Goal: Task Accomplishment & Management: Complete application form

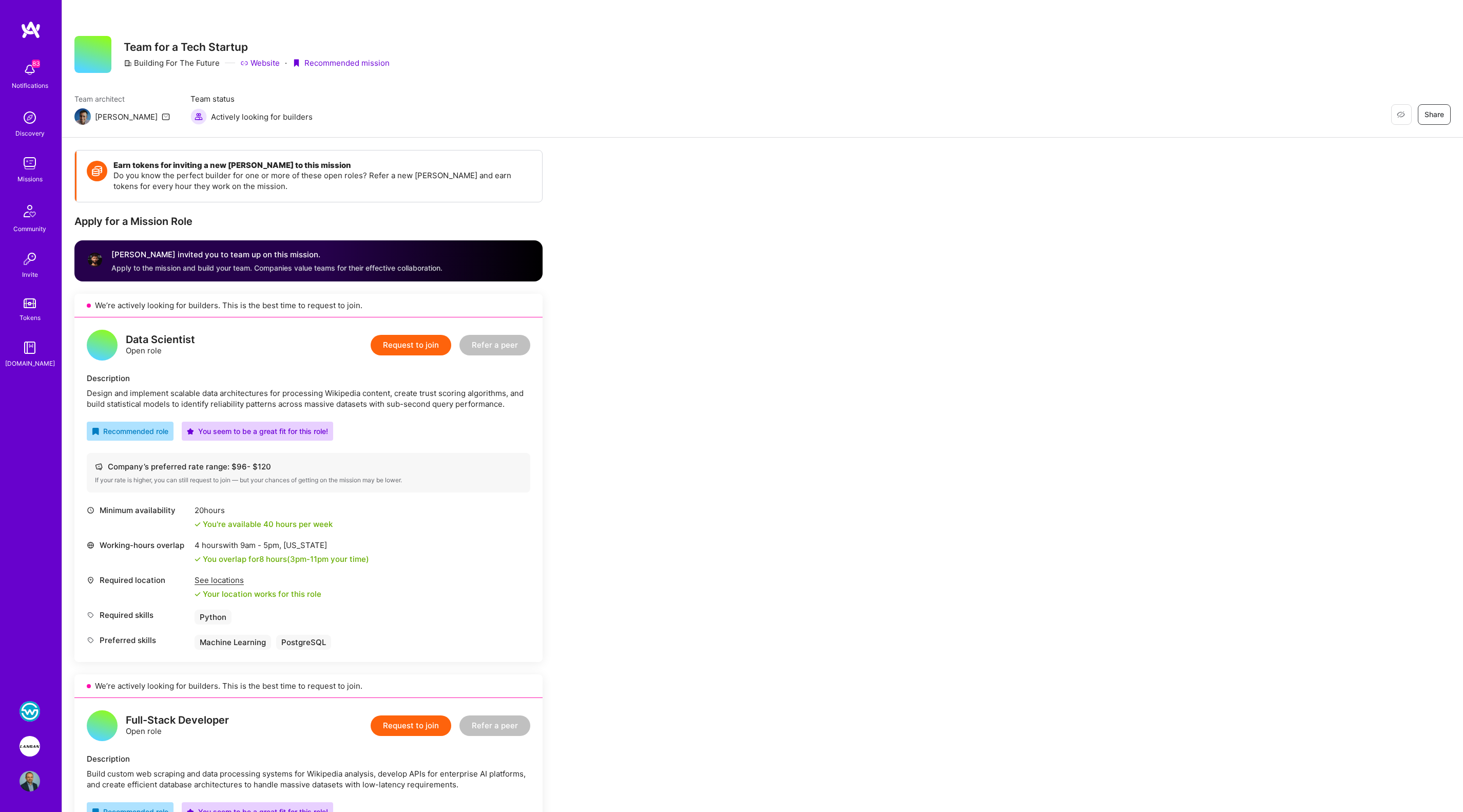
scroll to position [1155, 0]
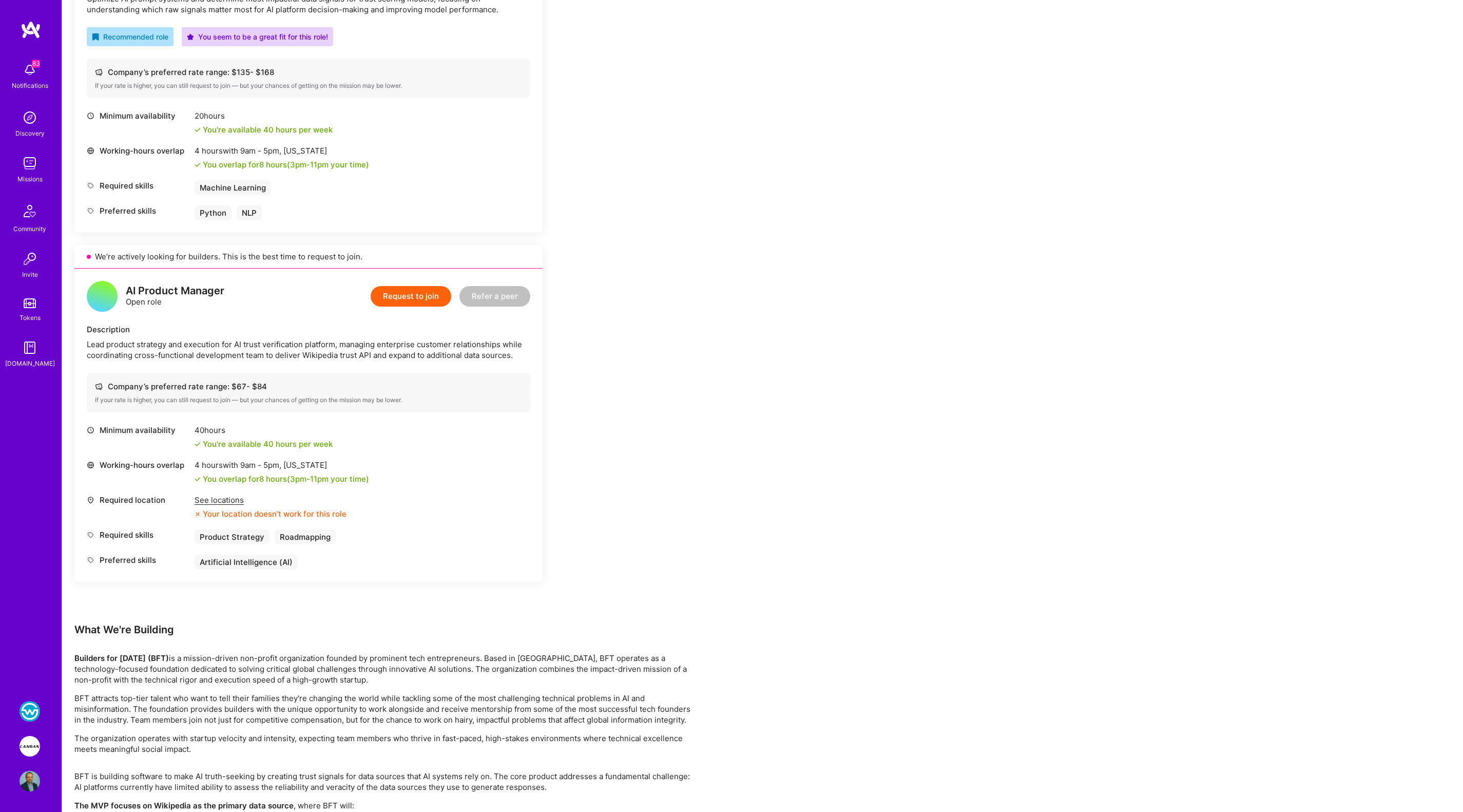
click at [27, 744] on img at bounding box center [30, 746] width 20 height 20
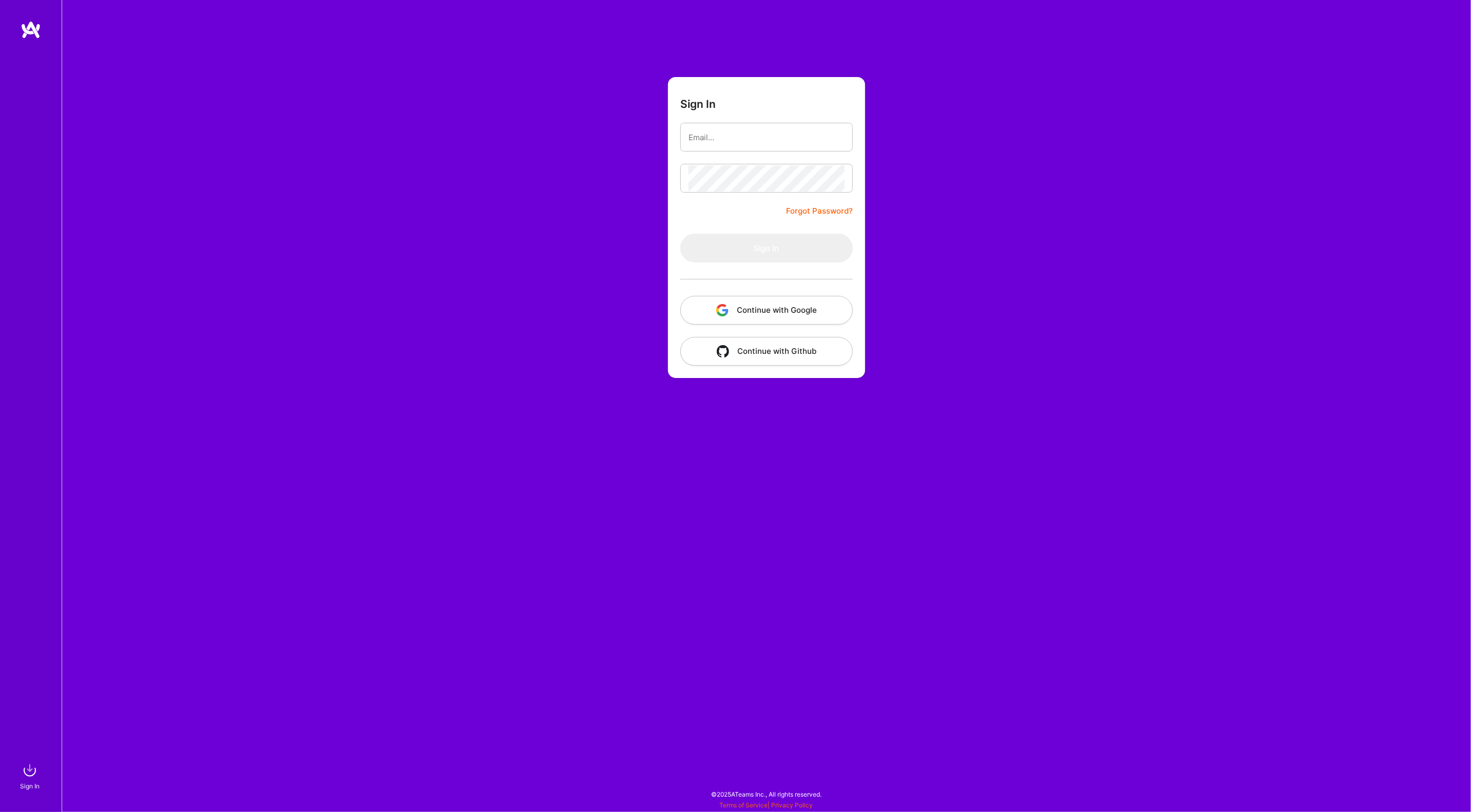
click at [740, 318] on button "Continue with Google" at bounding box center [767, 310] width 172 height 29
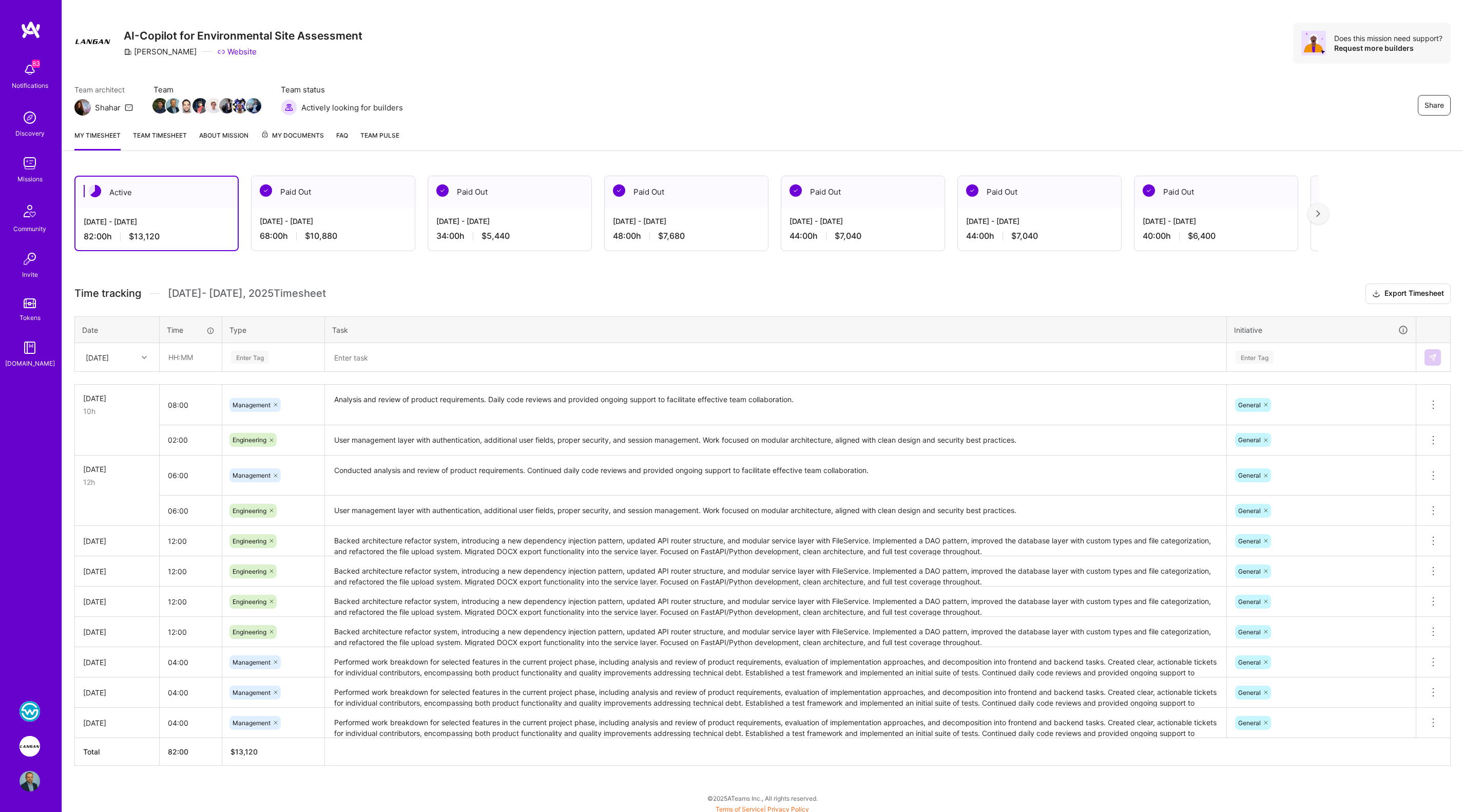
scroll to position [14, 0]
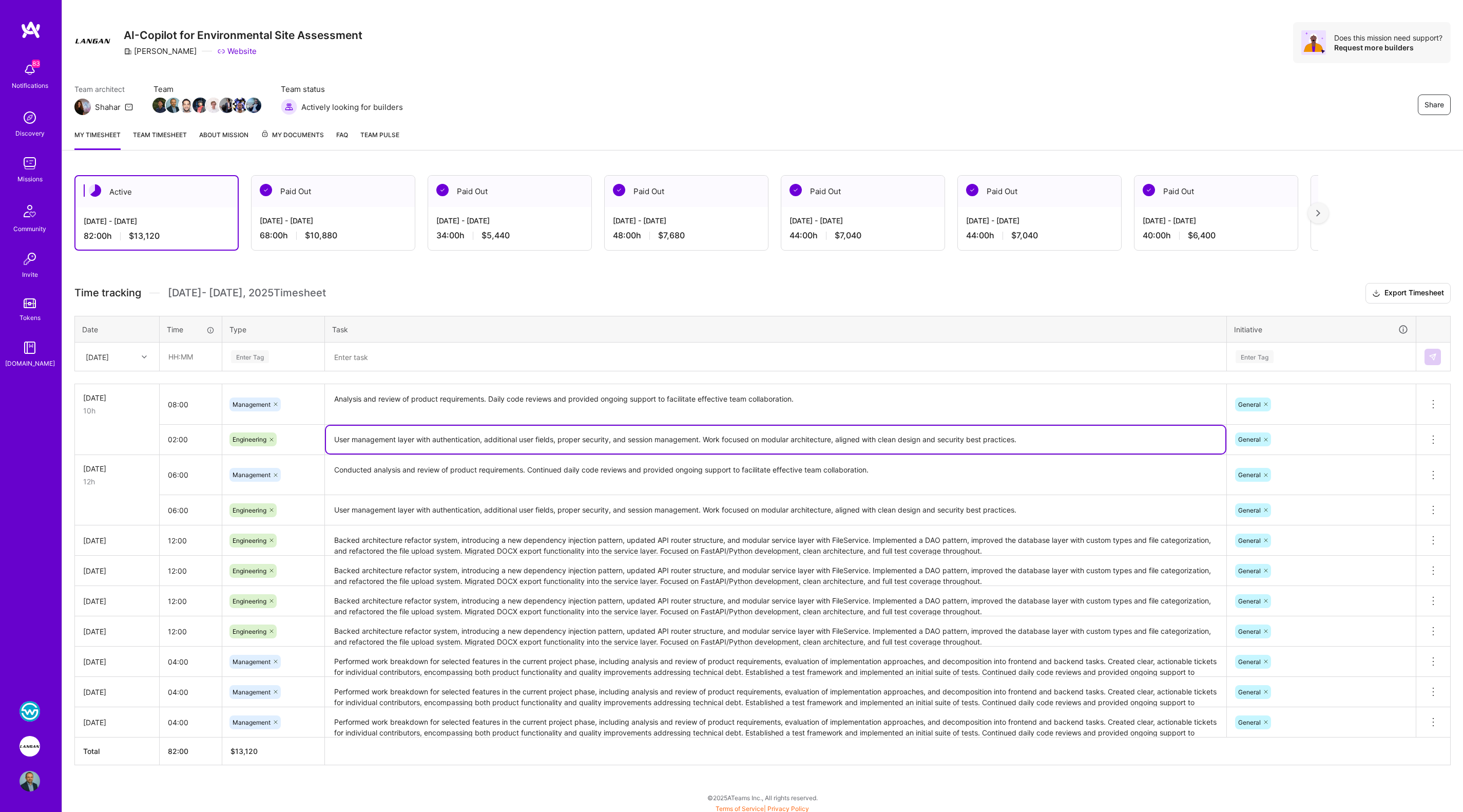
click at [373, 437] on textarea "User management layer with authentication, additional user fields, proper secur…" at bounding box center [776, 439] width 899 height 28
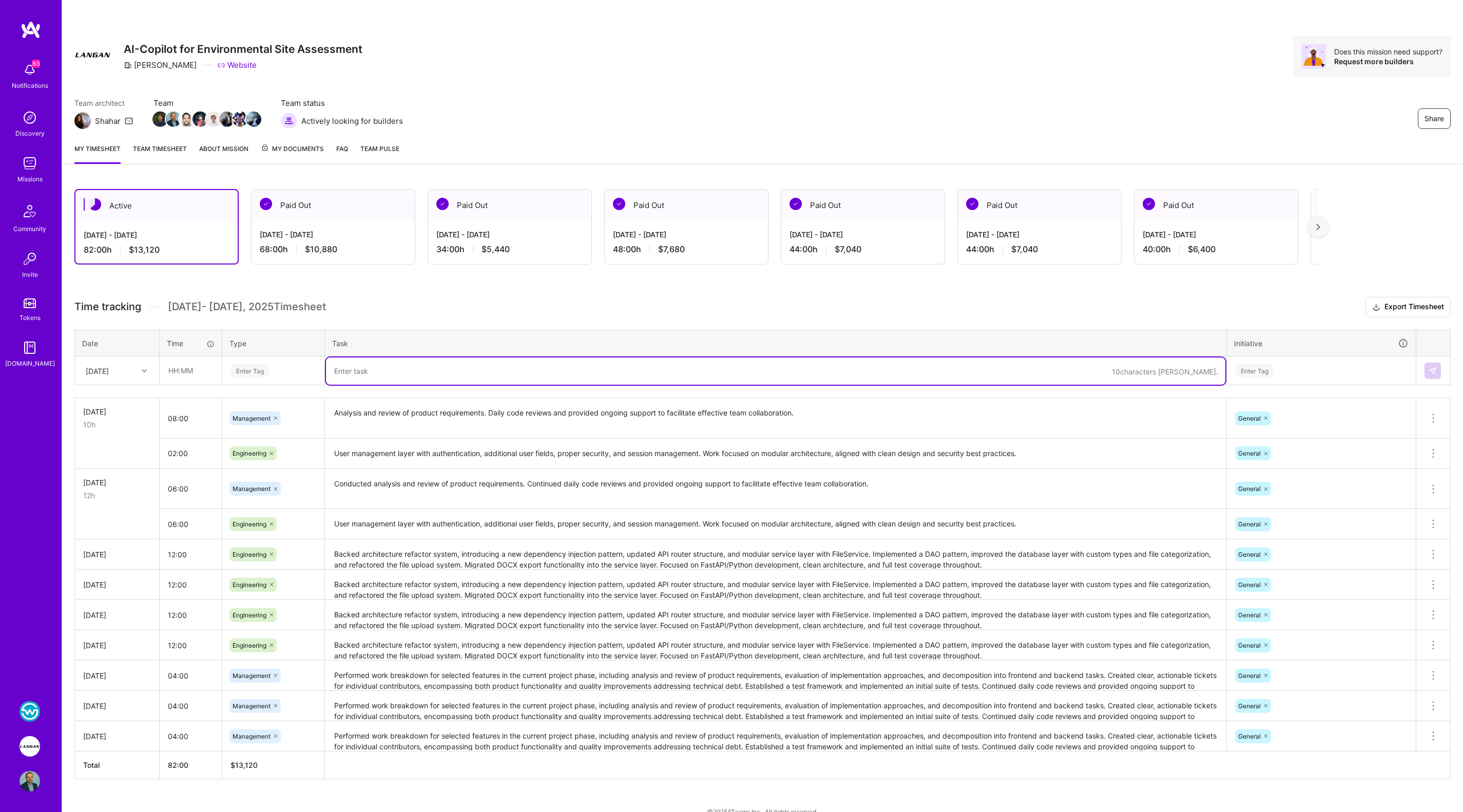
click at [525, 368] on textarea at bounding box center [776, 370] width 899 height 27
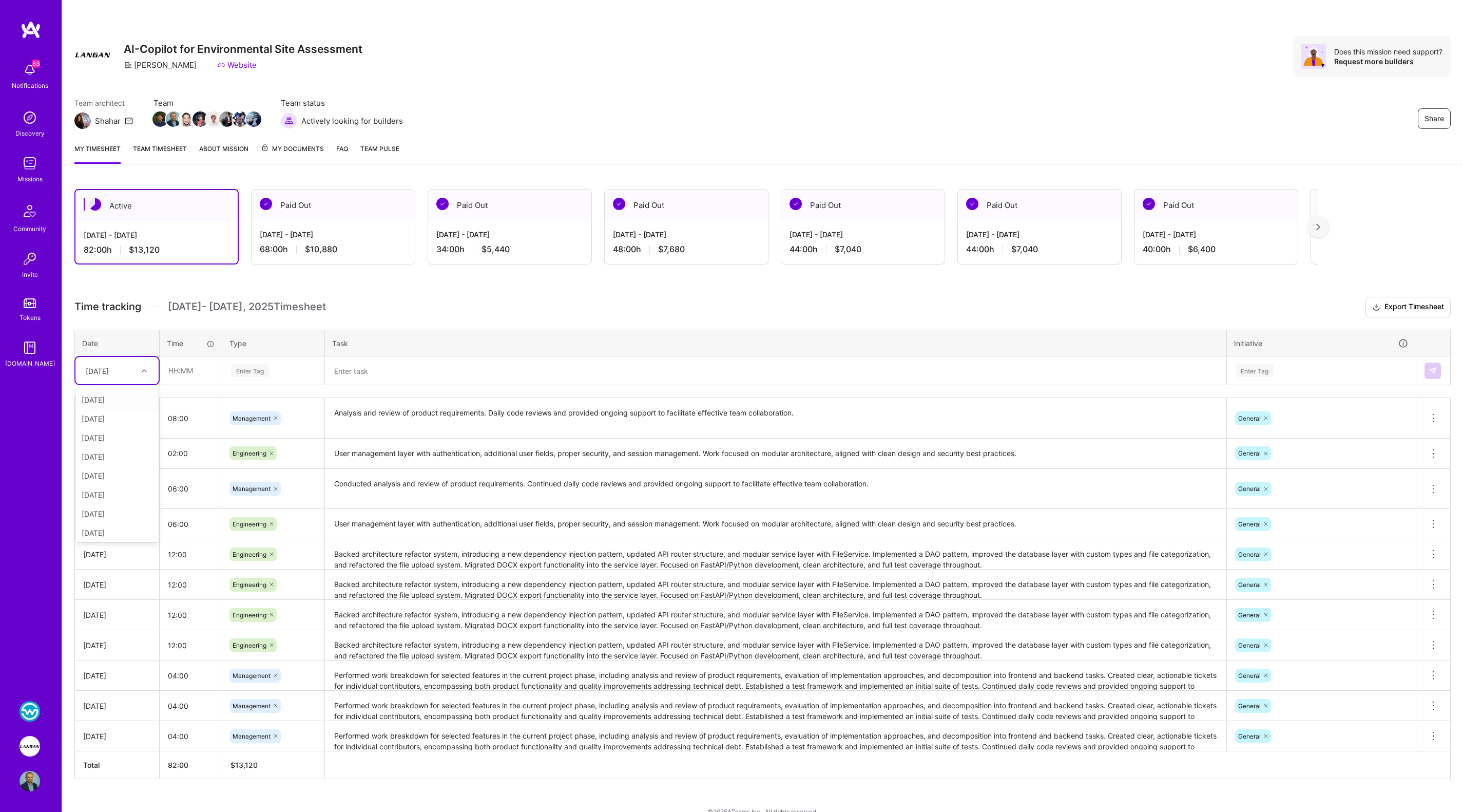
click at [142, 368] on icon at bounding box center [145, 371] width 5 height 5
click at [443, 292] on div "Active Sep 1 - Sep 15, 2025 82:00 h $13,120 Paid Out Aug 16 - Aug 31, 2025 68:0…" at bounding box center [762, 503] width 1401 height 652
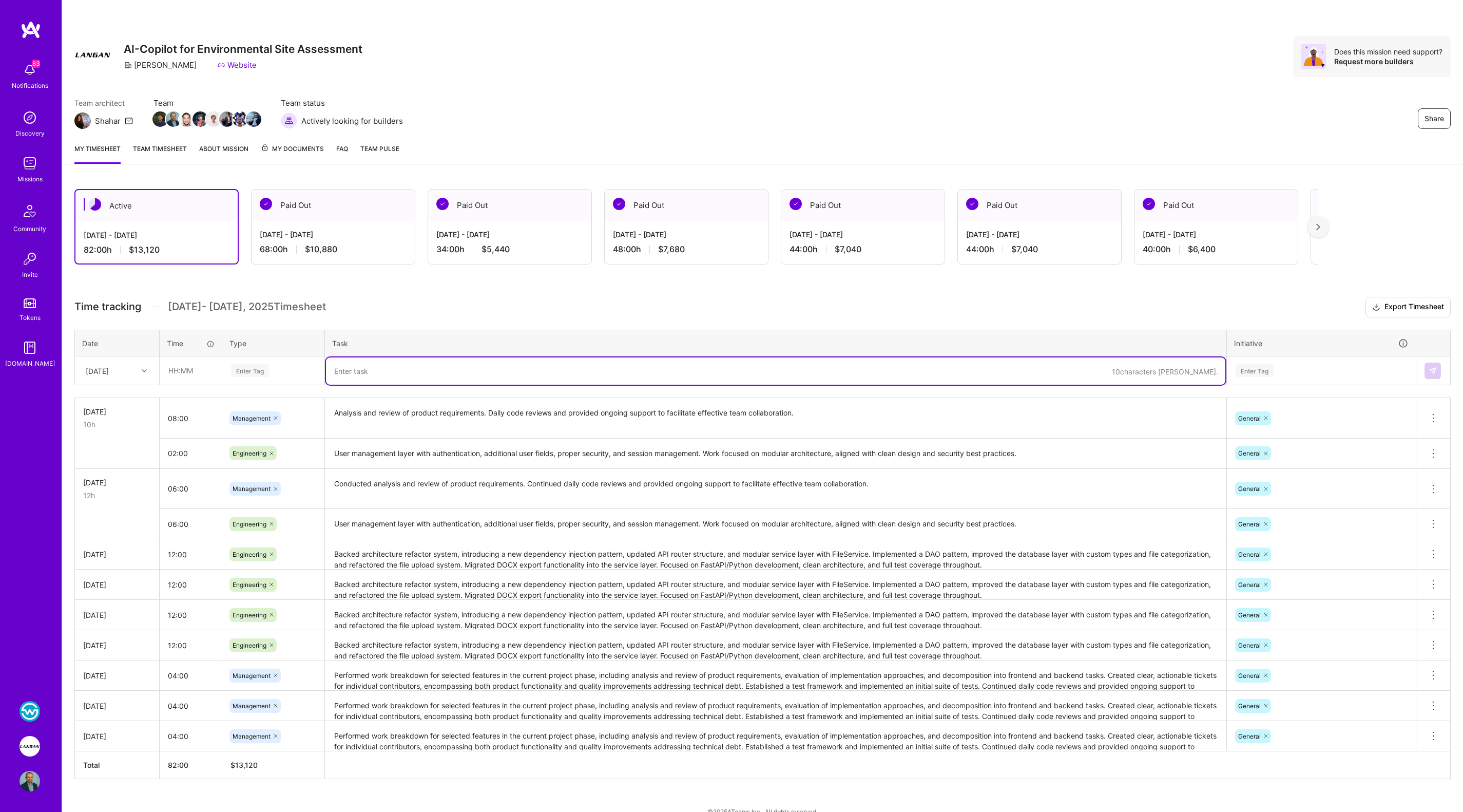
click at [397, 368] on textarea at bounding box center [776, 370] width 899 height 27
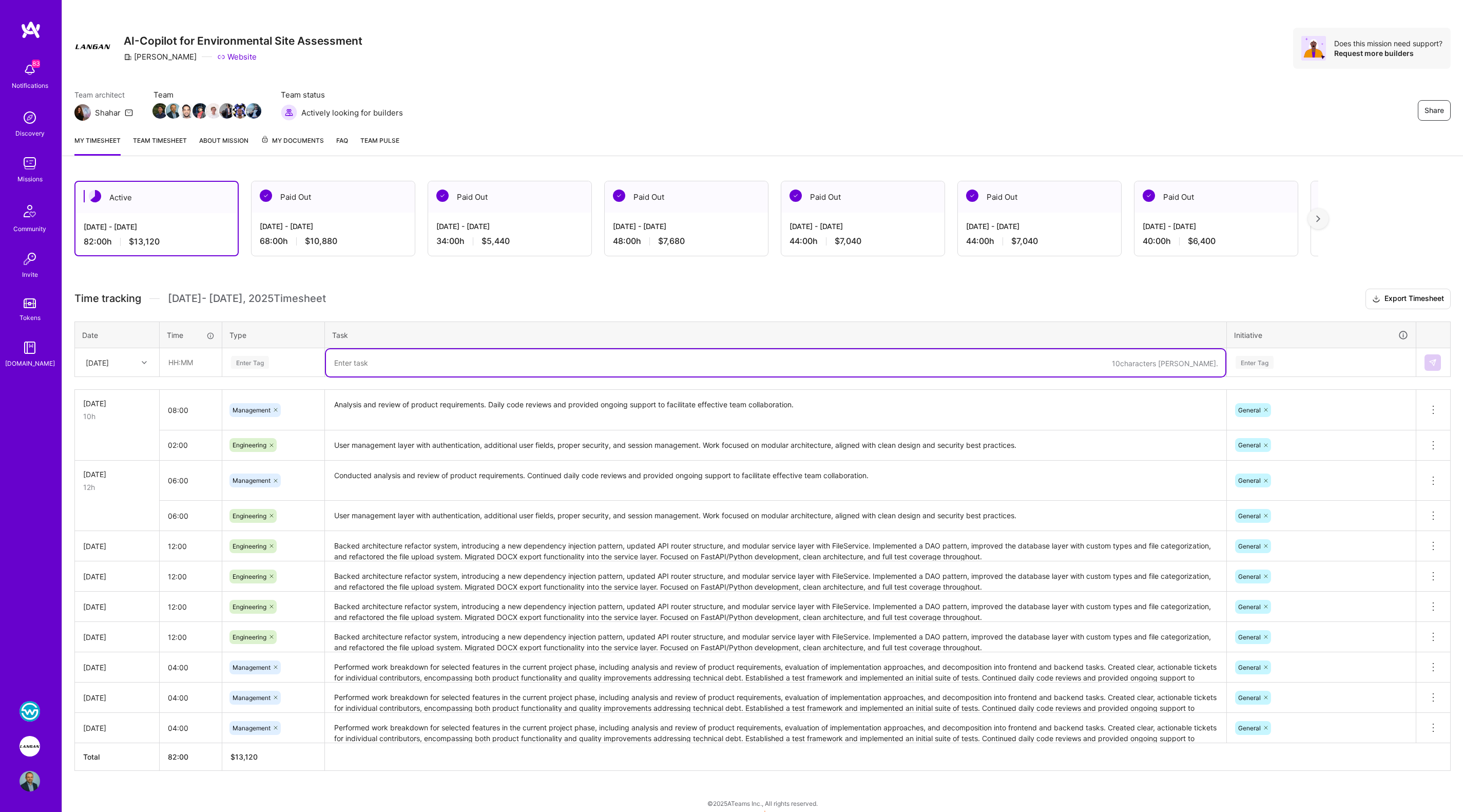
scroll to position [14, 0]
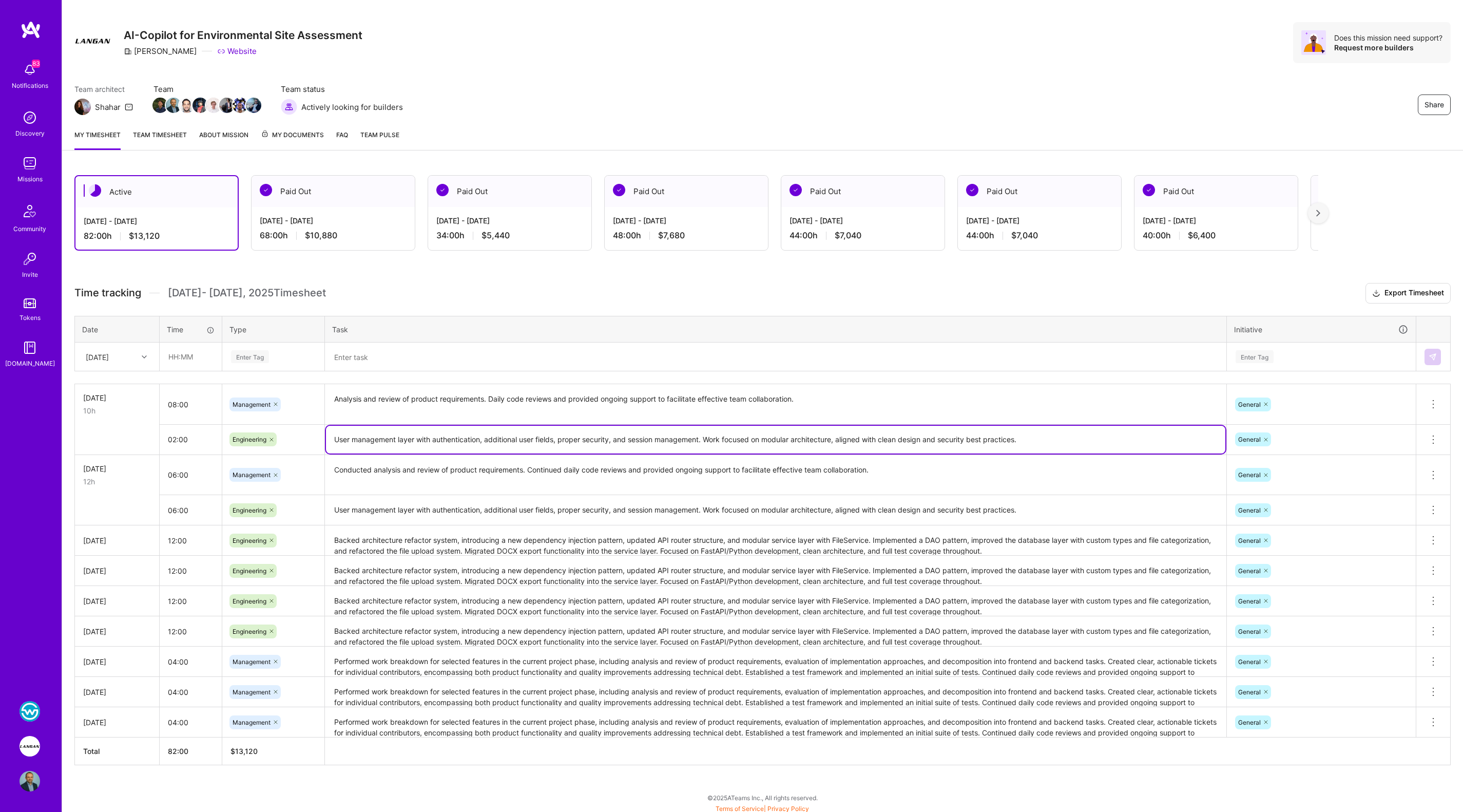
drag, startPoint x: 334, startPoint y: 435, endPoint x: 1081, endPoint y: 446, distance: 747.1
click at [1081, 446] on textarea "User management layer with authentication, additional user fields, proper secur…" at bounding box center [776, 439] width 899 height 28
click at [771, 356] on textarea at bounding box center [776, 356] width 899 height 27
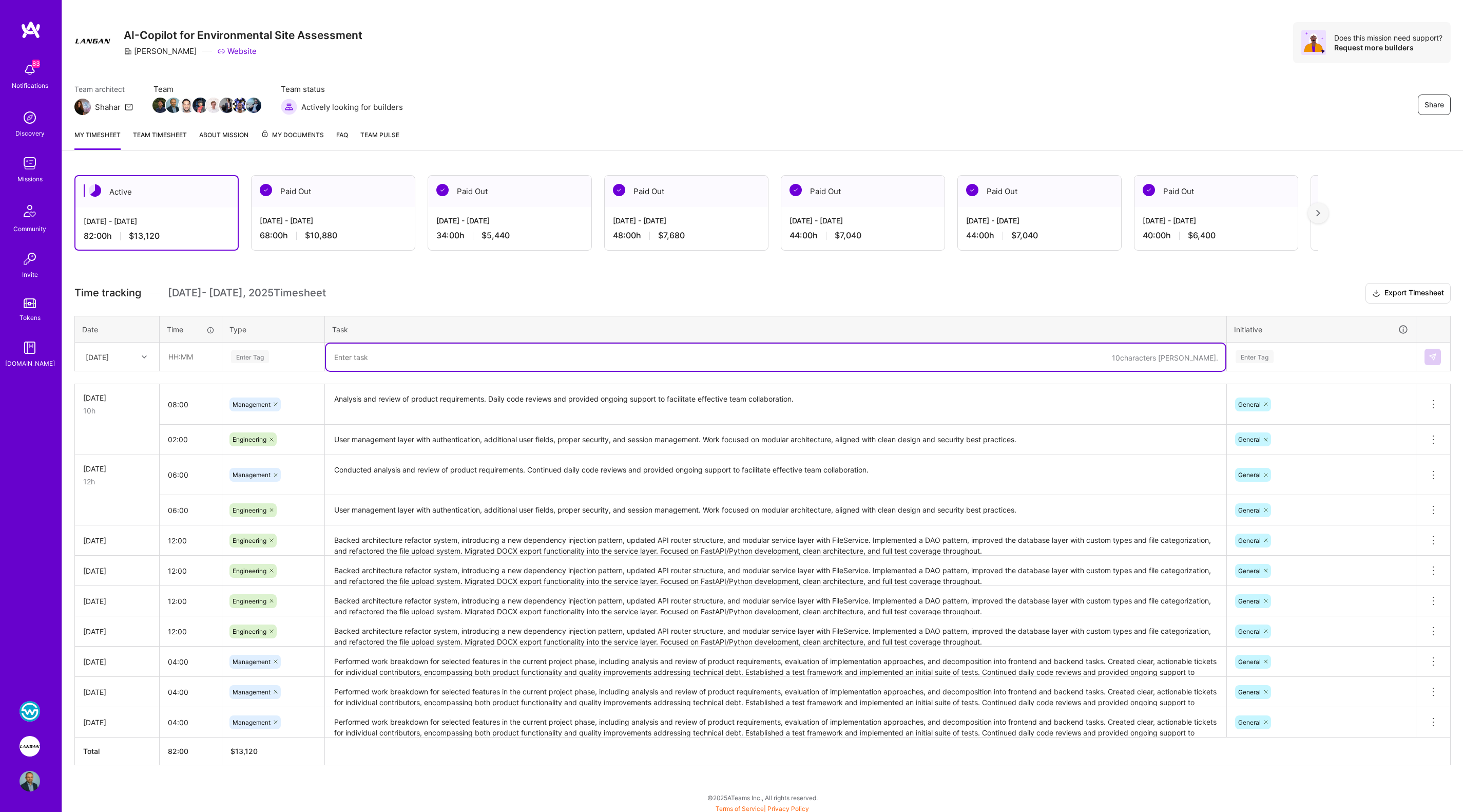
paste textarea "User management layer with authentication, additional user fields, proper secur…"
type textarea "User management layer with authentication, additional user fields, proper secur…"
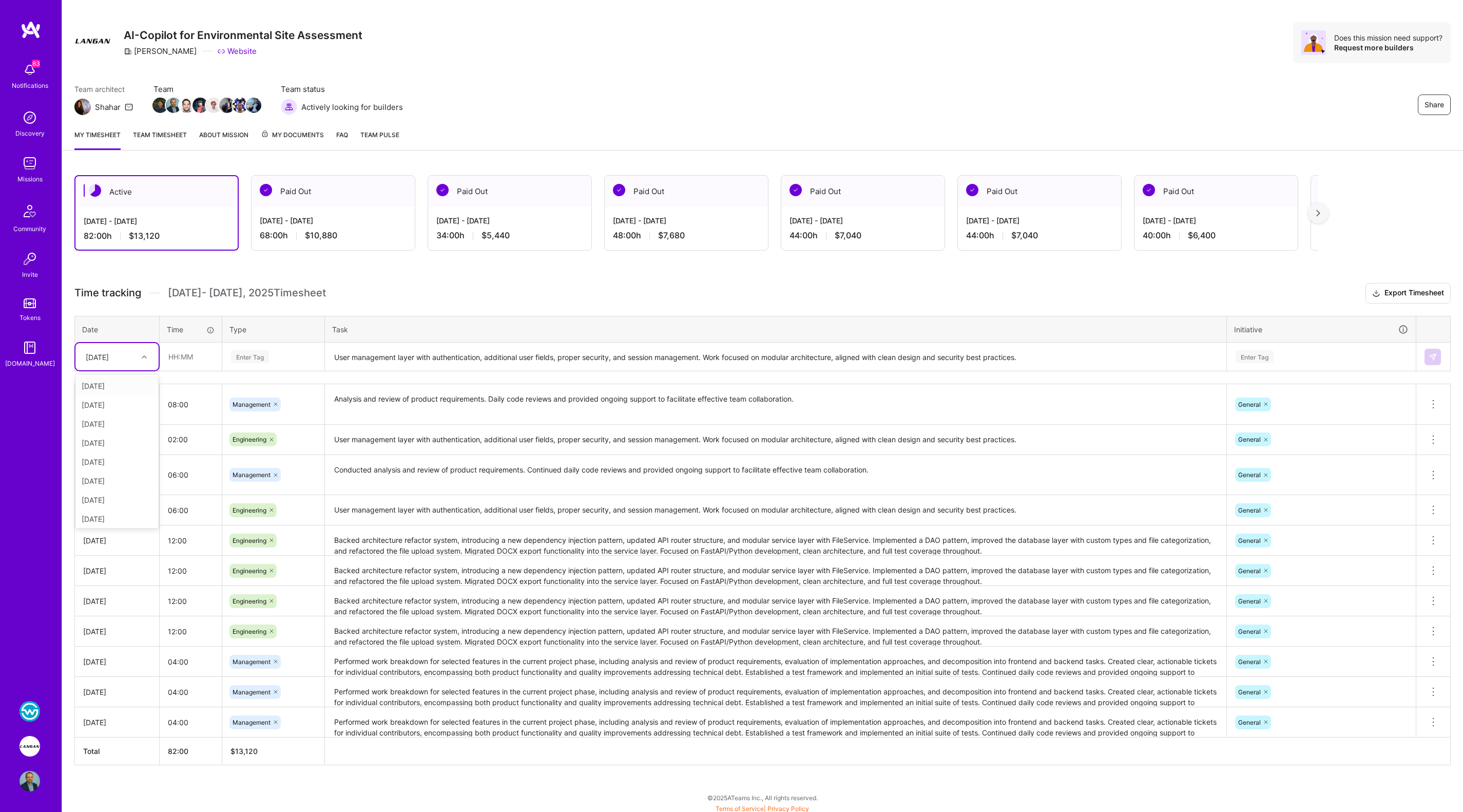
click at [124, 352] on div "[DATE]" at bounding box center [109, 356] width 57 height 17
click at [114, 475] on div "Wed, Sep 10" at bounding box center [117, 479] width 83 height 19
click at [181, 356] on input "text" at bounding box center [191, 356] width 61 height 27
type input "08:00"
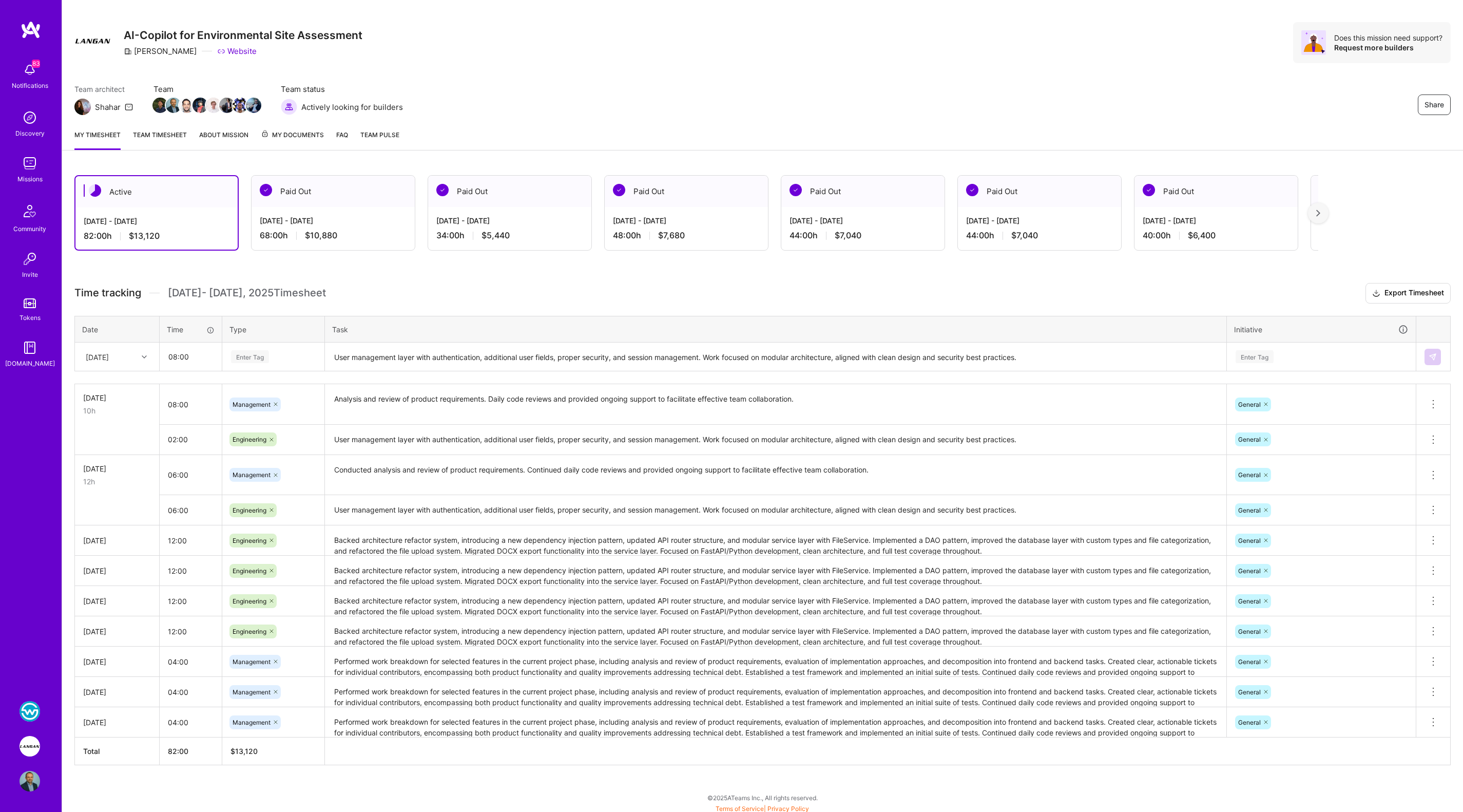
click at [243, 357] on div "Enter Tag" at bounding box center [250, 356] width 38 height 16
click at [264, 460] on span "Engineering" at bounding box center [250, 462] width 44 height 14
click at [1257, 353] on div "Enter Tag" at bounding box center [1255, 356] width 38 height 16
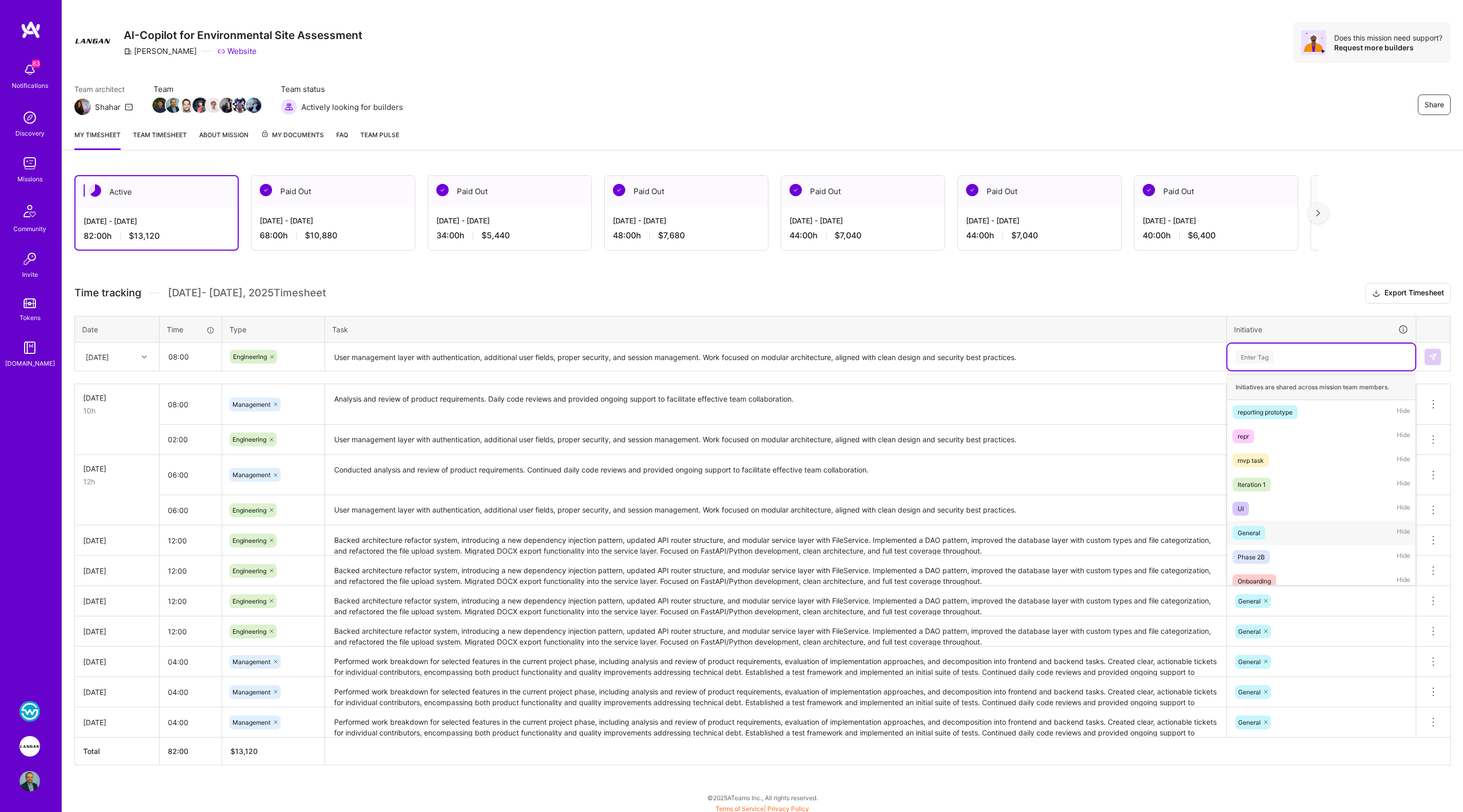
click at [1257, 533] on div "General" at bounding box center [1249, 533] width 22 height 11
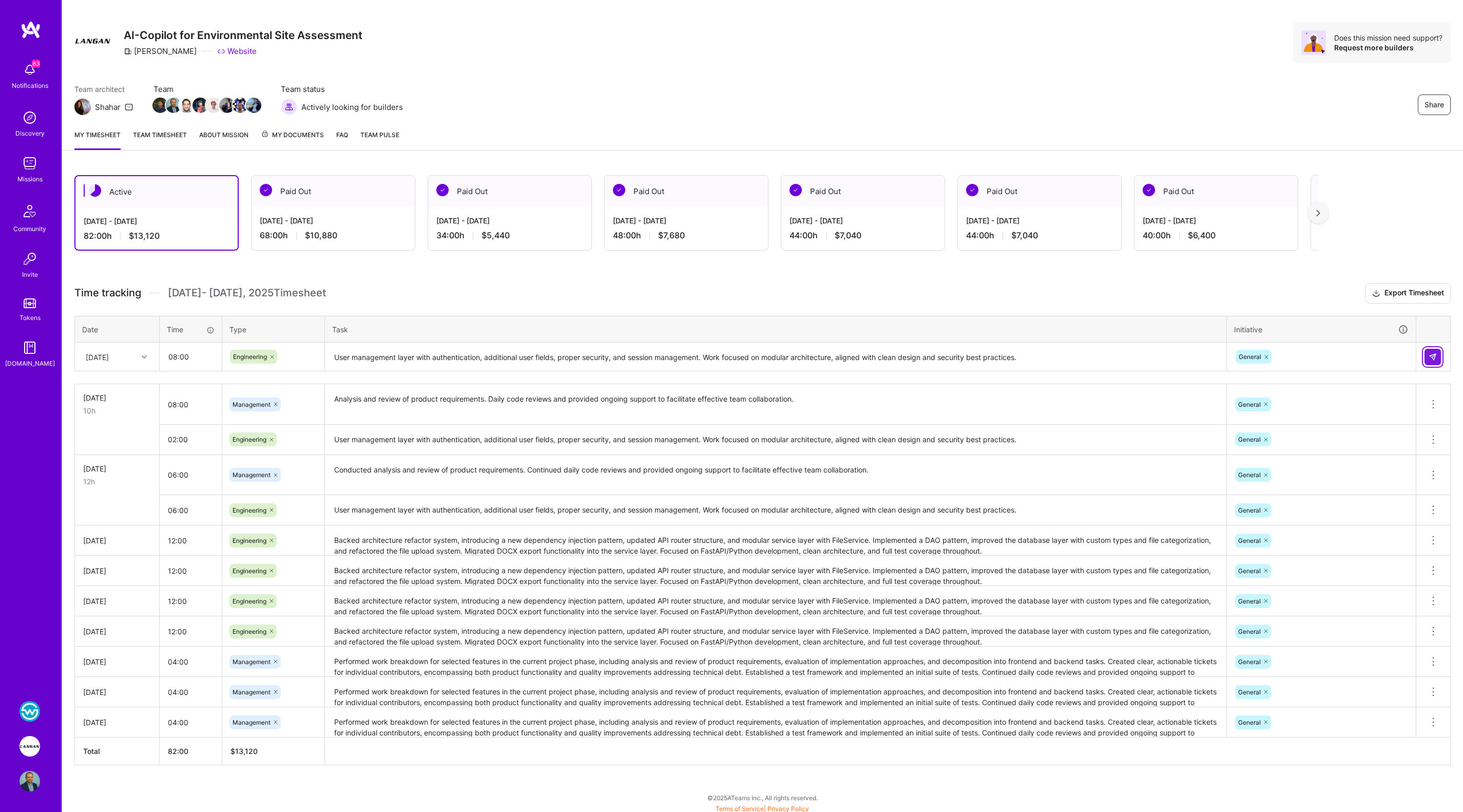
click at [1429, 353] on img at bounding box center [1433, 356] width 8 height 8
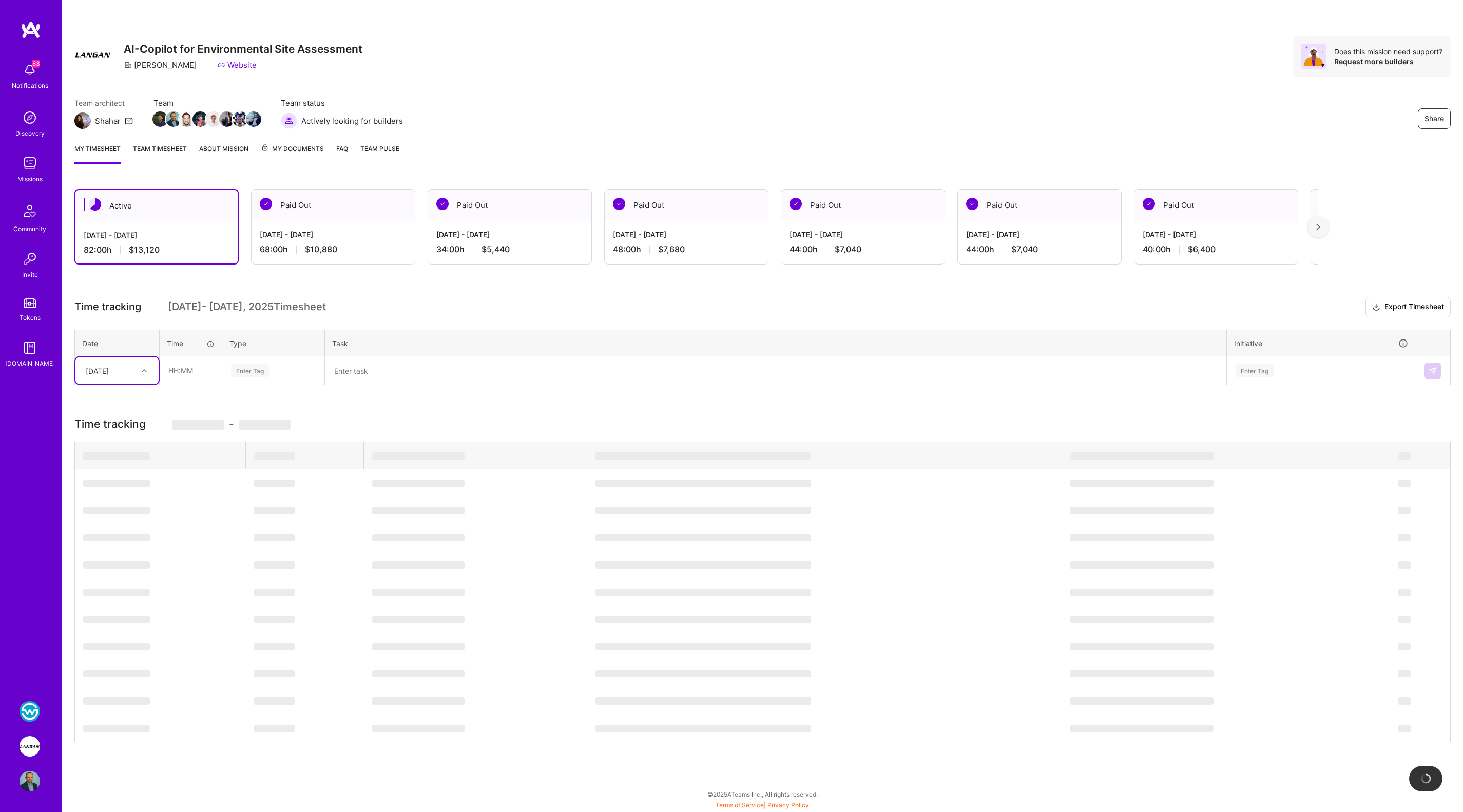
scroll to position [0, 0]
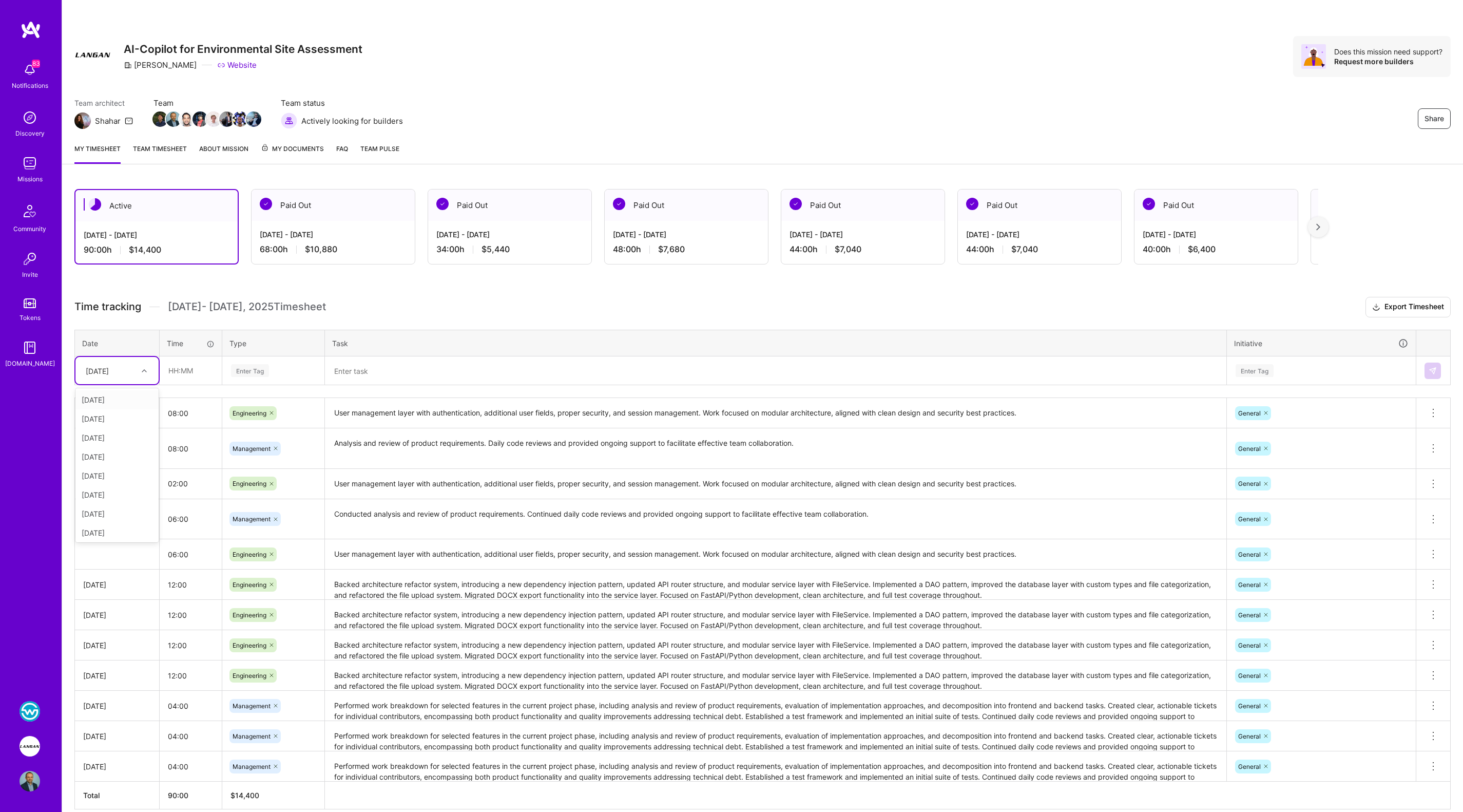
click at [146, 371] on div at bounding box center [145, 371] width 16 height 13
drag, startPoint x: 105, startPoint y: 460, endPoint x: 111, endPoint y: 456, distance: 7.2
click at [105, 460] on div "Thu, Sep 4" at bounding box center [117, 456] width 83 height 19
click at [191, 368] on input "text" at bounding box center [191, 370] width 61 height 27
type input "08:00"
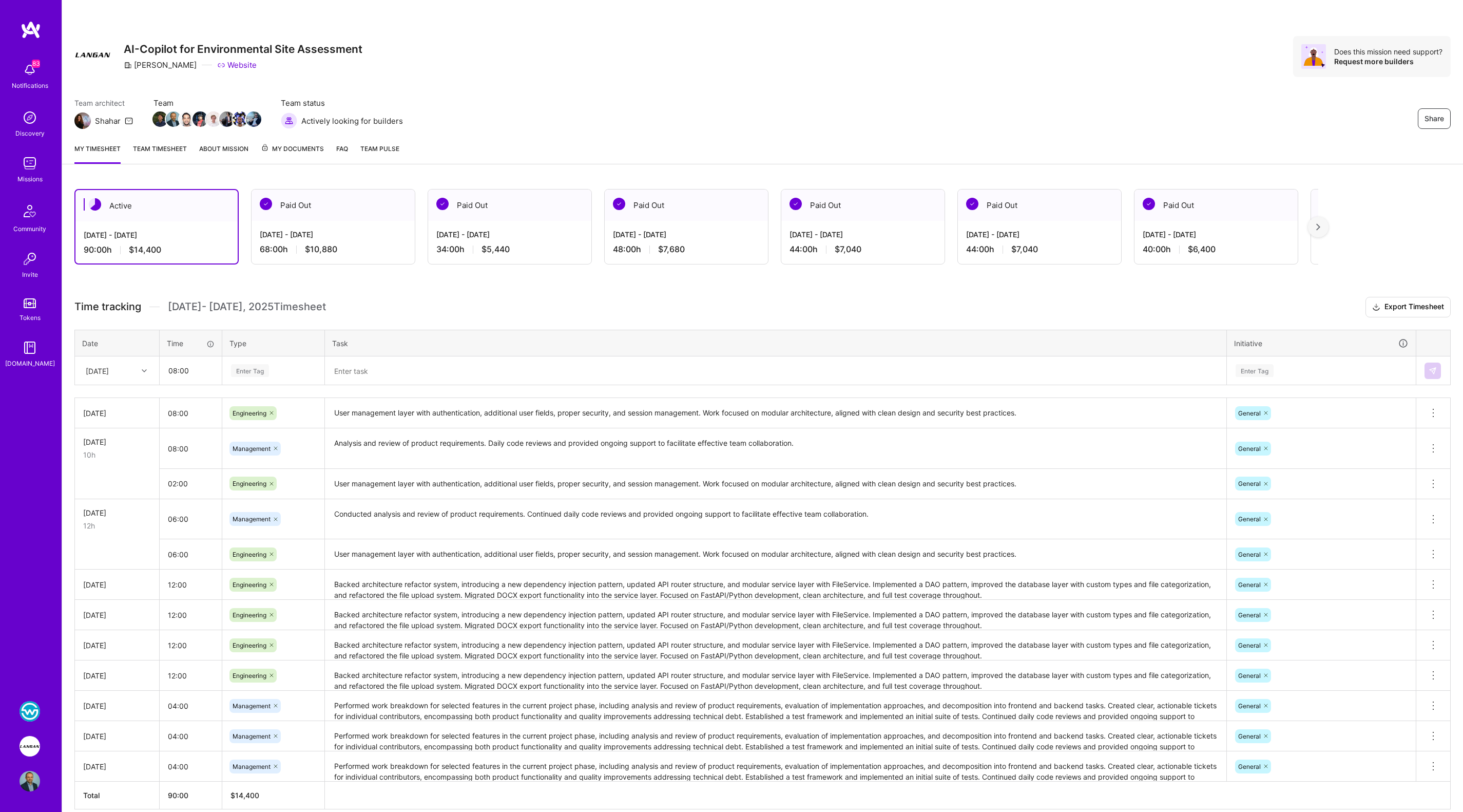
click at [387, 365] on textarea at bounding box center [776, 370] width 899 height 27
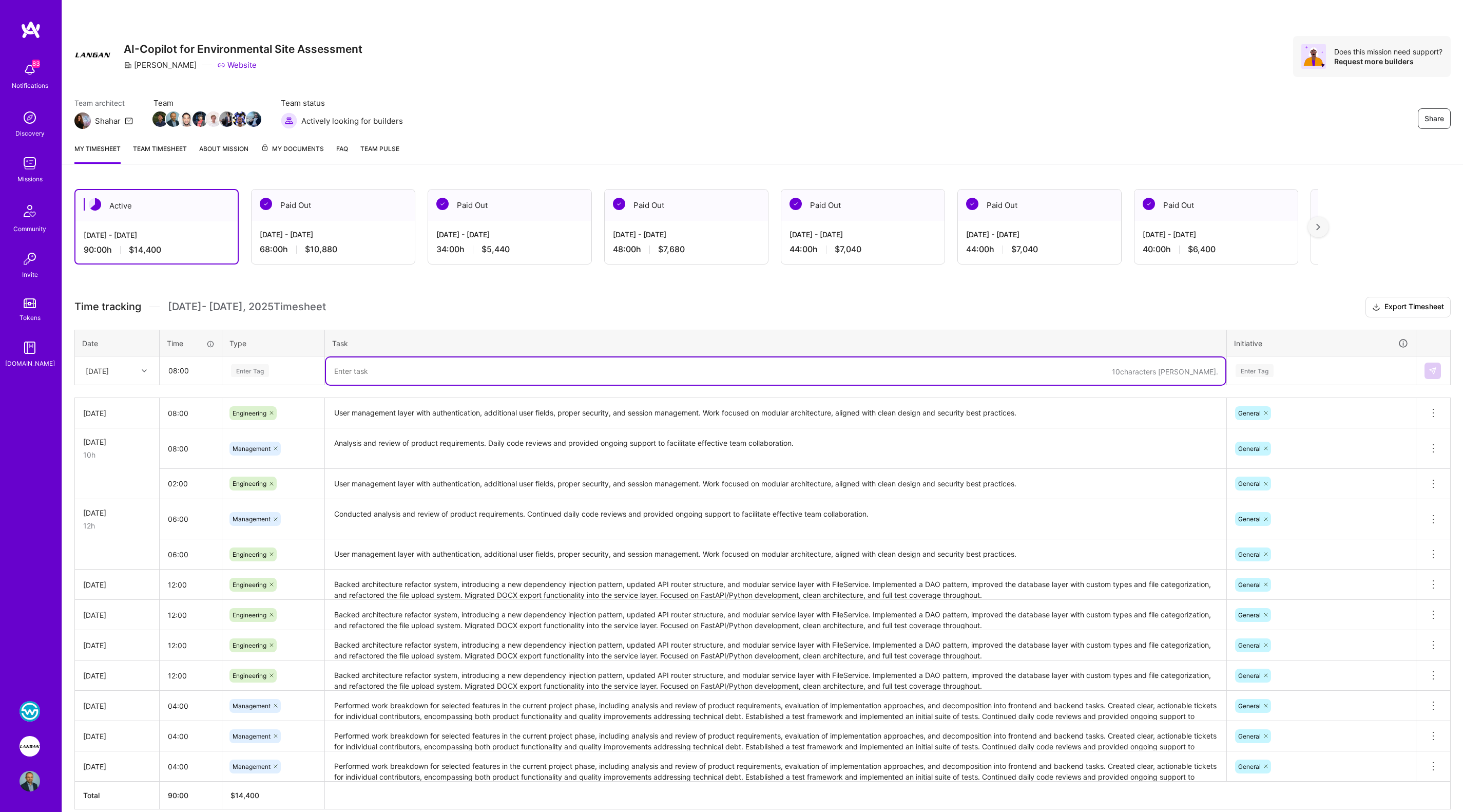
paste textarea "Performed backend refactoring by reorganizing data types and ORM classes for im…"
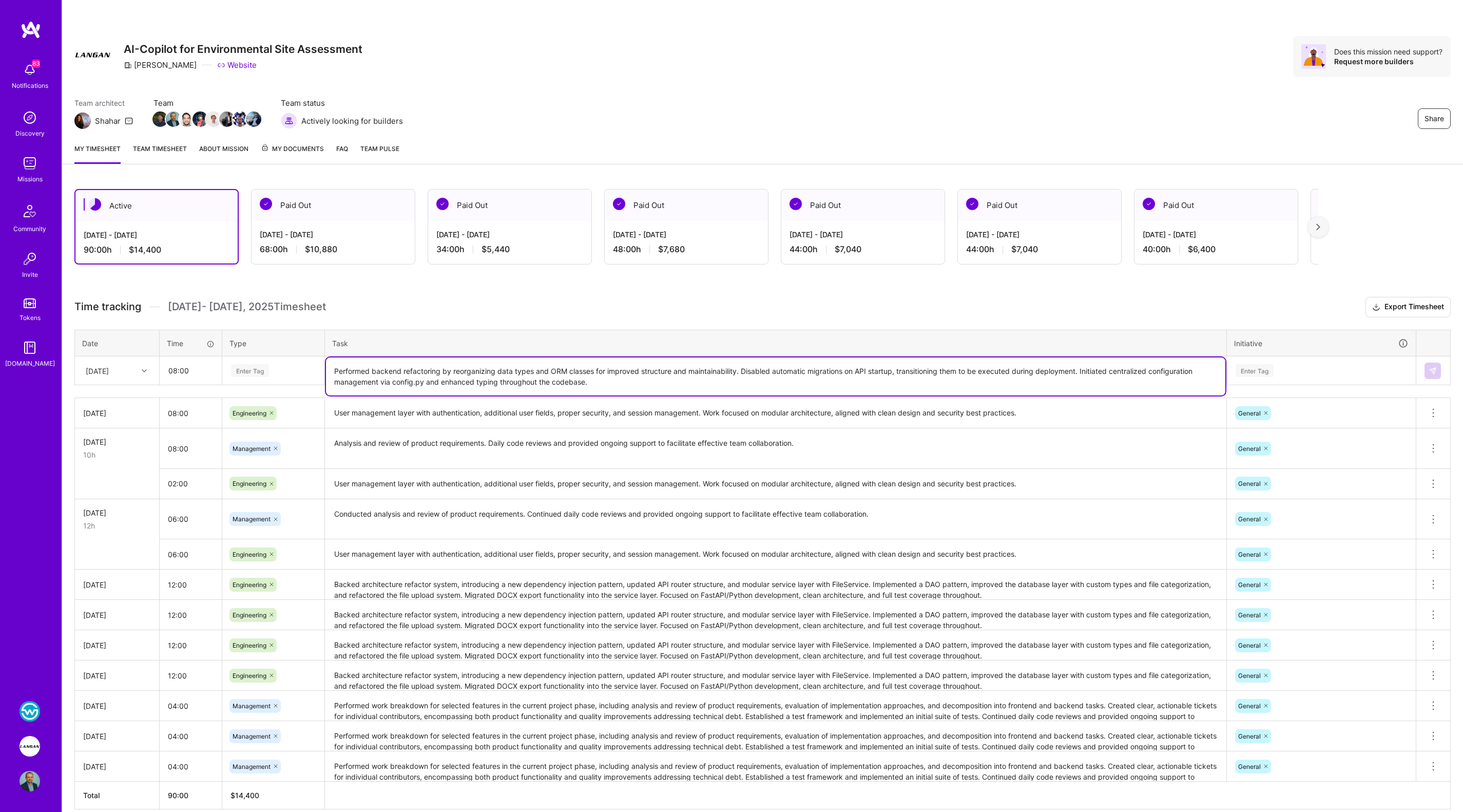
type textarea "Performed backend refactoring by reorganizing data types and ORM classes for im…"
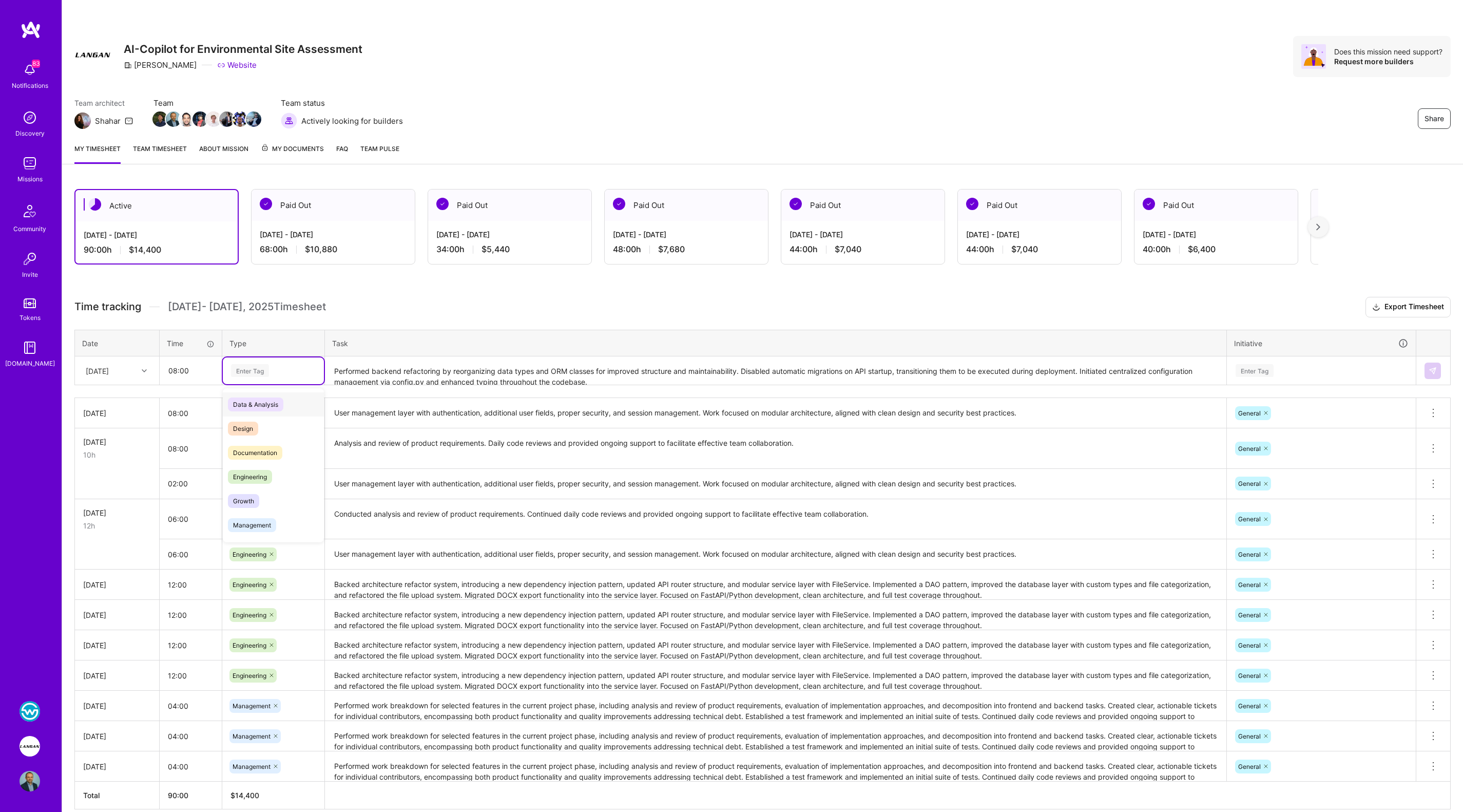
click at [274, 367] on div "Enter Tag" at bounding box center [274, 371] width 87 height 13
click at [261, 471] on span "Engineering" at bounding box center [250, 476] width 44 height 14
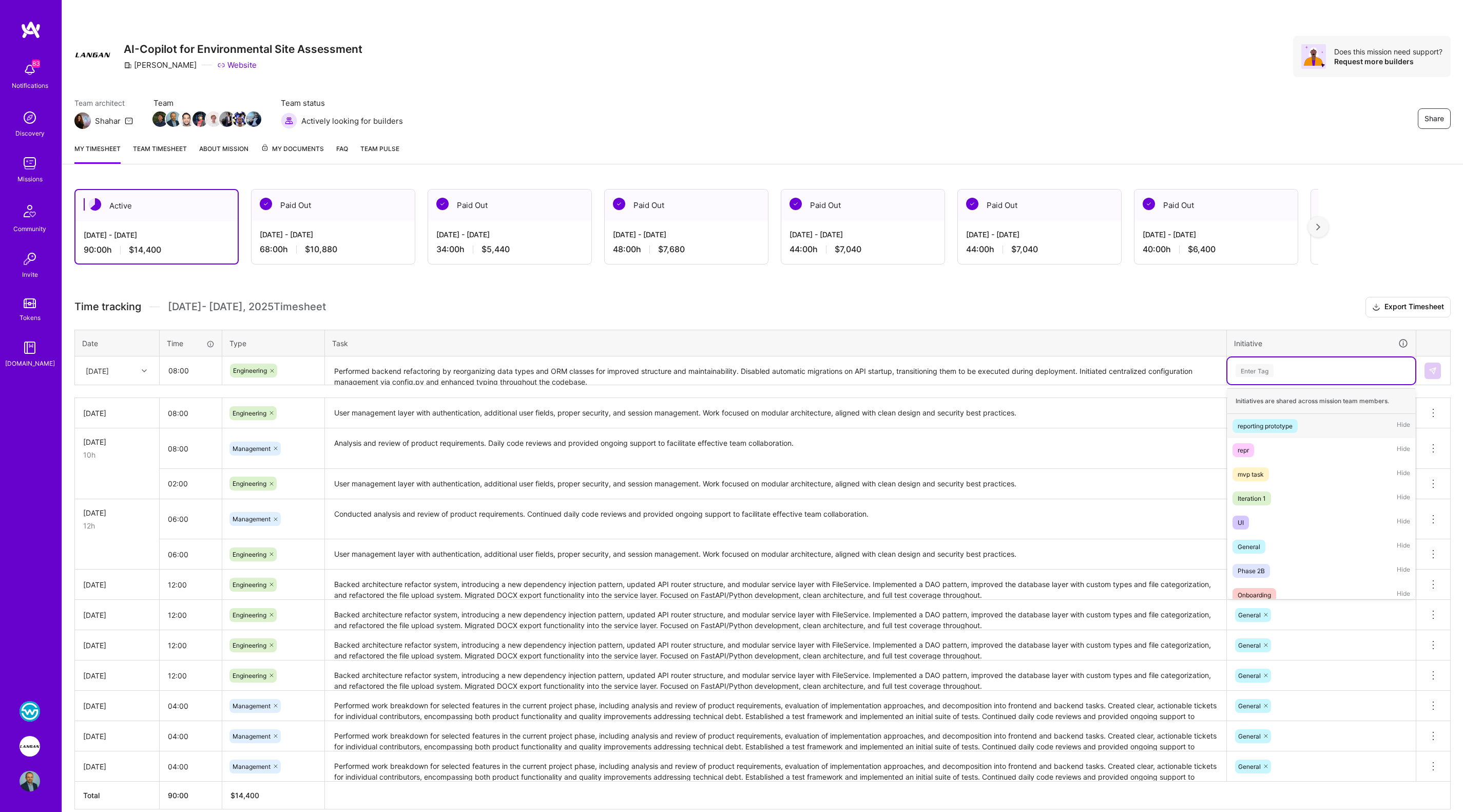
click at [1260, 366] on div "Enter Tag" at bounding box center [1255, 370] width 38 height 16
click at [1260, 542] on span "General" at bounding box center [1249, 546] width 33 height 14
click at [1435, 367] on img at bounding box center [1433, 371] width 8 height 8
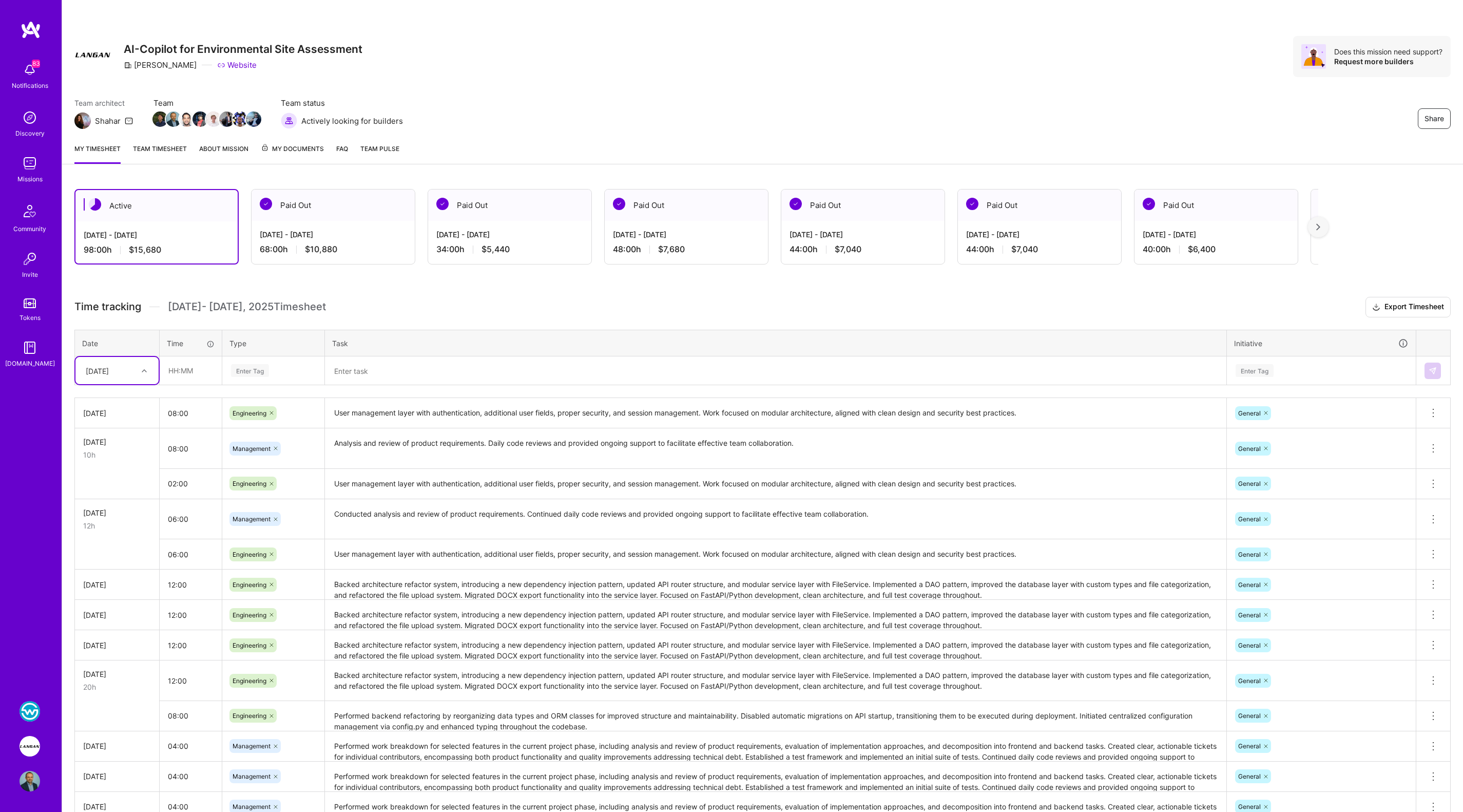
click at [399, 371] on textarea at bounding box center [776, 370] width 899 height 27
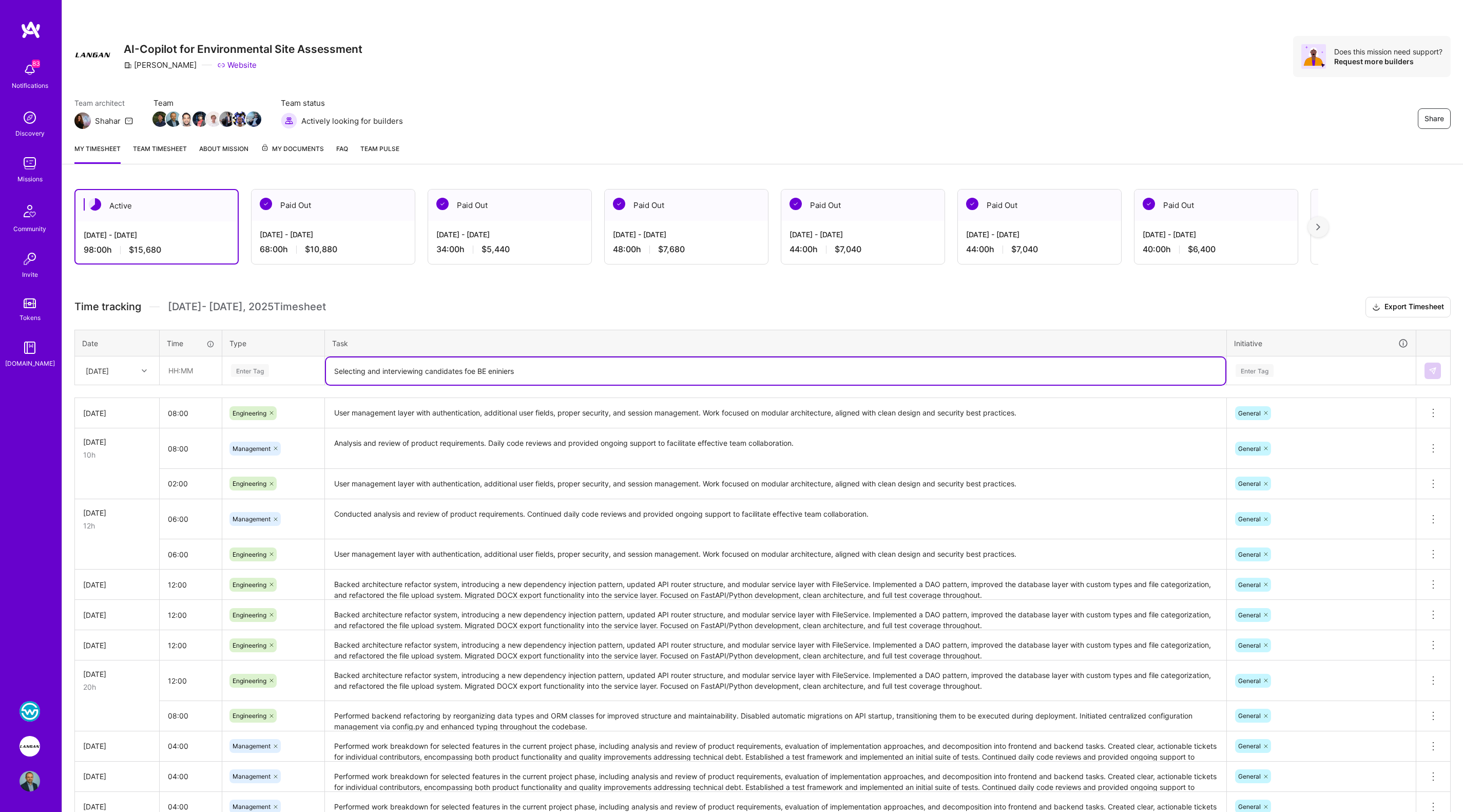
paste textarea "selecting and interviewing backend engineering candidates for the team."
click at [362, 371] on textarea "selecting and interviewing backend engineering candidates for the team." at bounding box center [776, 370] width 899 height 27
type textarea "selecting and interviewing backend engineering candidates for the team."
click at [181, 373] on input "text" at bounding box center [191, 370] width 61 height 27
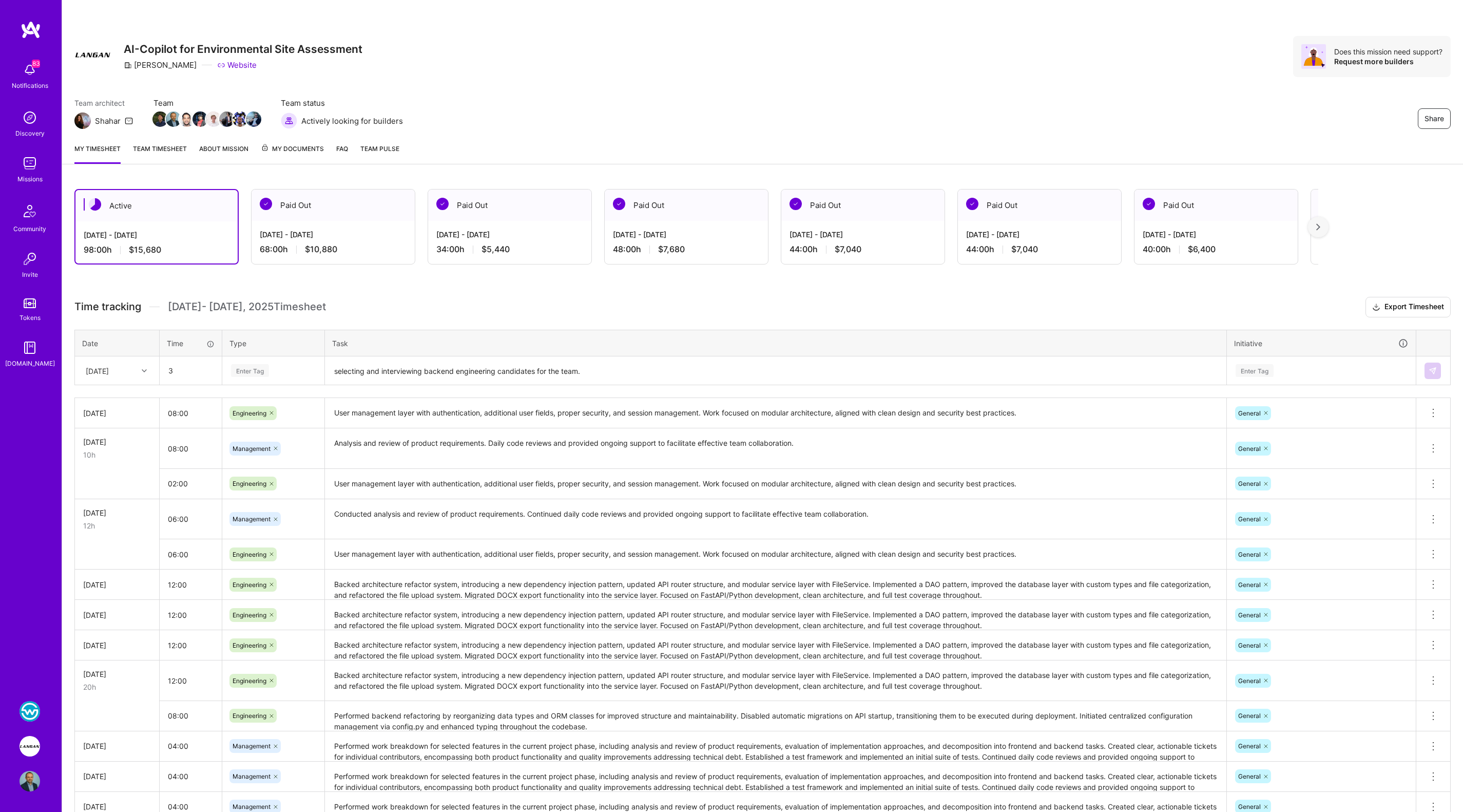
type input "03:00"
click at [250, 369] on div "Enter Tag" at bounding box center [250, 370] width 38 height 16
click at [251, 477] on span "Engineering" at bounding box center [250, 476] width 44 height 14
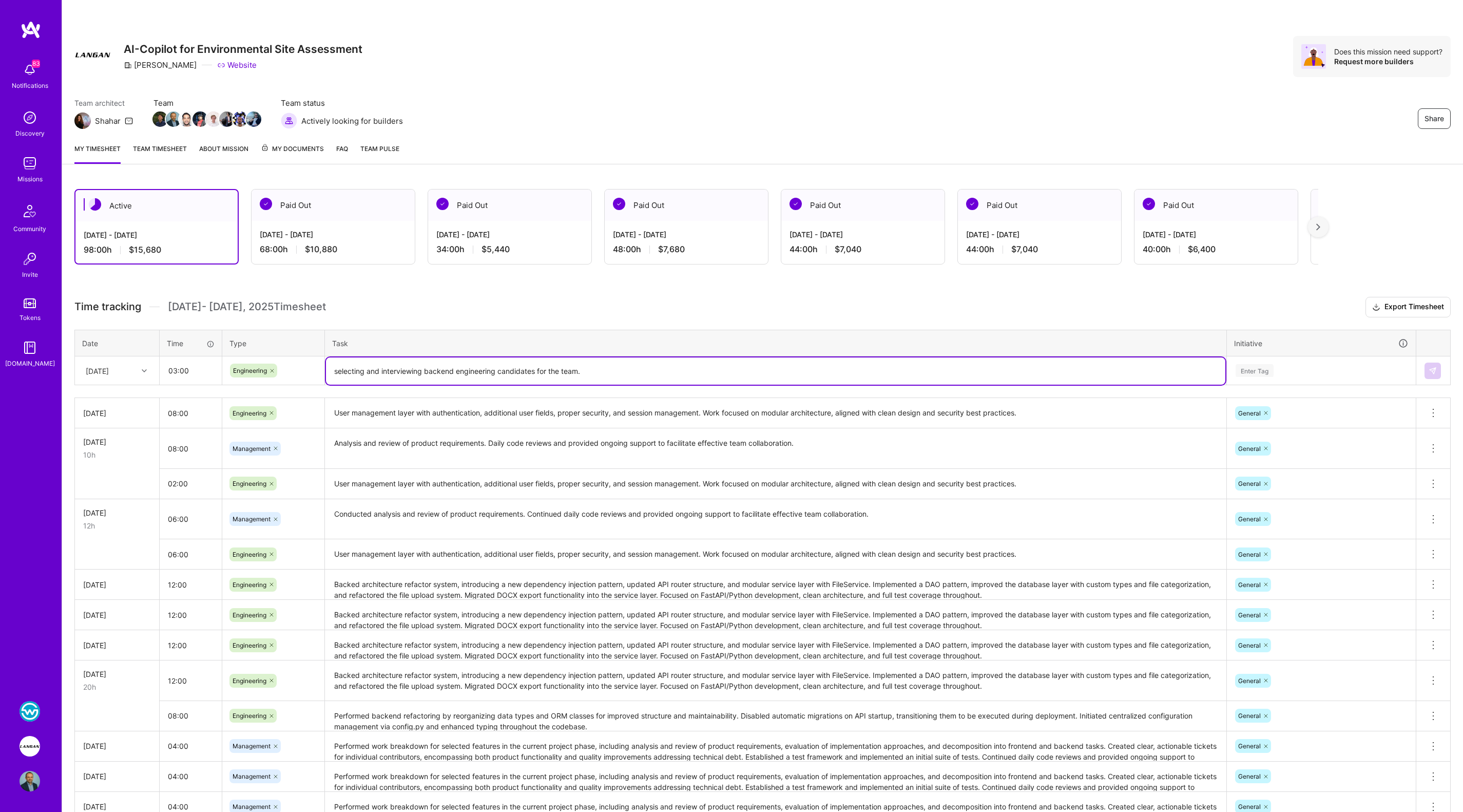
click at [335, 370] on textarea "selecting and interviewing backend engineering candidates for the team." at bounding box center [776, 370] width 899 height 27
type textarea "Selecting and interviewing backend engineering candidates for the team."
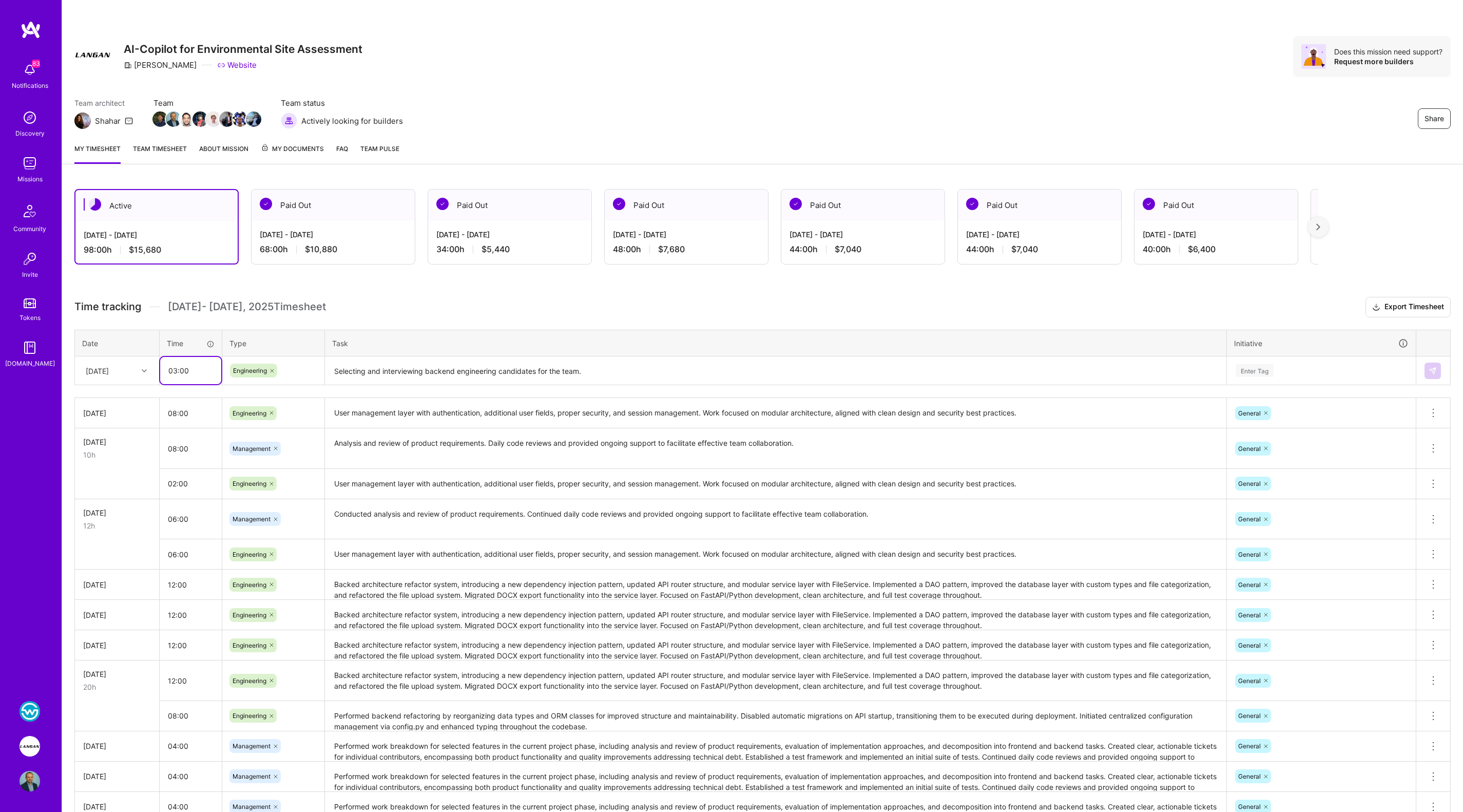
click at [173, 368] on input "03:00" at bounding box center [191, 370] width 61 height 27
type input "02:00"
click at [253, 498] on span "Management" at bounding box center [252, 500] width 48 height 14
click at [1259, 368] on div "Enter Tag" at bounding box center [1255, 370] width 38 height 16
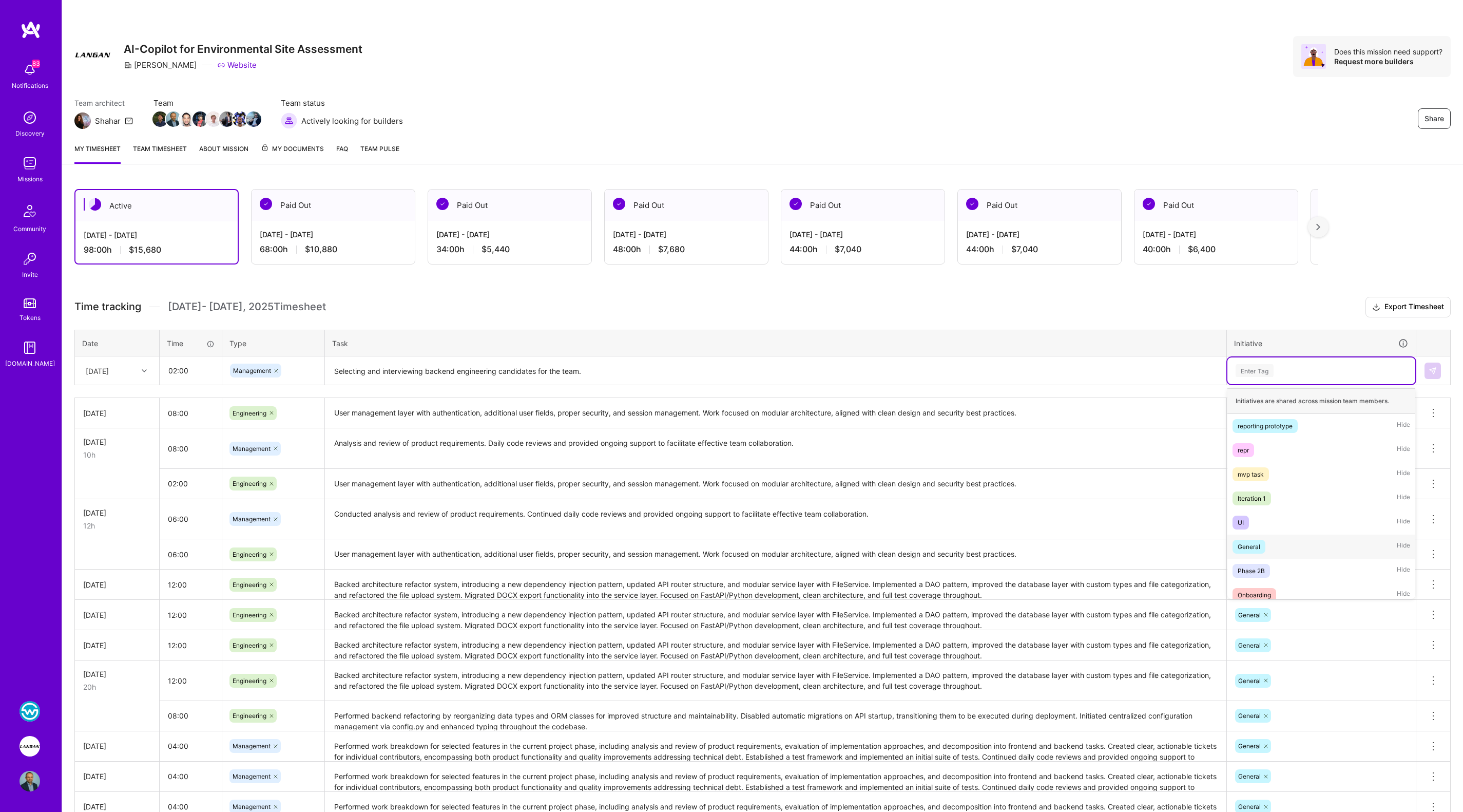
click at [1278, 542] on div "General Hide" at bounding box center [1322, 546] width 188 height 24
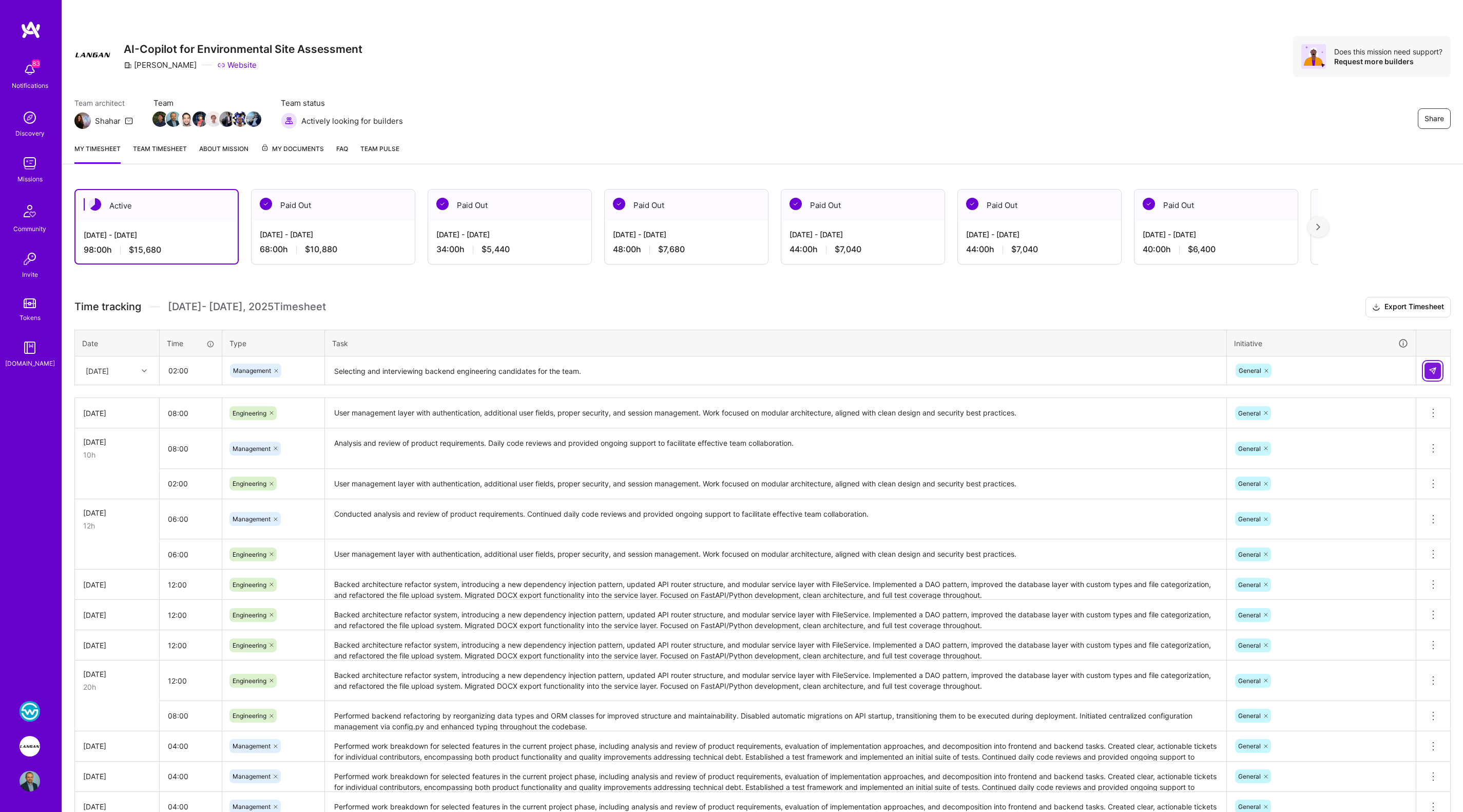
click at [1429, 369] on img at bounding box center [1433, 371] width 8 height 8
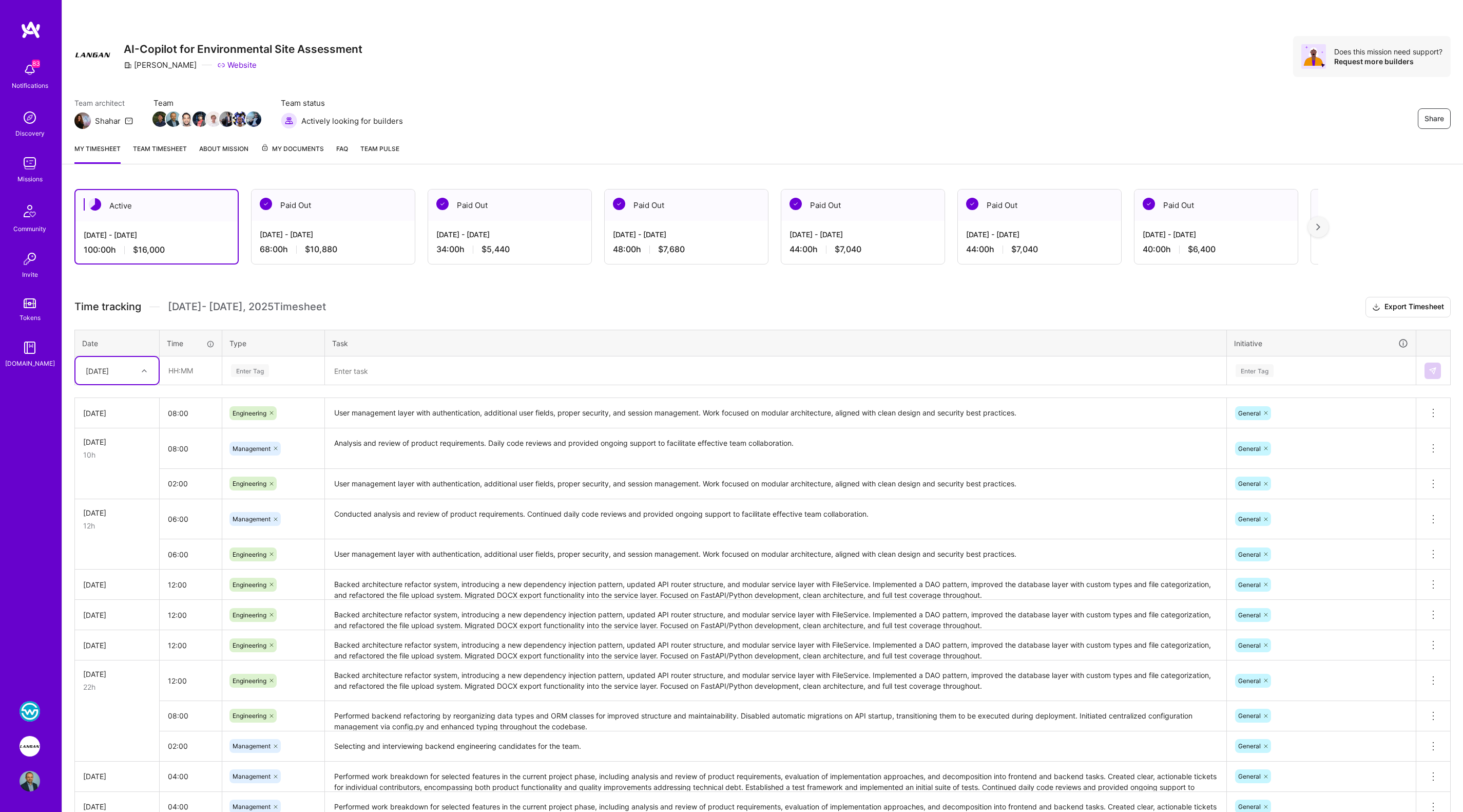
scroll to position [114, 0]
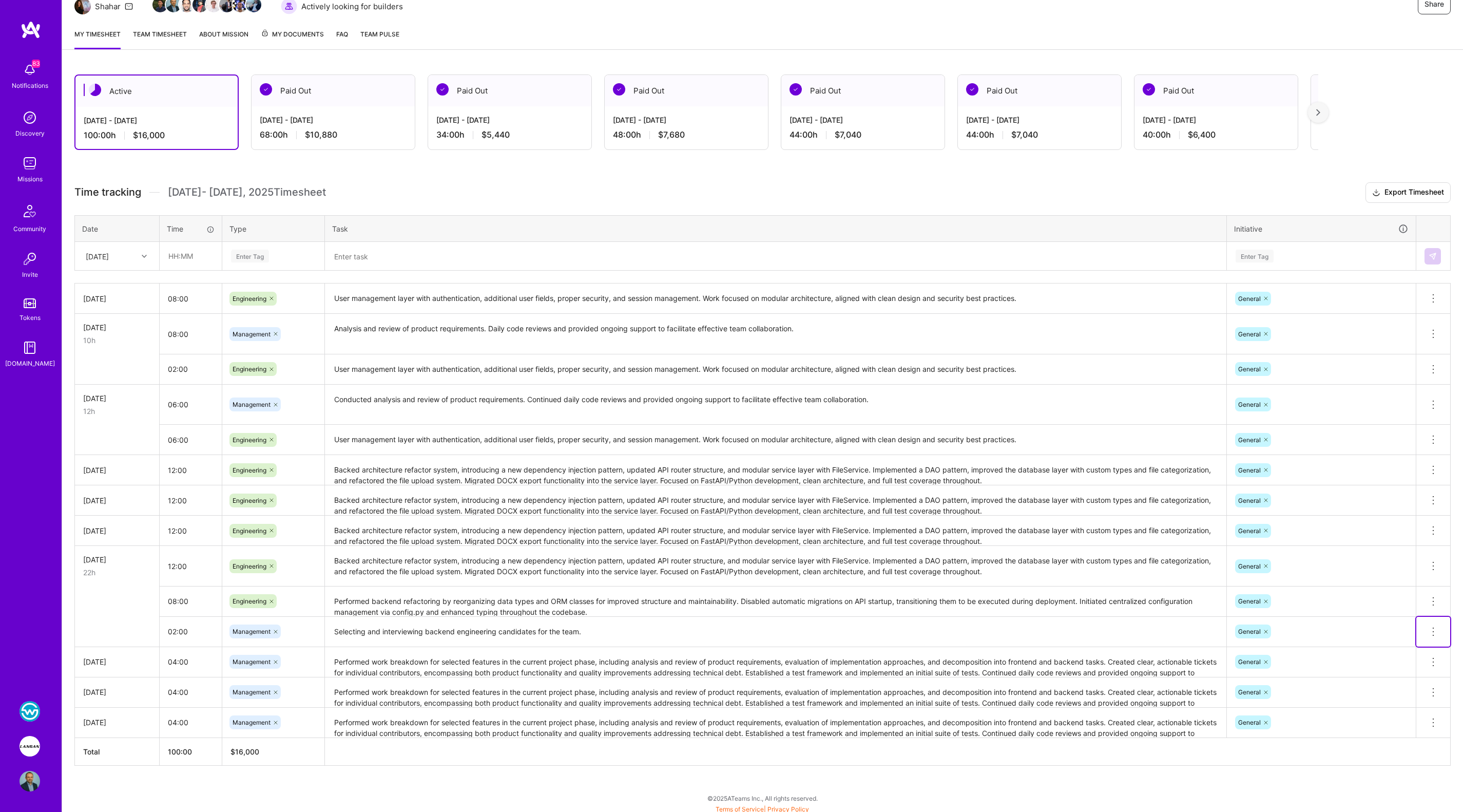
click at [1433, 631] on span at bounding box center [1433, 634] width 12 height 9
click at [1419, 642] on button "Delete row" at bounding box center [1408, 649] width 53 height 25
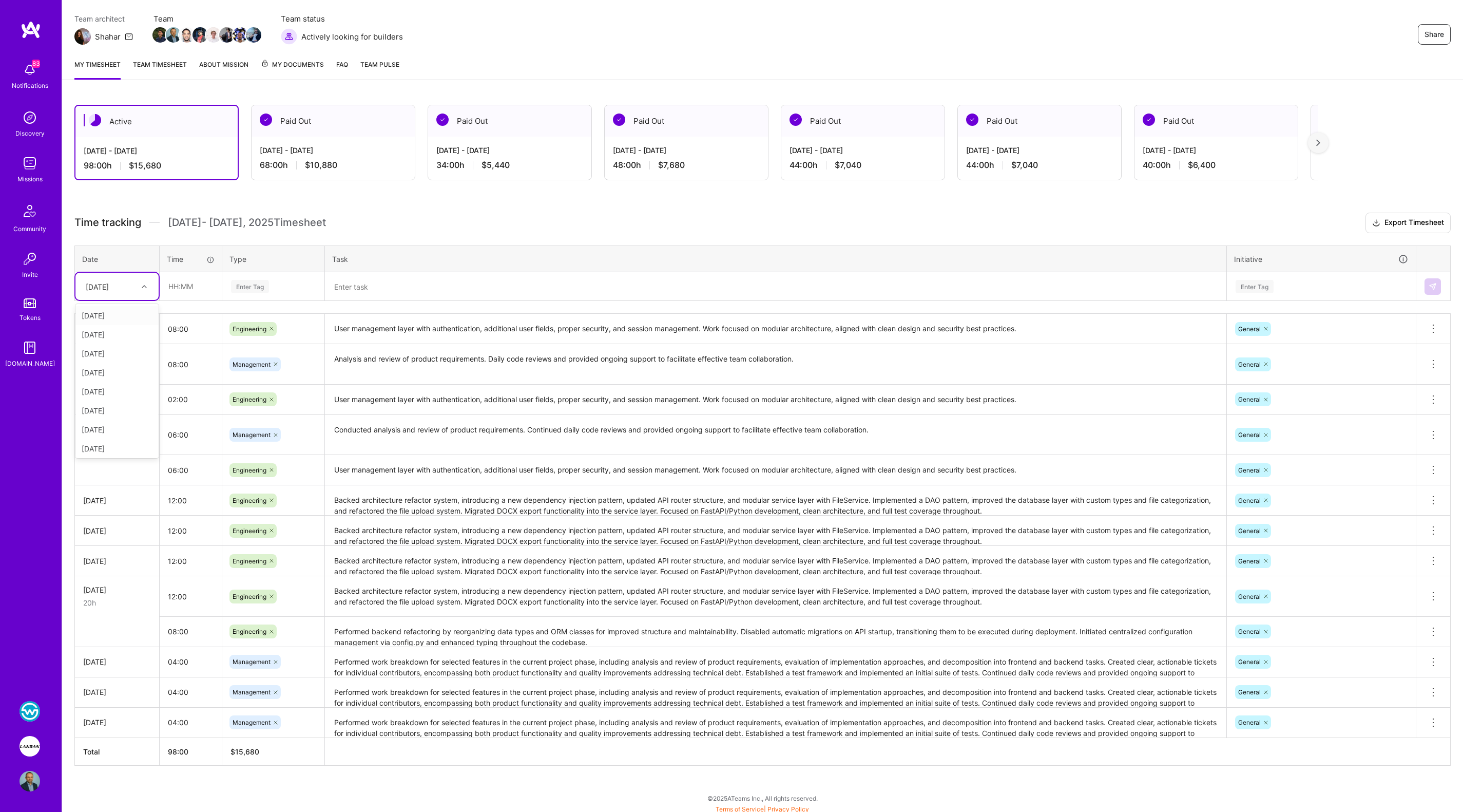
click at [102, 281] on div "Thu, Sep 4" at bounding box center [97, 286] width 23 height 11
click at [114, 412] on div "Thu, Sep 11" at bounding box center [117, 408] width 83 height 19
click at [355, 275] on textarea at bounding box center [776, 286] width 899 height 27
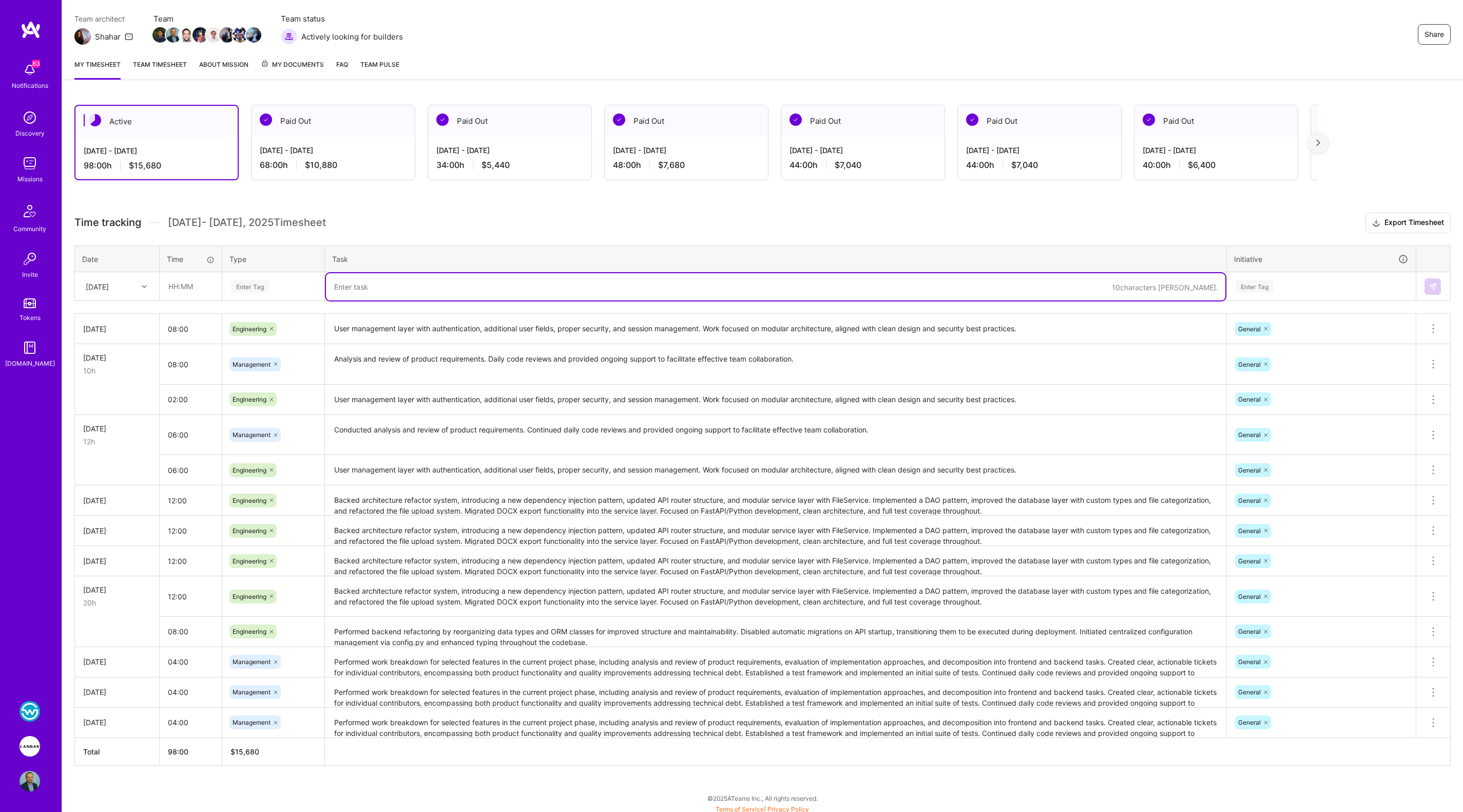
paste textarea "selecting and interviewing backend engineering candidates for the team."
type textarea "selecting and interviewing backend engineering candidates for the team."
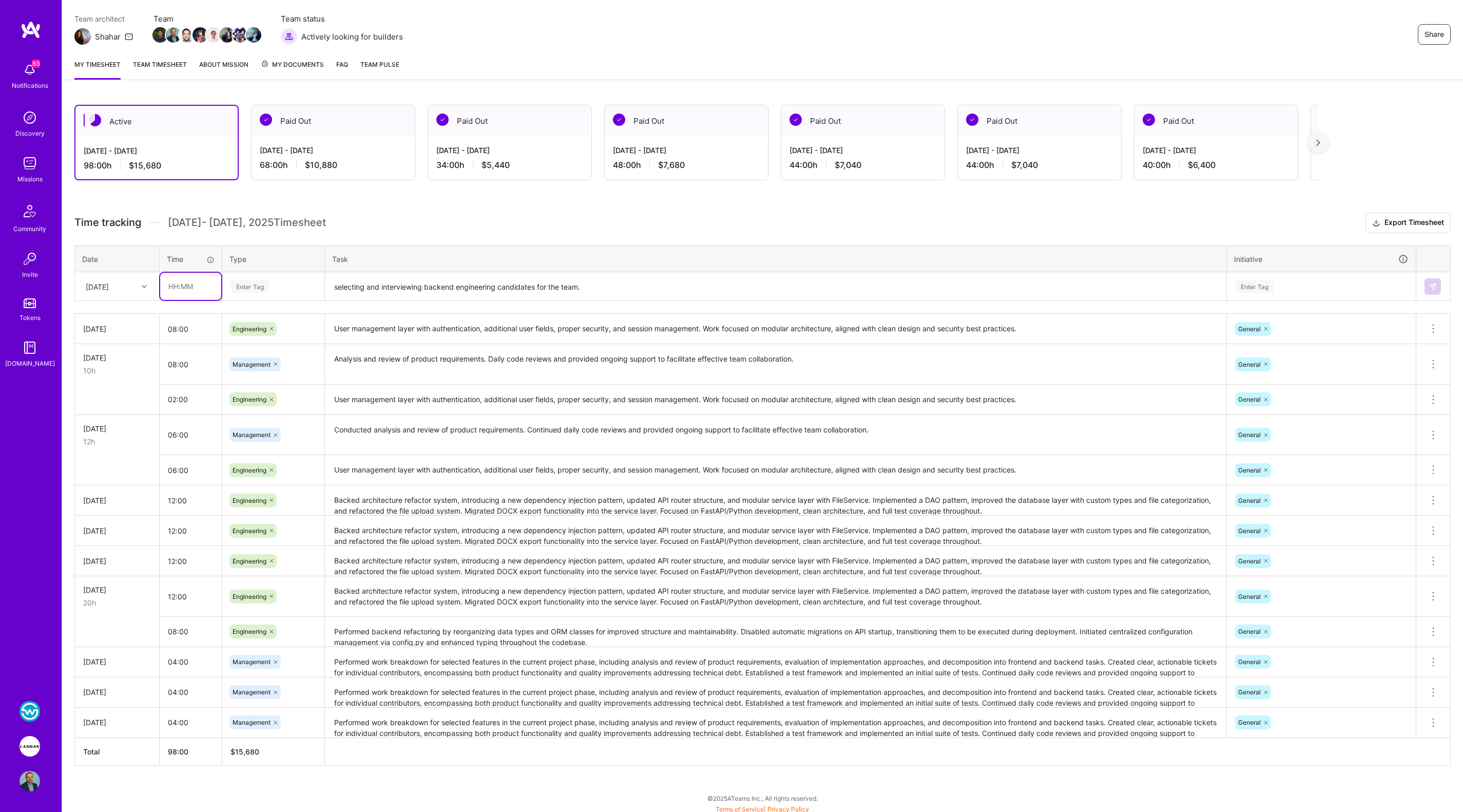
click at [193, 285] on input "text" at bounding box center [191, 286] width 61 height 27
type input "02:00"
click at [252, 281] on div "Enter Tag" at bounding box center [250, 286] width 38 height 16
click at [266, 434] on span "Management" at bounding box center [252, 441] width 48 height 14
click at [1247, 281] on div "Enter Tag" at bounding box center [1255, 286] width 38 height 16
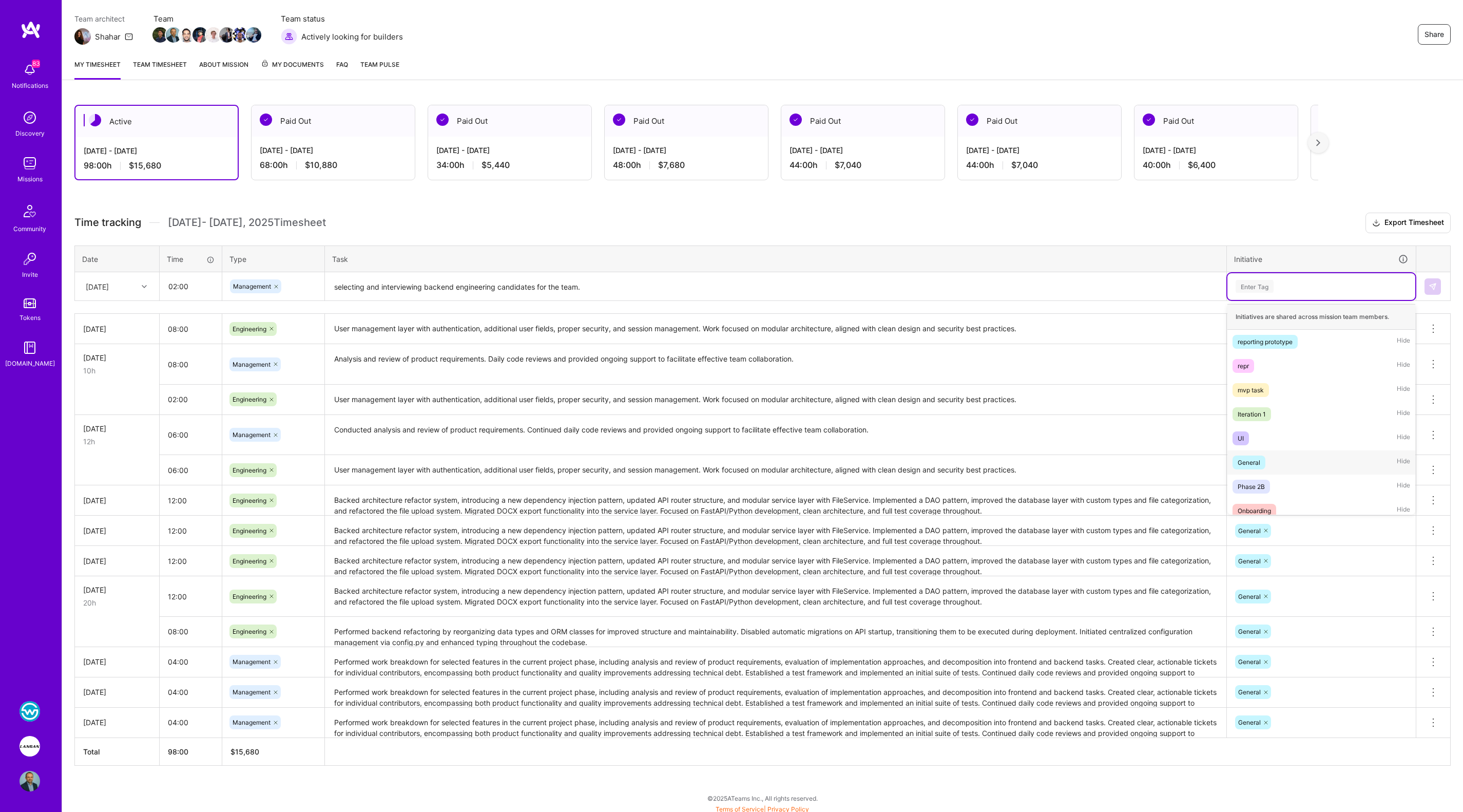
click at [1297, 460] on div "General Hide" at bounding box center [1322, 462] width 188 height 24
click at [1439, 285] on button at bounding box center [1433, 286] width 16 height 16
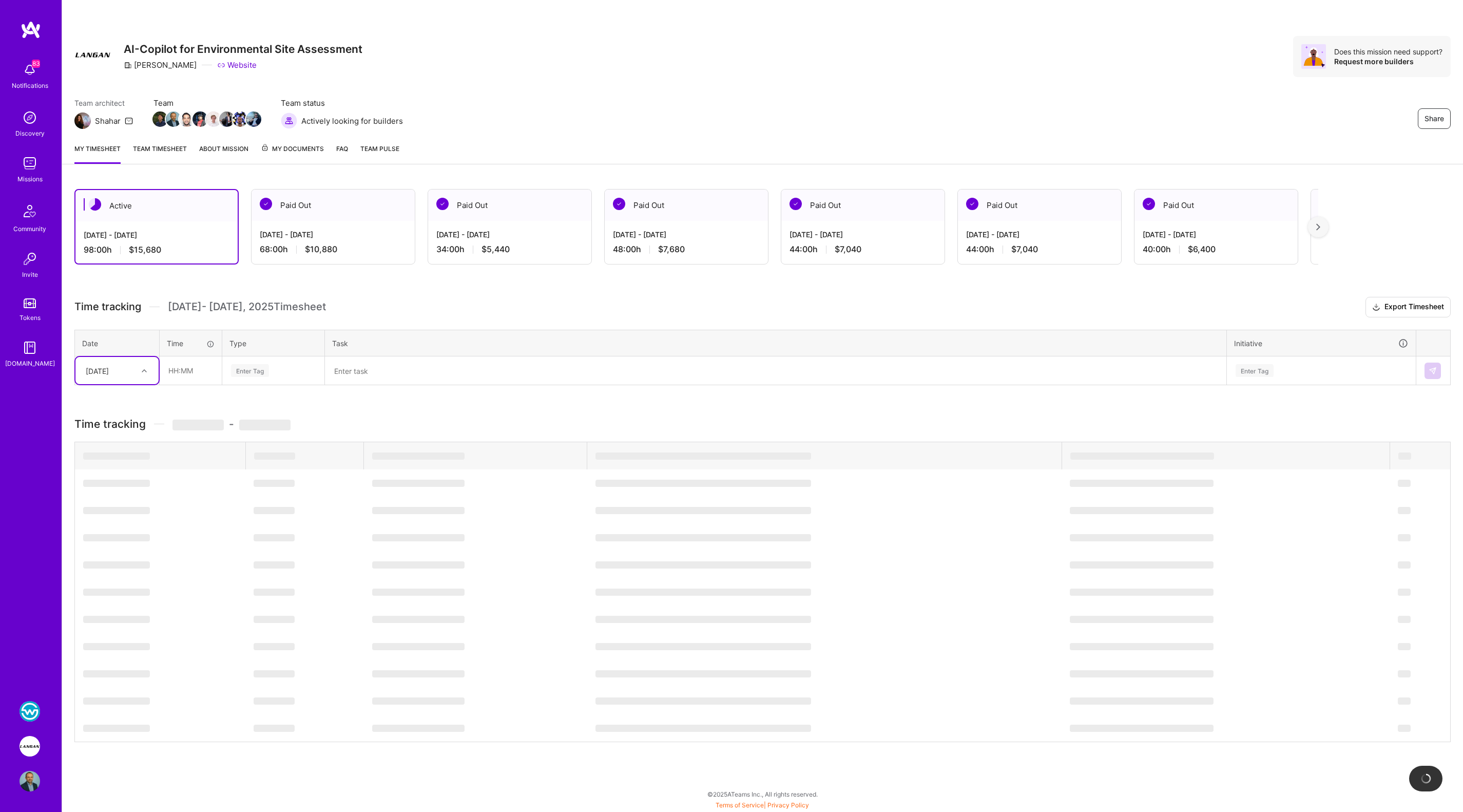
scroll to position [0, 0]
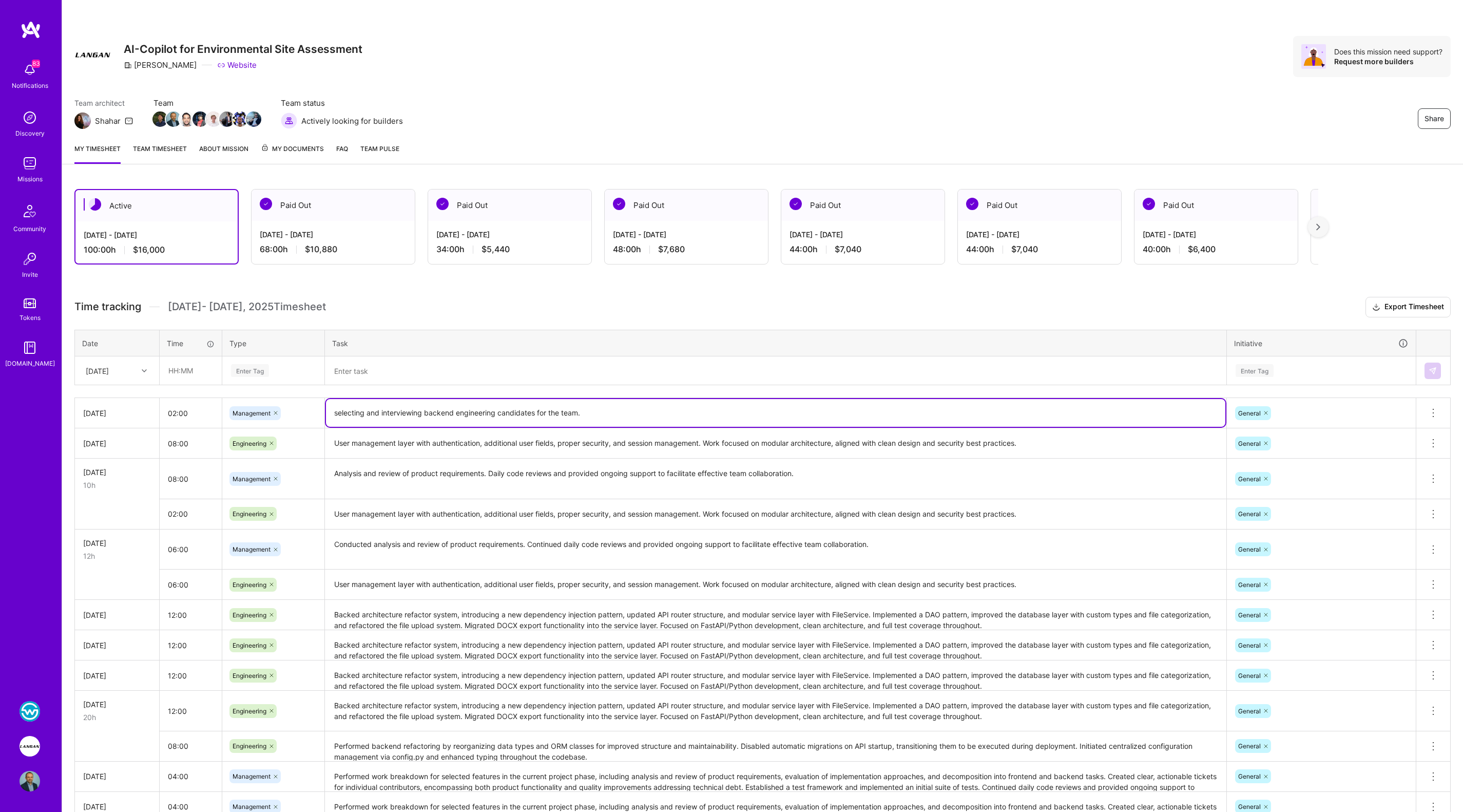
click at [337, 411] on textarea "selecting and interviewing backend engineering candidates for the team." at bounding box center [776, 413] width 899 height 28
click at [600, 409] on textarea "Selecting and interviewing backend engineering candidates for the team." at bounding box center [776, 413] width 899 height 28
type textarea "Selecting and interviewing backend engineering candidates for the team."
click at [373, 373] on textarea at bounding box center [776, 370] width 899 height 27
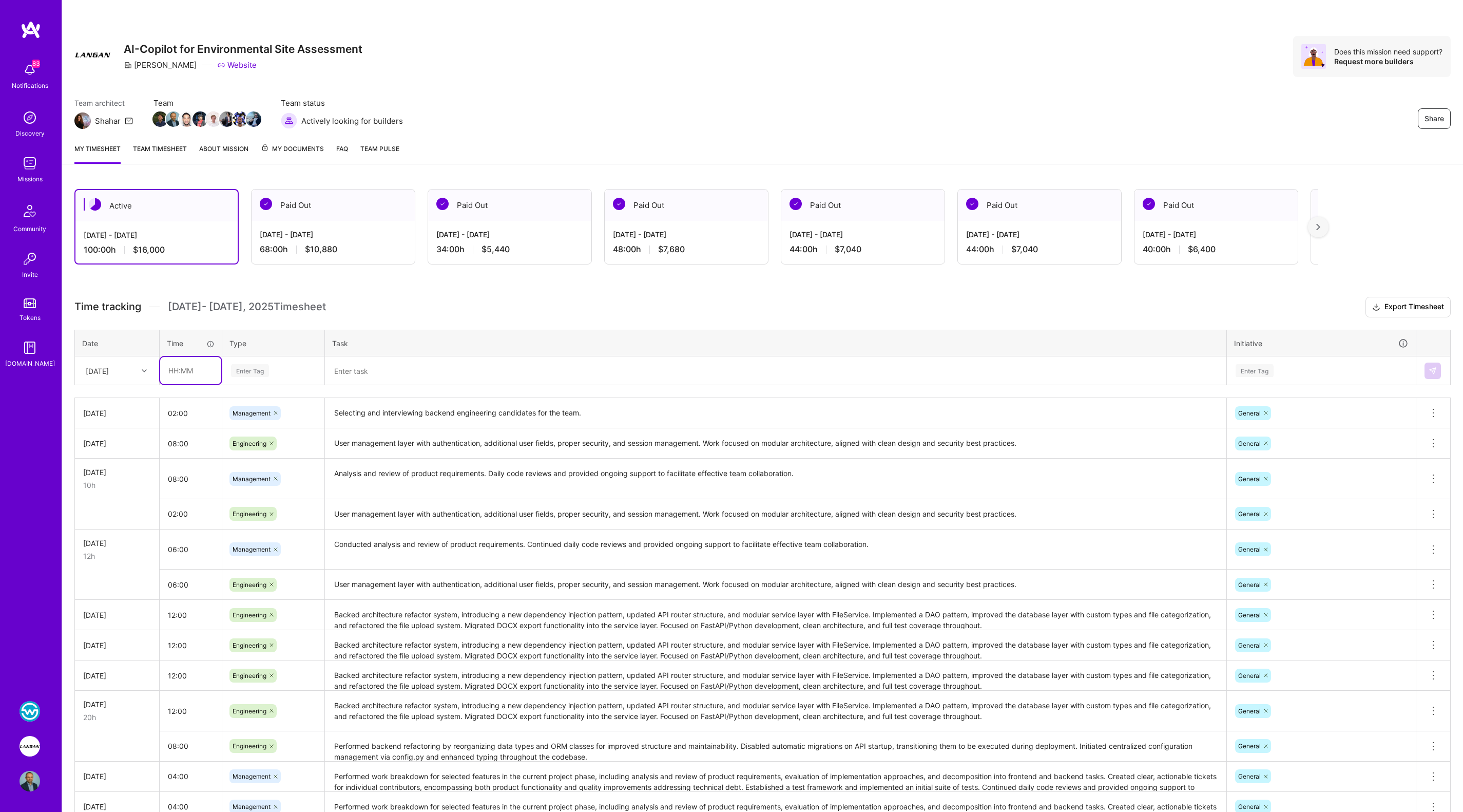
click at [178, 370] on input "text" at bounding box center [191, 370] width 61 height 27
type input "04:00"
click at [270, 368] on div "Enter Tag" at bounding box center [274, 371] width 87 height 13
click at [130, 368] on div "Thu, Sep 11" at bounding box center [109, 370] width 57 height 17
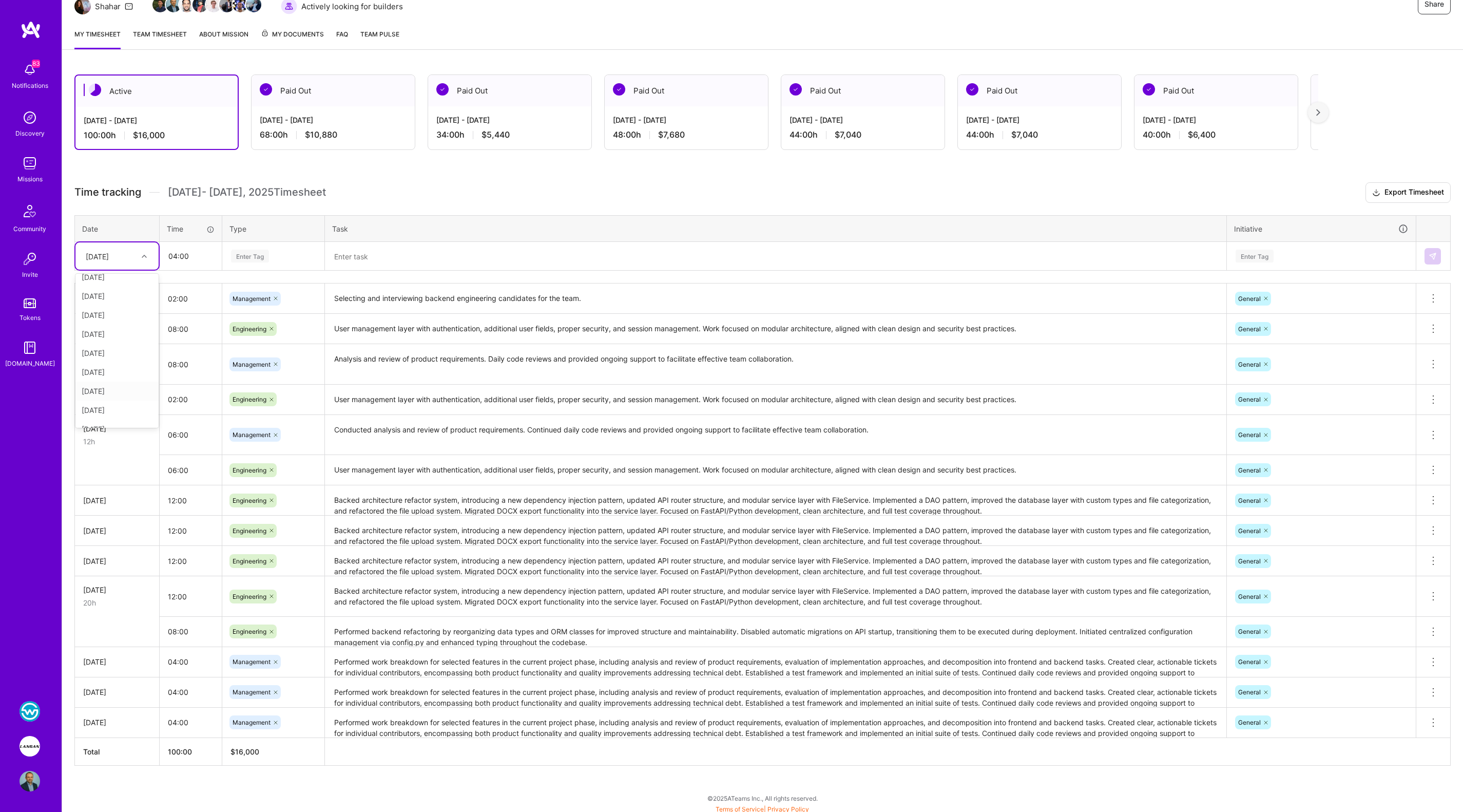
scroll to position [78, 0]
click at [111, 393] on div "Fri, Sep 12" at bounding box center [117, 397] width 83 height 19
click at [249, 254] on div "Enter Tag" at bounding box center [250, 256] width 38 height 16
click at [263, 406] on span "Management" at bounding box center [252, 410] width 48 height 14
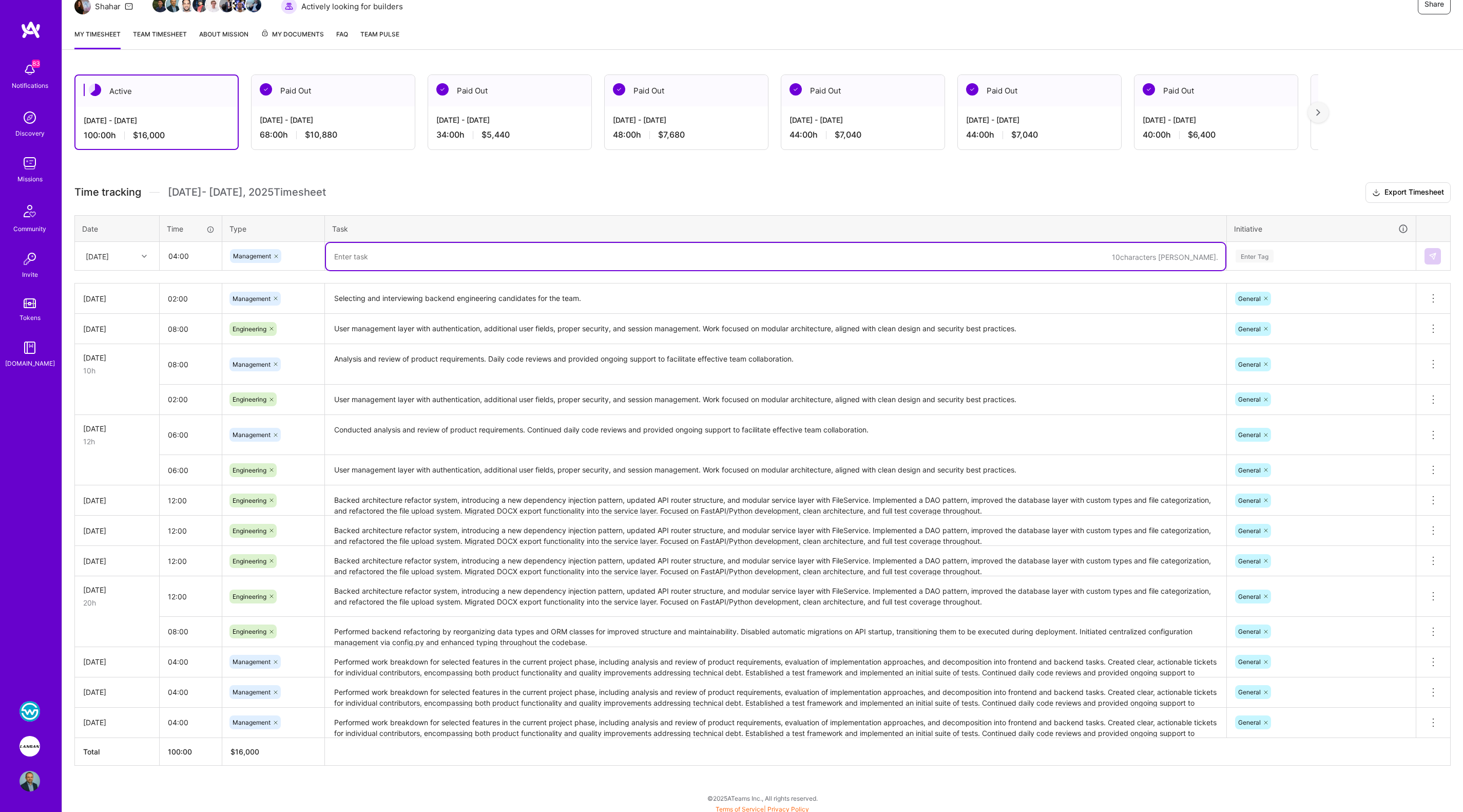
click at [372, 248] on textarea at bounding box center [776, 256] width 899 height 27
paste textarea "Selecting and interviewing backend engineering candidates for the team."
type textarea "Selecting and interviewing backend engineering candidates for the team."
click at [1250, 254] on div "Enter Tag" at bounding box center [1255, 256] width 38 height 16
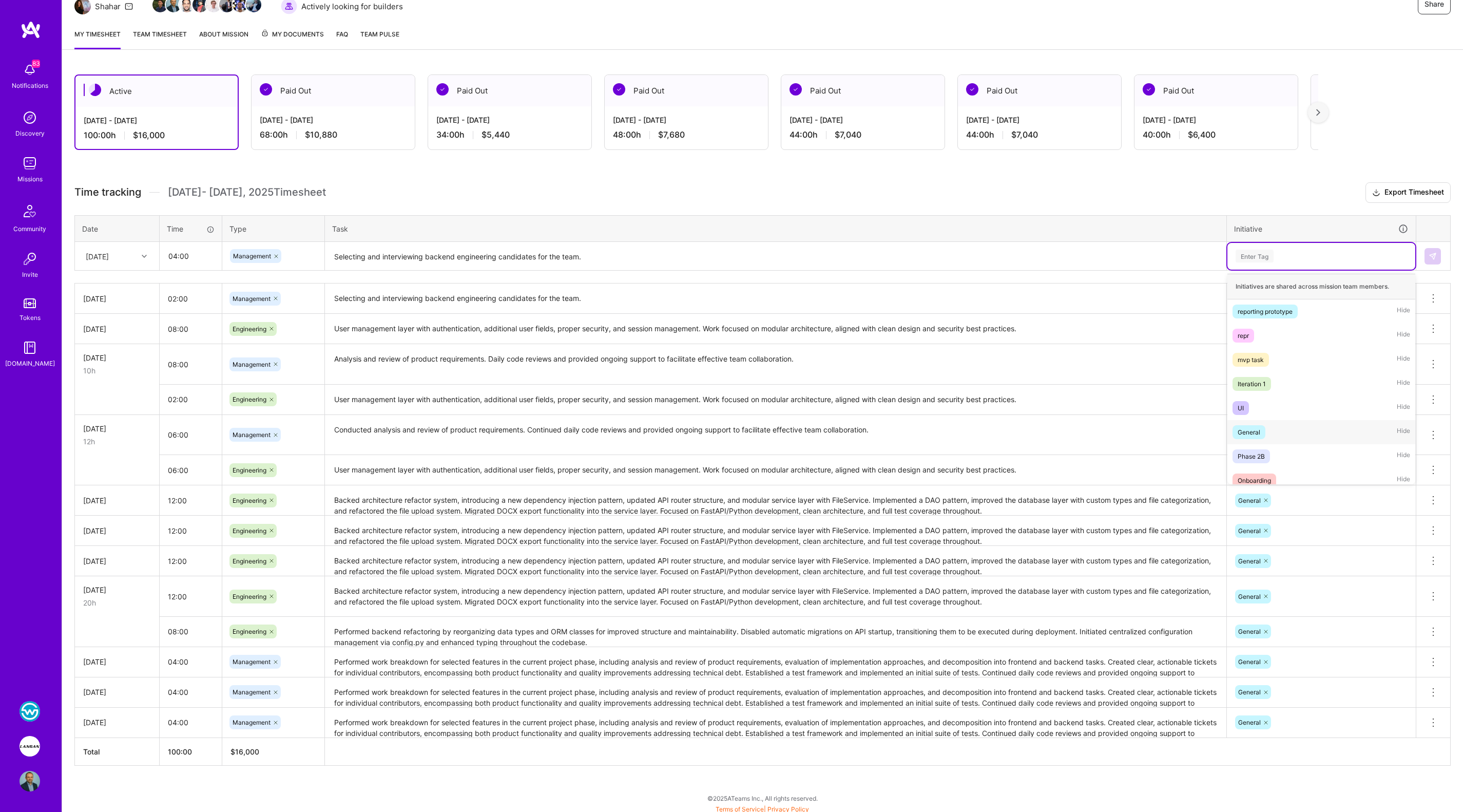
click at [1262, 425] on span "General" at bounding box center [1249, 432] width 33 height 14
click at [1439, 252] on button at bounding box center [1433, 256] width 16 height 16
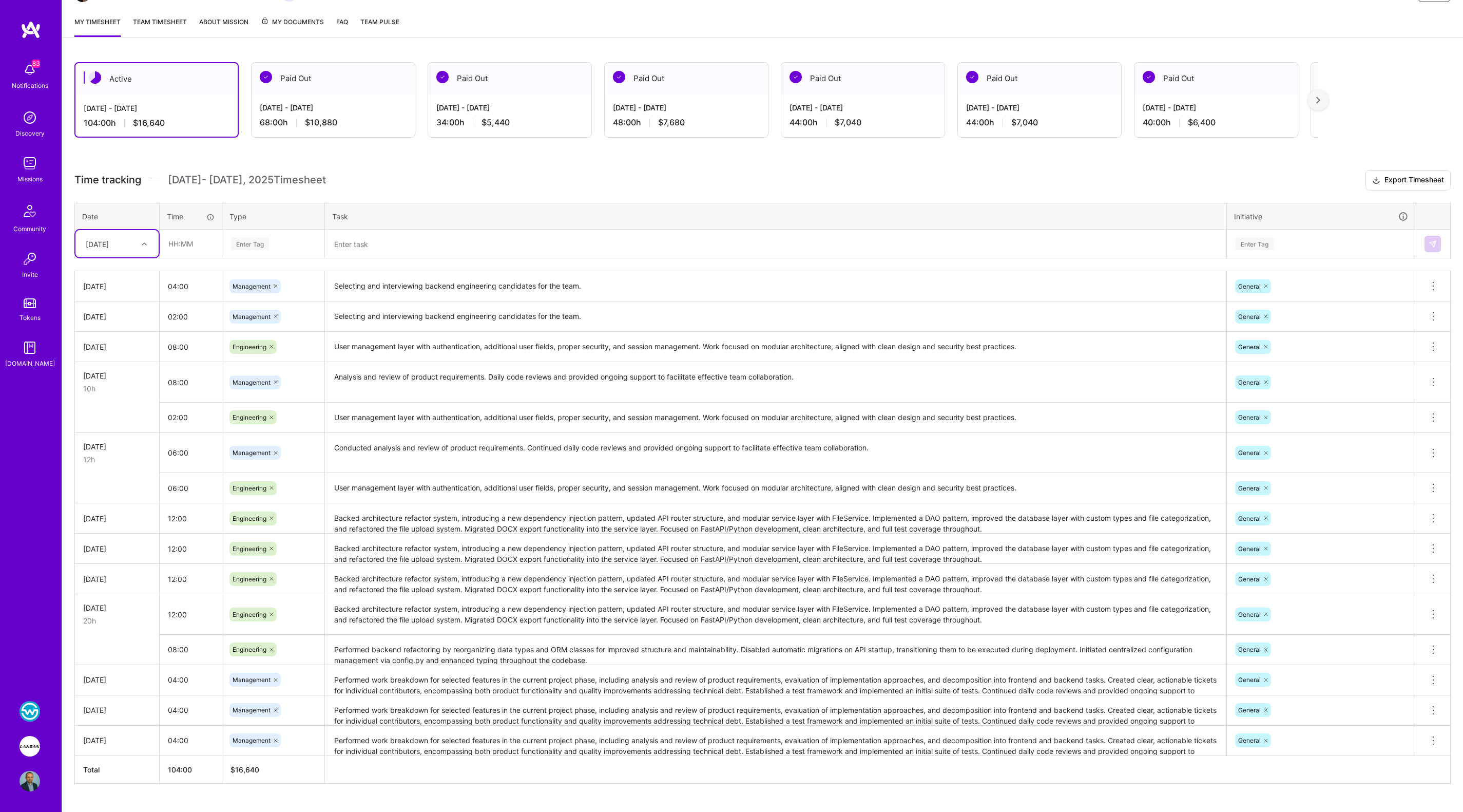
scroll to position [145, 0]
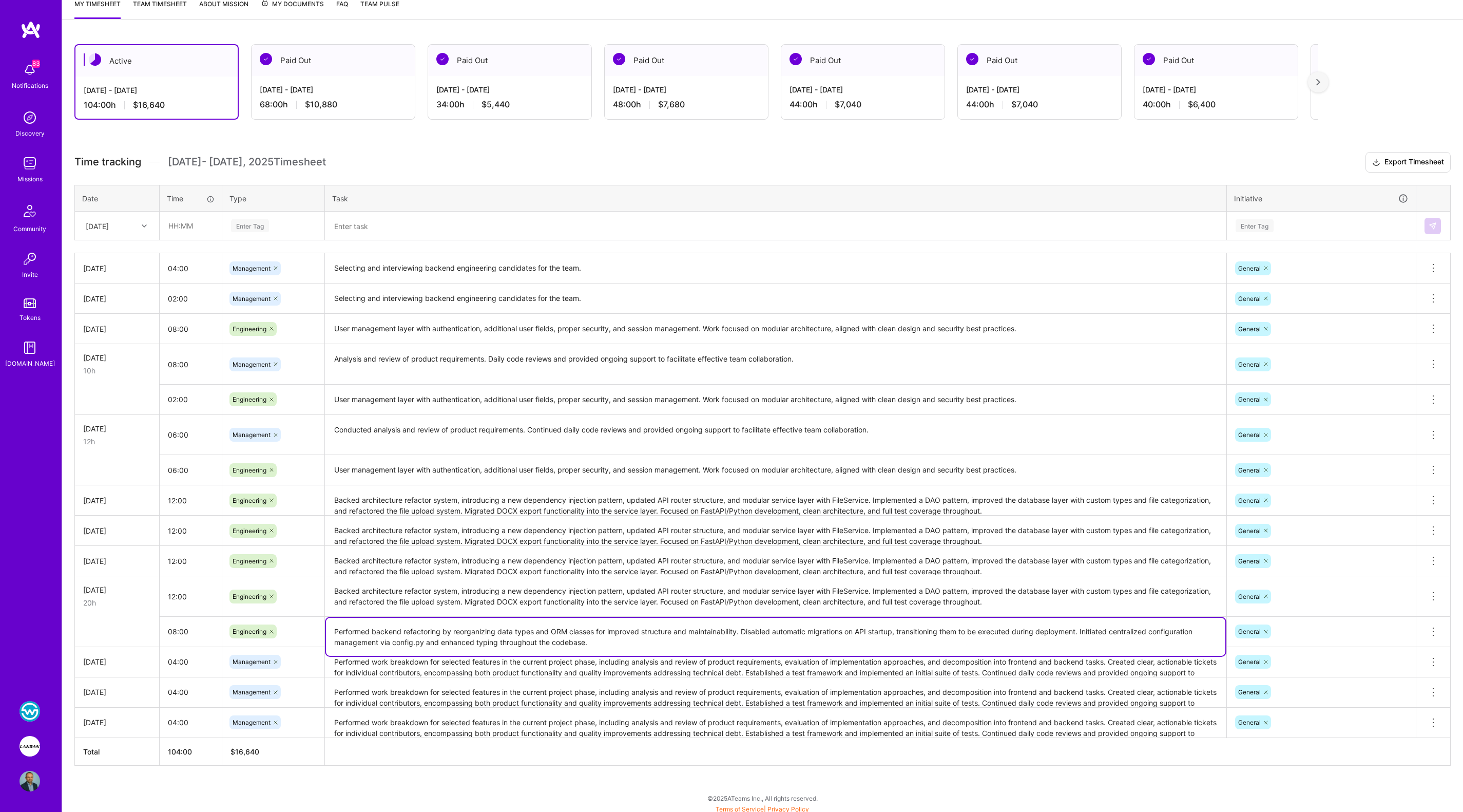
drag, startPoint x: 331, startPoint y: 627, endPoint x: 726, endPoint y: 640, distance: 395.2
click at [726, 640] on textarea "Performed backend refactoring by reorganizing data types and ORM classes for im…" at bounding box center [776, 636] width 899 height 38
click at [1431, 629] on icon at bounding box center [1433, 631] width 12 height 12
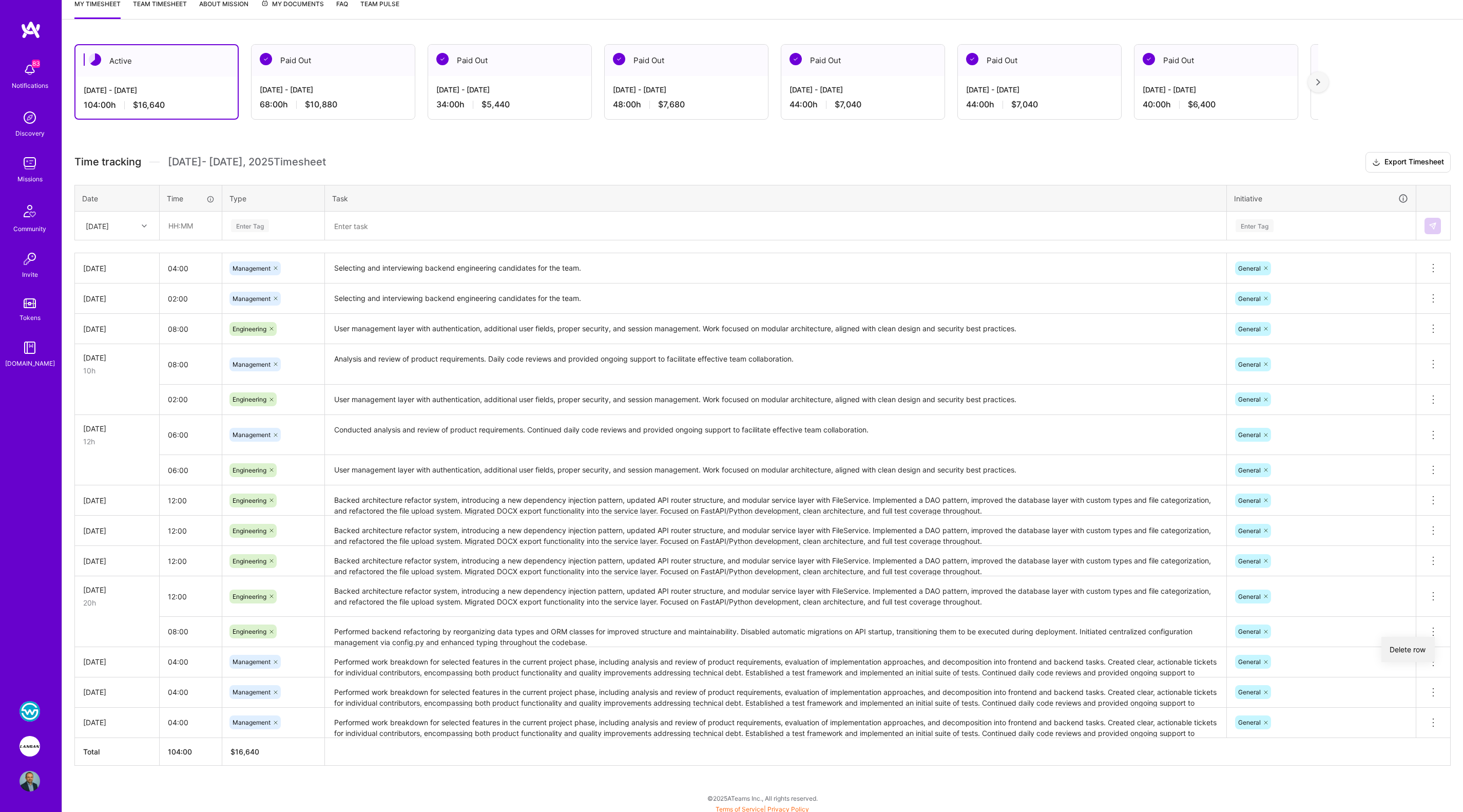
click at [1416, 643] on button "Delete row" at bounding box center [1408, 649] width 53 height 25
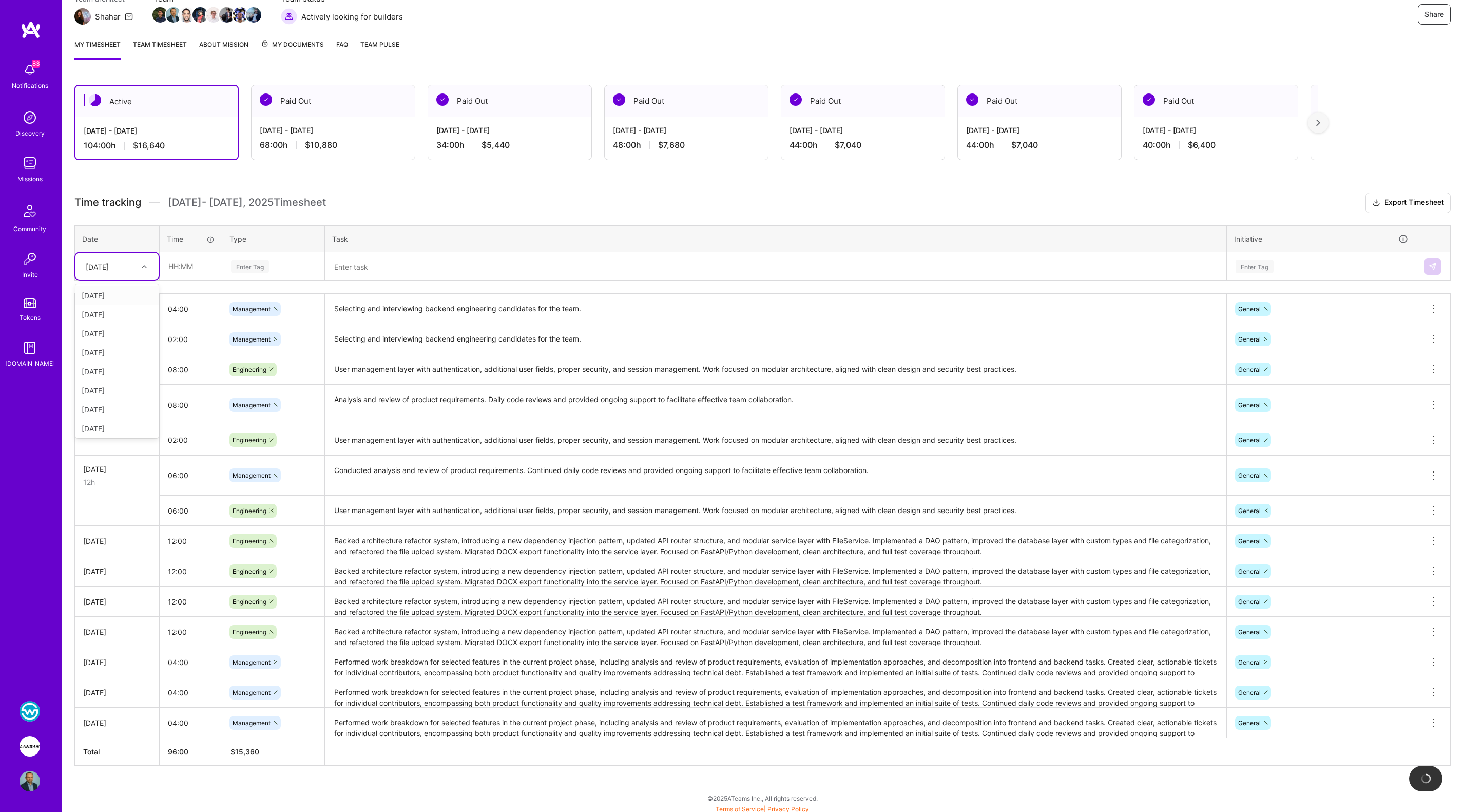
click at [109, 264] on div "Fri, Sep 12" at bounding box center [97, 266] width 23 height 11
click at [360, 207] on h3 "Time tracking Sep 1 - Sep 15 , 2025 Timesheet Export Timesheet" at bounding box center [762, 203] width 1376 height 20
click at [109, 264] on div "Fri, Sep 12" at bounding box center [97, 266] width 23 height 11
click at [114, 422] on div "Sat, Sep 13" at bounding box center [117, 427] width 83 height 19
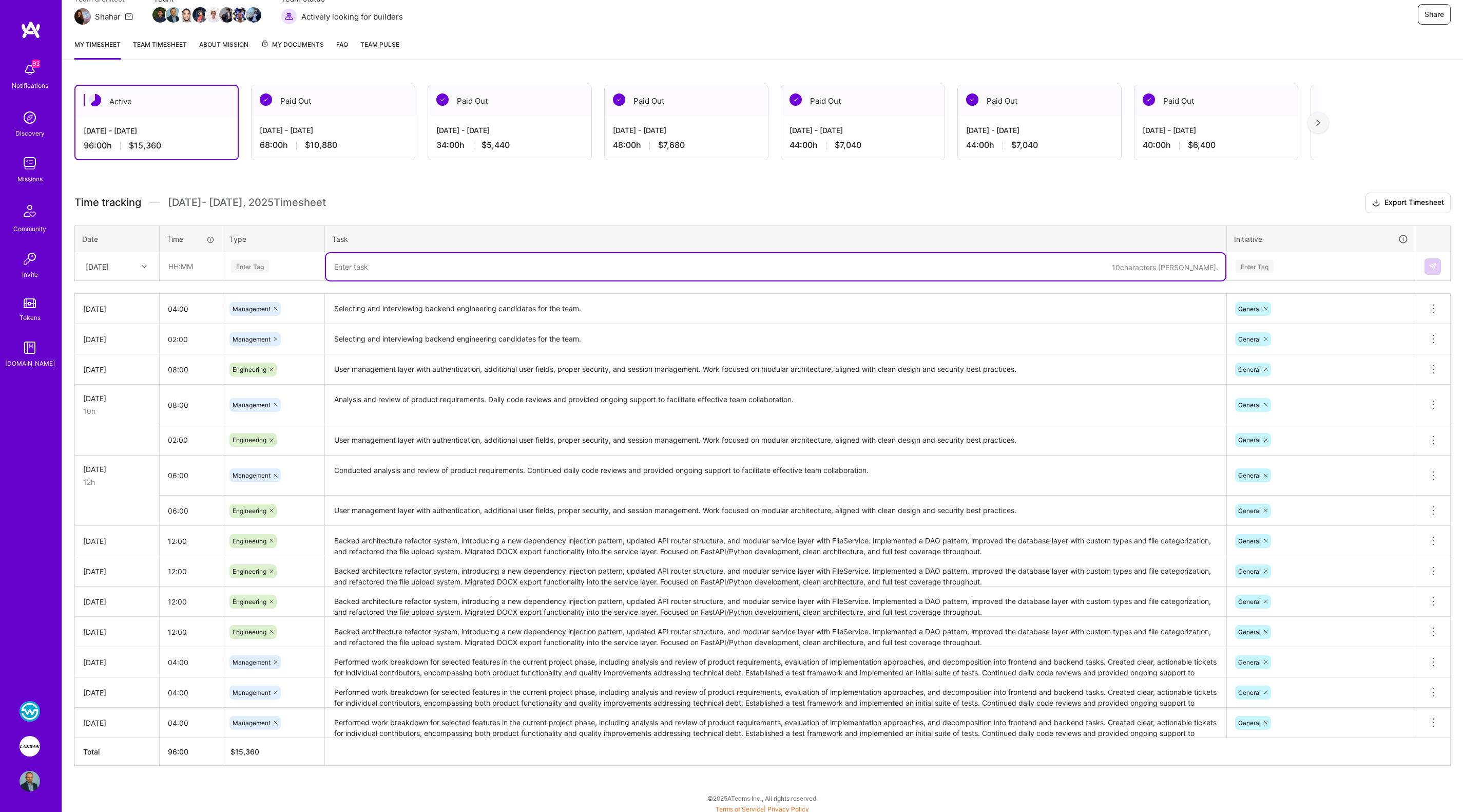
click at [383, 261] on textarea at bounding box center [776, 266] width 899 height 27
paste textarea "Performed backend refactoring by reorganizing data types and ORM classes for im…"
type textarea "Performed backend refactoring by reorganizing data types and ORM classes for im…"
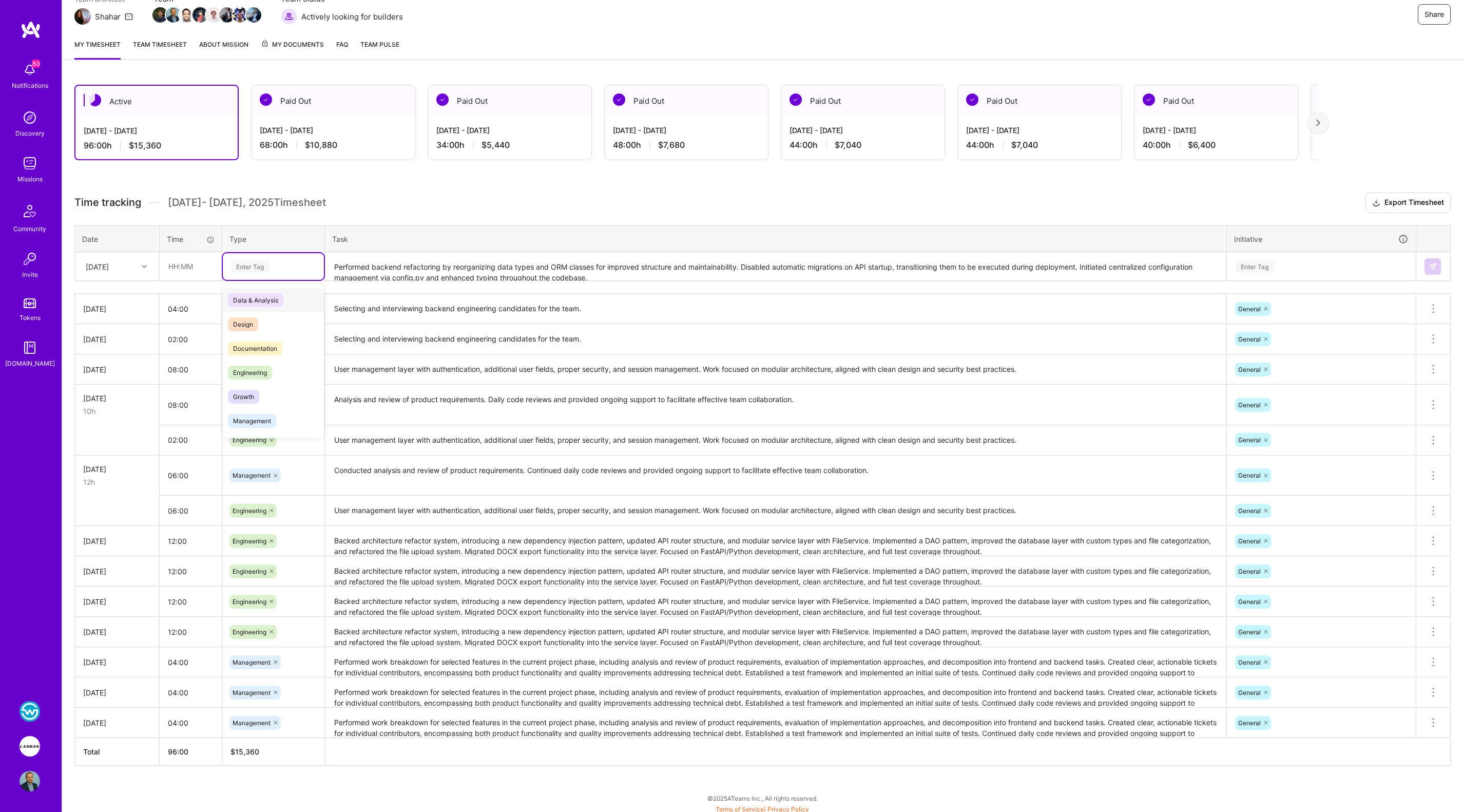
click at [228, 258] on div "Enter Tag" at bounding box center [274, 266] width 101 height 27
click at [251, 367] on span "Engineering" at bounding box center [250, 372] width 44 height 14
click at [183, 260] on input "text" at bounding box center [191, 266] width 61 height 27
type input "10:00"
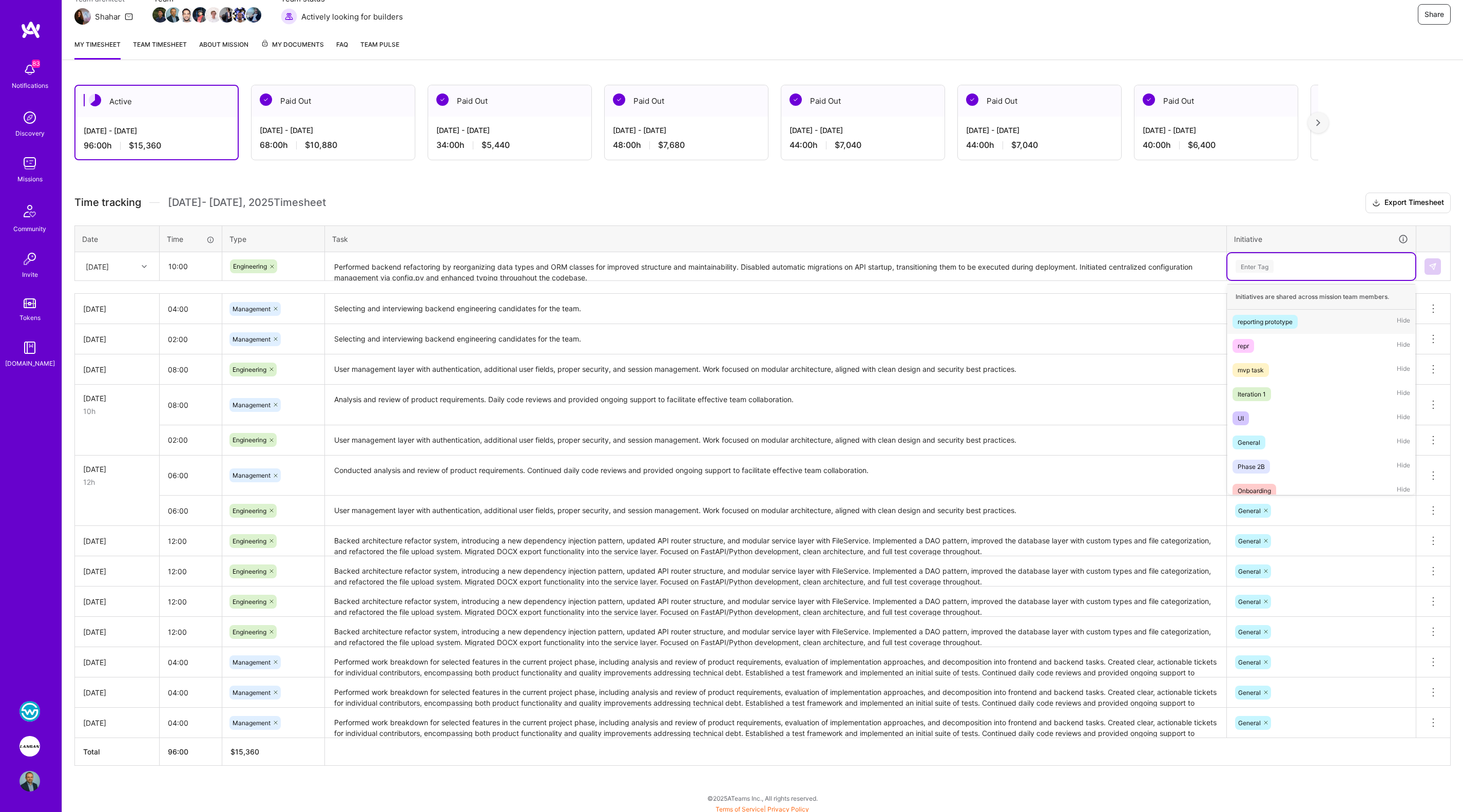
click at [1247, 258] on div "Enter Tag" at bounding box center [1255, 266] width 38 height 16
click at [1268, 435] on div "General Hide" at bounding box center [1322, 442] width 188 height 24
click at [1436, 265] on img at bounding box center [1433, 266] width 8 height 8
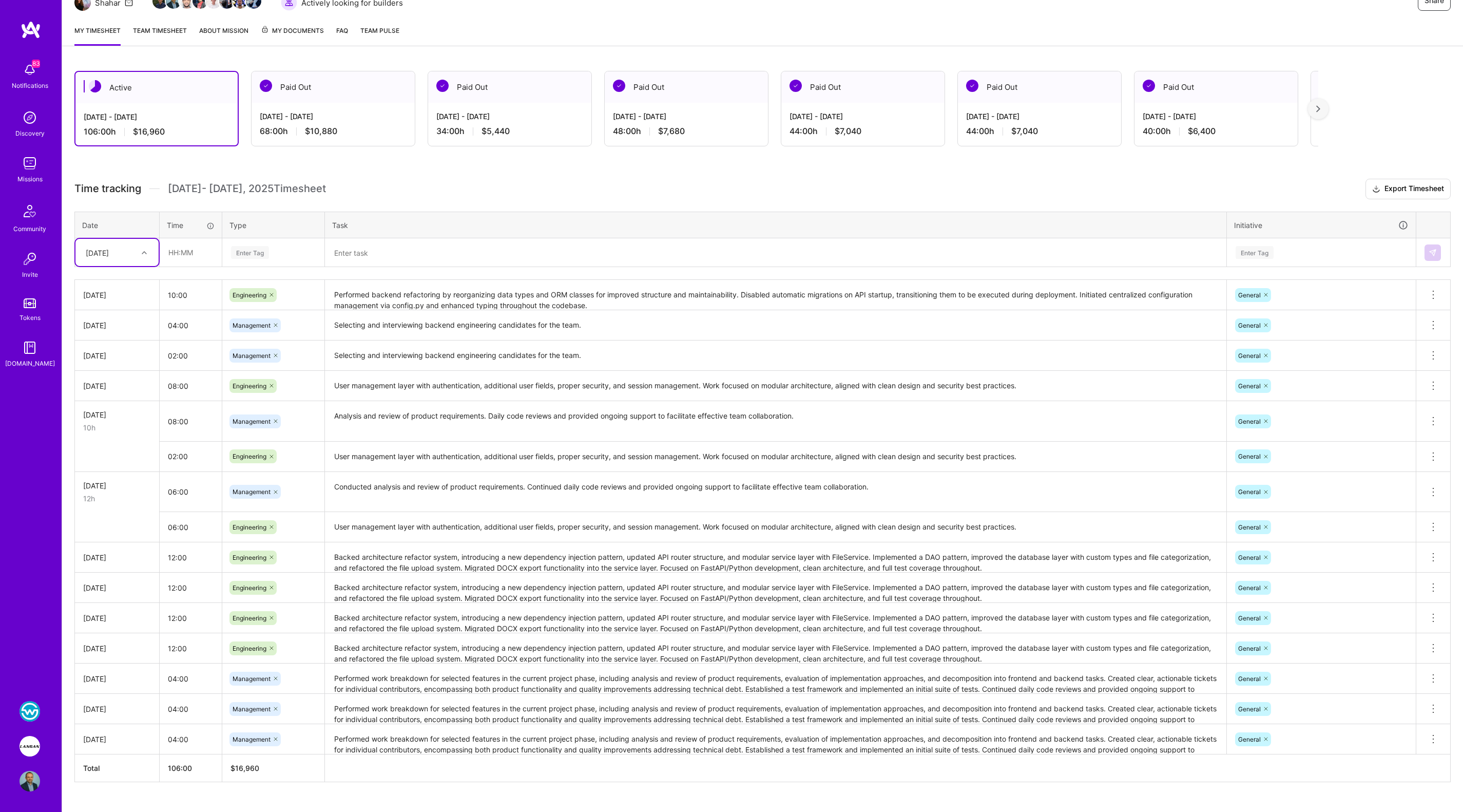
scroll to position [119, 0]
click at [144, 245] on div at bounding box center [145, 251] width 16 height 13
click at [101, 388] on div "Thu, Sep 11" at bounding box center [117, 393] width 83 height 19
click at [364, 252] on textarea at bounding box center [776, 251] width 899 height 27
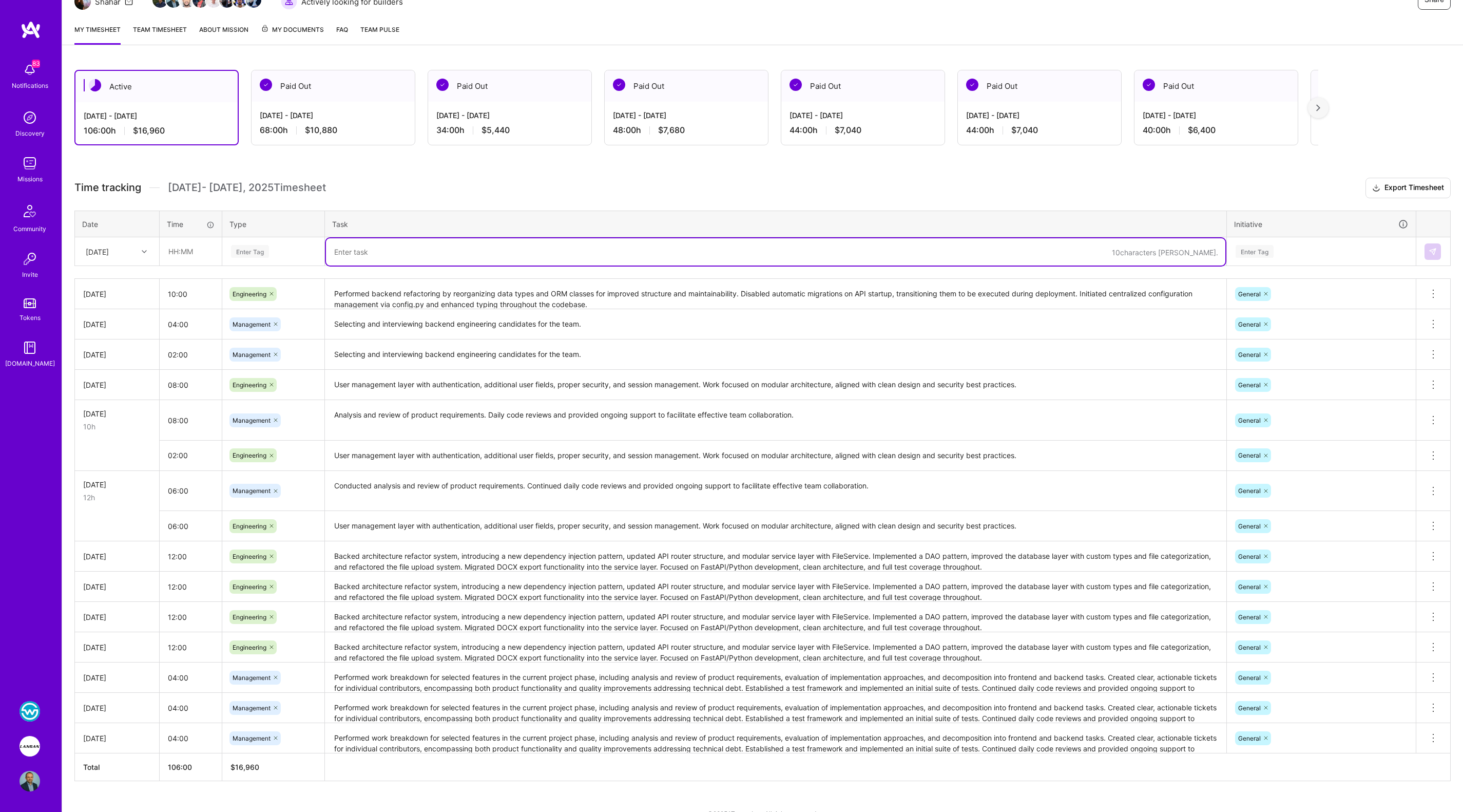
paste textarea "Performed backend refactoring by reorganizing data types and ORM classes for im…"
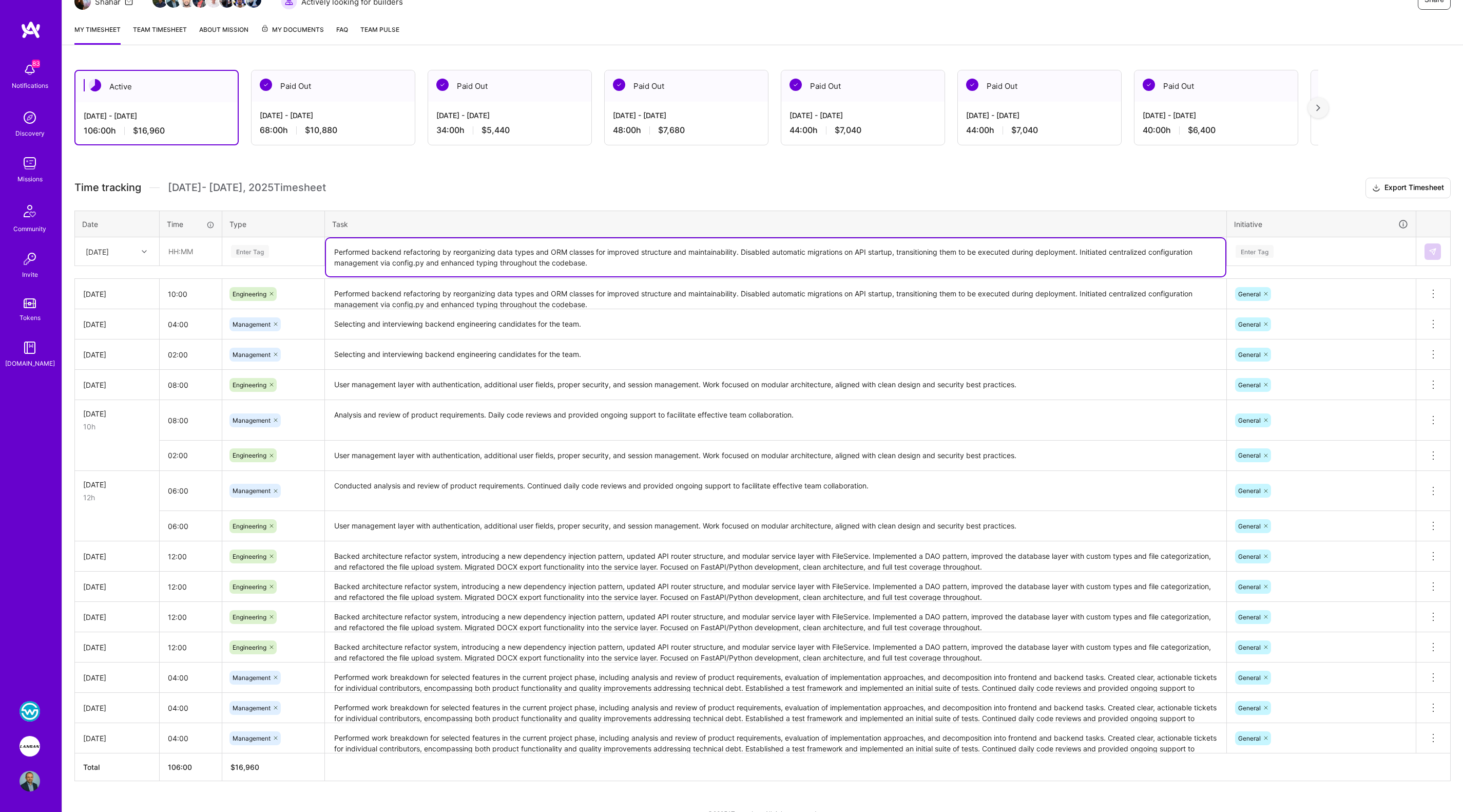
type textarea "Performed backend refactoring by reorganizing data types and ORM classes for im…"
click at [195, 253] on input "text" at bounding box center [191, 251] width 61 height 27
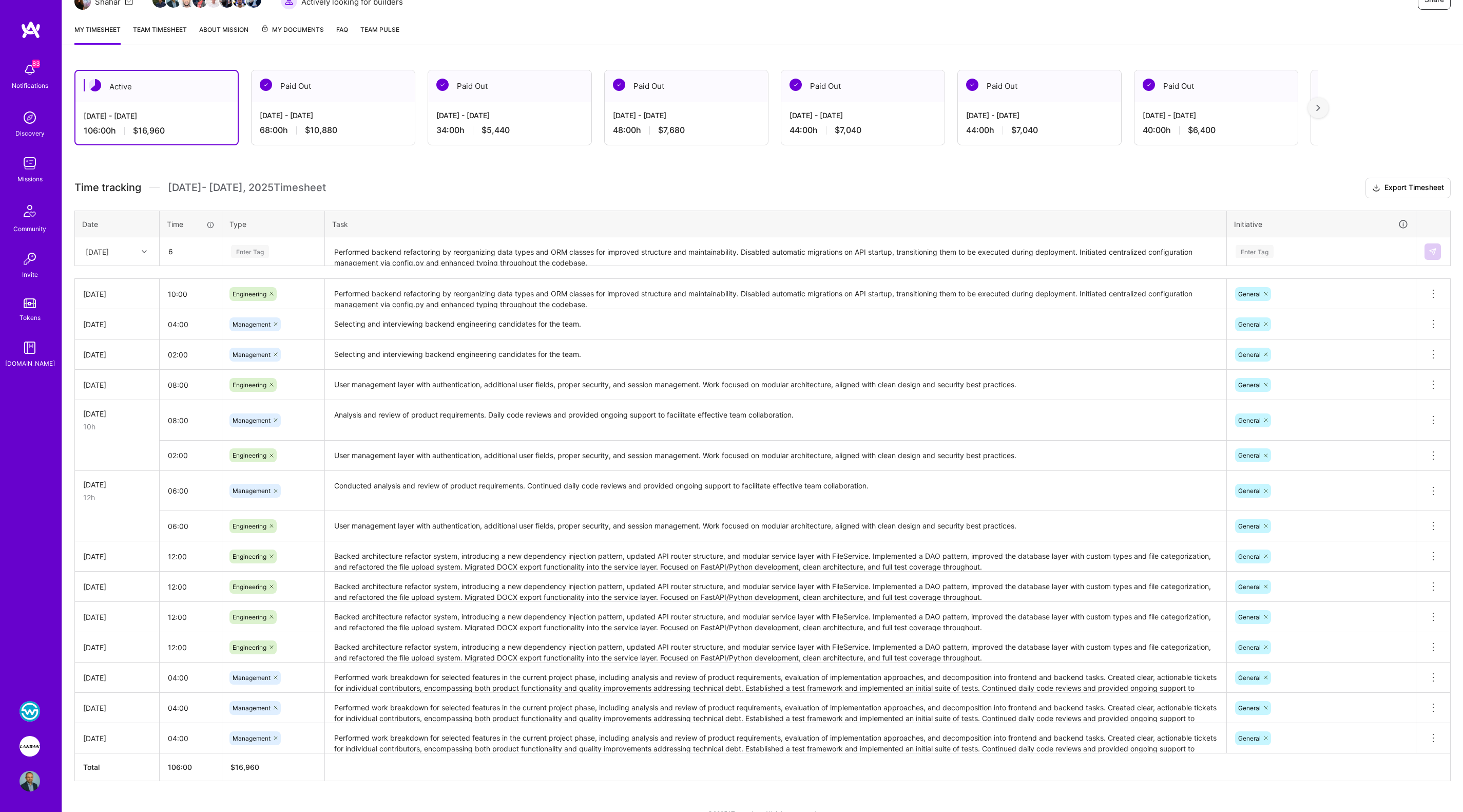
type input "06:00"
click at [243, 254] on div "Enter Tag" at bounding box center [250, 251] width 38 height 16
click at [256, 358] on span "Engineering" at bounding box center [250, 357] width 44 height 14
click at [1264, 246] on div "Enter Tag" at bounding box center [1255, 251] width 38 height 16
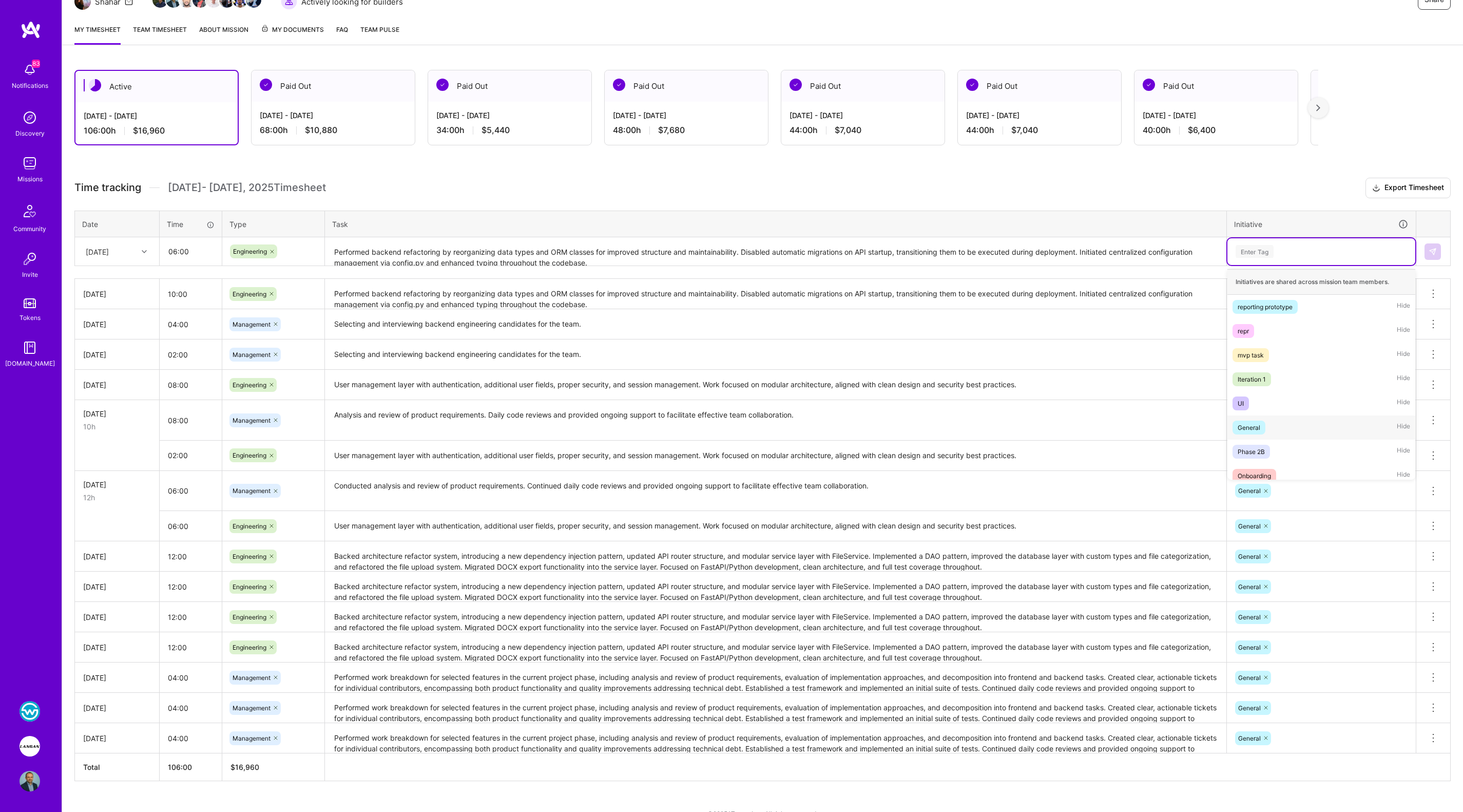
click at [1273, 427] on div "General Hide" at bounding box center [1322, 427] width 188 height 24
click at [1437, 249] on button at bounding box center [1433, 251] width 16 height 16
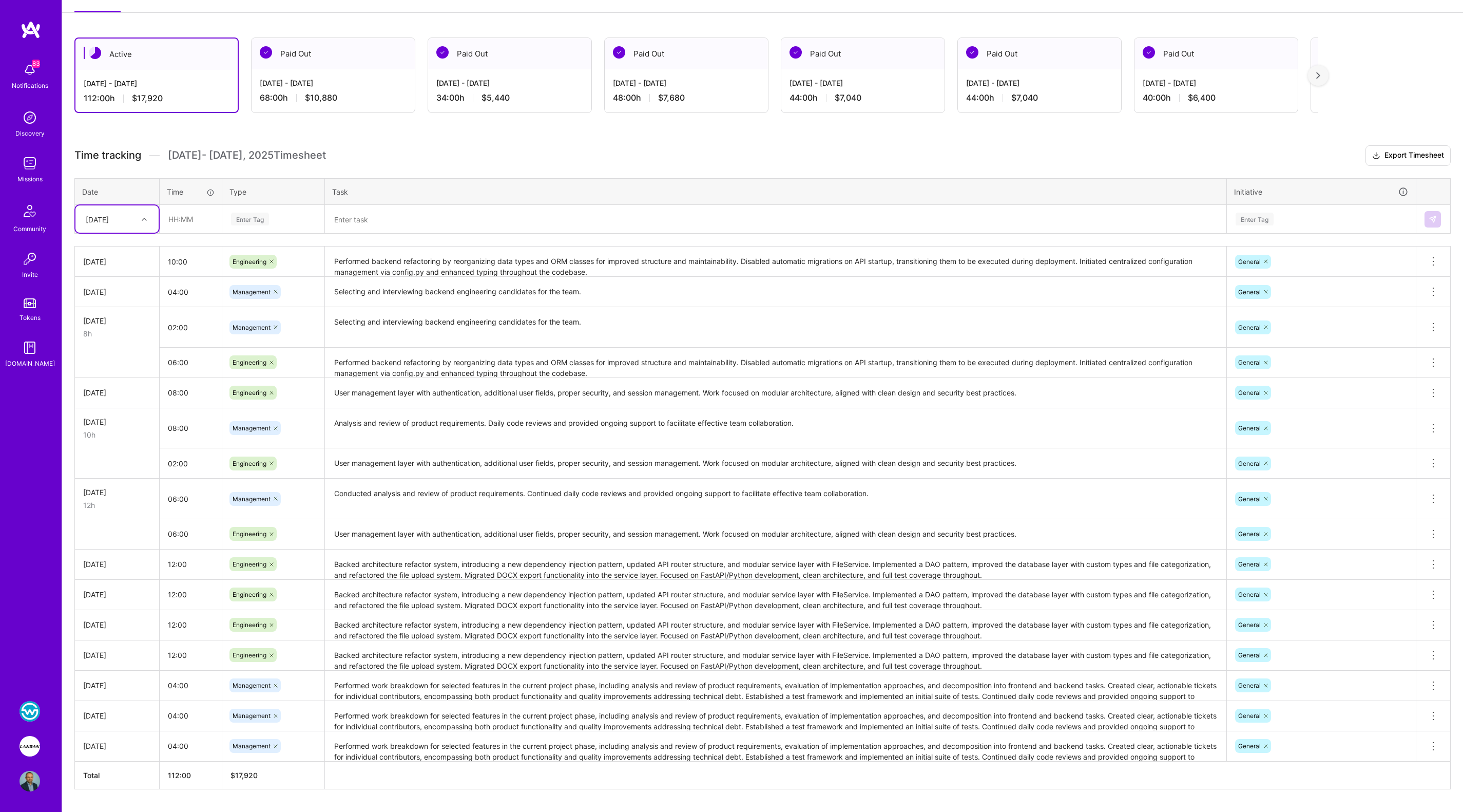
scroll to position [174, 0]
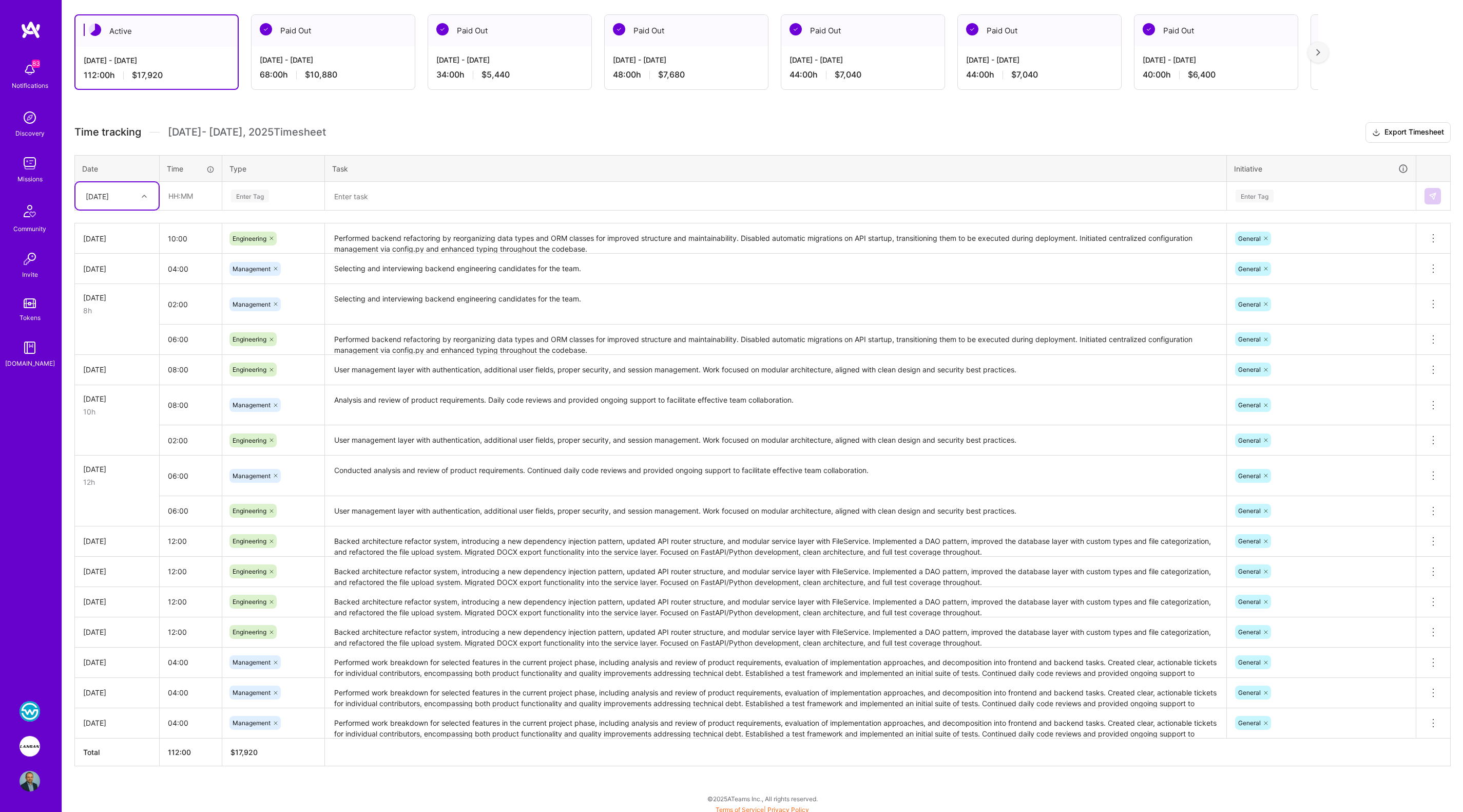
click at [486, 337] on textarea "Performed backend refactoring by reorganizing data types and ORM classes for im…" at bounding box center [776, 339] width 899 height 28
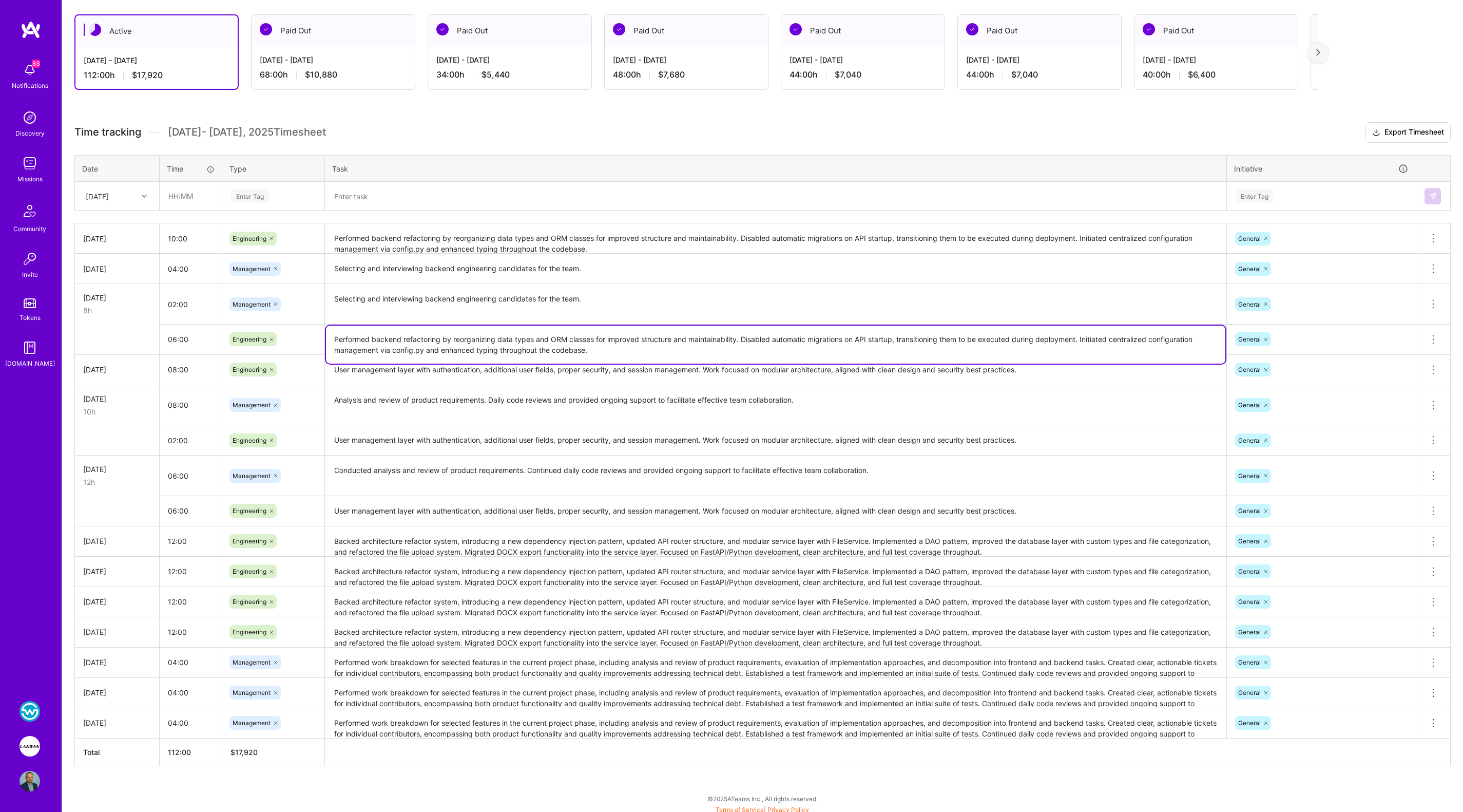
click at [486, 124] on h3 "Time tracking Sep 1 - Sep 15 , 2025 Timesheet Export Timesheet" at bounding box center [762, 132] width 1376 height 20
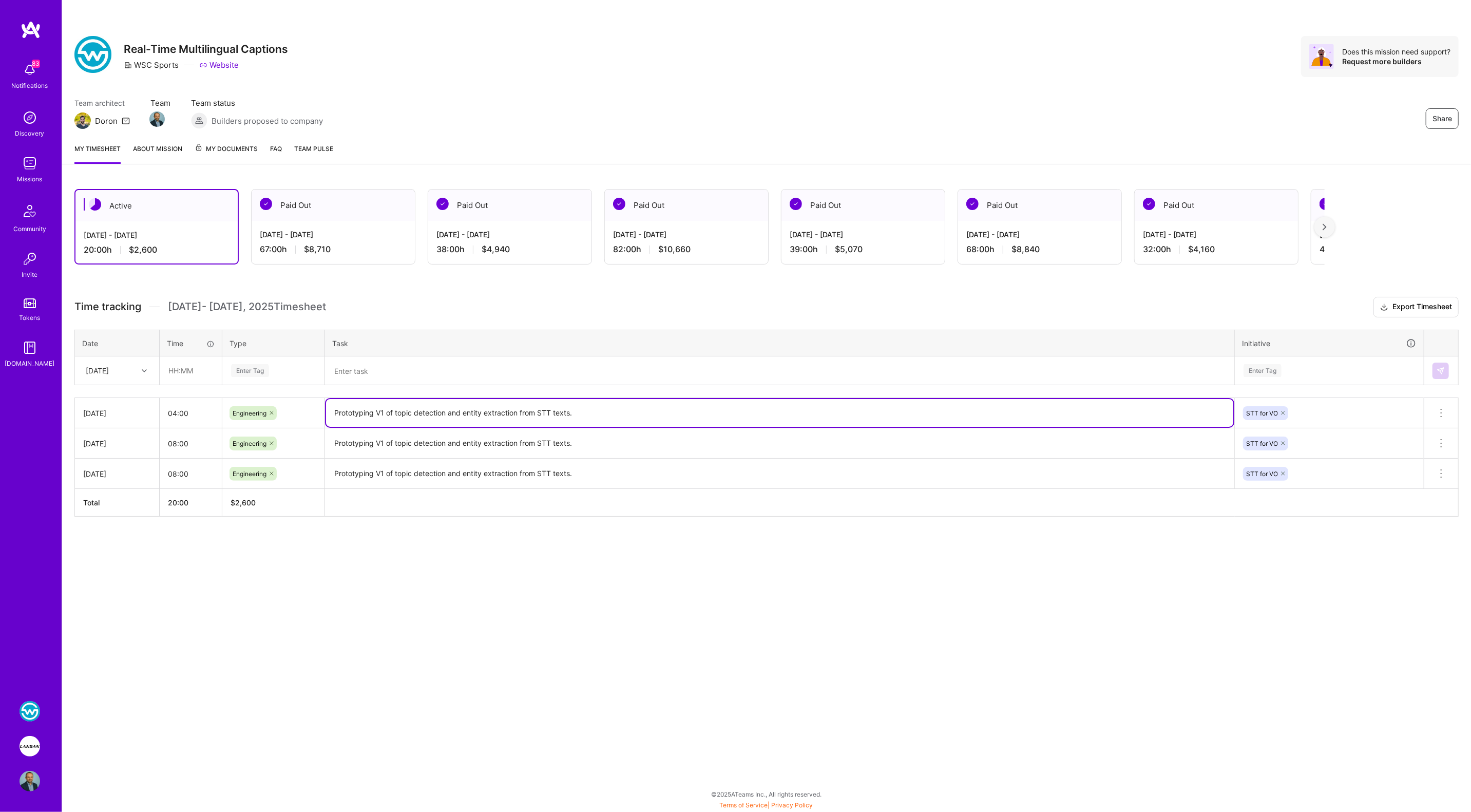
drag, startPoint x: 334, startPoint y: 412, endPoint x: 623, endPoint y: 412, distance: 289.0
click at [623, 412] on textarea "Prototyping V1 of topic detection and entity extraction from STT texts." at bounding box center [780, 413] width 907 height 28
click at [481, 370] on textarea at bounding box center [780, 370] width 907 height 27
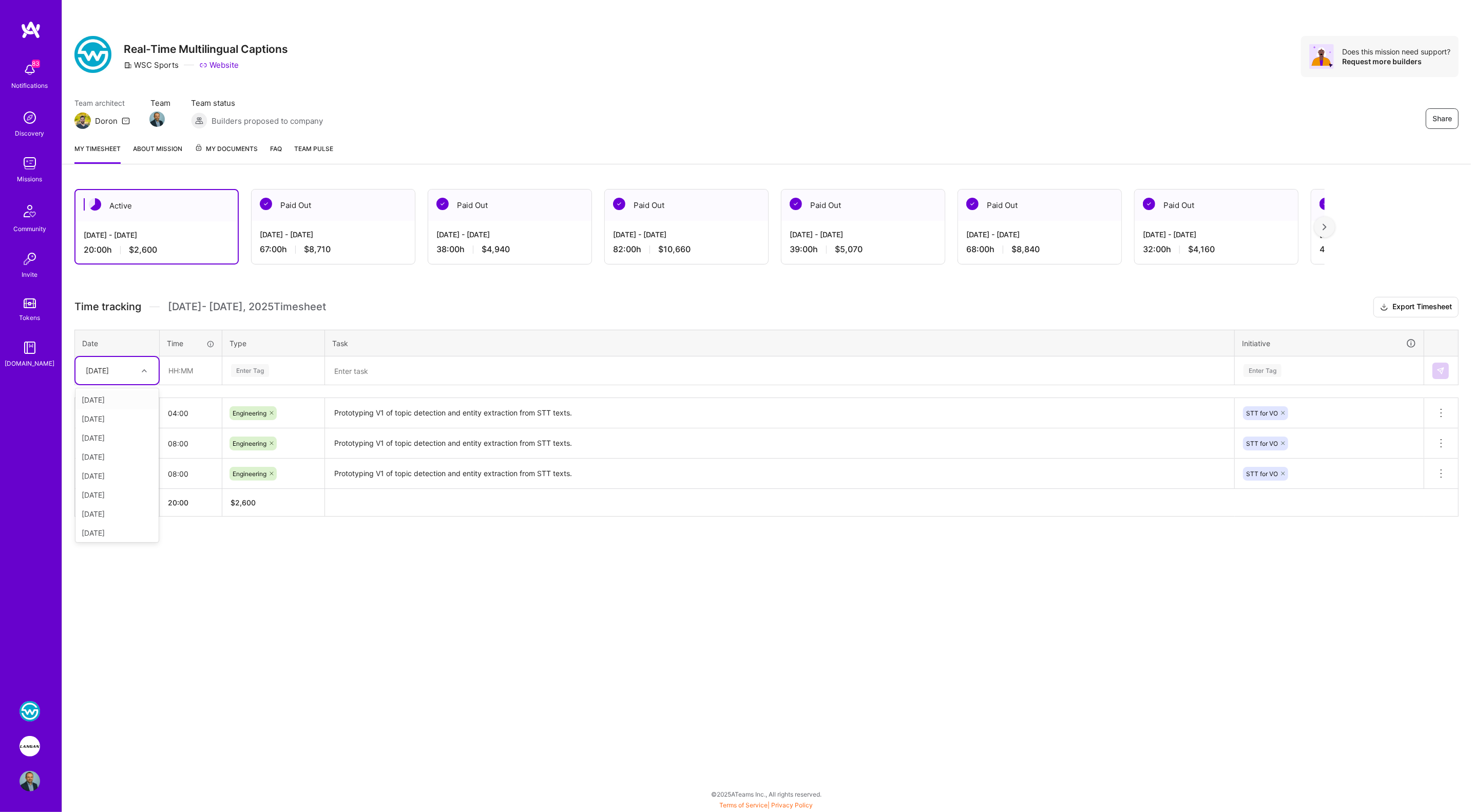
click at [131, 371] on div "Sat, Sep 13" at bounding box center [109, 370] width 57 height 17
click at [105, 431] on div "Wed, Sep 3" at bounding box center [117, 437] width 83 height 19
click at [381, 366] on textarea at bounding box center [780, 370] width 907 height 27
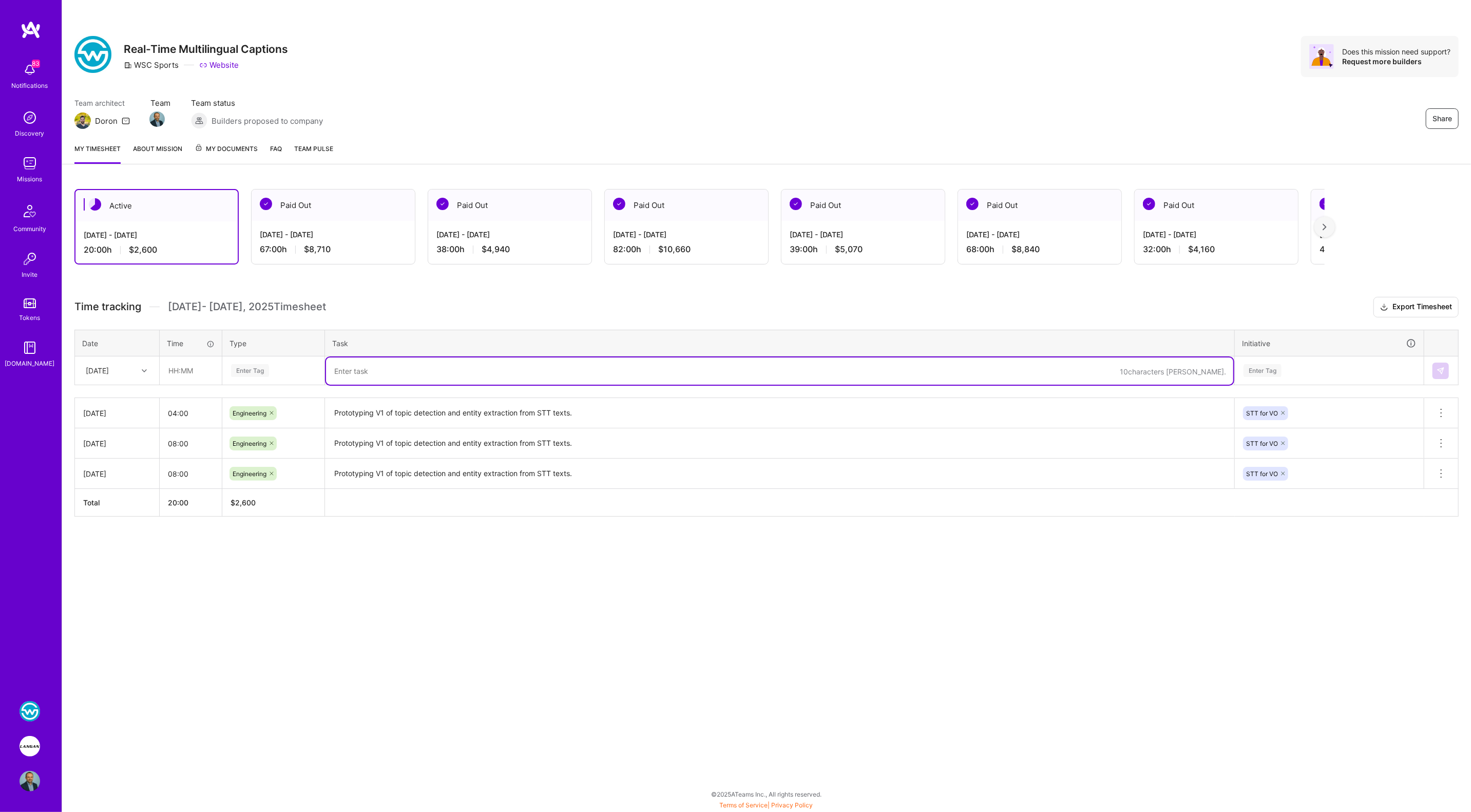
paste textarea "Prototyping V1 of topic detection and entity extraction from STT texts."
type textarea "Prototyping V1 of topic detection and entity extraction from STT texts."
click at [245, 368] on div "Enter Tag" at bounding box center [250, 370] width 38 height 16
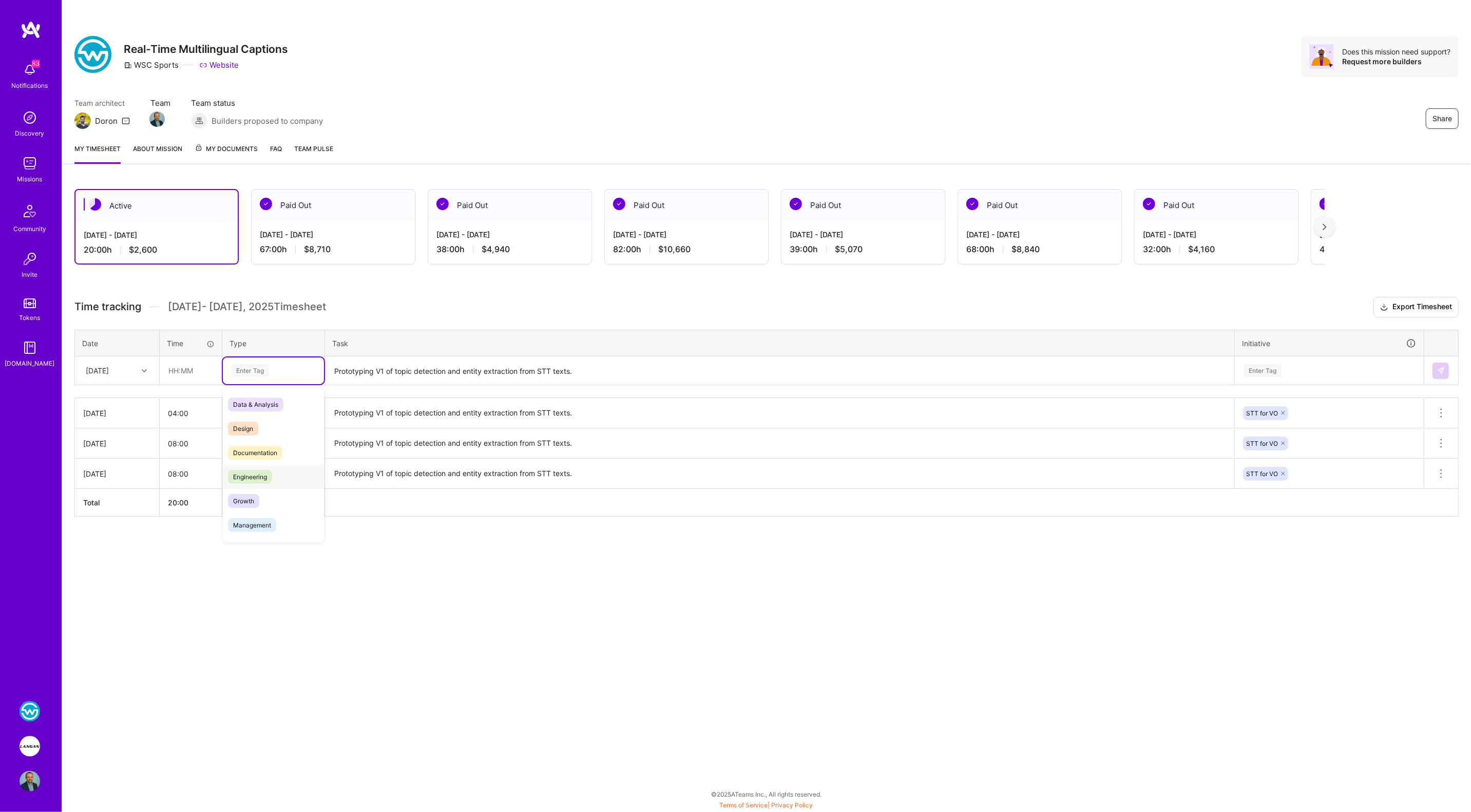
click at [243, 478] on span "Engineering" at bounding box center [250, 476] width 44 height 14
click at [189, 368] on input "text" at bounding box center [191, 370] width 61 height 27
type input "03:00"
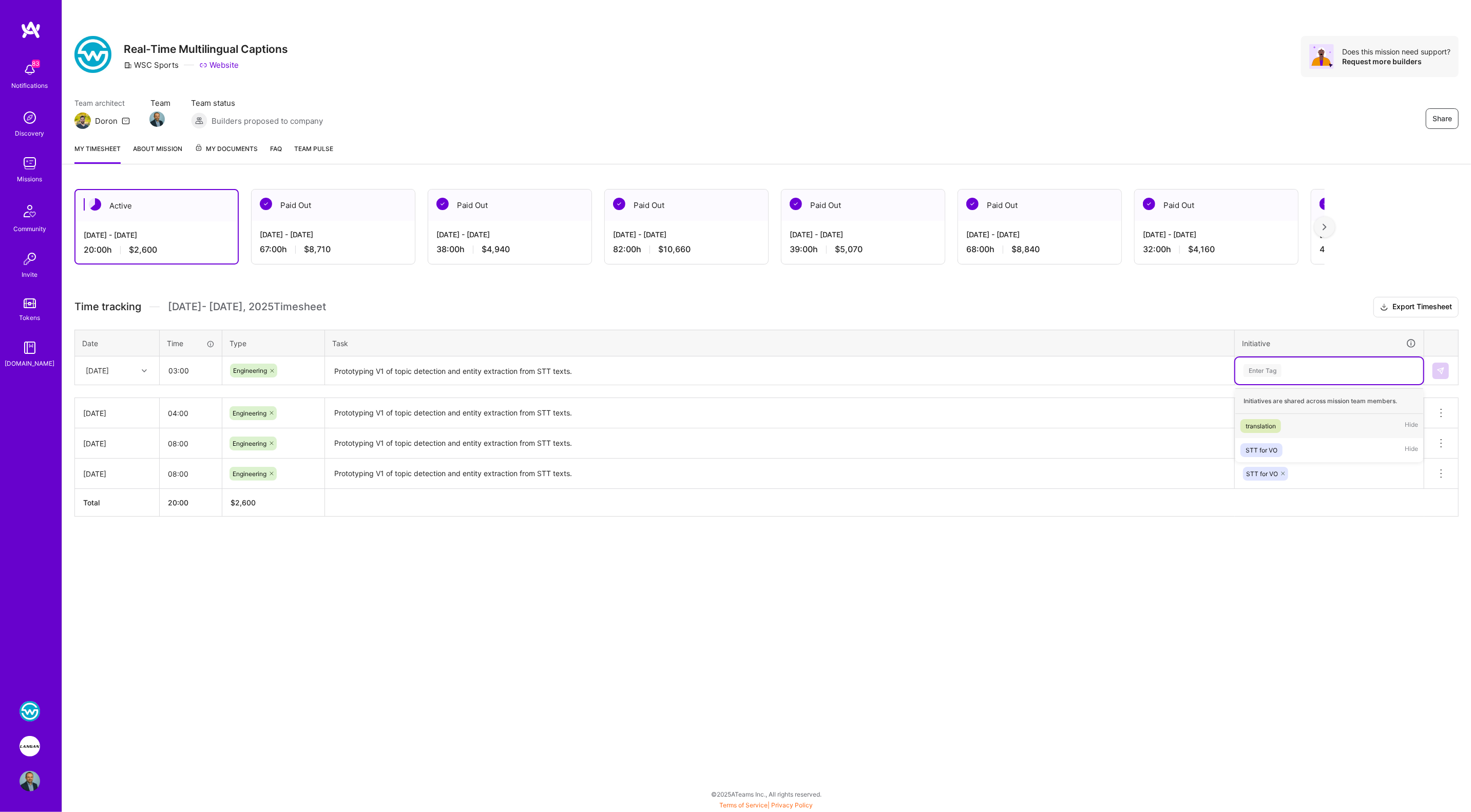
click at [1266, 367] on div "Enter Tag" at bounding box center [1263, 370] width 38 height 16
click at [1263, 446] on div "STT for VO" at bounding box center [1261, 450] width 32 height 11
click at [1437, 371] on img at bounding box center [1441, 371] width 8 height 8
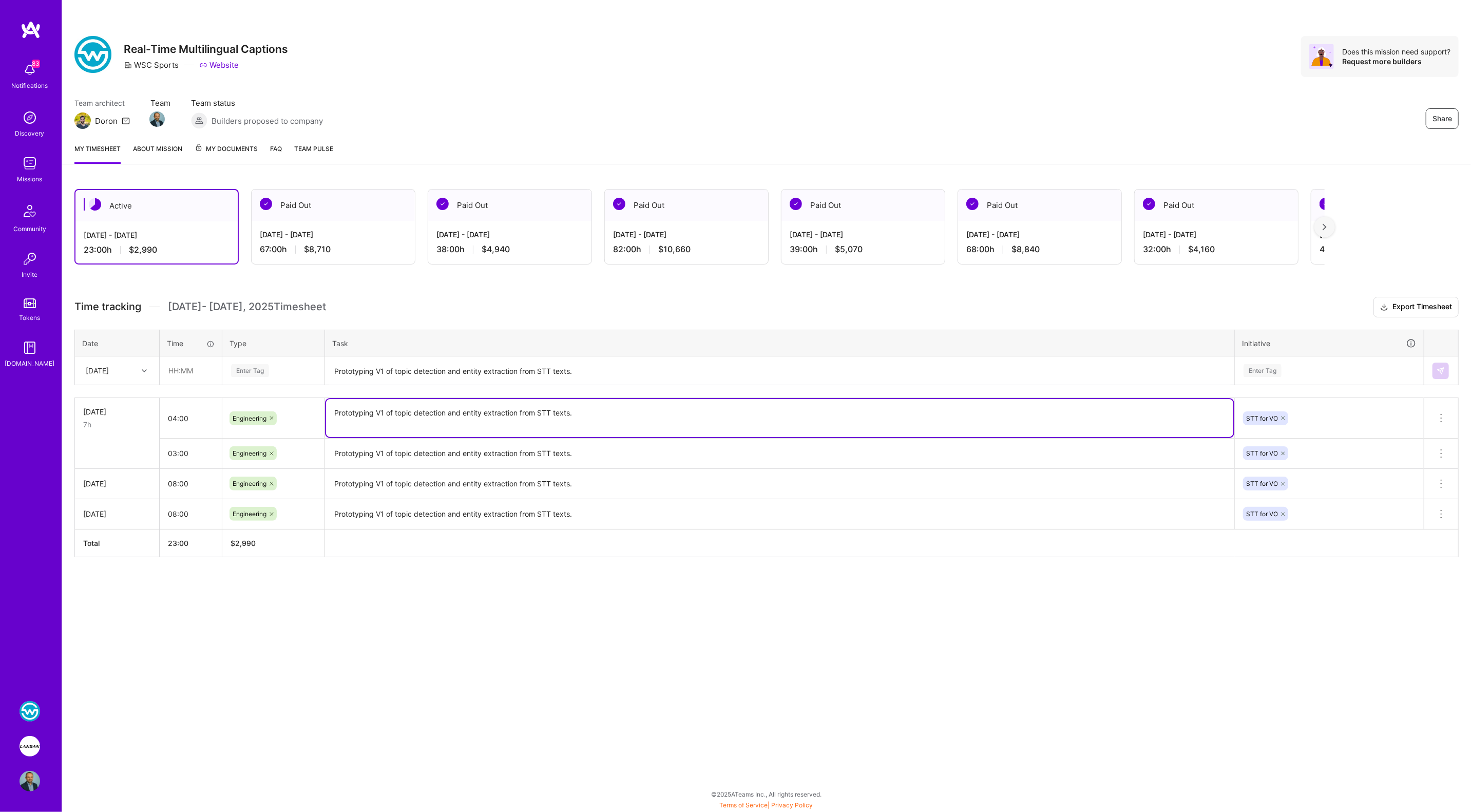
drag, startPoint x: 333, startPoint y: 412, endPoint x: 614, endPoint y: 411, distance: 281.0
click at [614, 411] on textarea "Prototyping V1 of topic detection and entity extraction from STT texts." at bounding box center [780, 418] width 907 height 38
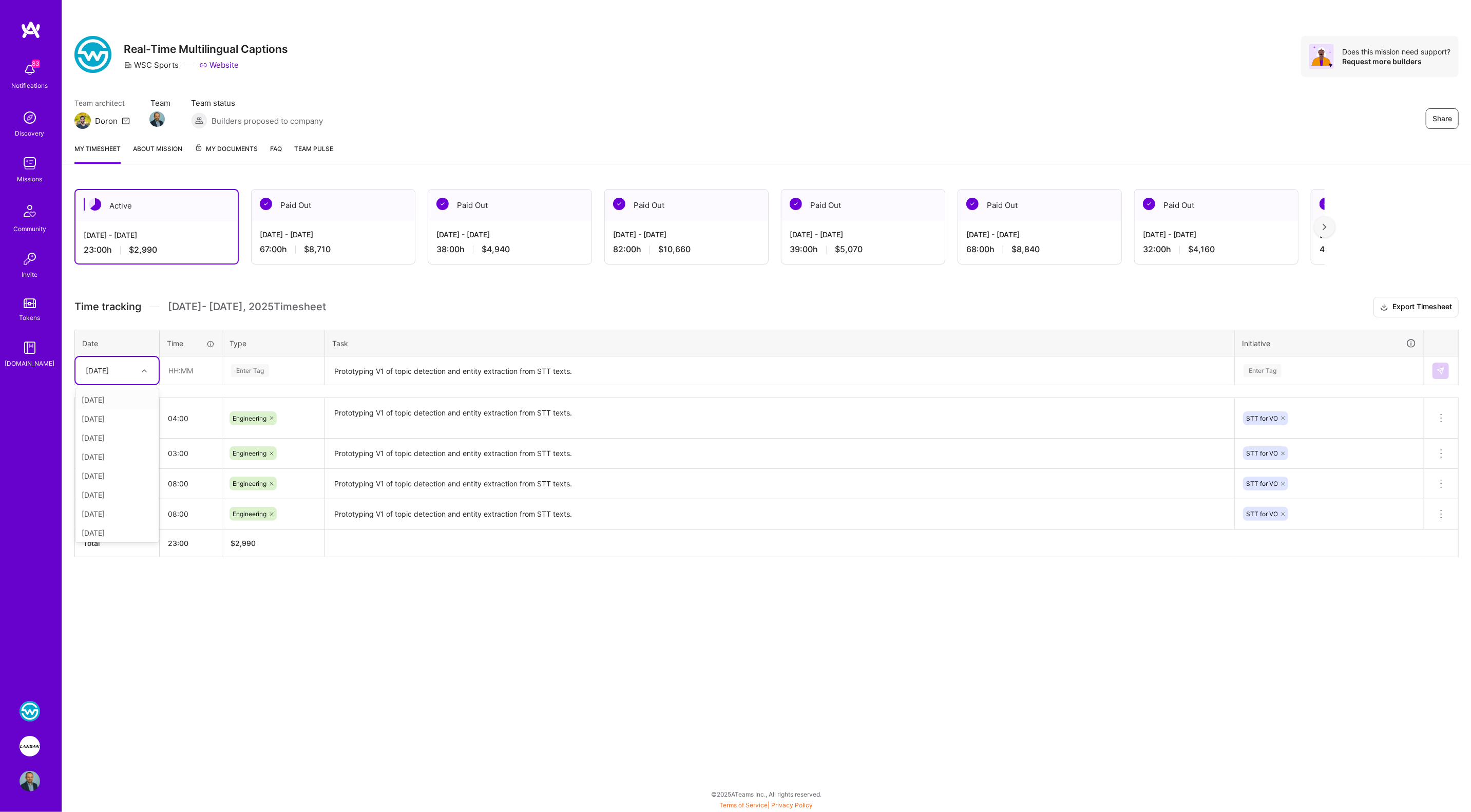
click at [109, 370] on div "Wed, Sep 3" at bounding box center [97, 370] width 23 height 11
click at [107, 514] on div "Fri, Sep 12" at bounding box center [117, 512] width 83 height 19
click at [184, 370] on input "text" at bounding box center [191, 370] width 61 height 27
type input "08:00"
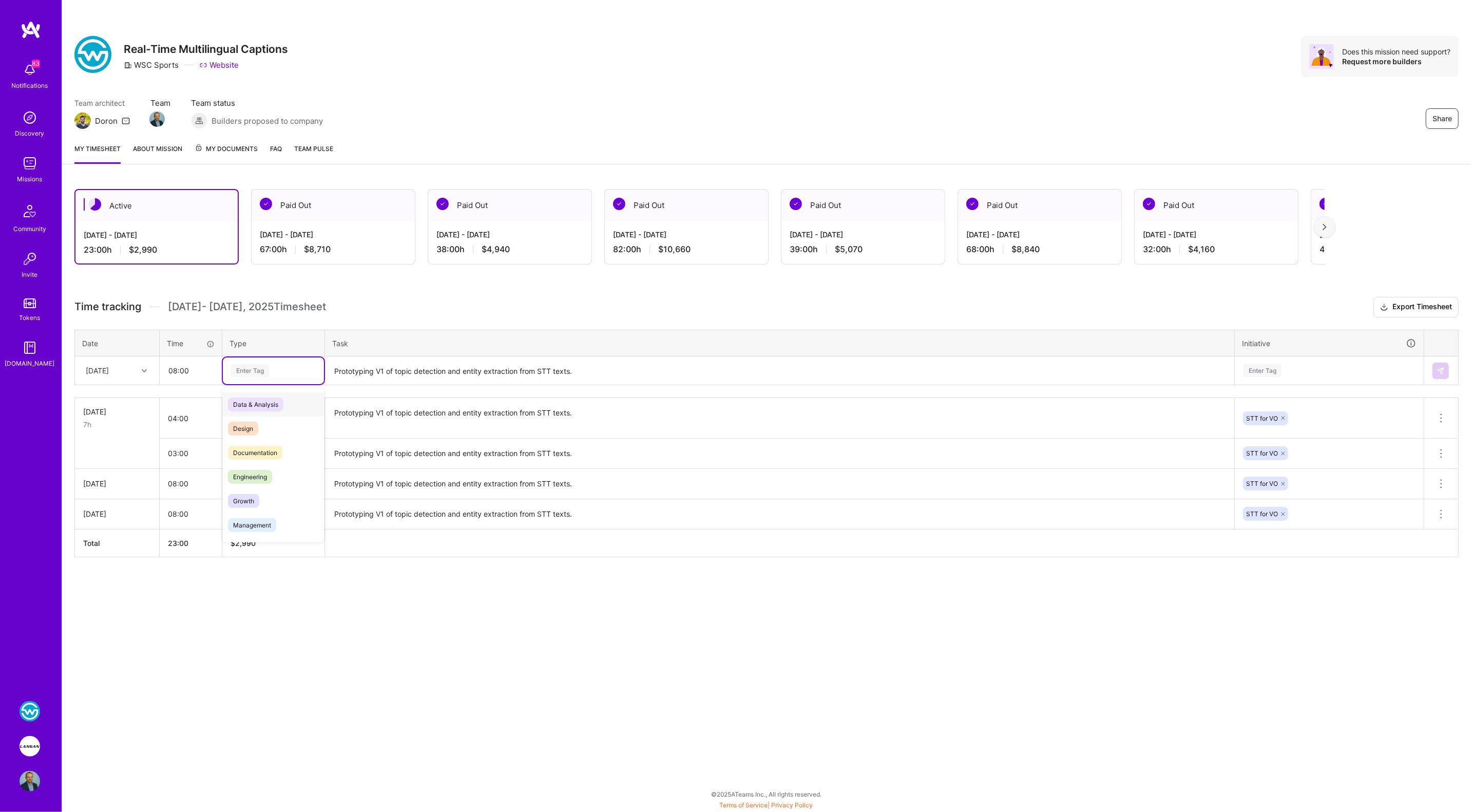
click at [264, 371] on div "Enter Tag" at bounding box center [250, 370] width 38 height 16
click at [256, 465] on div "Engineering" at bounding box center [274, 477] width 101 height 24
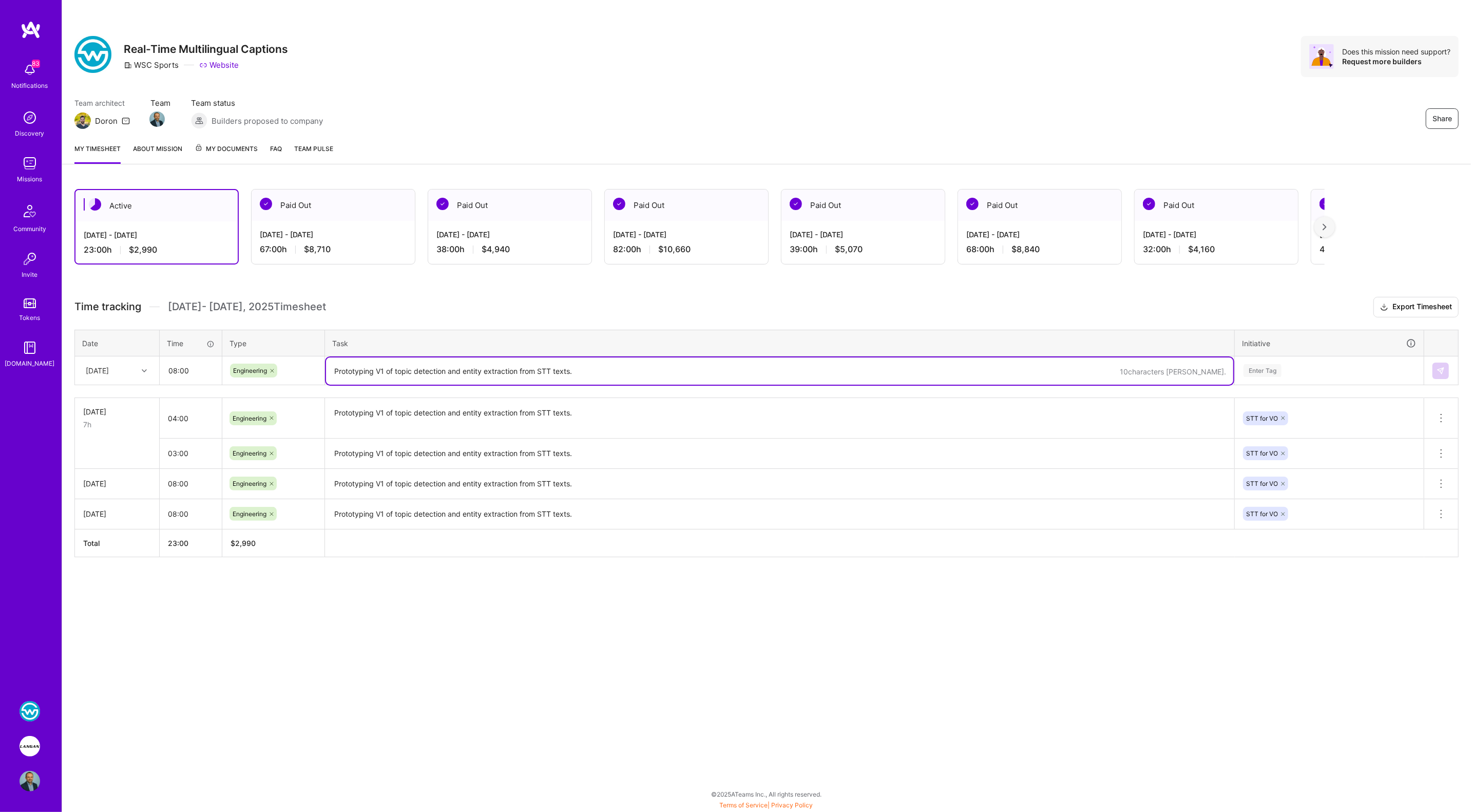
click at [381, 368] on textarea "Prototyping V1 of topic detection and entity extraction from STT texts." at bounding box center [780, 370] width 907 height 27
paste textarea "Prototyping V1 of topic detection and entity extraction from STT texts."
type textarea "Prototyping V1 of topic detection and entity extraction from STT texts."
click at [1265, 371] on div "Enter Tag" at bounding box center [1263, 370] width 38 height 16
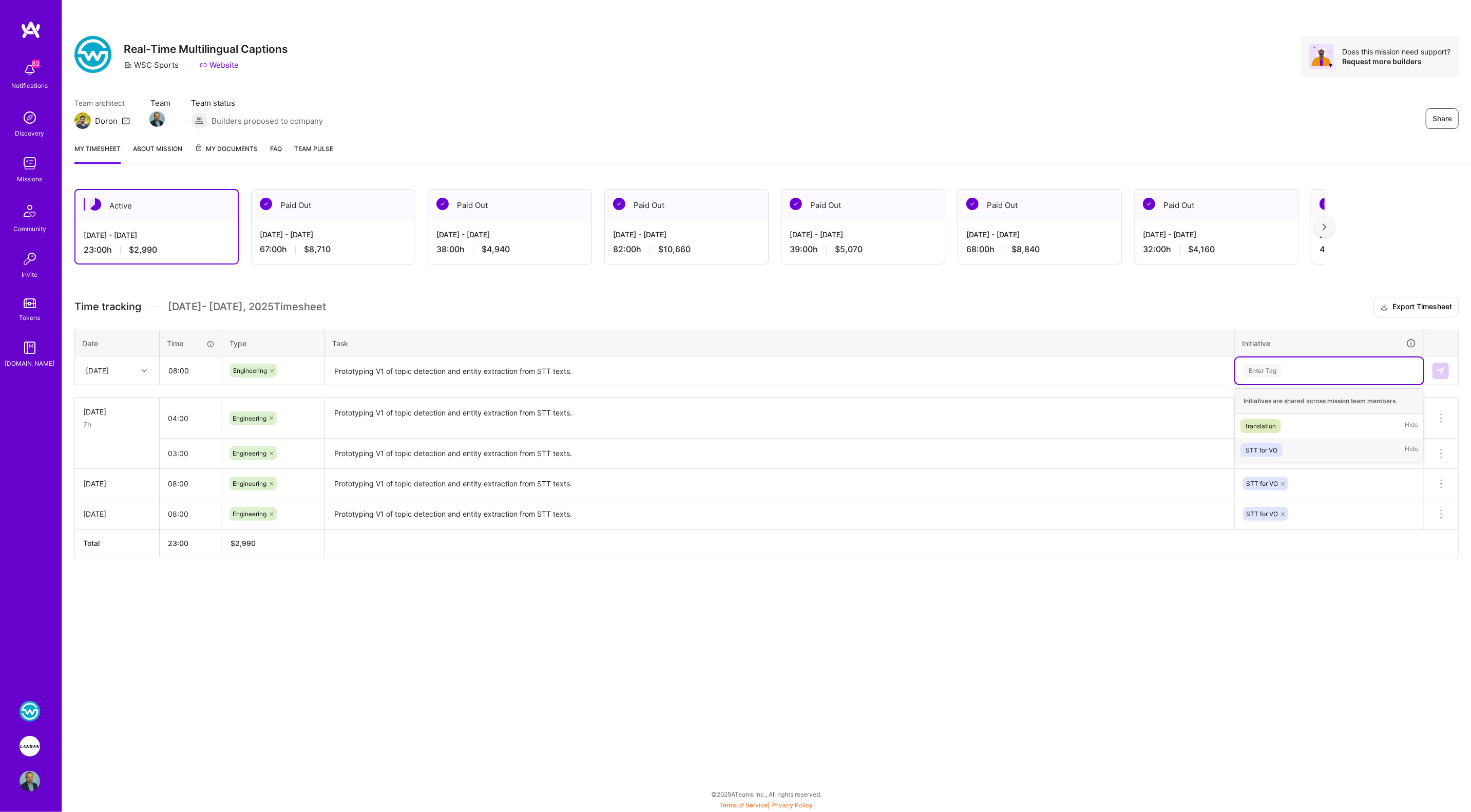
click at [1266, 444] on div "STT for VO" at bounding box center [1261, 450] width 32 height 11
click at [1437, 368] on img at bounding box center [1441, 371] width 8 height 8
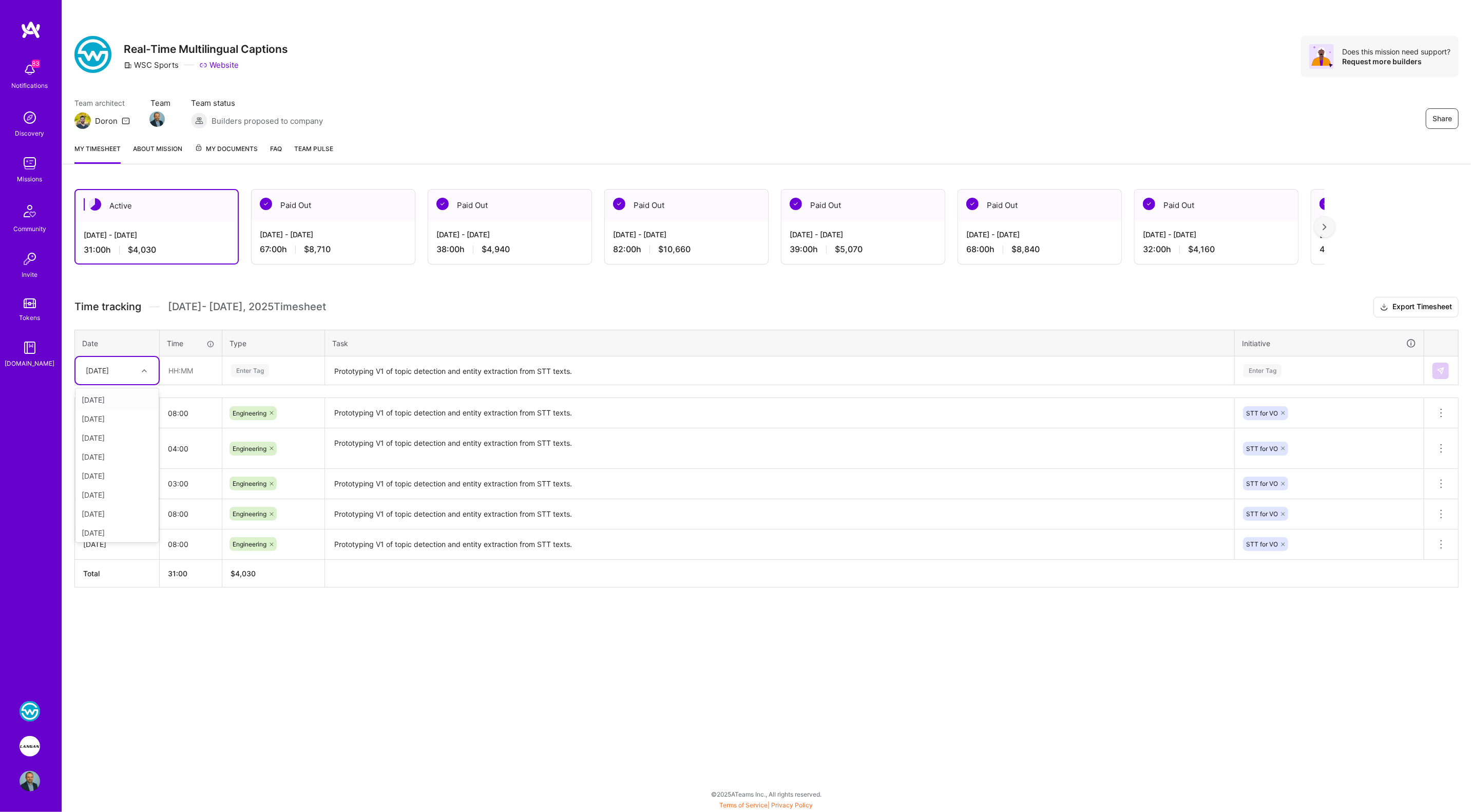
click at [109, 368] on div "Fri, Sep 12" at bounding box center [97, 370] width 23 height 11
click at [117, 513] on div "Thu, Sep 11" at bounding box center [117, 512] width 83 height 19
click at [188, 371] on input "text" at bounding box center [191, 370] width 61 height 27
type input "02:00"
click at [337, 370] on textarea "Prototyping V1 of topic detection and entity extraction from STT texts." at bounding box center [780, 370] width 907 height 27
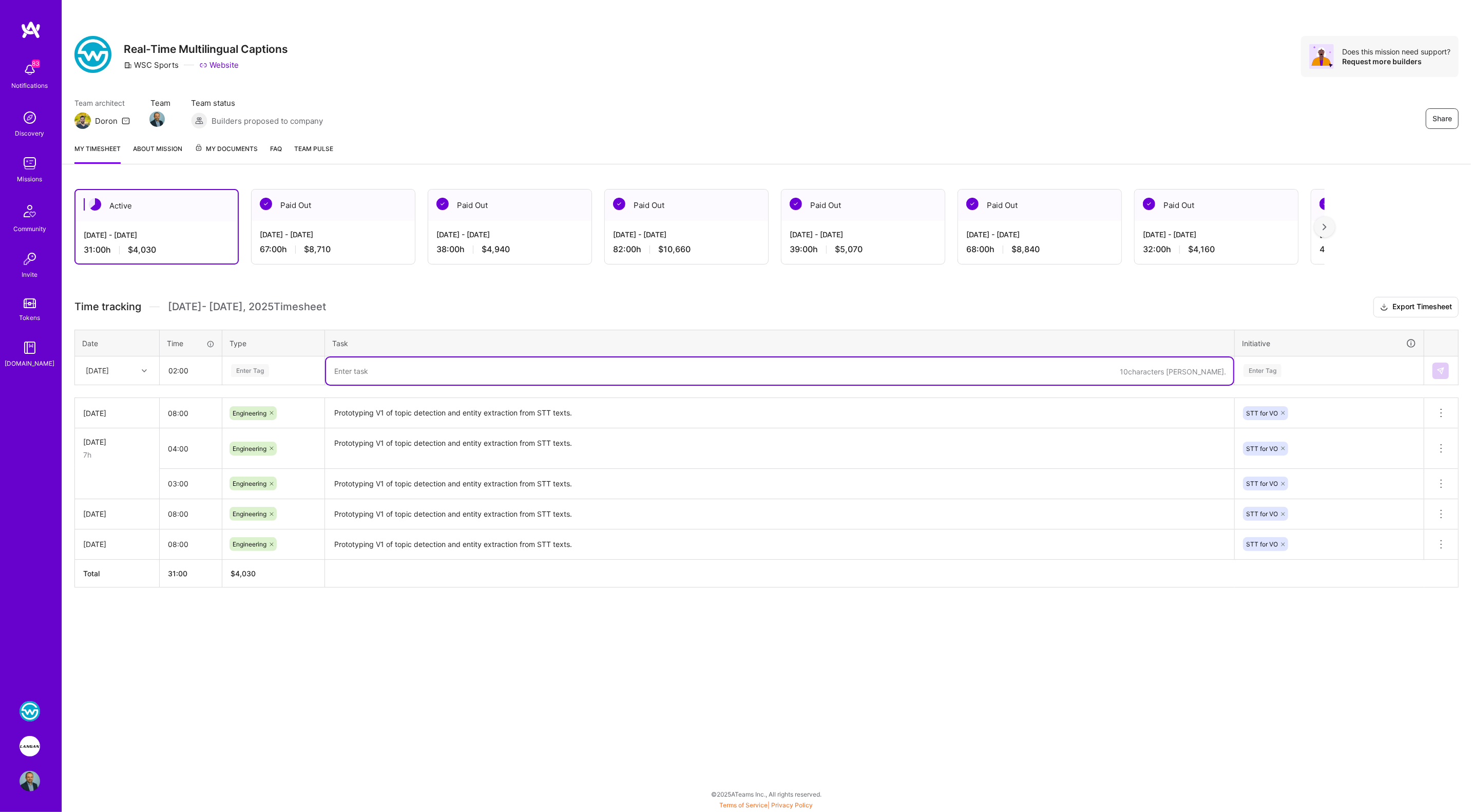
paste textarea "Prototyping V1 of topic detection and entity extraction from STT texts."
type textarea "Prototyping V1 of topic detection and entity extraction from STT texts."
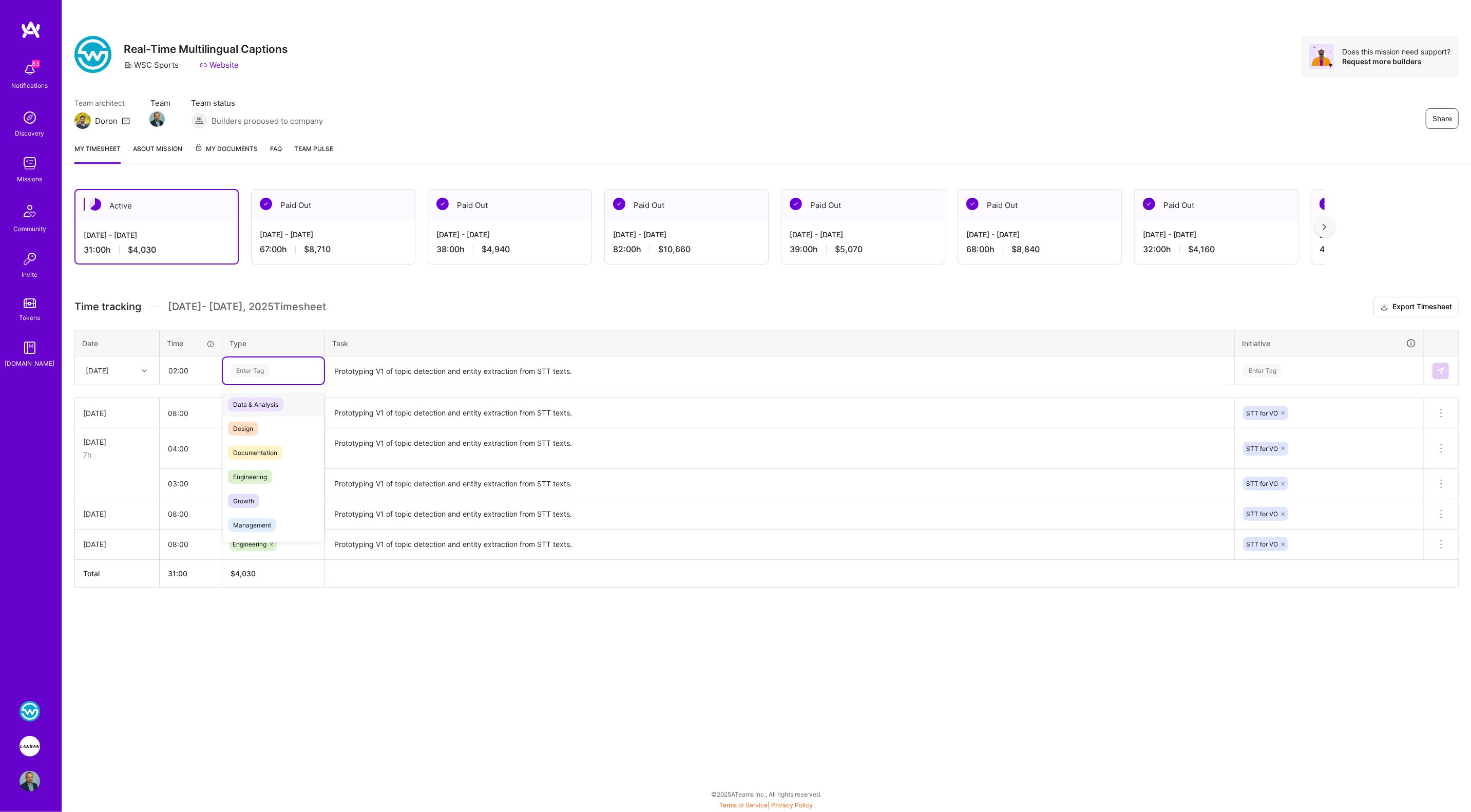
click at [258, 369] on div "Enter Tag" at bounding box center [250, 370] width 38 height 16
click at [260, 477] on span "Engineering" at bounding box center [250, 476] width 44 height 14
click at [1268, 369] on div "Enter Tag" at bounding box center [1263, 370] width 38 height 16
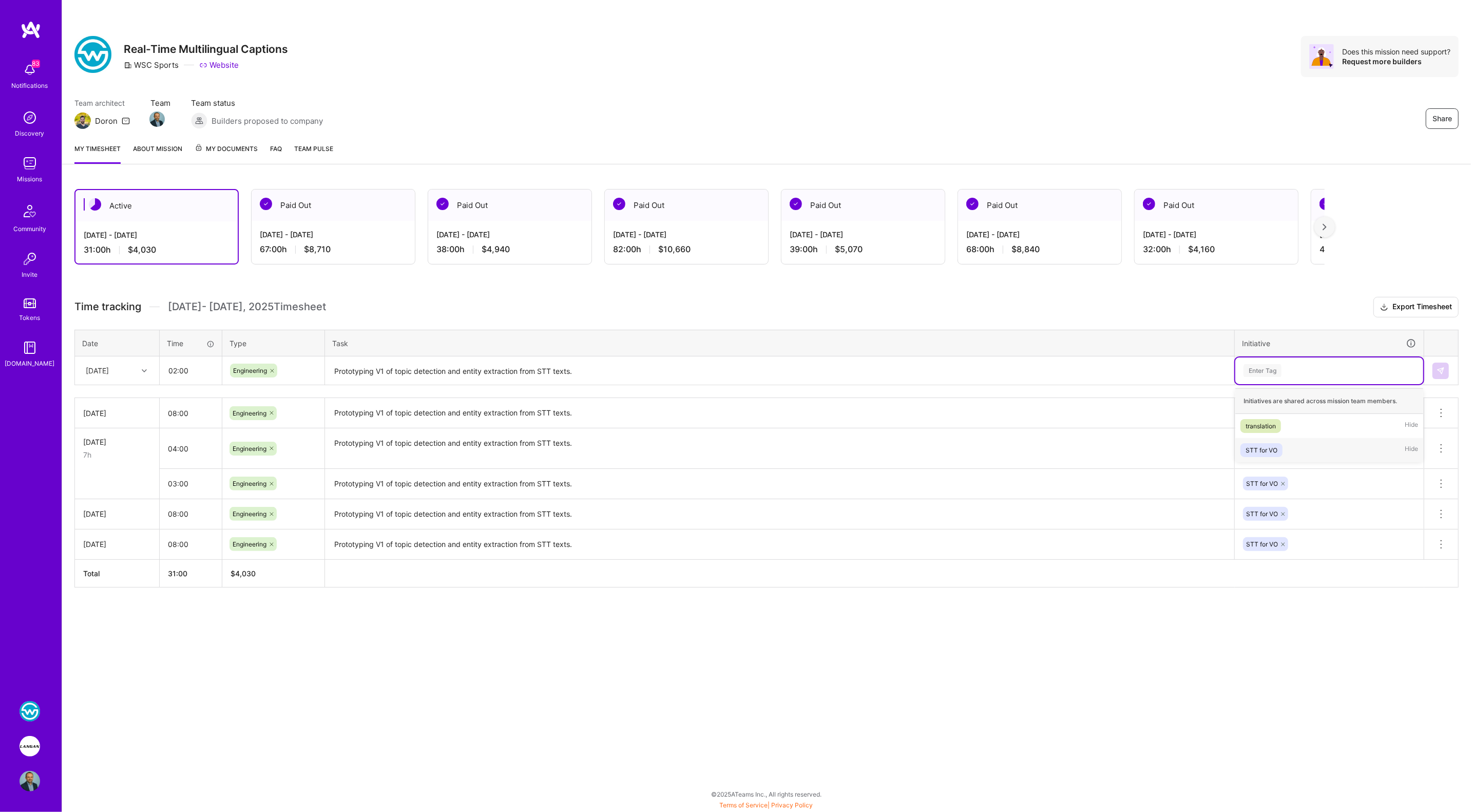
click at [1271, 444] on div "STT for VO" at bounding box center [1261, 450] width 32 height 11
click at [1439, 371] on img at bounding box center [1441, 371] width 8 height 8
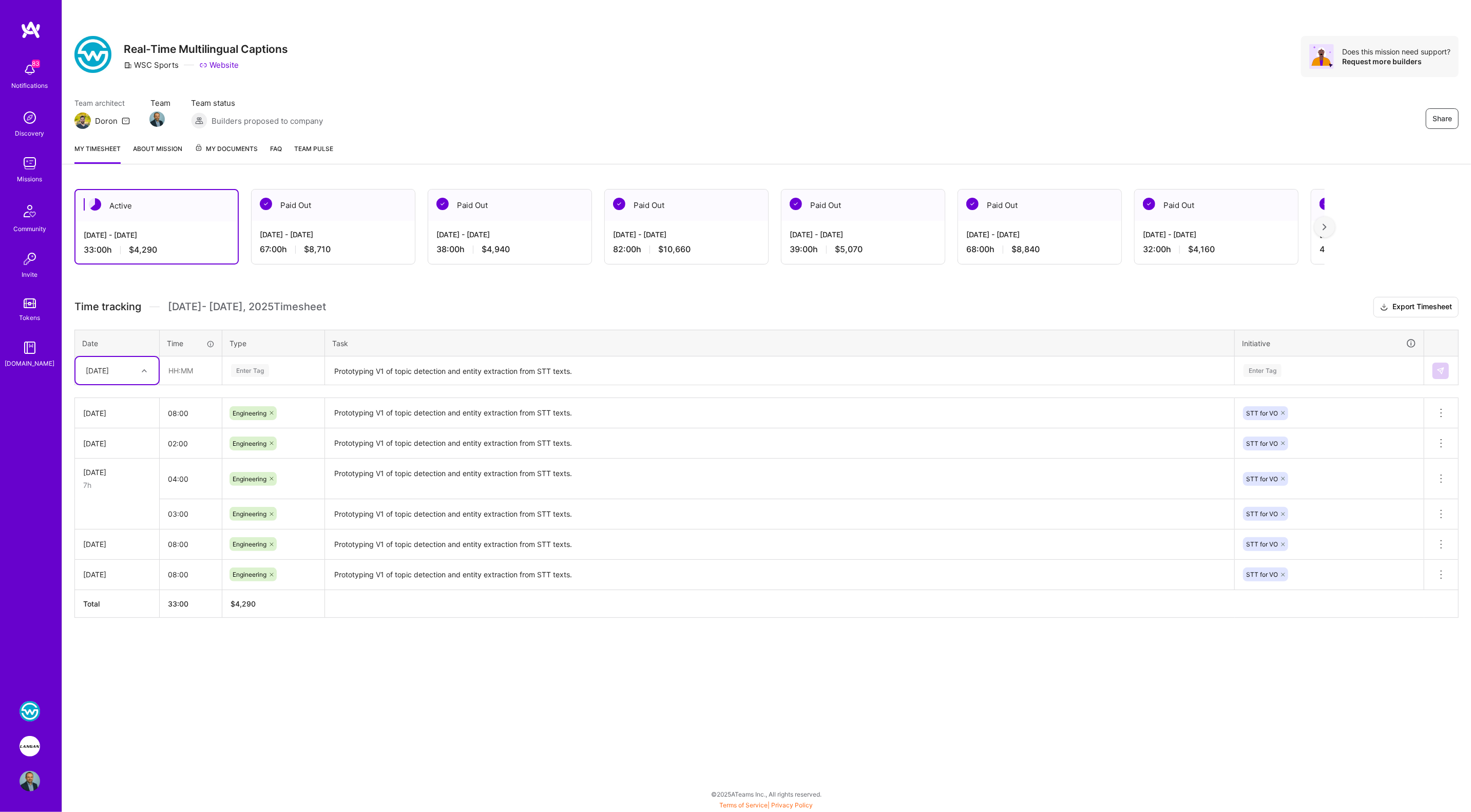
click at [109, 372] on div "Thu, Sep 11" at bounding box center [97, 370] width 23 height 11
click at [117, 491] on div "Wed, Sep 10" at bounding box center [117, 493] width 83 height 19
click at [187, 365] on input "text" at bounding box center [191, 370] width 61 height 27
type input "02:00"
click at [251, 363] on div "Enter Tag" at bounding box center [250, 370] width 38 height 16
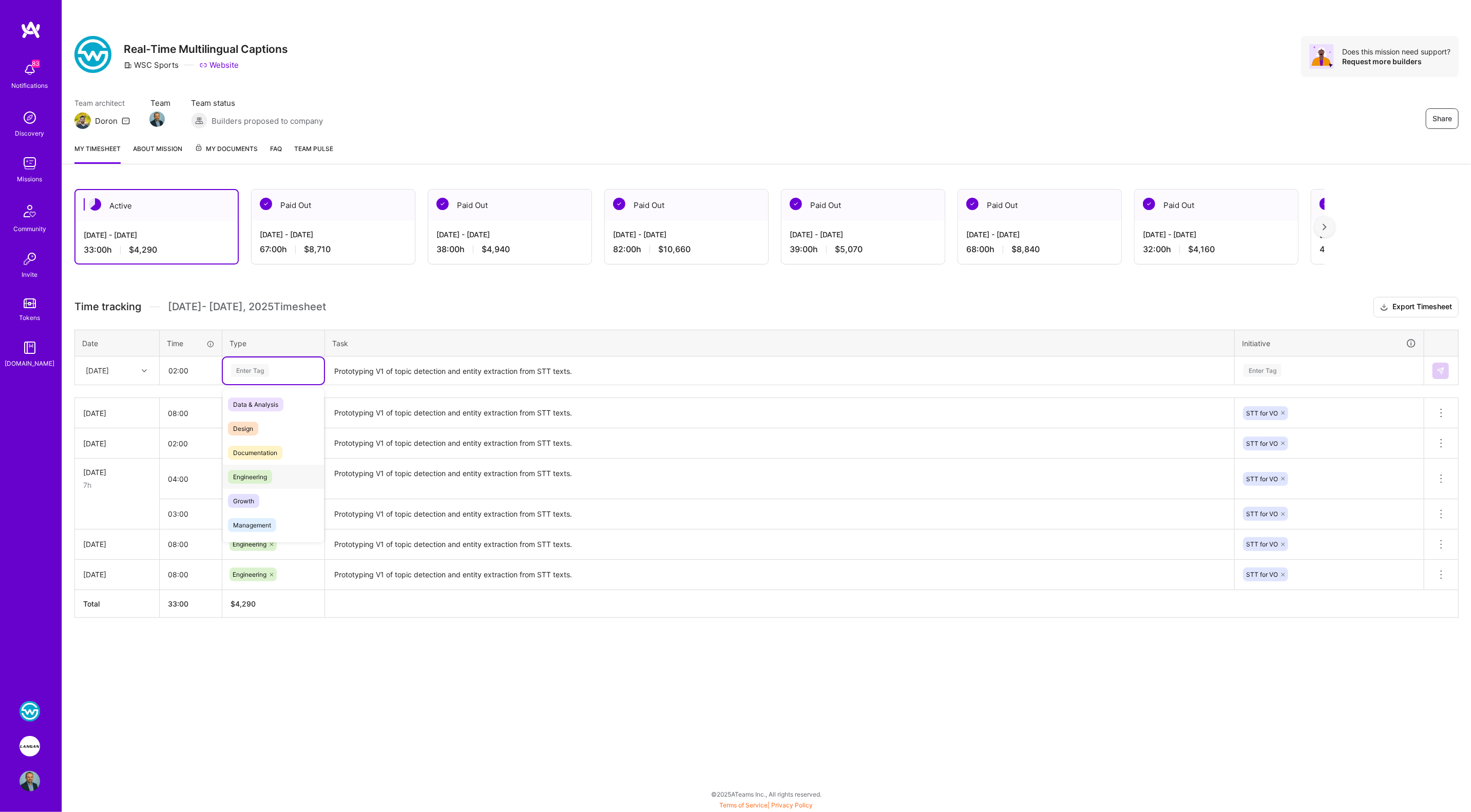
drag, startPoint x: 254, startPoint y: 474, endPoint x: 271, endPoint y: 452, distance: 27.8
click at [254, 474] on span "Engineering" at bounding box center [250, 476] width 44 height 14
click at [362, 366] on textarea "Prototyping V1 of topic detection and entity extraction from STT texts." at bounding box center [780, 370] width 907 height 27
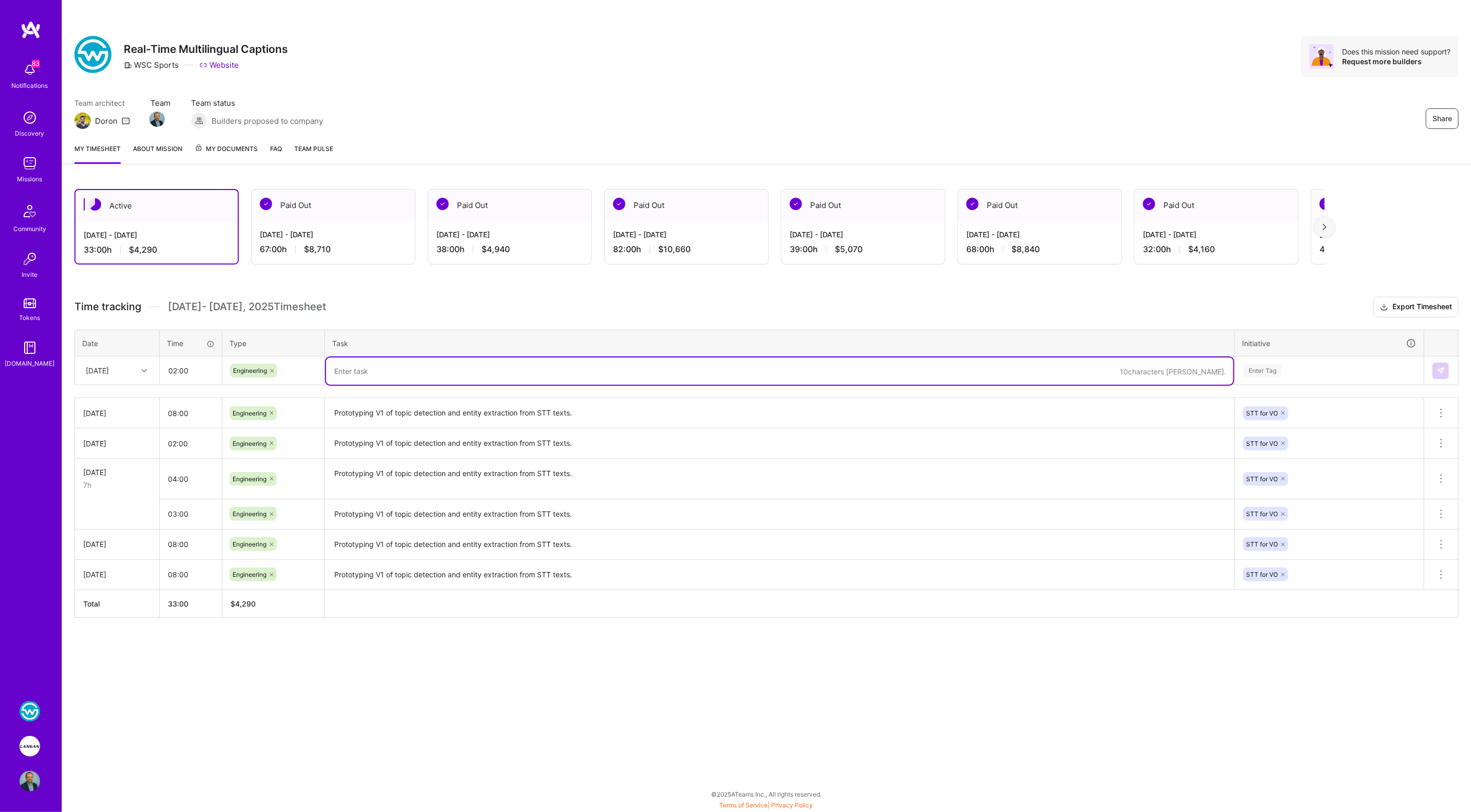
paste textarea "Prototyping V1 of topic detection and entity extraction from STT texts."
type textarea "Prototyping V1 of topic detection and entity extraction from STT texts."
click at [1249, 369] on div "Enter Tag" at bounding box center [1263, 370] width 38 height 16
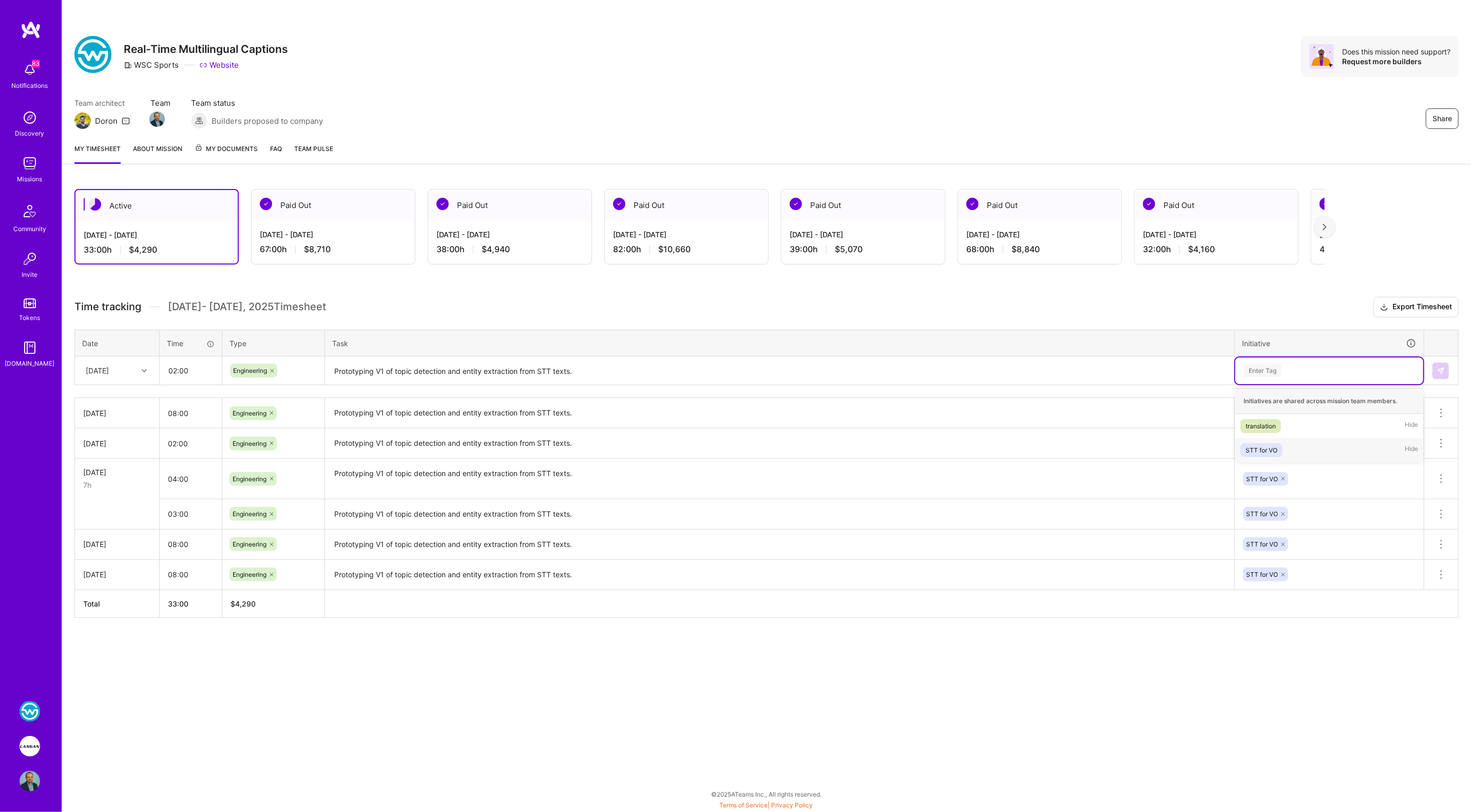
click at [1280, 442] on div "STT for VO Hide" at bounding box center [1330, 450] width 188 height 24
click at [1437, 368] on img at bounding box center [1441, 371] width 8 height 8
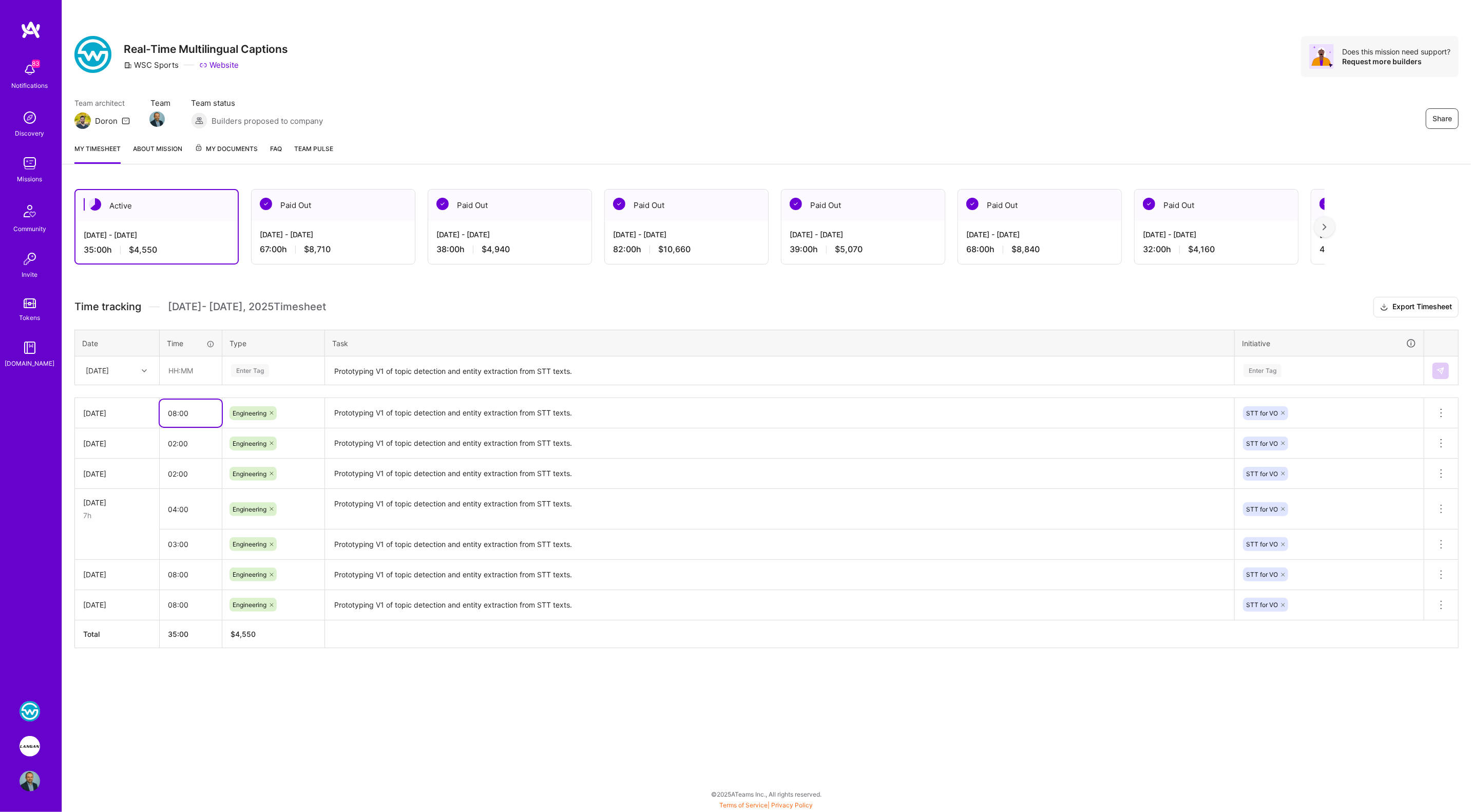
click at [172, 410] on input "08:00" at bounding box center [191, 412] width 62 height 27
type input "06:00"
click at [198, 376] on input "text" at bounding box center [191, 370] width 61 height 27
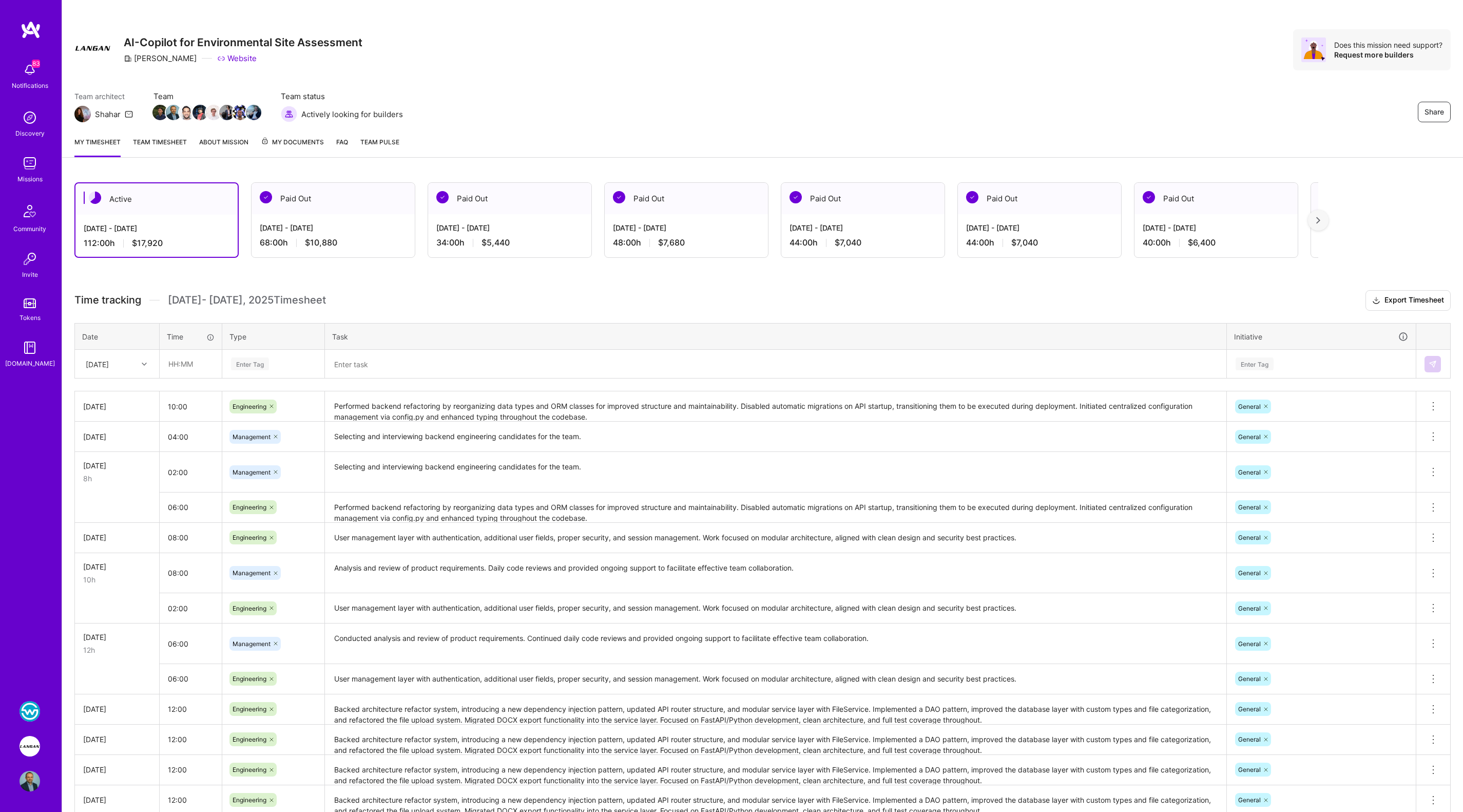
scroll to position [6, 0]
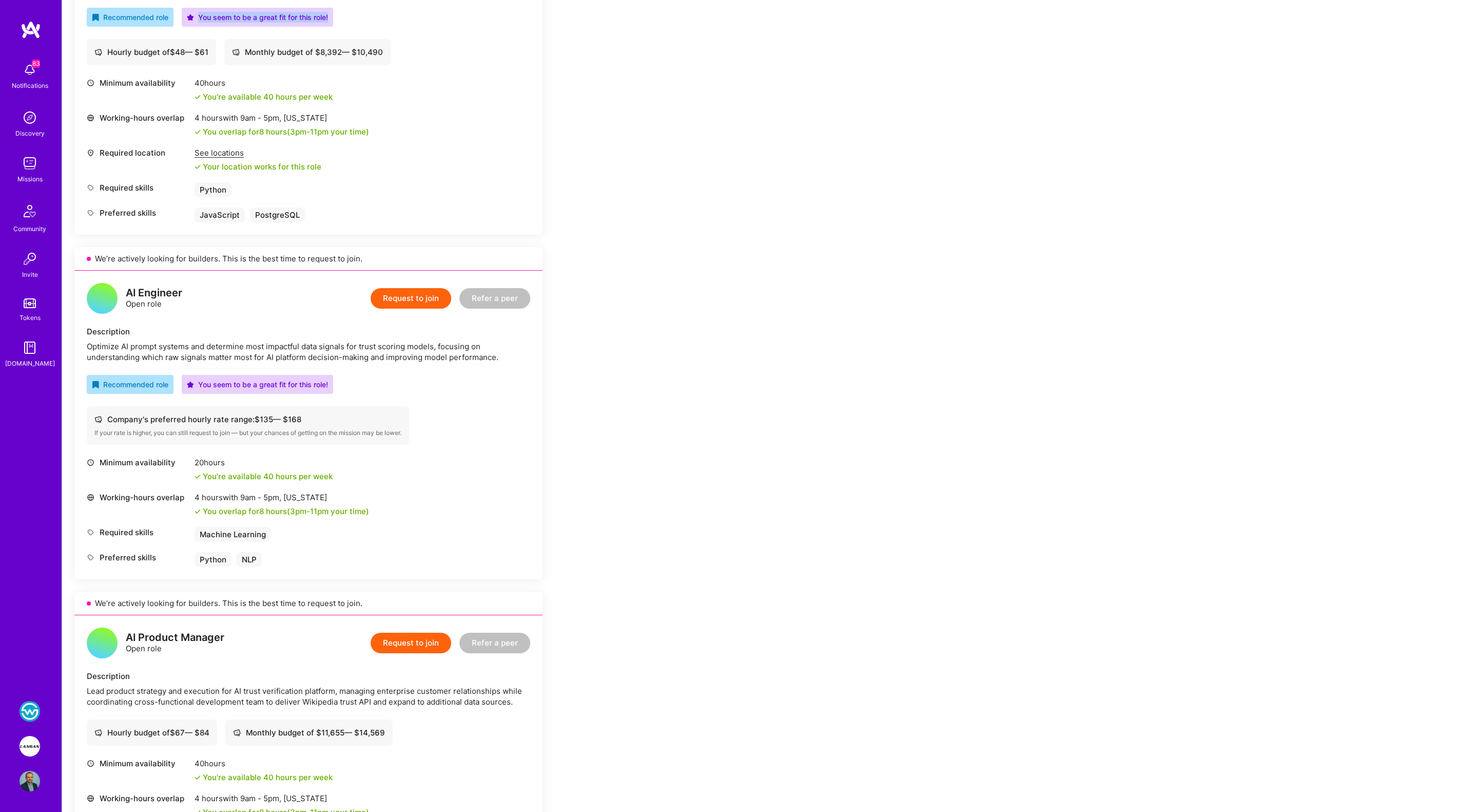
scroll to position [796, 0]
drag, startPoint x: 1004, startPoint y: 2, endPoint x: 1234, endPoint y: 67, distance: 239.0
click at [1416, 91] on div "Earn tokens for inviting a new [PERSON_NAME] to this mission Do you know the pe…" at bounding box center [762, 350] width 1401 height 2016
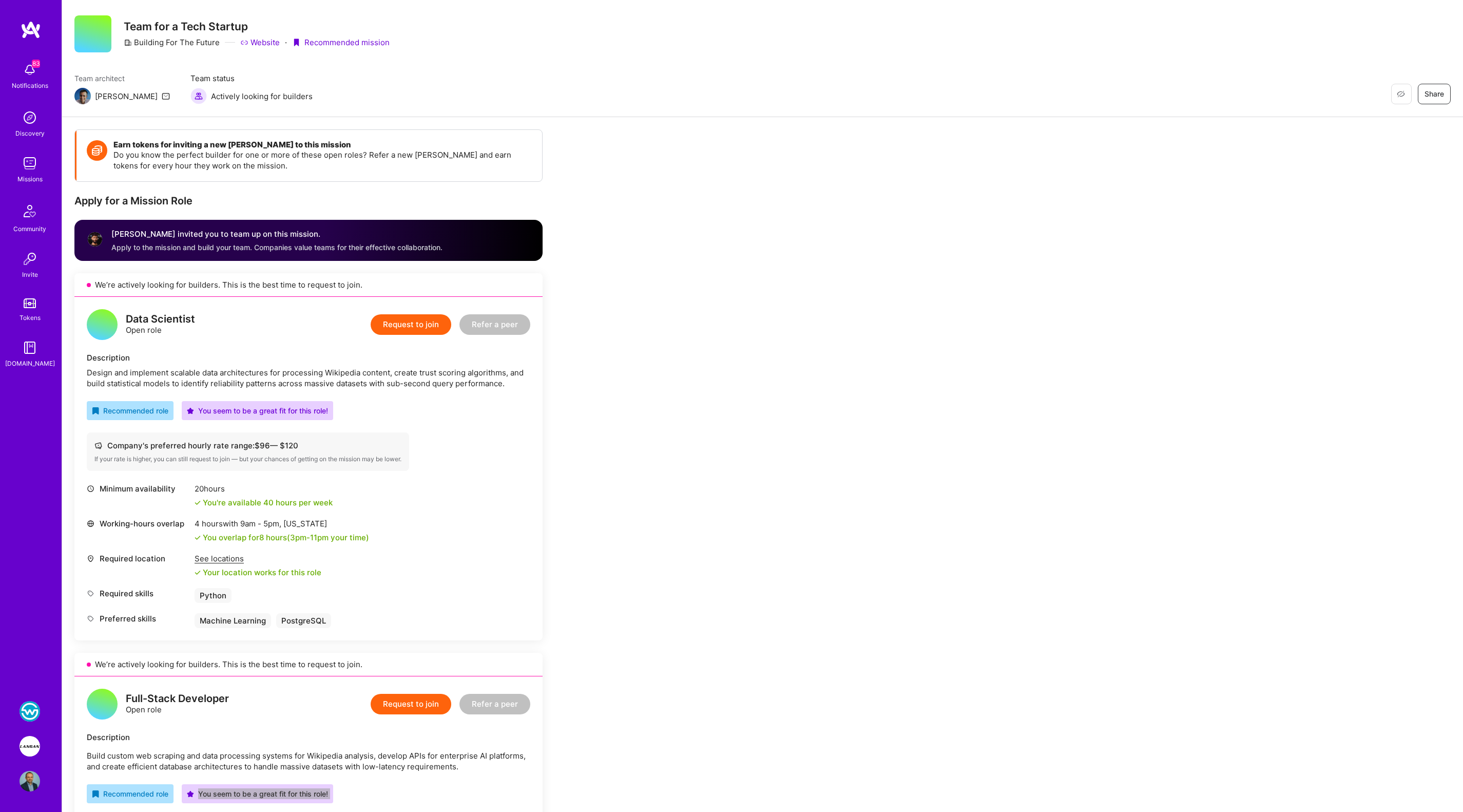
scroll to position [0, 0]
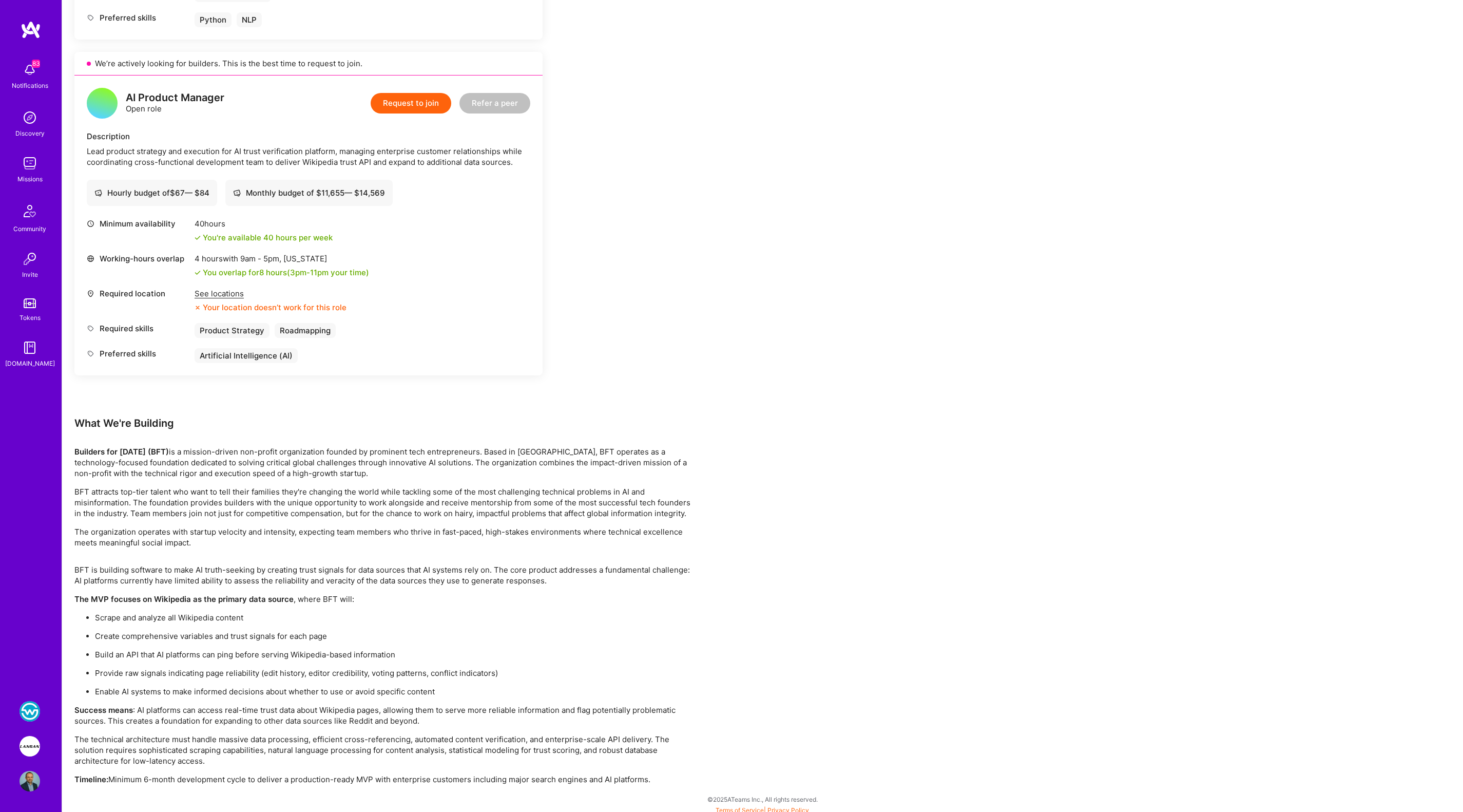
scroll to position [1340, 0]
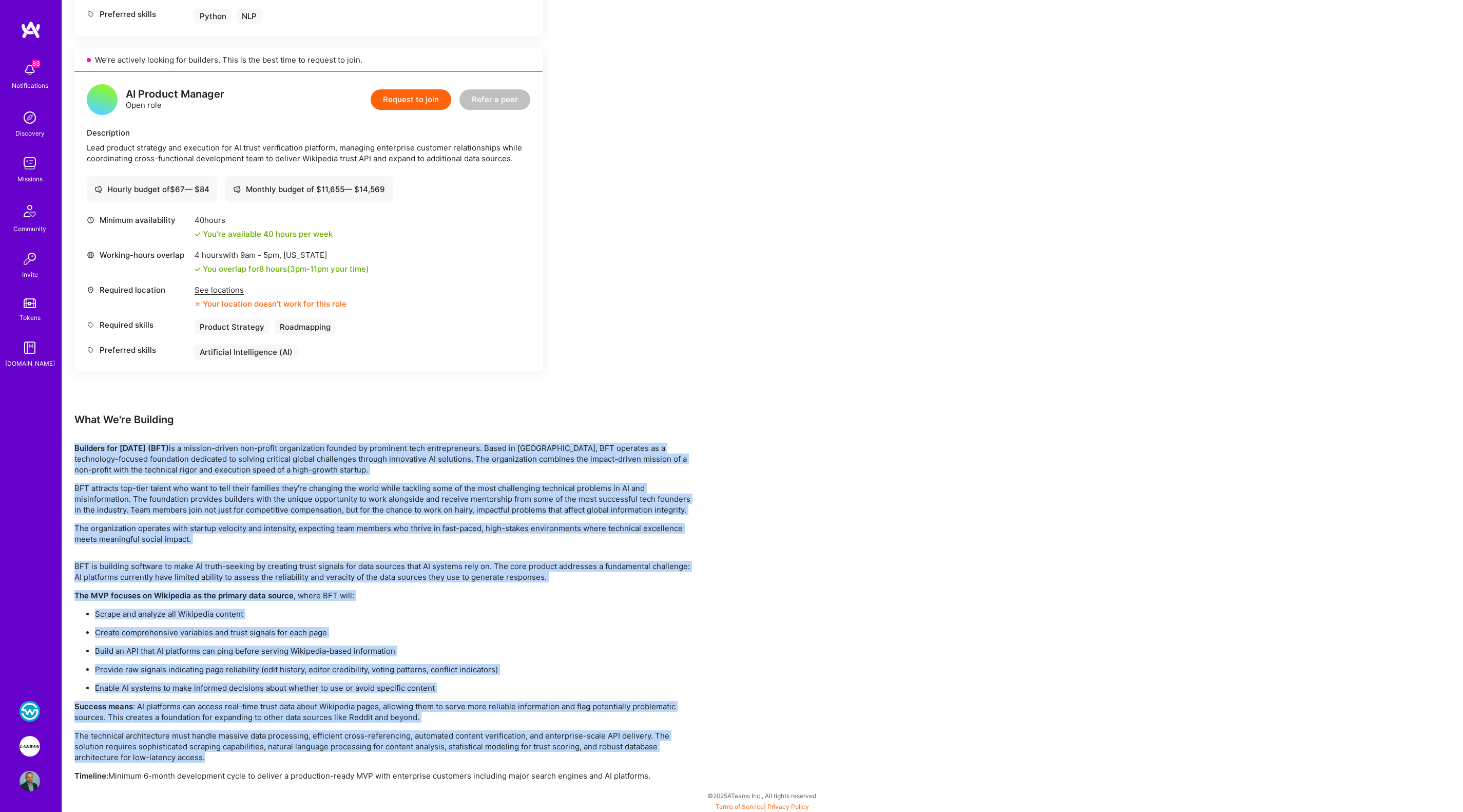
drag, startPoint x: 74, startPoint y: 446, endPoint x: 794, endPoint y: 753, distance: 782.7
copy div "Builders for [DATE] (BFT) is a mission-driven non-profit organization founded b…"
drag, startPoint x: 675, startPoint y: 773, endPoint x: 74, endPoint y: 441, distance: 686.6
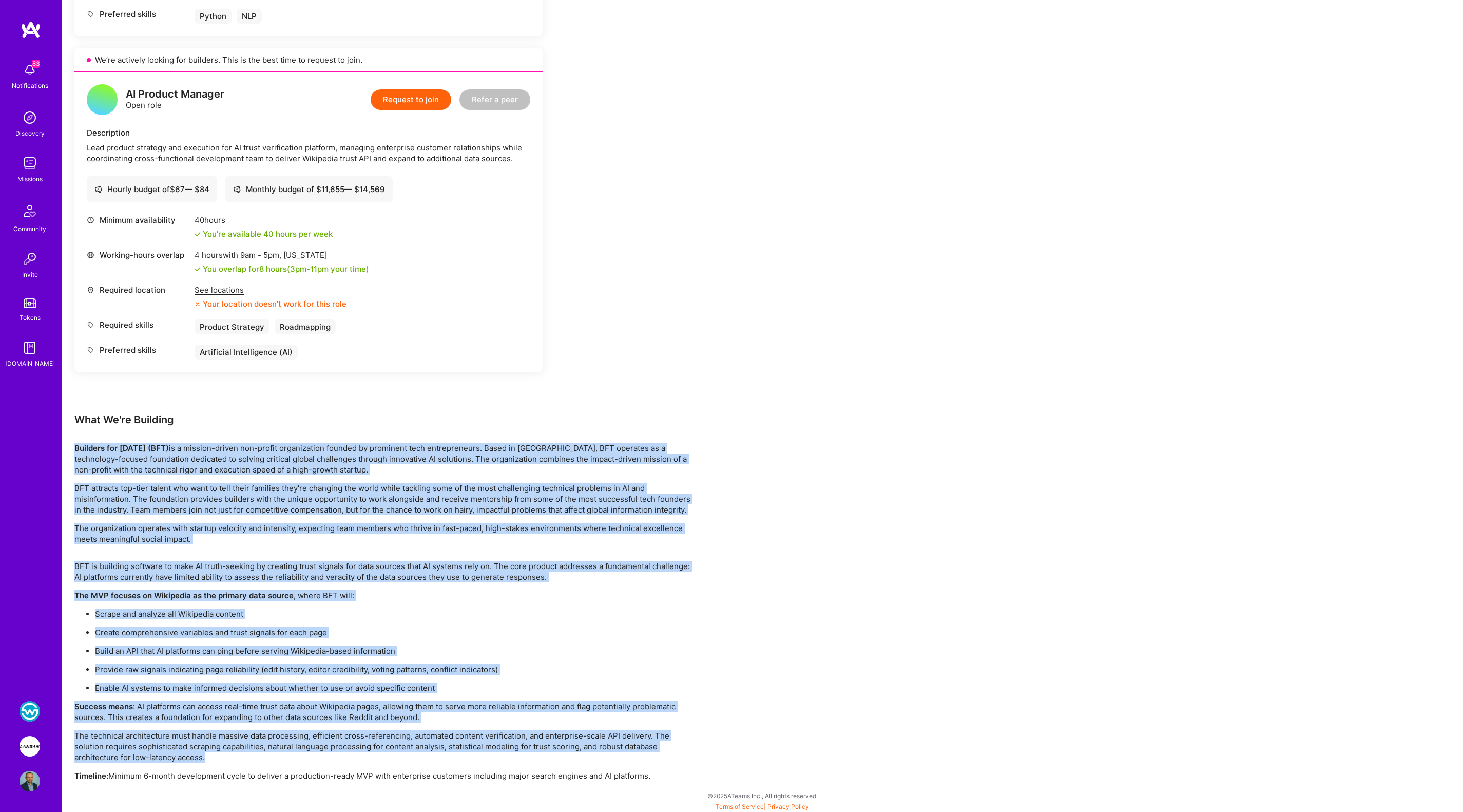
copy div "Builders for [DATE] (BFT) is a mission-driven non-profit organization founded b…"
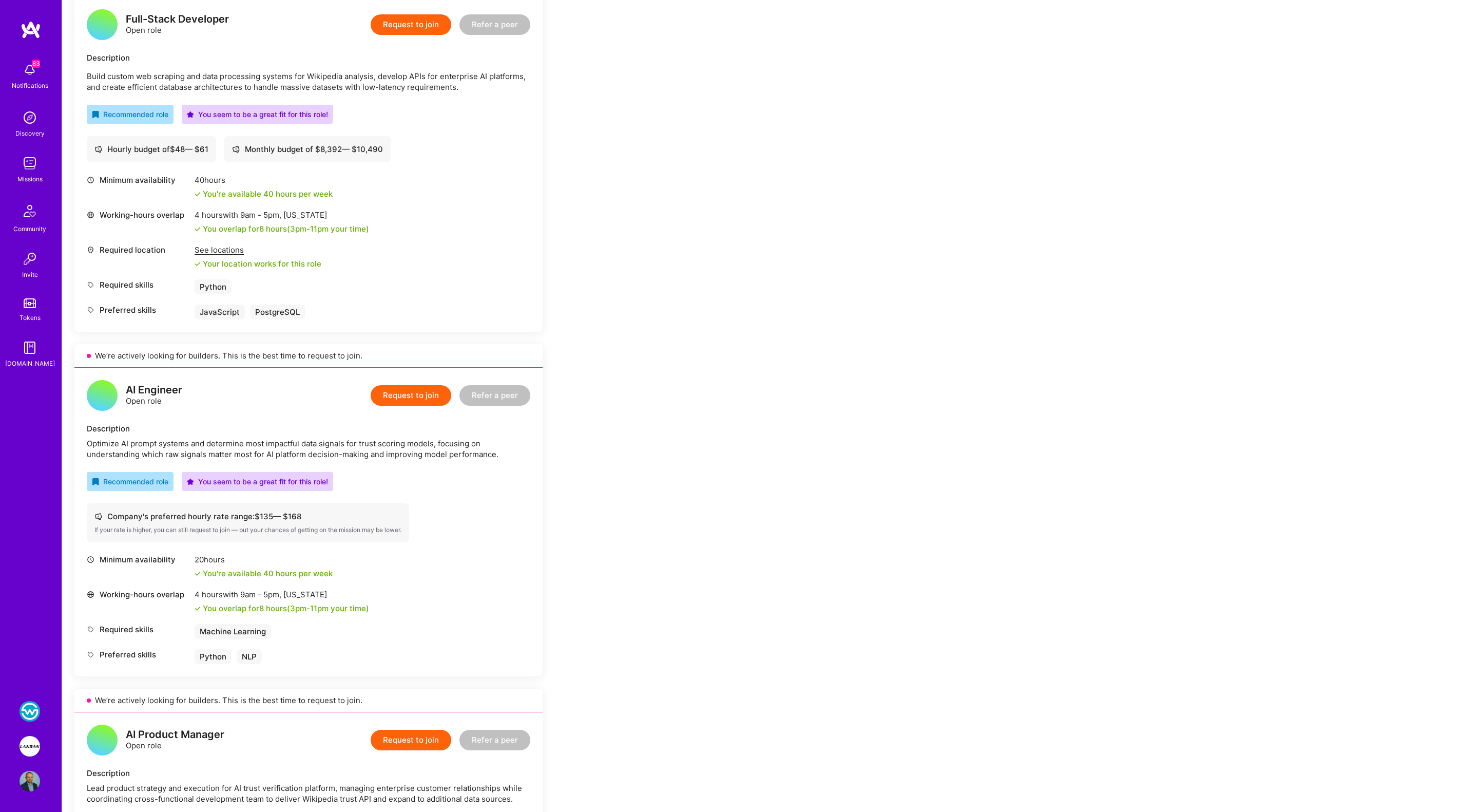
scroll to position [700, 0]
drag, startPoint x: 126, startPoint y: 389, endPoint x: 498, endPoint y: 451, distance: 377.1
click at [498, 451] on div "AI Engineer Open role Request to join Refer a peer Description Optimize AI prom…" at bounding box center [308, 522] width 468 height 308
click at [498, 451] on div "Optimize AI prompt systems and determine most impactful data signals for trust …" at bounding box center [308, 449] width 444 height 22
drag, startPoint x: 500, startPoint y: 455, endPoint x: 224, endPoint y: 433, distance: 276.9
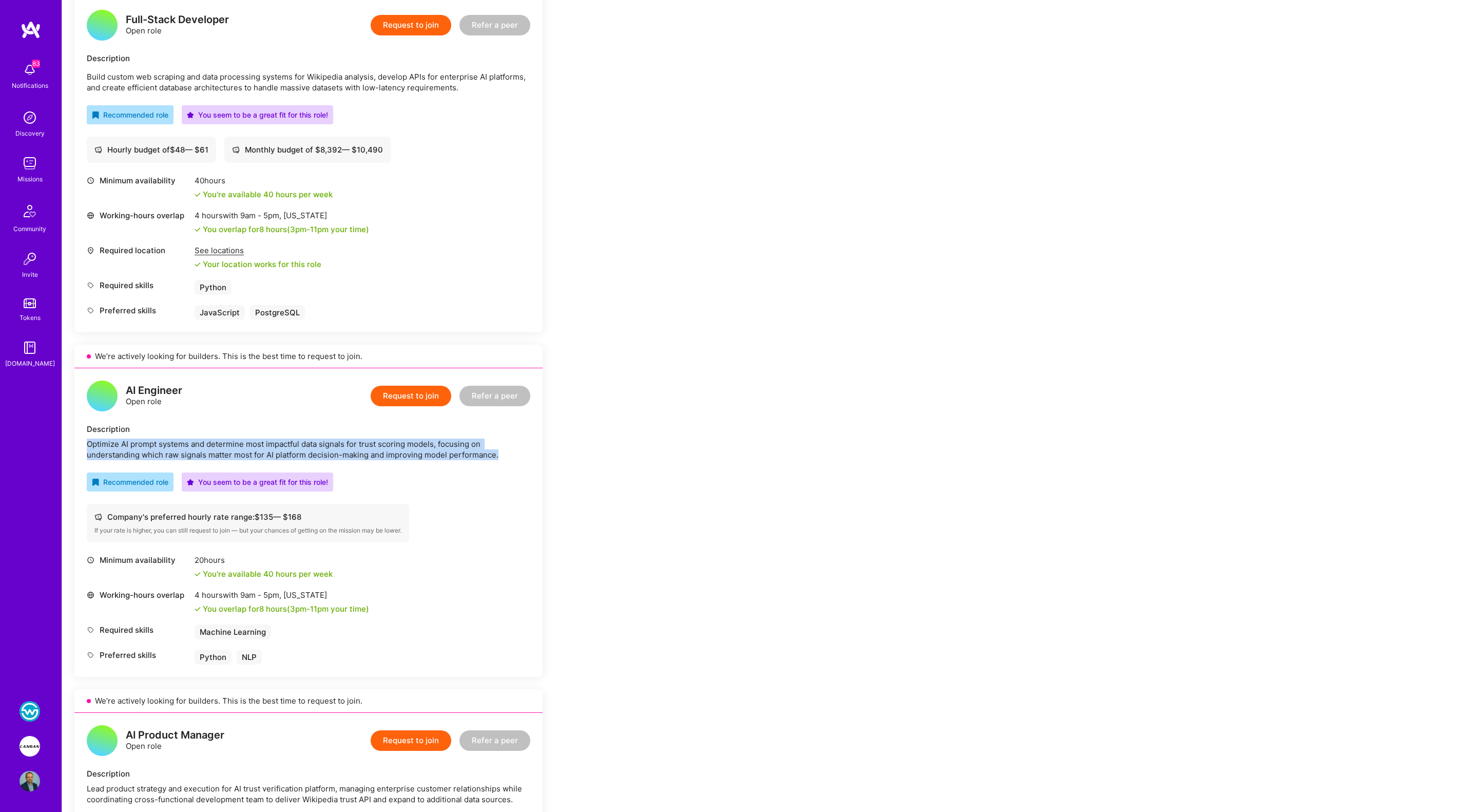
click at [228, 433] on div "Description Optimize AI prompt systems and determine most impactful data signal…" at bounding box center [308, 441] width 444 height 36
drag, startPoint x: 131, startPoint y: 390, endPoint x: 178, endPoint y: 402, distance: 48.5
click at [178, 402] on div "AI Engineer Open role" at bounding box center [154, 396] width 57 height 22
copy div "AI Engineer Open role"
drag, startPoint x: 86, startPoint y: 442, endPoint x: 512, endPoint y: 452, distance: 426.1
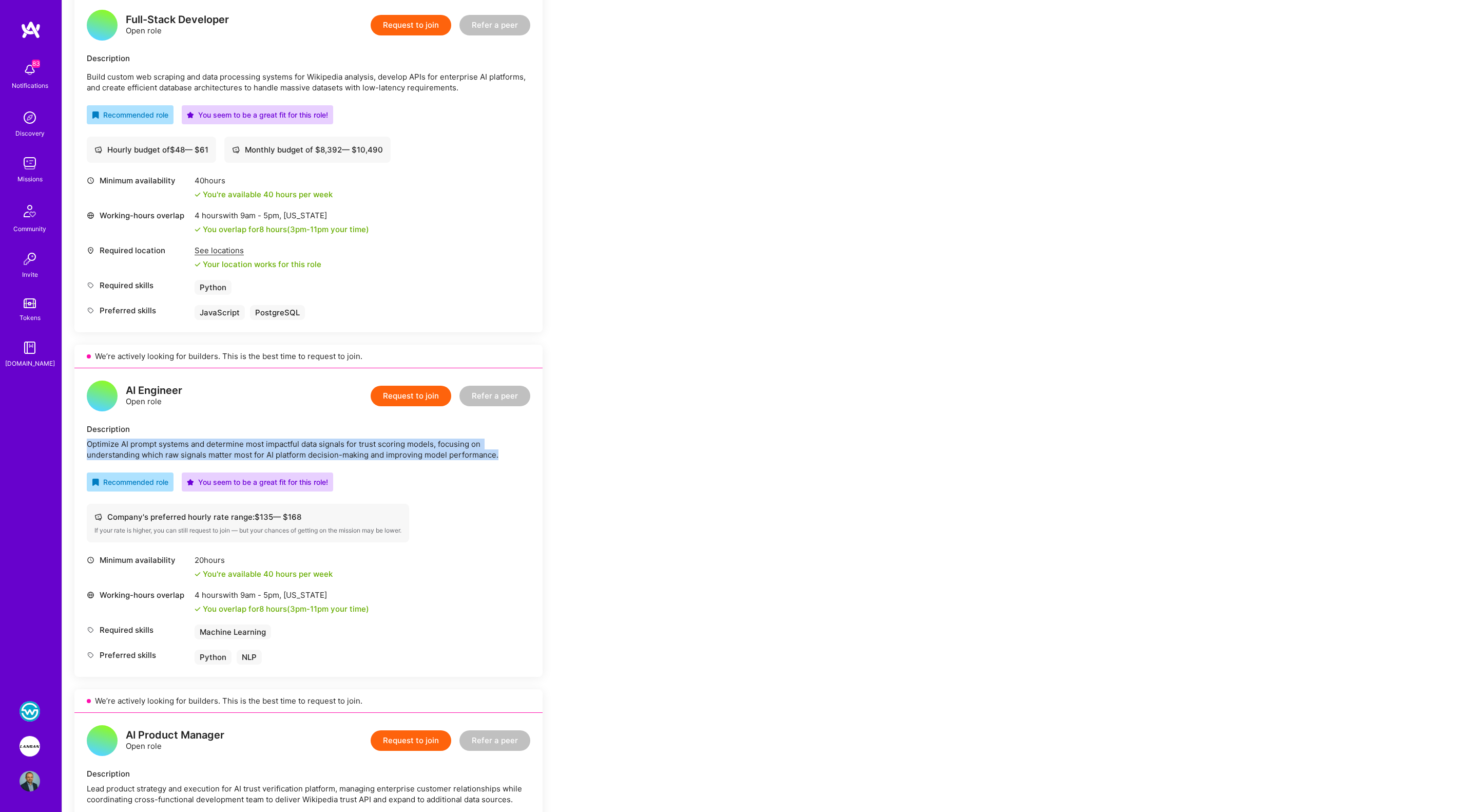
click at [512, 451] on div "Optimize AI prompt systems and determine most impactful data signals for trust …" at bounding box center [308, 449] width 444 height 22
copy div "Optimize AI prompt systems and determine most impactful data signals for trust …"
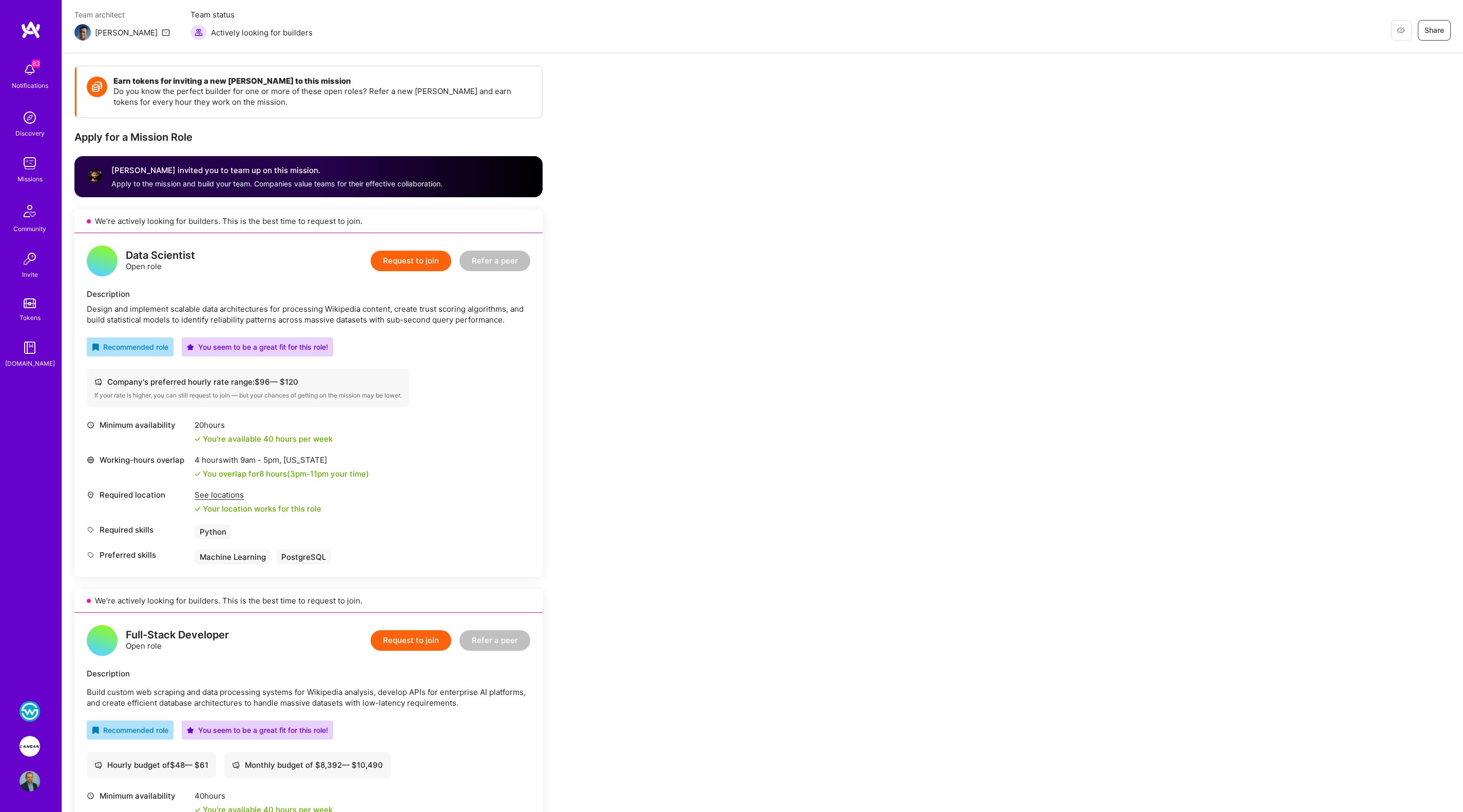
scroll to position [26, 0]
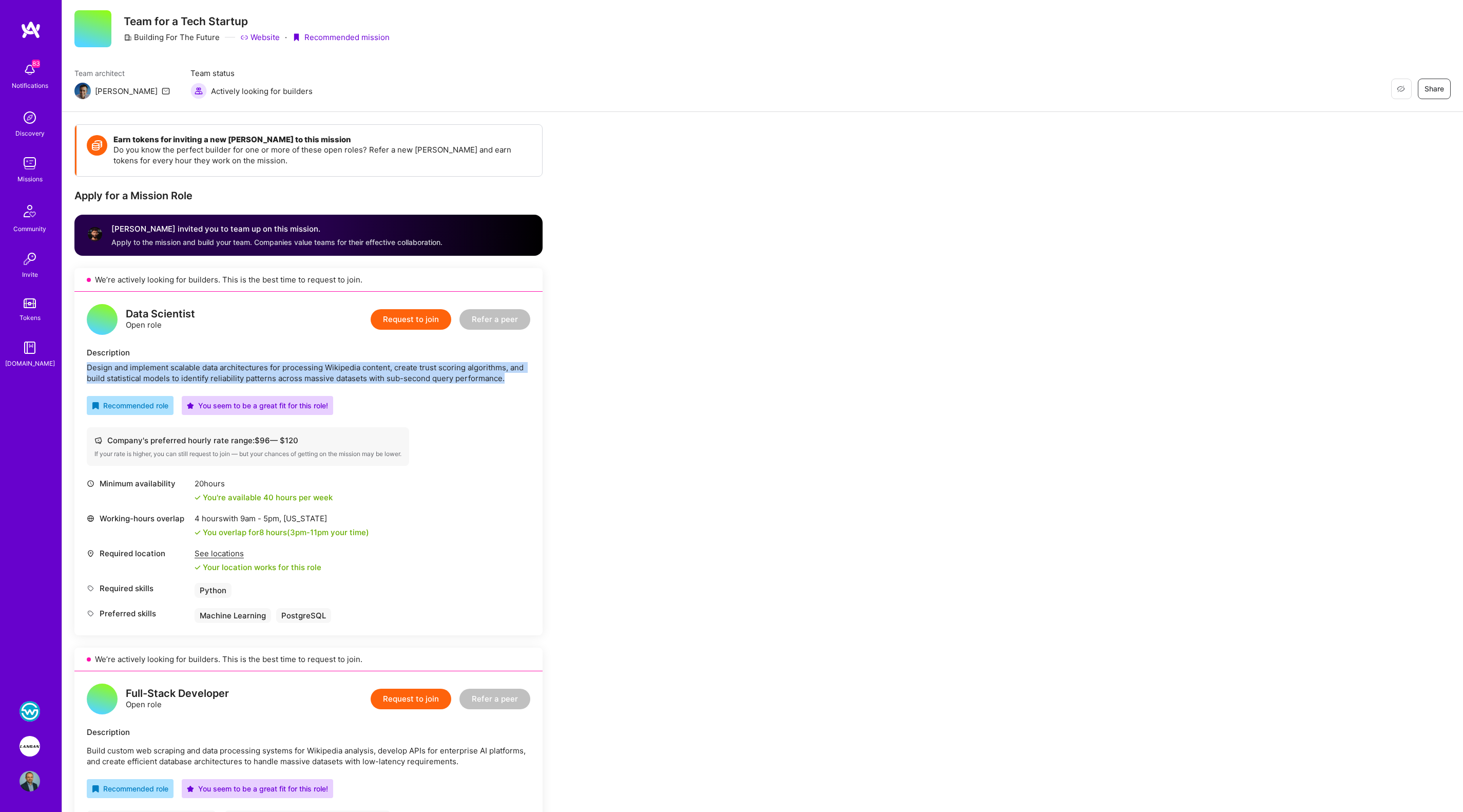
drag, startPoint x: 85, startPoint y: 366, endPoint x: 531, endPoint y: 376, distance: 446.1
click at [531, 376] on div "Data Scientist Open role Request to join Refer a peer Description Design and im…" at bounding box center [308, 464] width 468 height 343
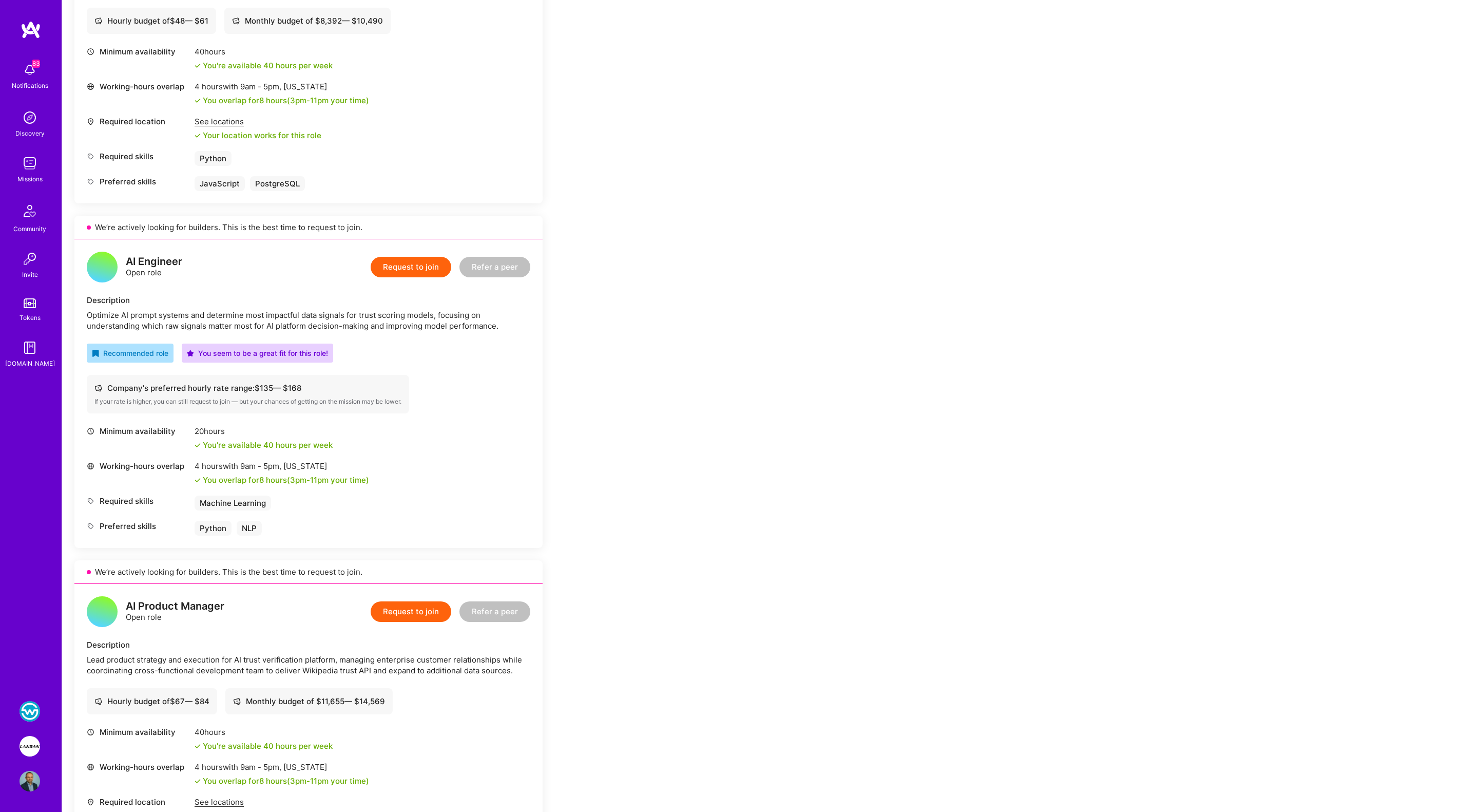
scroll to position [830, 0]
click at [436, 262] on button "Request to join" at bounding box center [411, 264] width 81 height 20
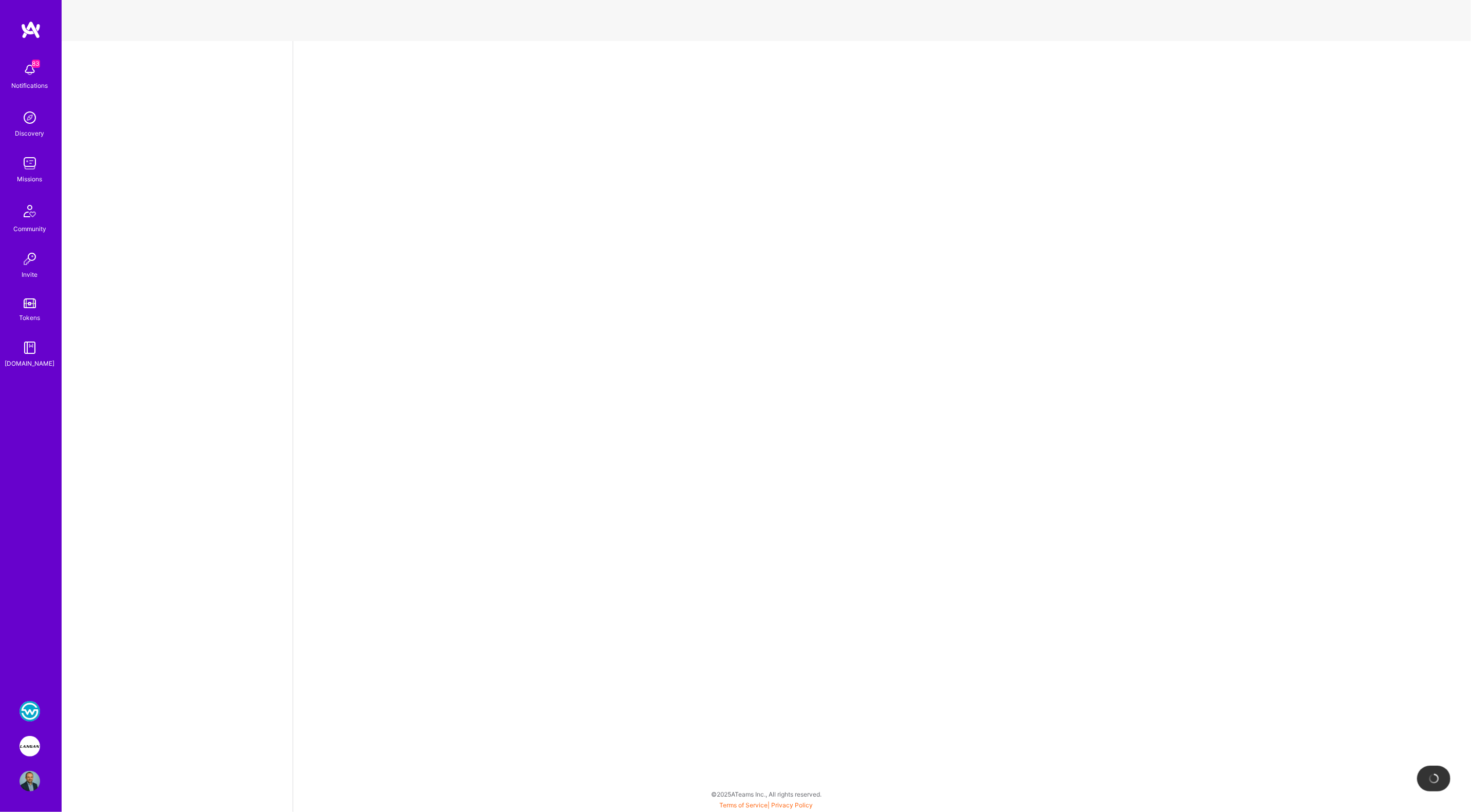
select select "US"
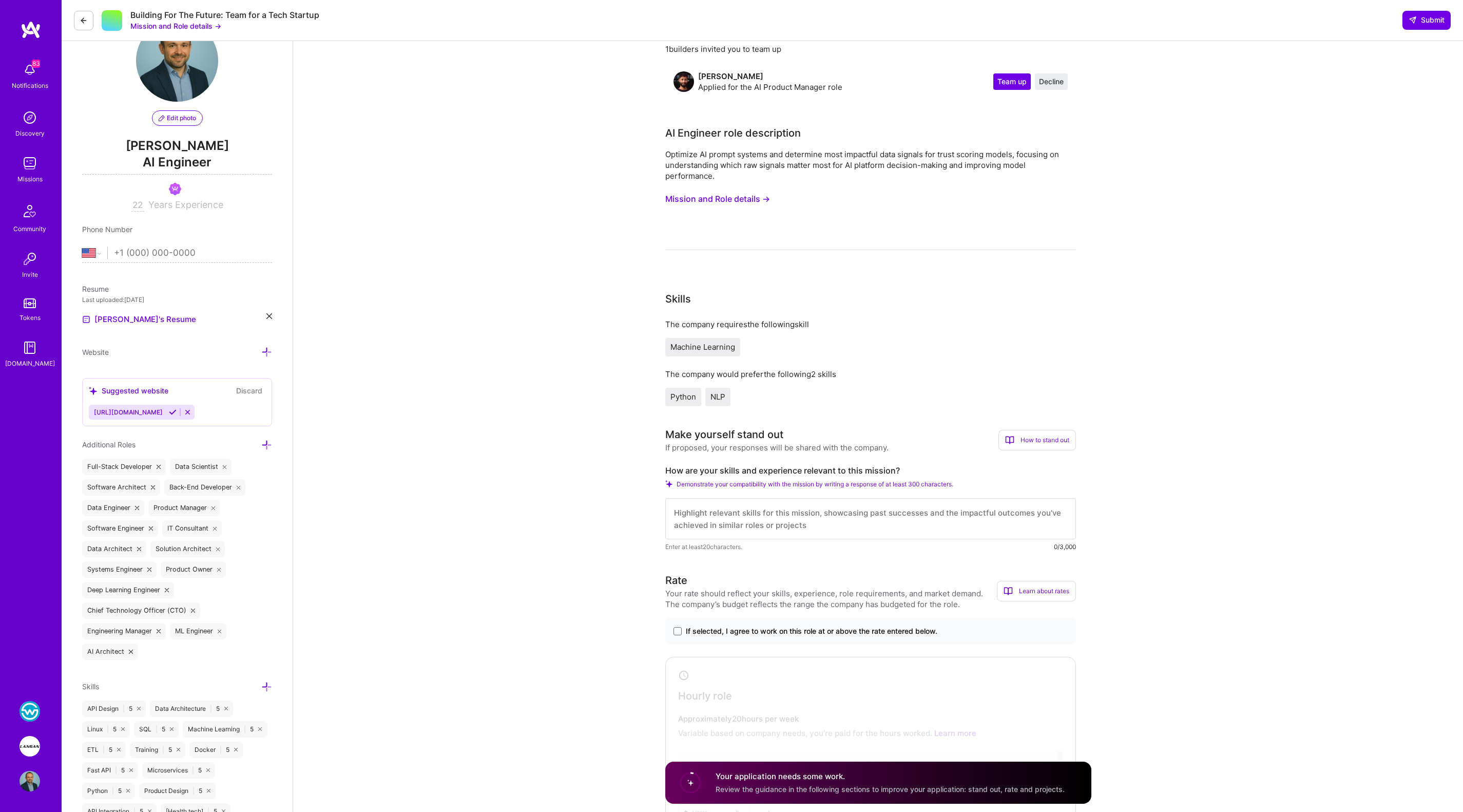
scroll to position [57, 0]
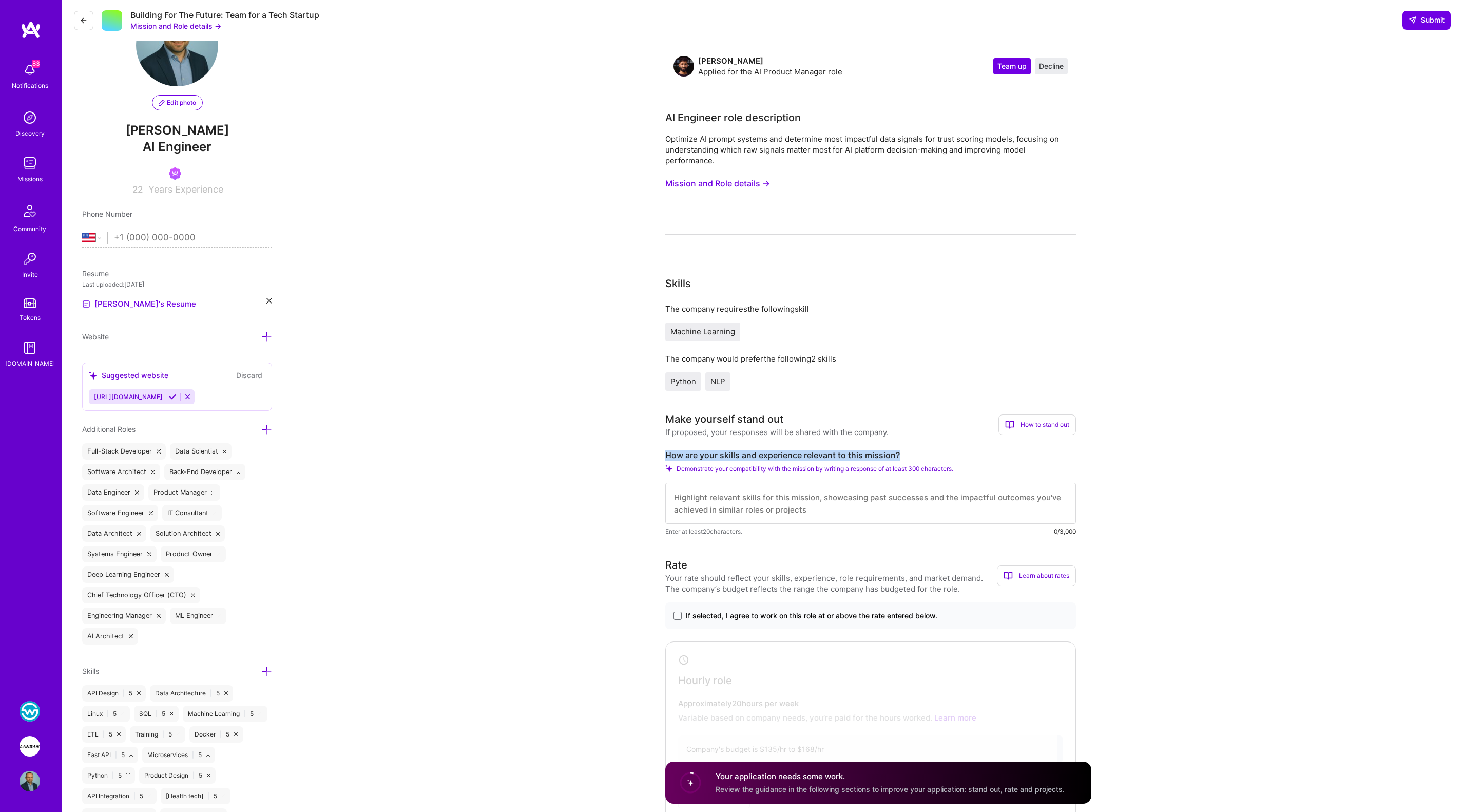
drag, startPoint x: 665, startPoint y: 454, endPoint x: 911, endPoint y: 454, distance: 246.0
click at [911, 454] on label "How are your skills and experience relevant to this mission?" at bounding box center [871, 455] width 411 height 11
copy label "How are your skills and experience relevant to this mission?"
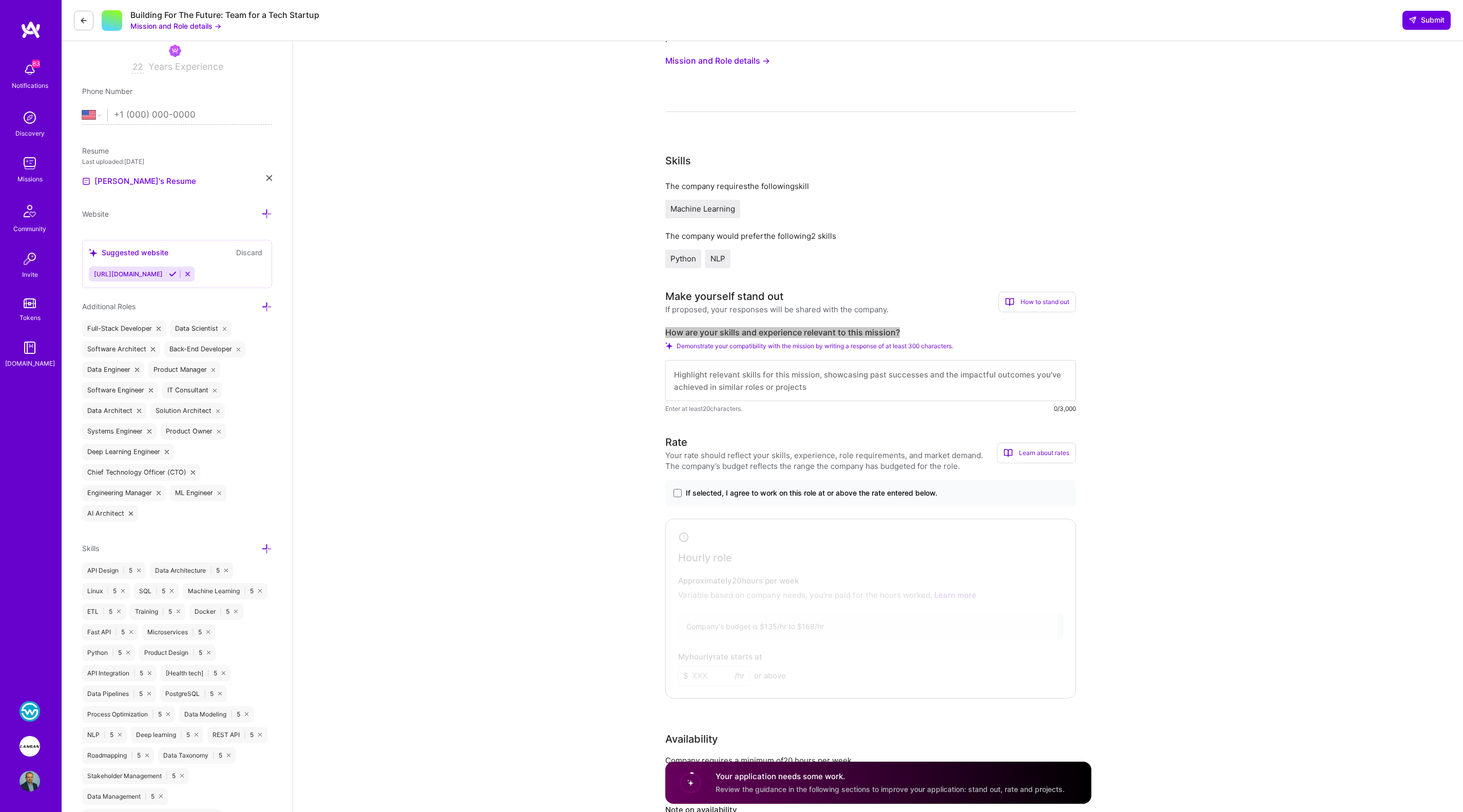
scroll to position [181, 0]
click at [677, 494] on span at bounding box center [677, 492] width 8 height 8
click at [0, 0] on input "If selected, I agree to work on this role at or above the rate entered below." at bounding box center [0, 0] width 0 height 0
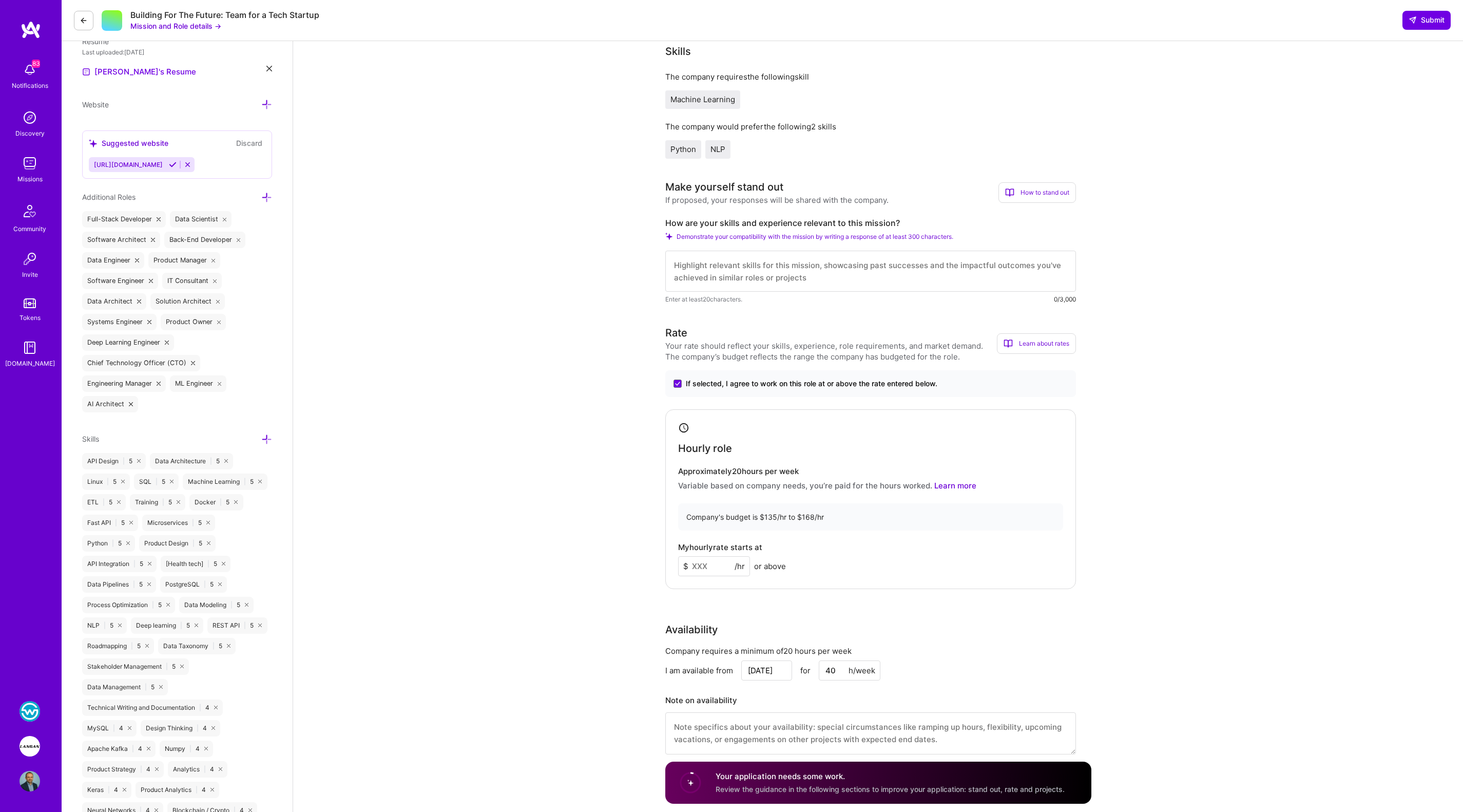
scroll to position [308, 0]
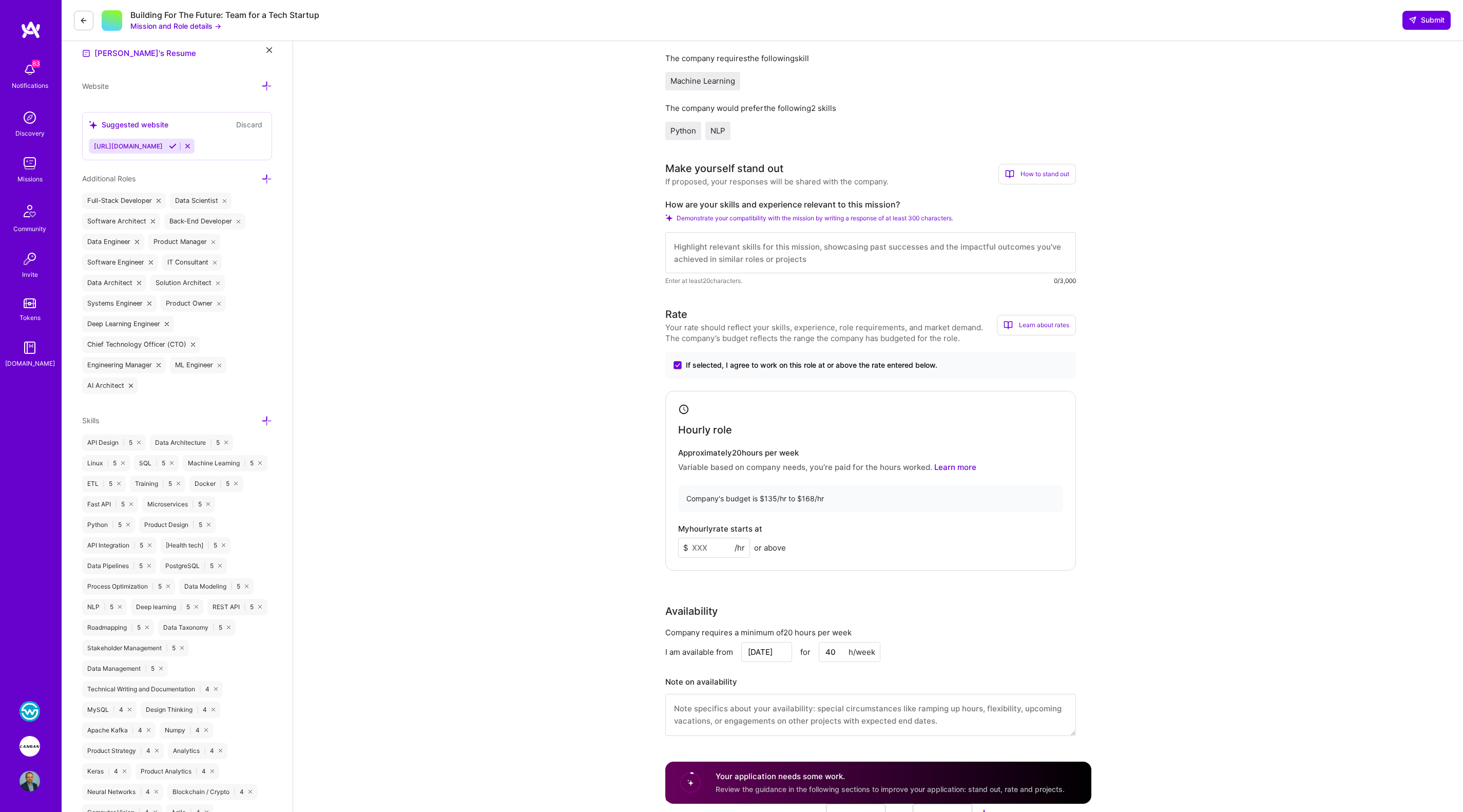
click at [704, 552] on input at bounding box center [713, 548] width 72 height 20
type input "168"
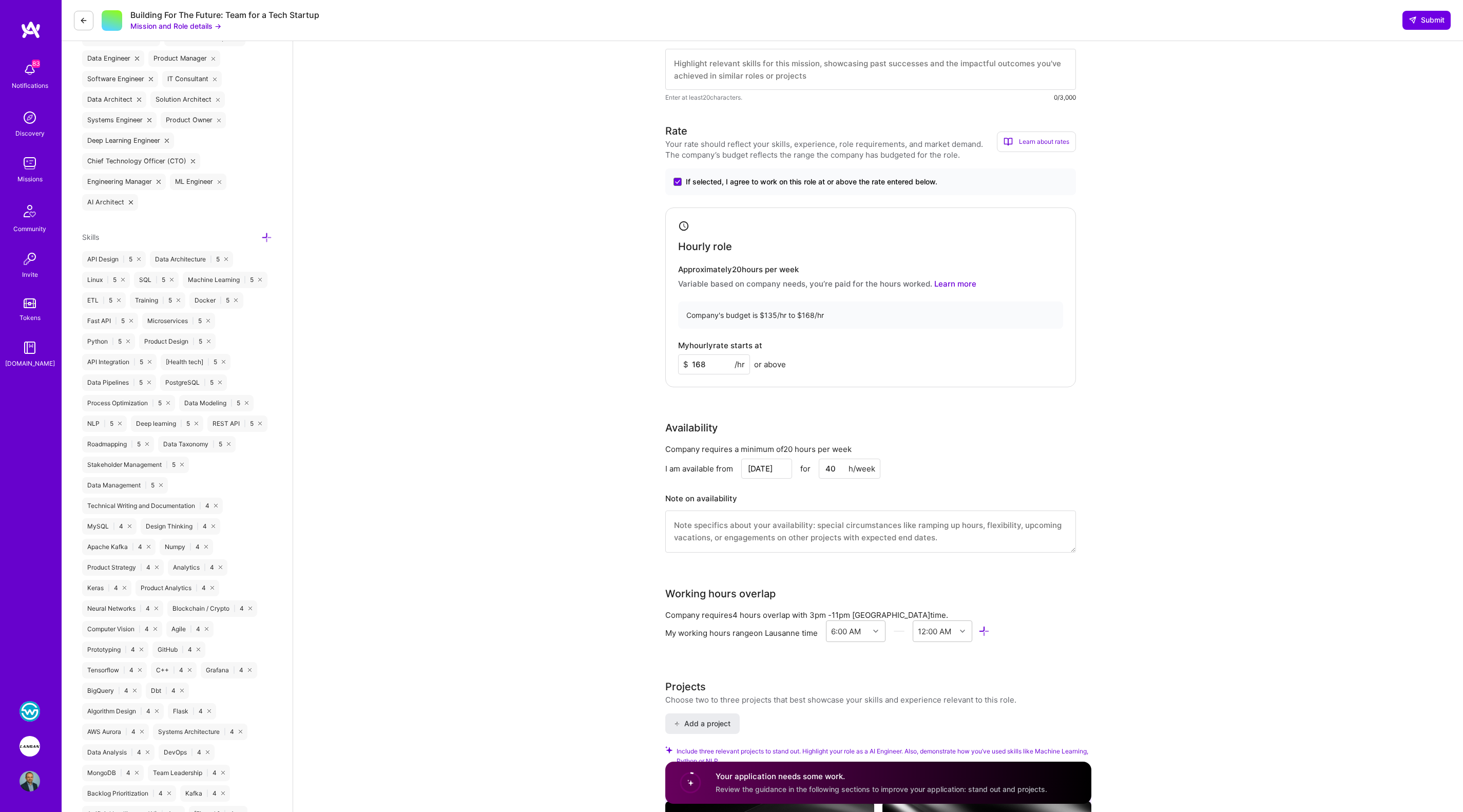
scroll to position [493, 0]
click at [771, 467] on input "Sep 13" at bounding box center [767, 467] width 51 height 20
click at [680, 435] on div "28" at bounding box center [680, 435] width 14 height 14
type input "Sep 28"
click at [825, 465] on input "40" at bounding box center [850, 467] width 62 height 20
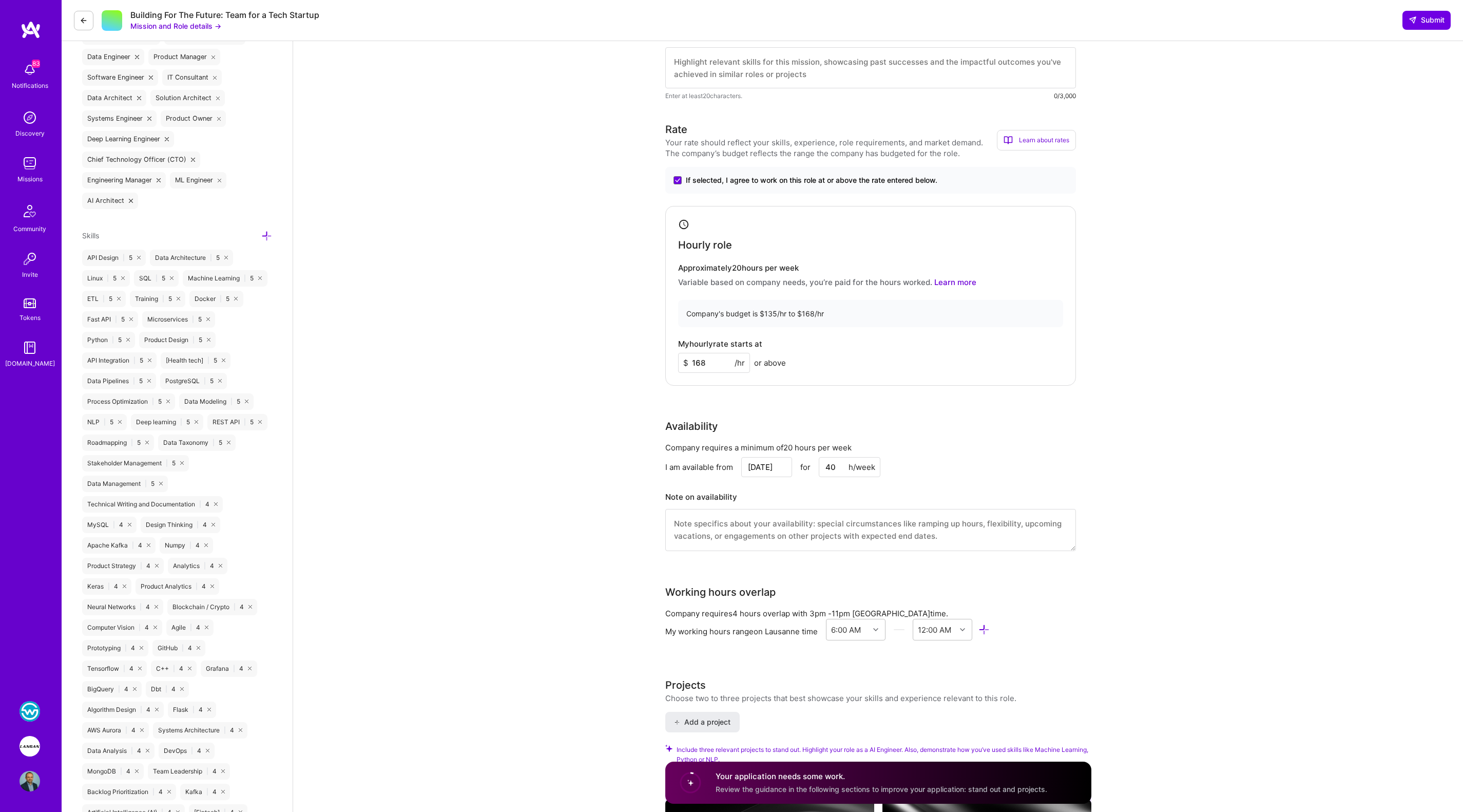
click at [830, 465] on input "40" at bounding box center [850, 467] width 62 height 20
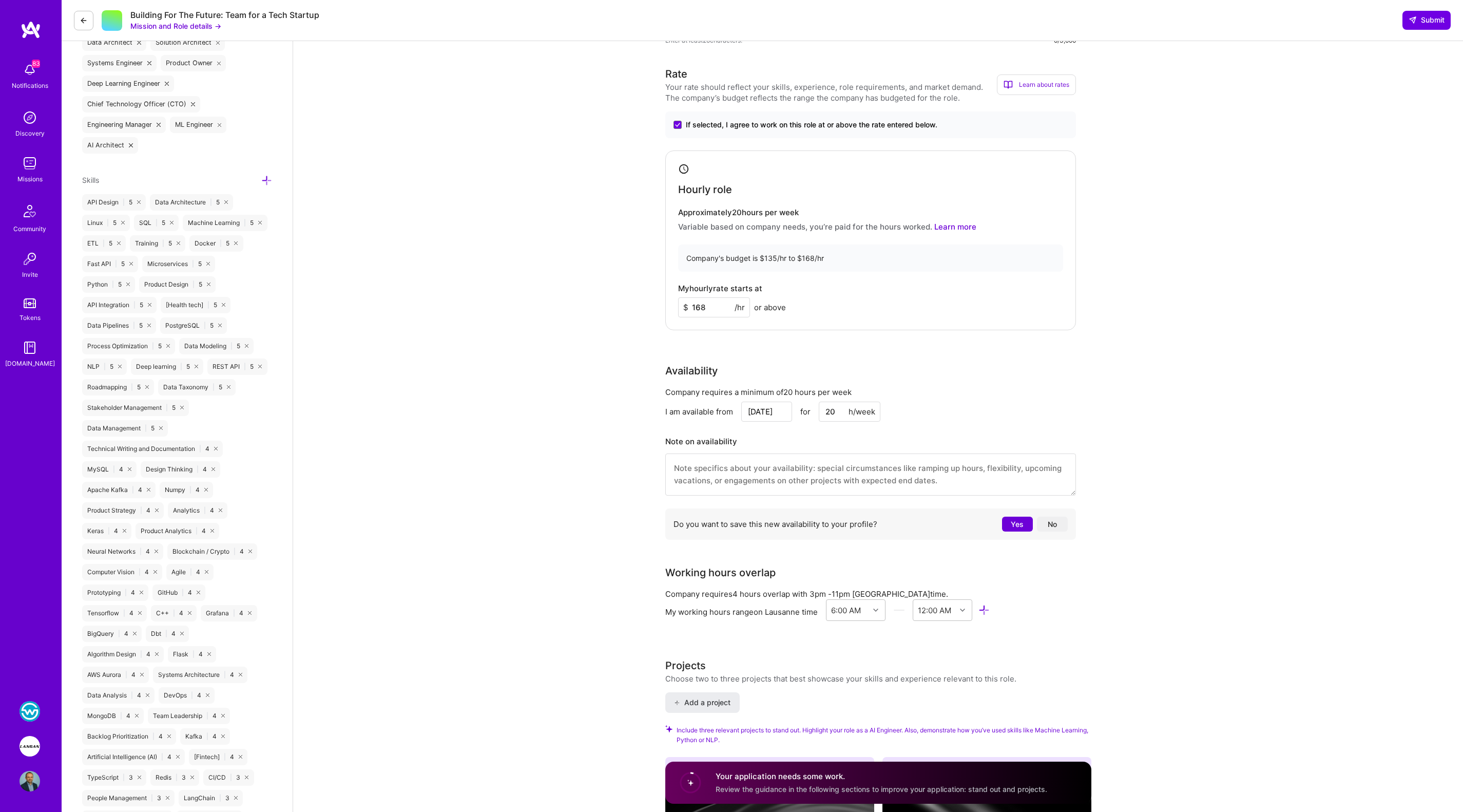
scroll to position [554, 0]
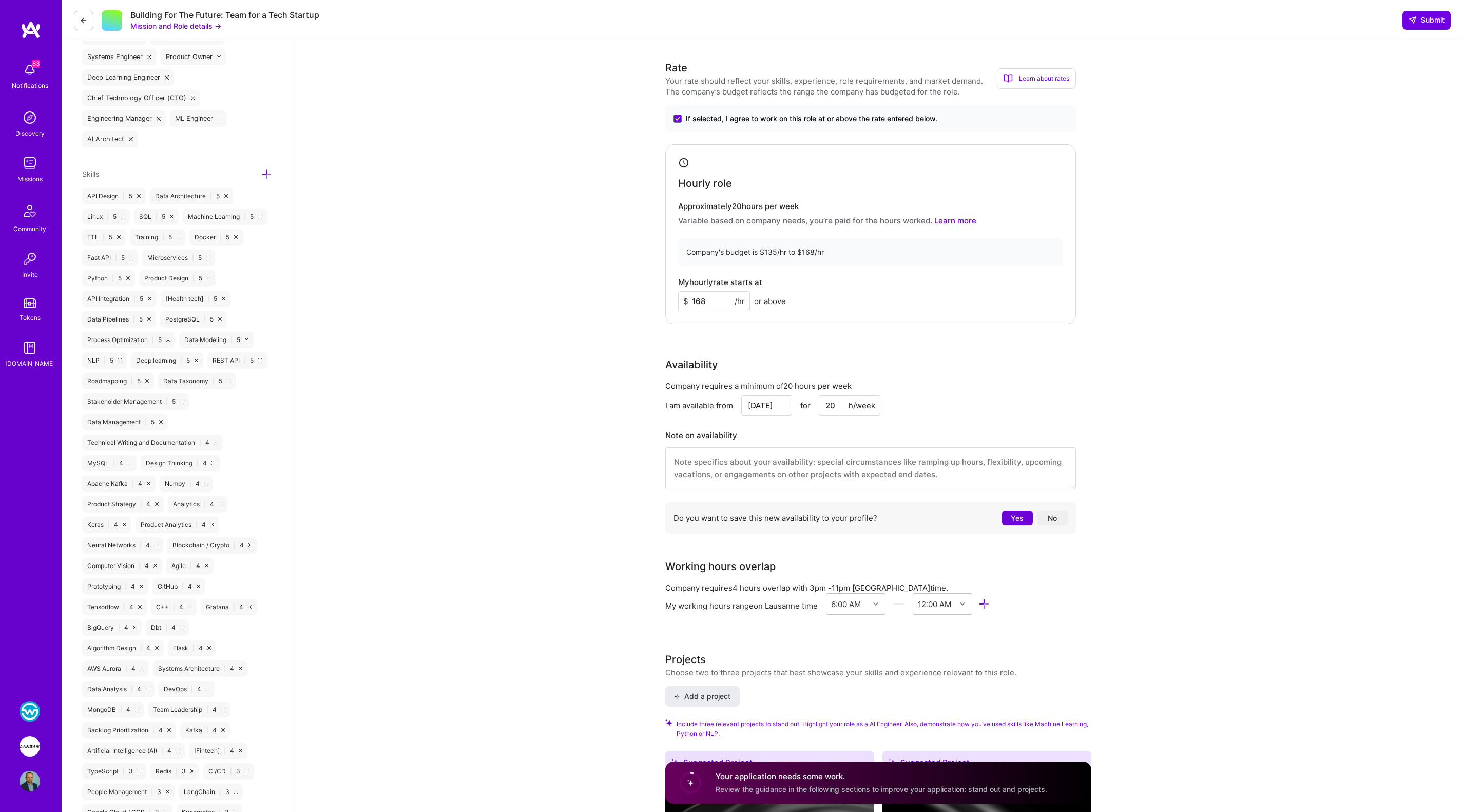
type input "20"
click at [1049, 514] on button "No" at bounding box center [1052, 517] width 31 height 15
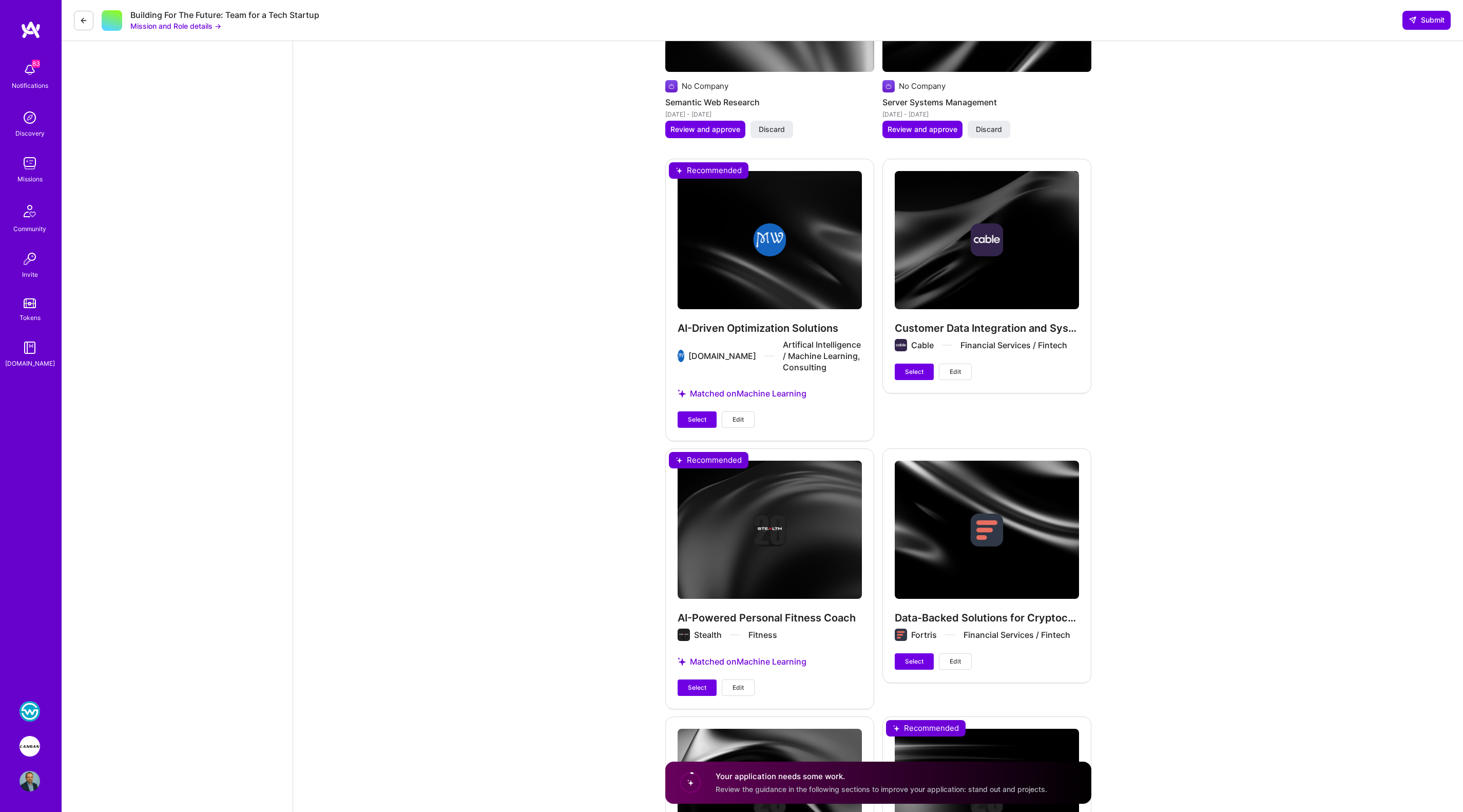
scroll to position [2468, 0]
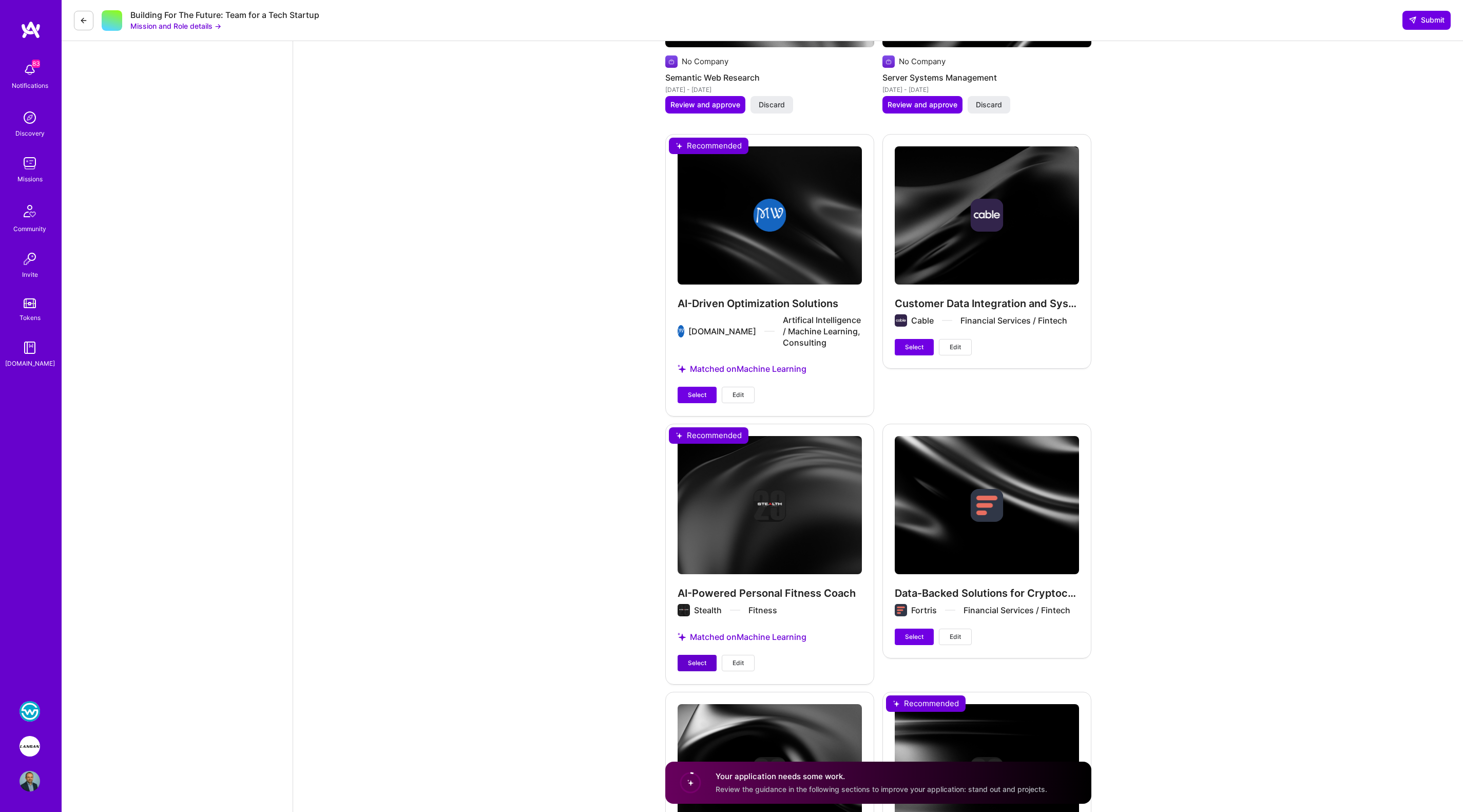
click at [688, 659] on span "Select" at bounding box center [697, 663] width 18 height 9
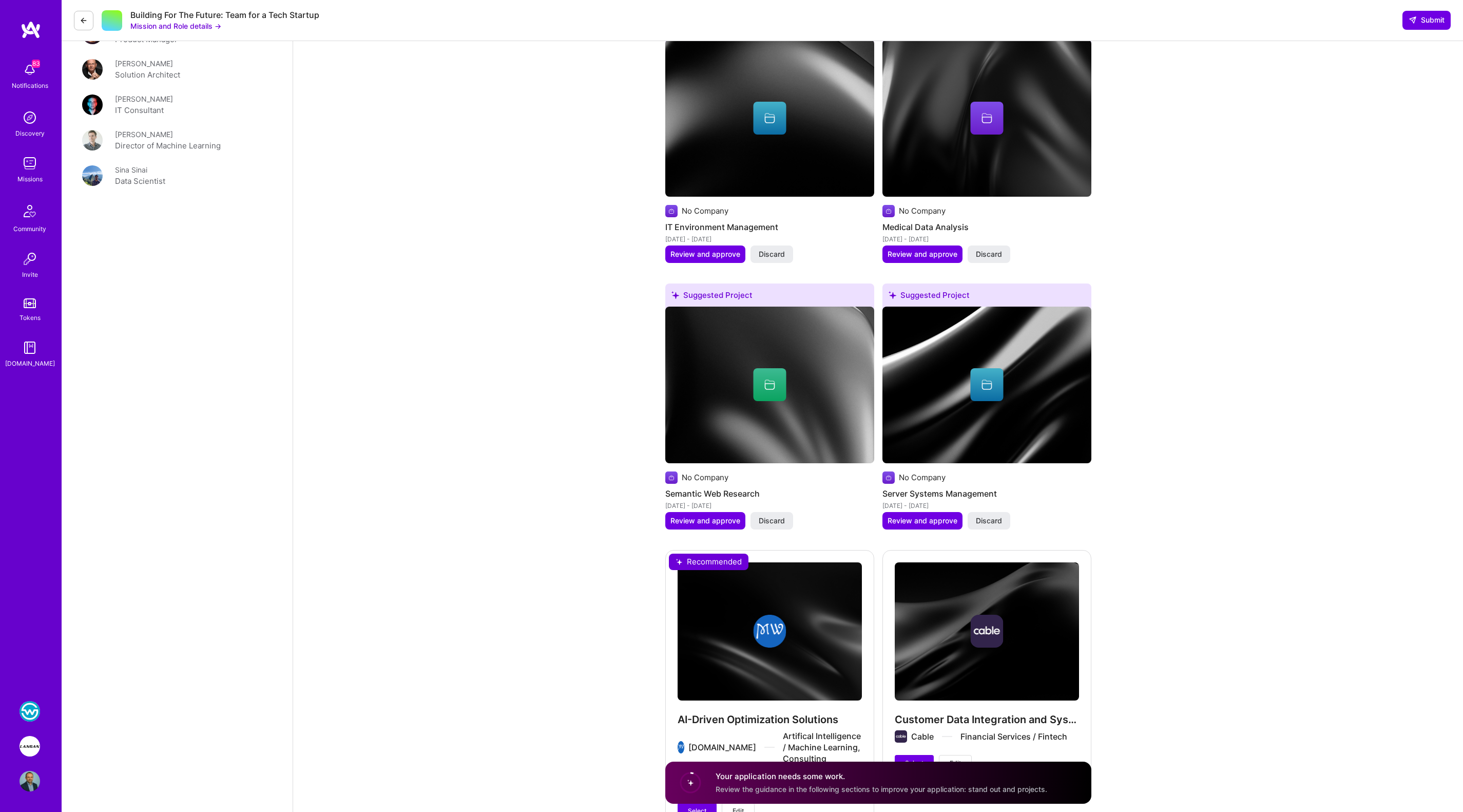
scroll to position [2042, 0]
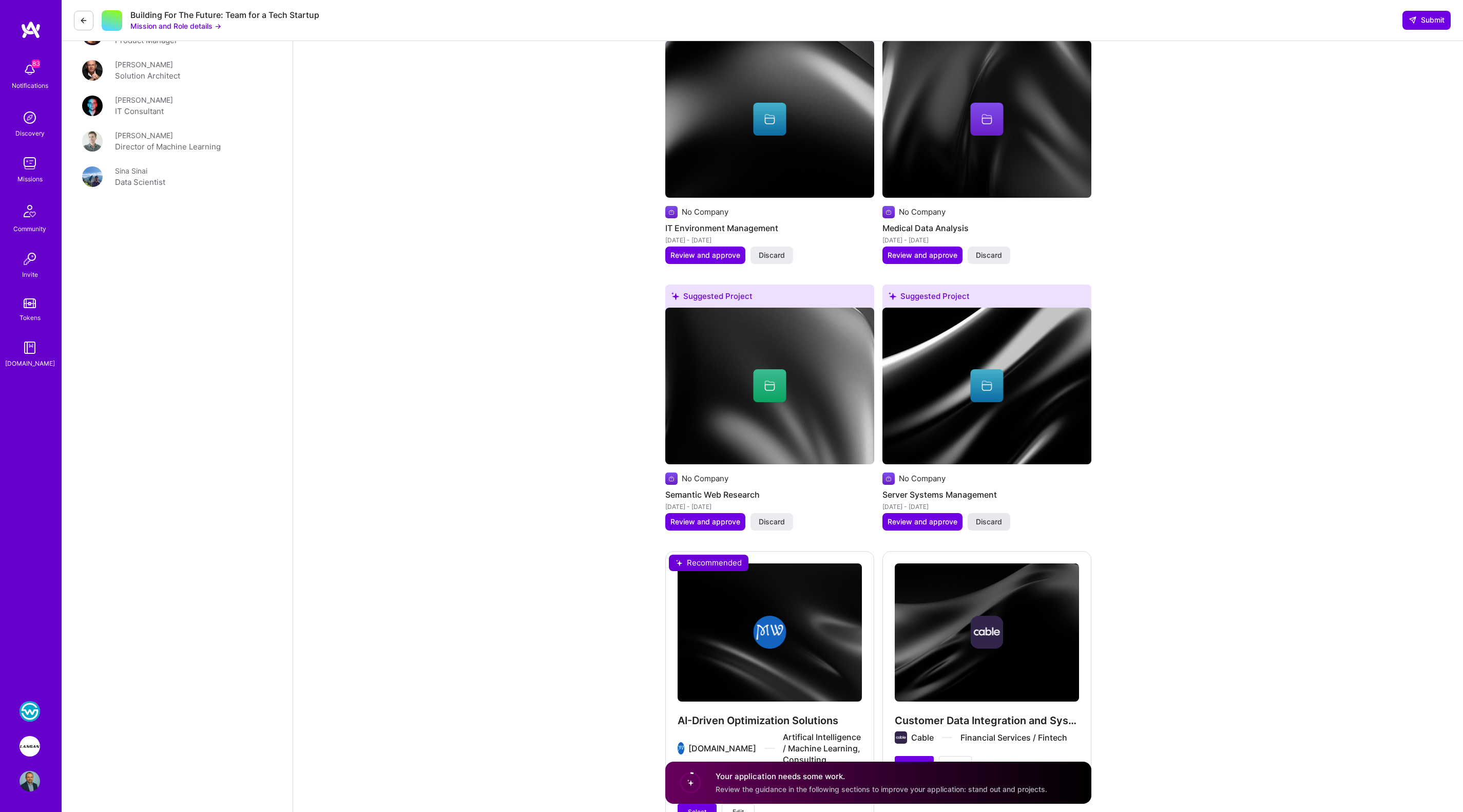
click at [990, 520] on span "Discard" at bounding box center [989, 522] width 26 height 11
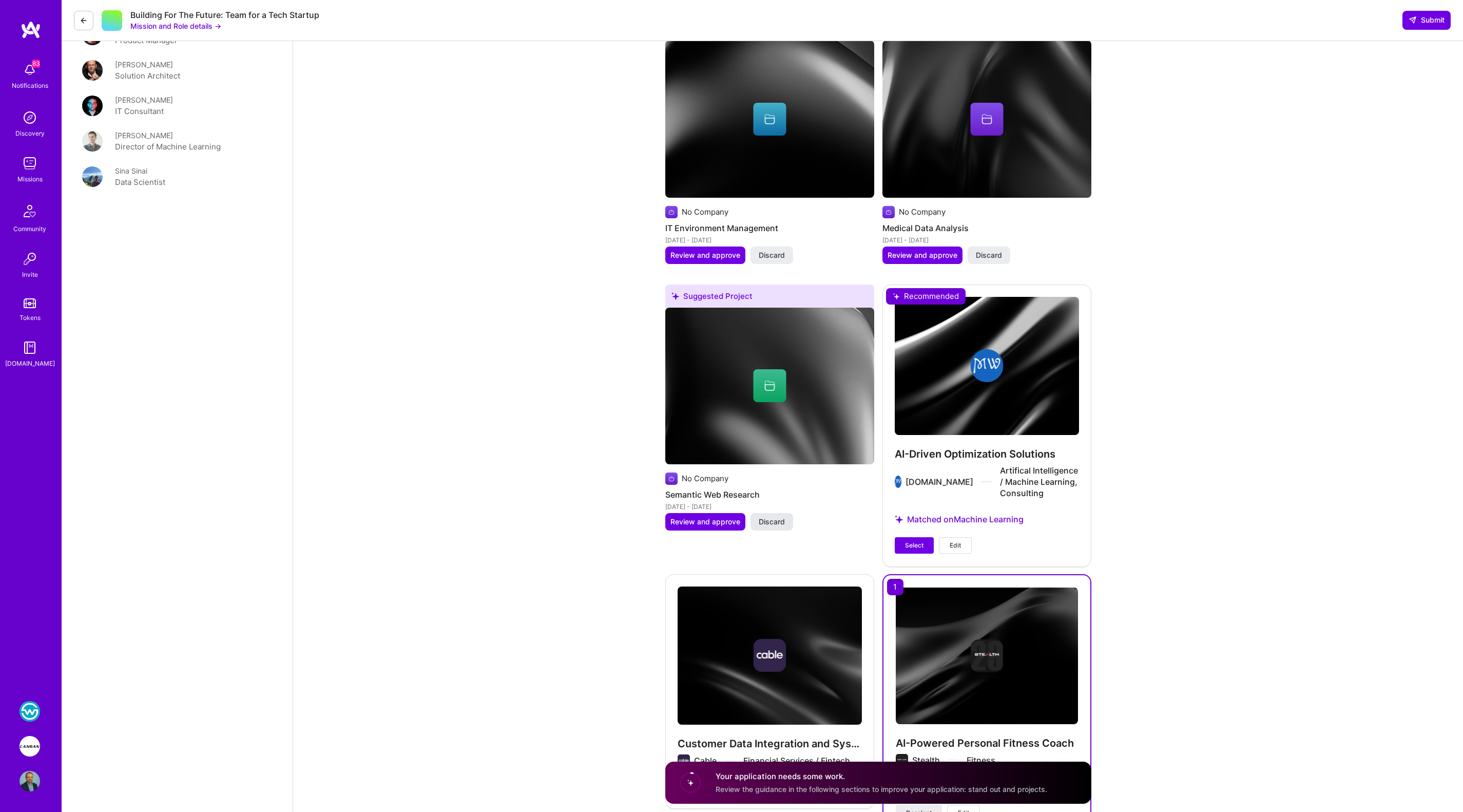
click at [774, 518] on span "Discard" at bounding box center [772, 522] width 26 height 11
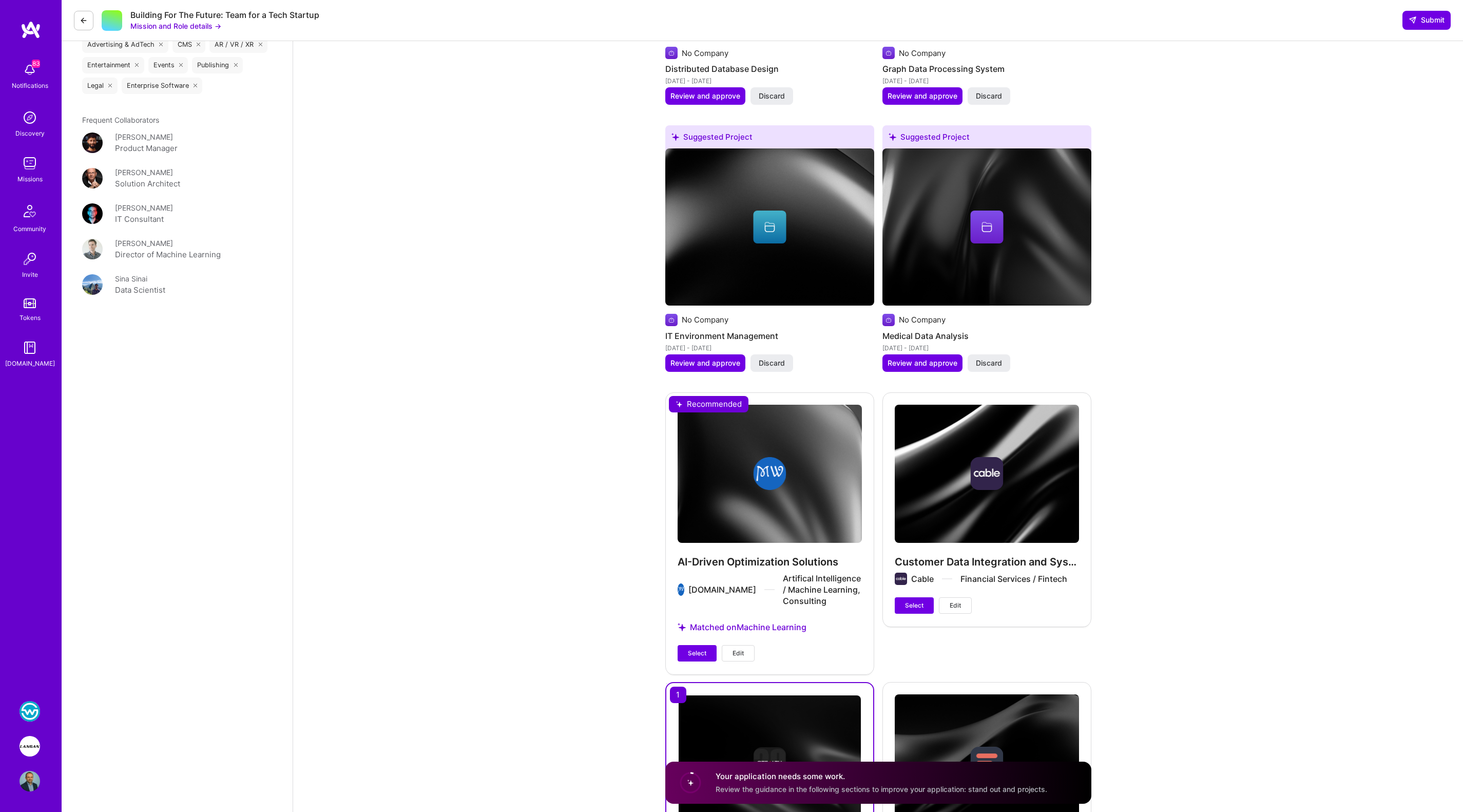
scroll to position [1934, 0]
click at [987, 360] on span "Discard" at bounding box center [989, 362] width 26 height 11
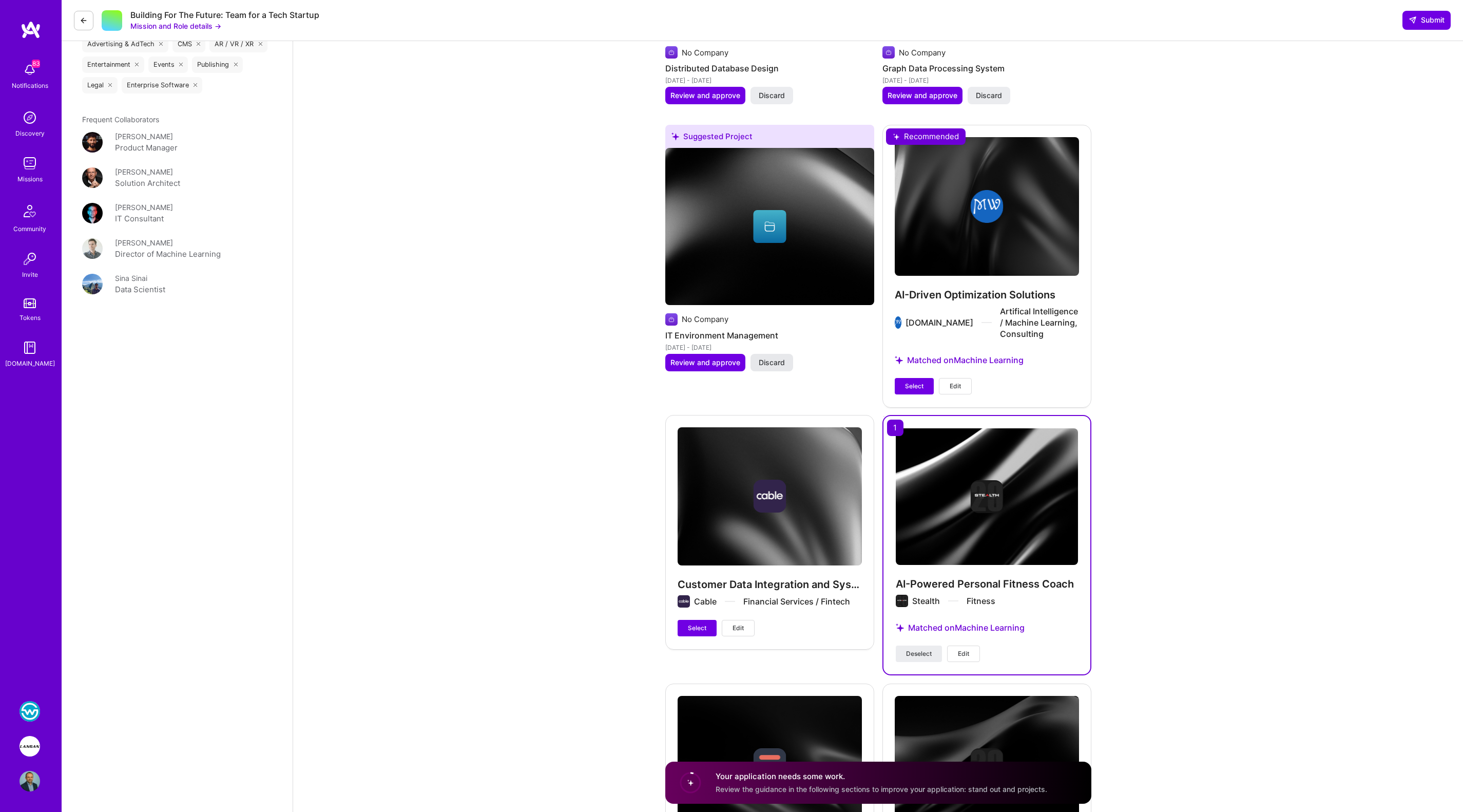
click at [784, 362] on span "Discard" at bounding box center [772, 362] width 26 height 11
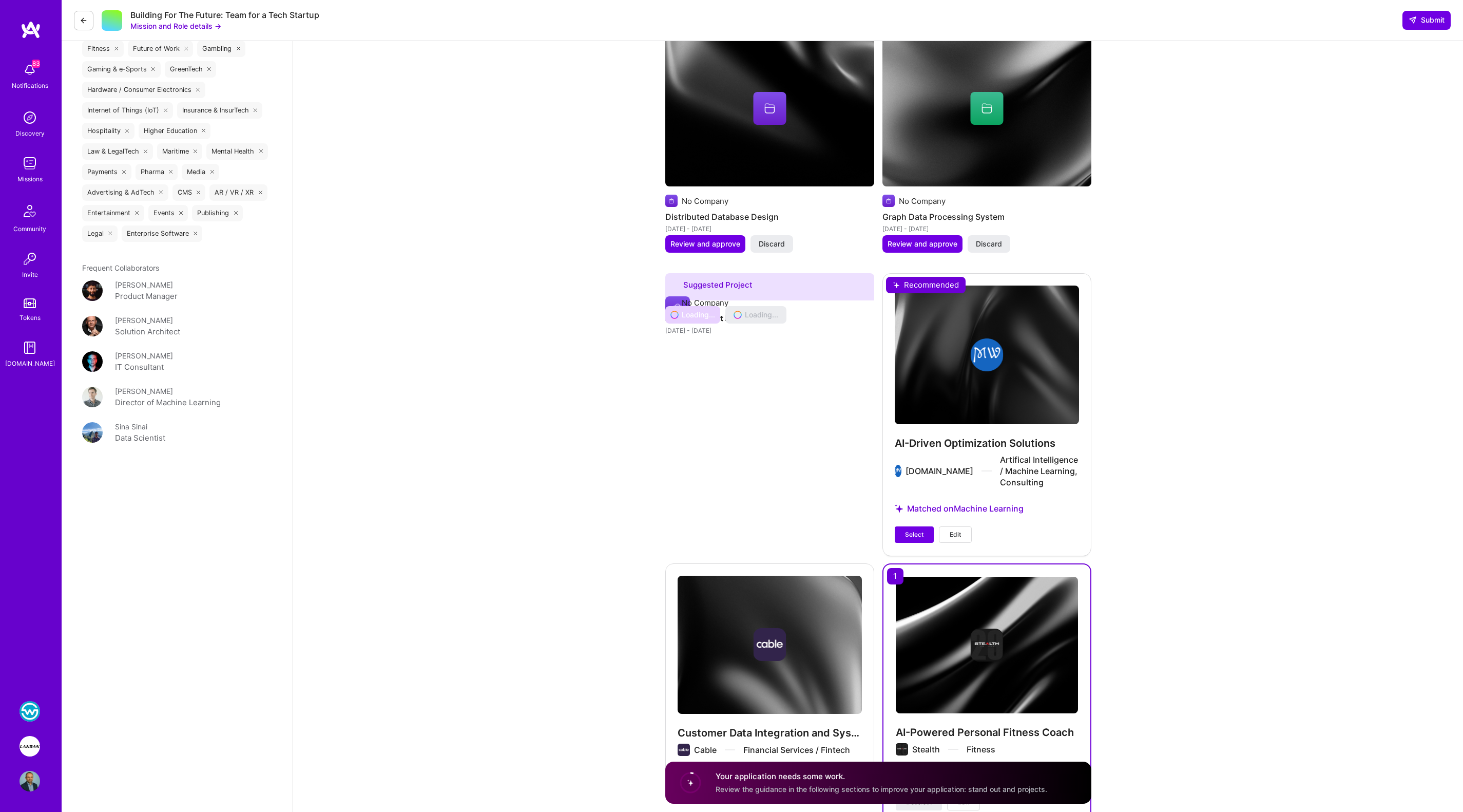
scroll to position [1680, 0]
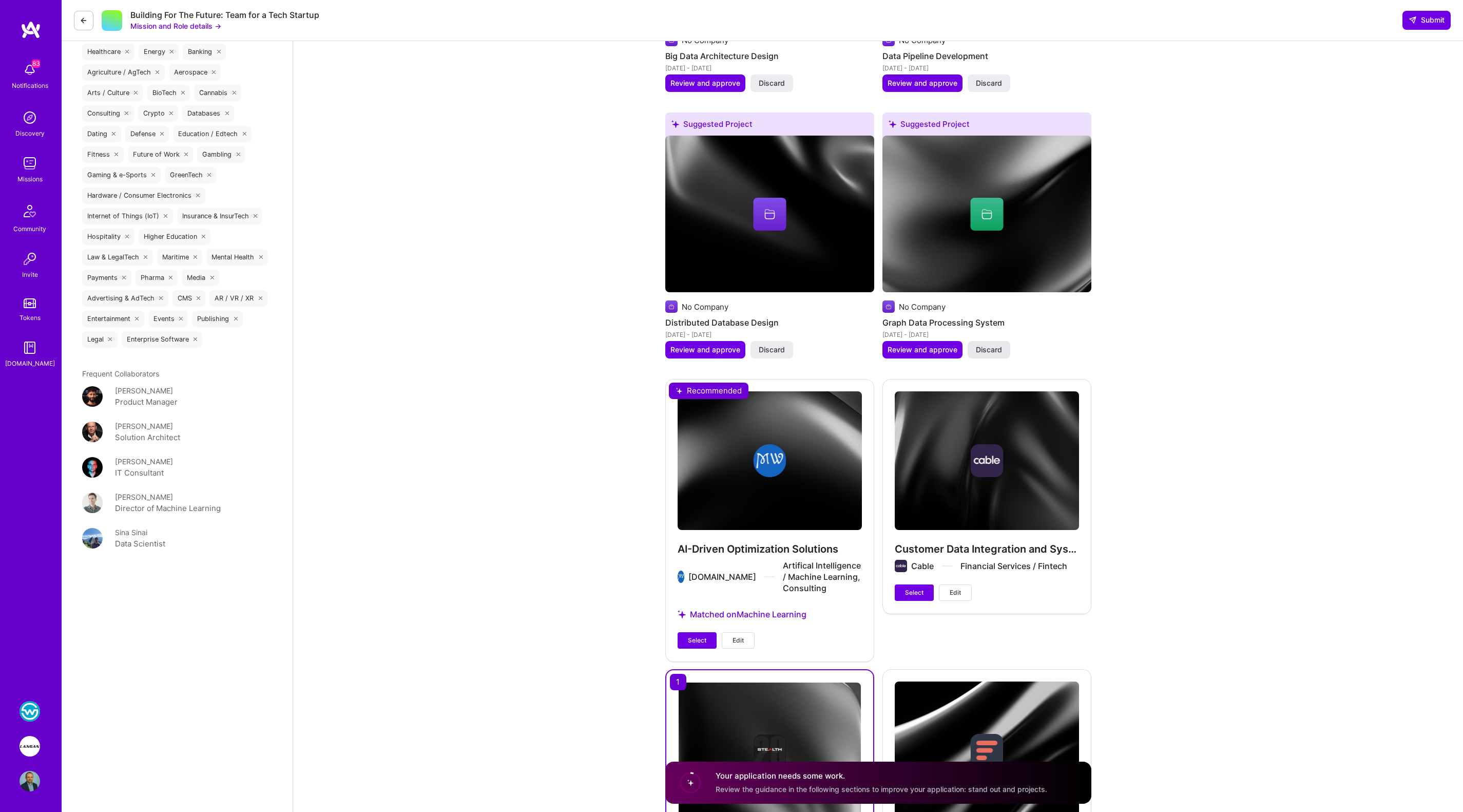
click at [990, 348] on span "Discard" at bounding box center [989, 350] width 26 height 11
click at [788, 347] on button "Discard" at bounding box center [772, 349] width 43 height 18
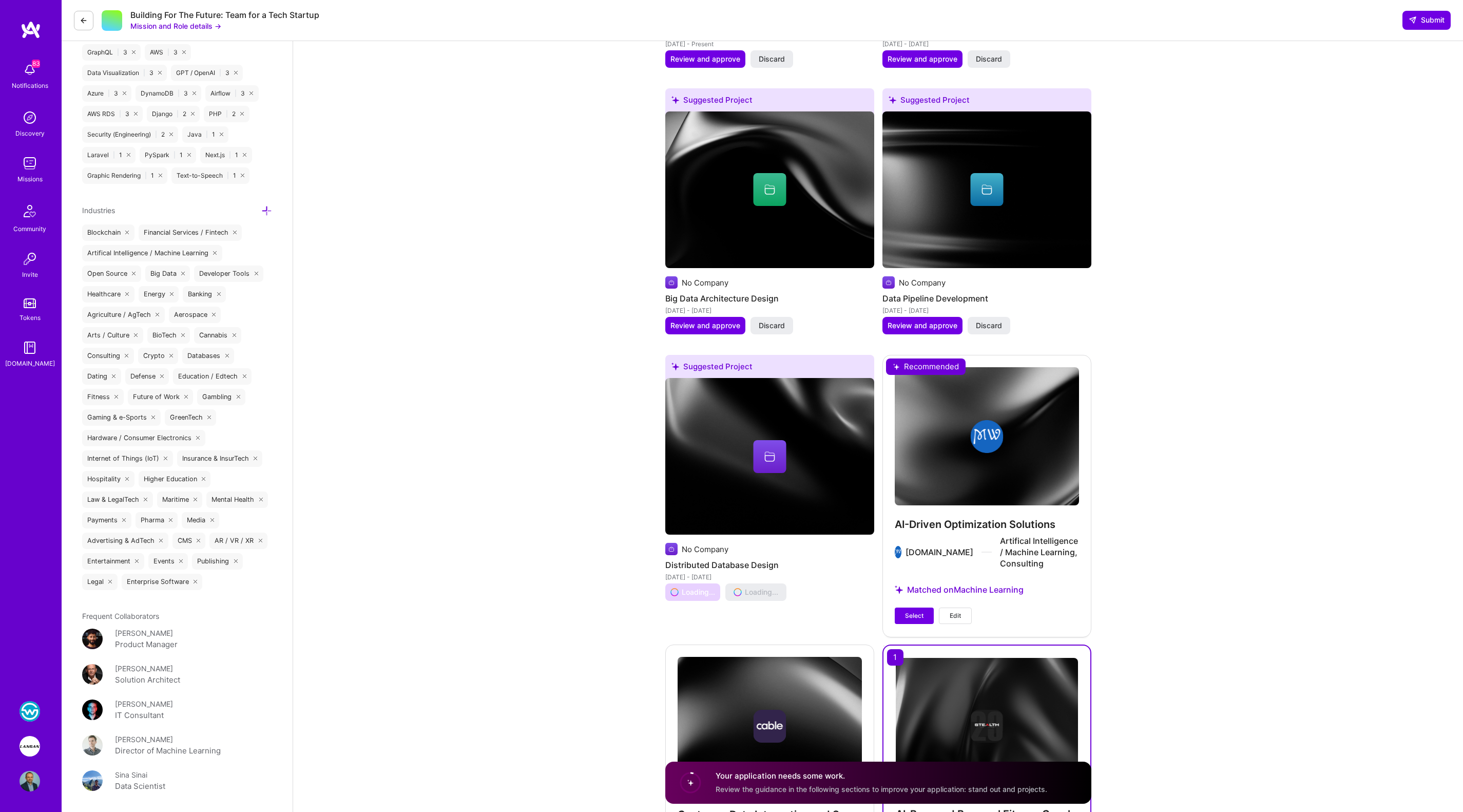
scroll to position [1437, 0]
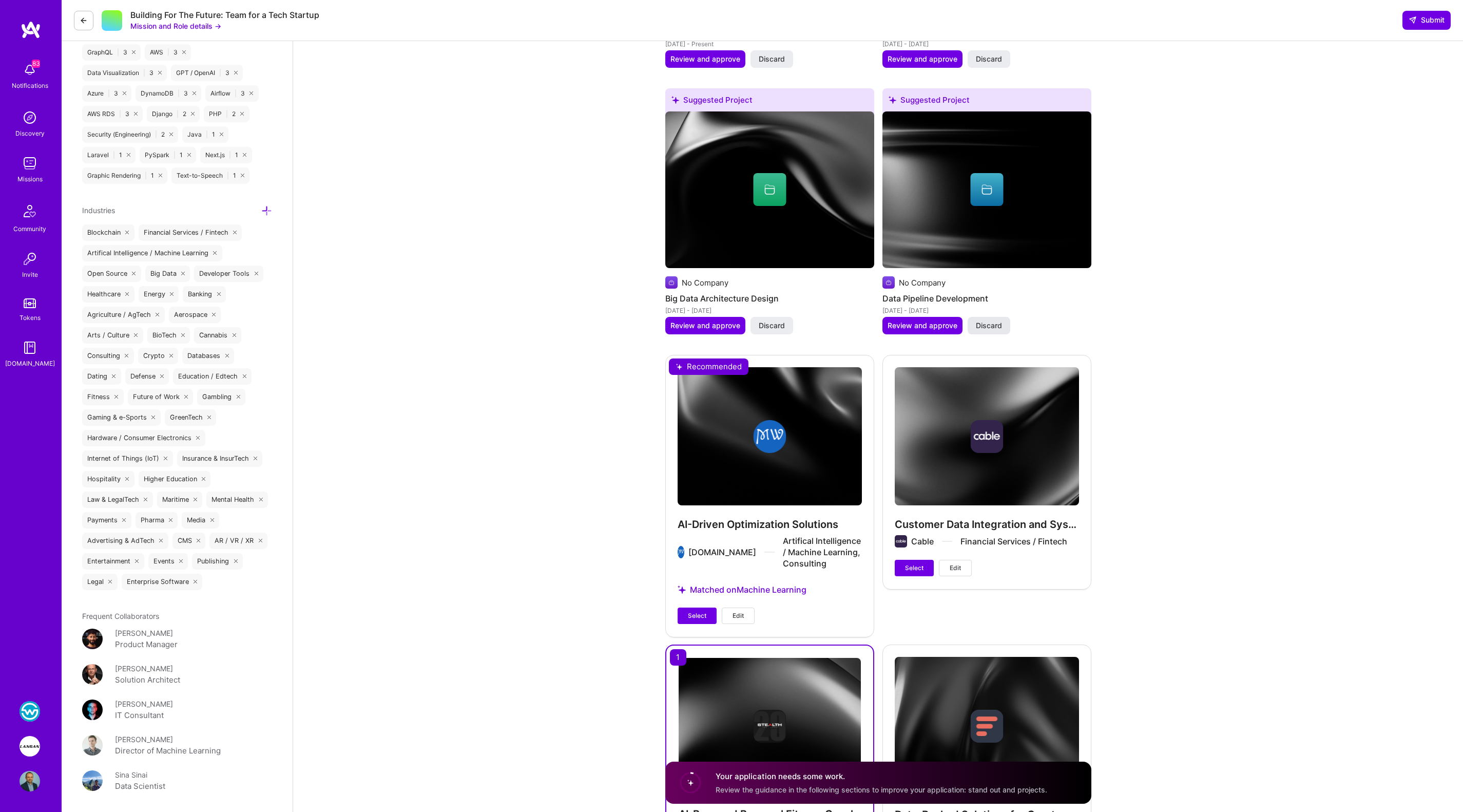
click at [990, 324] on span "Discard" at bounding box center [989, 325] width 26 height 11
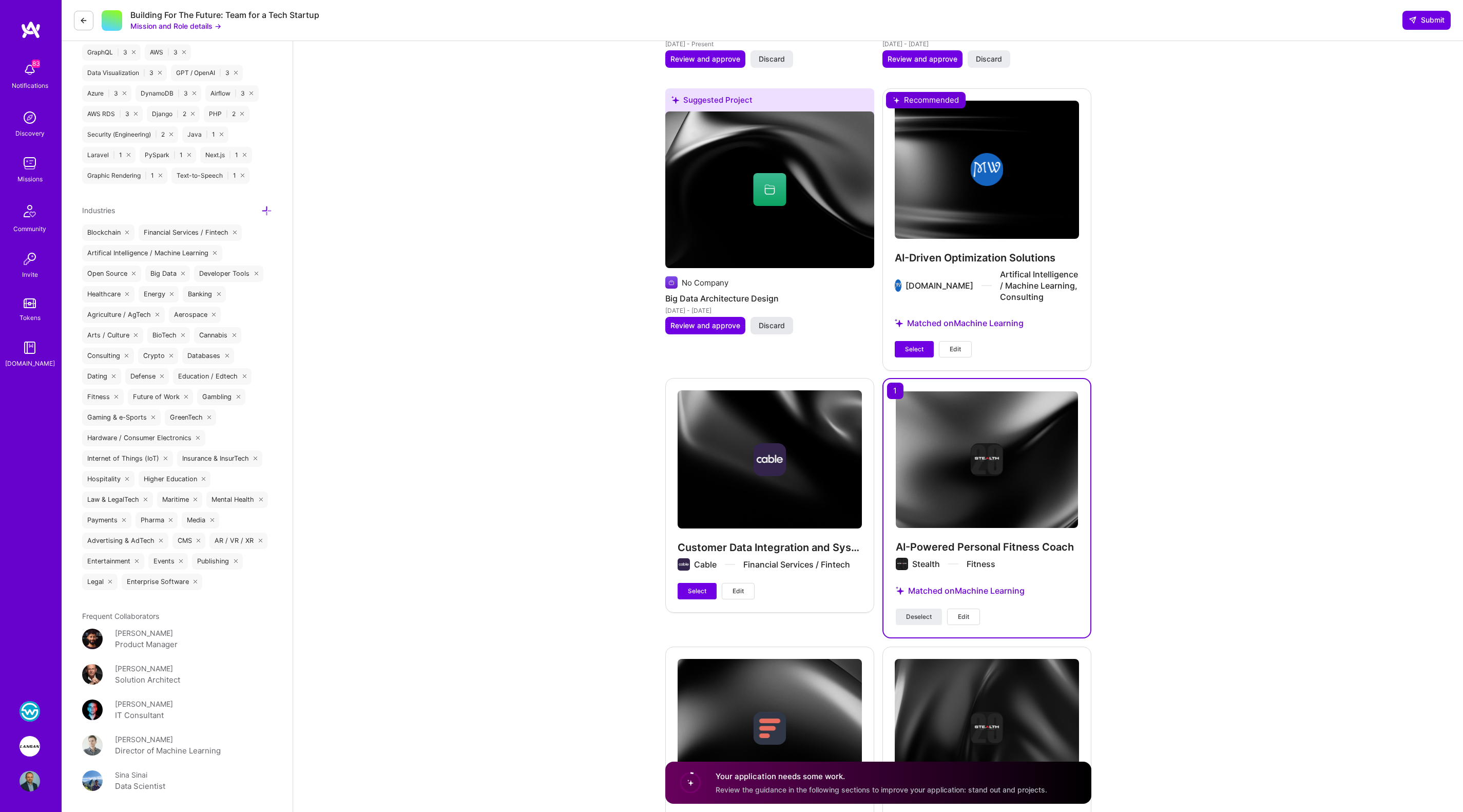
click at [781, 323] on span "Discard" at bounding box center [772, 325] width 26 height 11
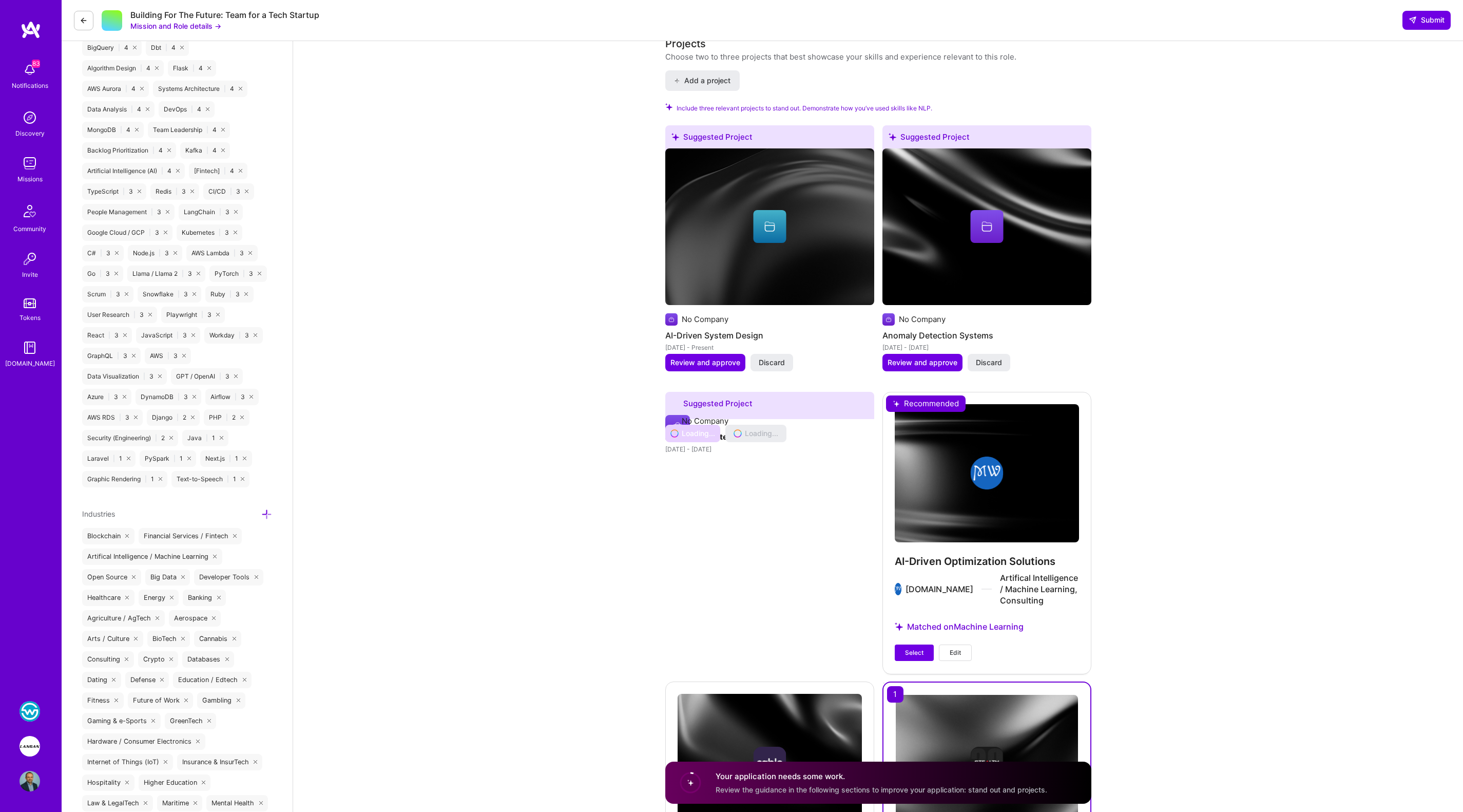
scroll to position [1133, 0]
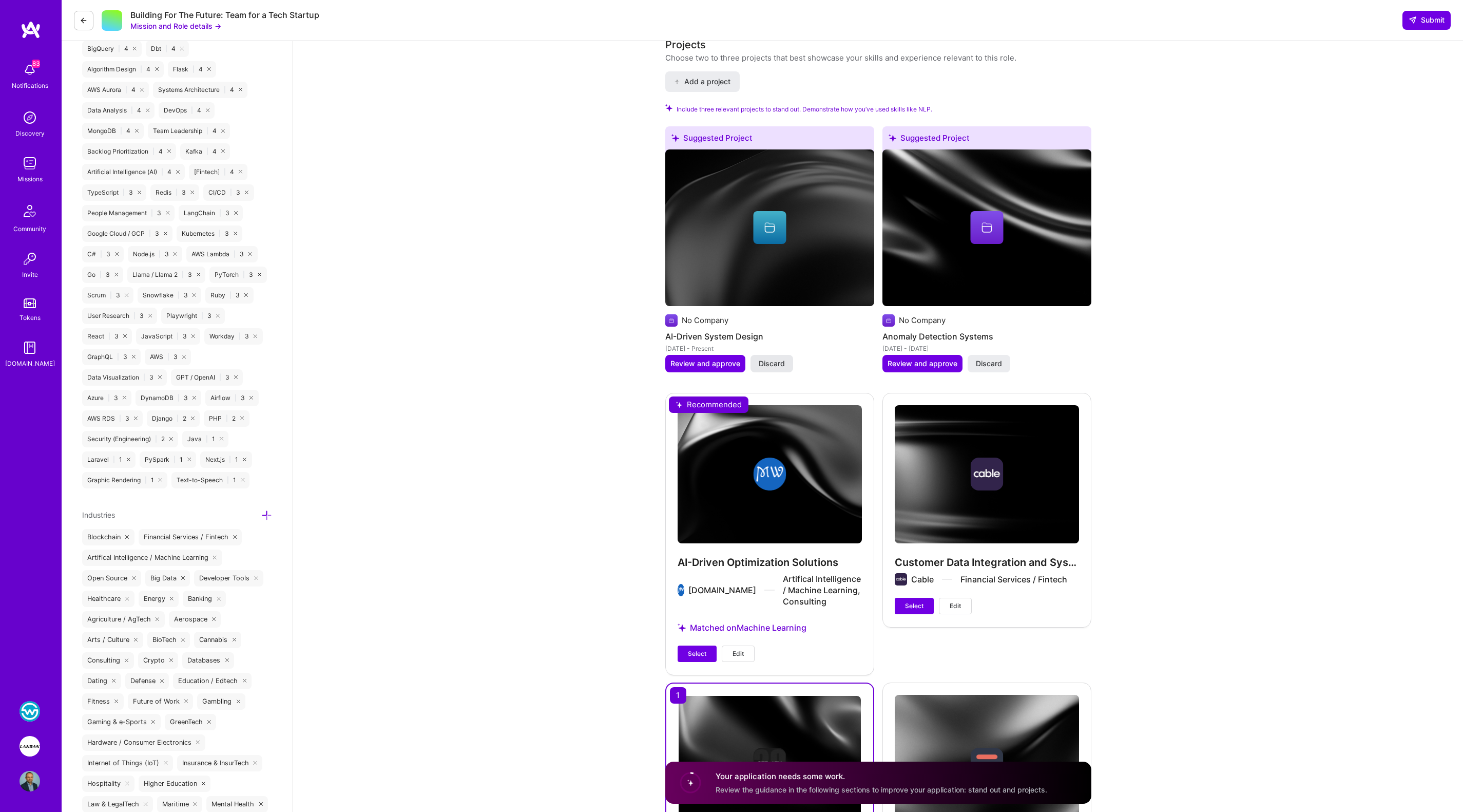
click at [774, 360] on span "Discard" at bounding box center [772, 364] width 26 height 11
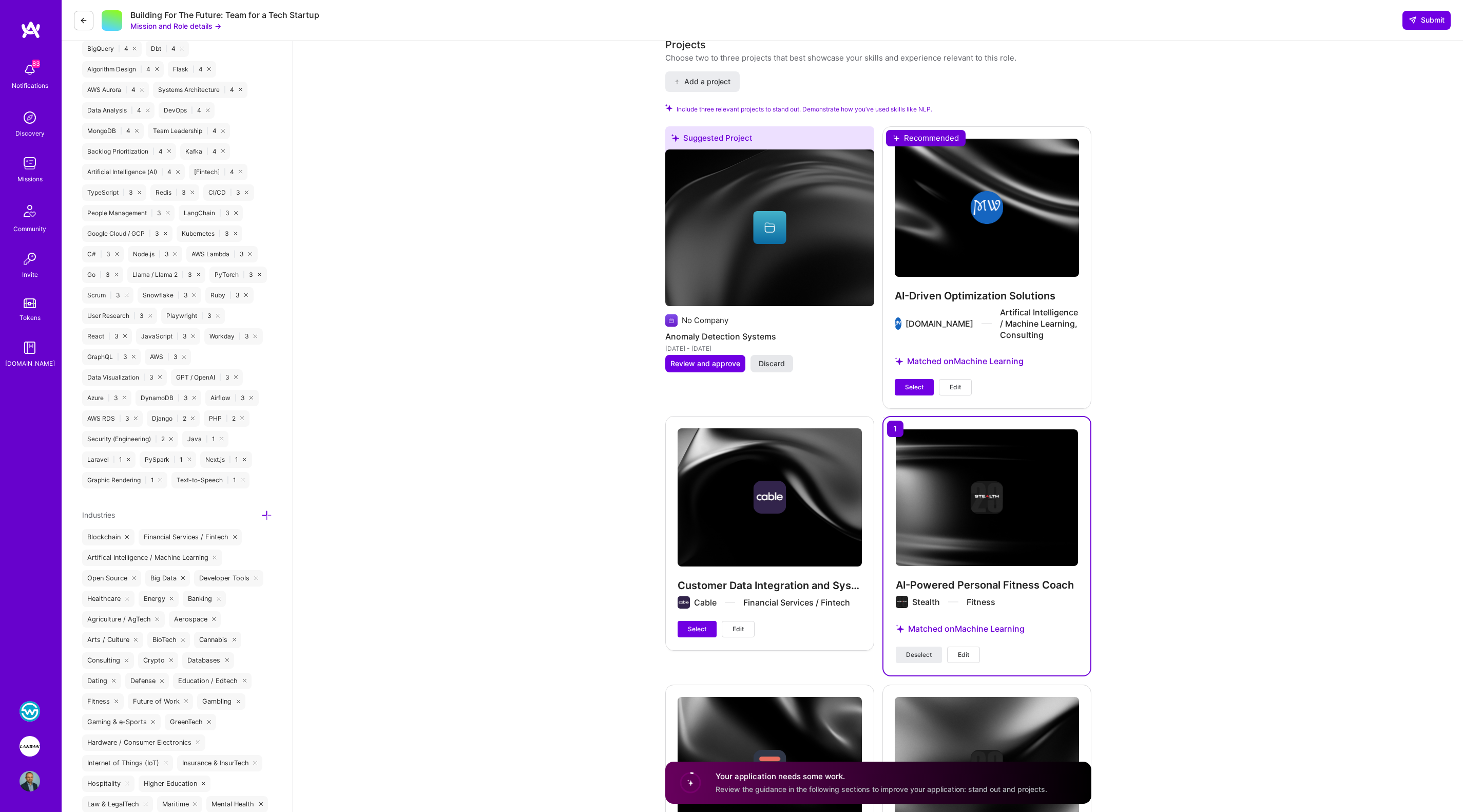
click at [765, 355] on button "Discard" at bounding box center [772, 364] width 43 height 18
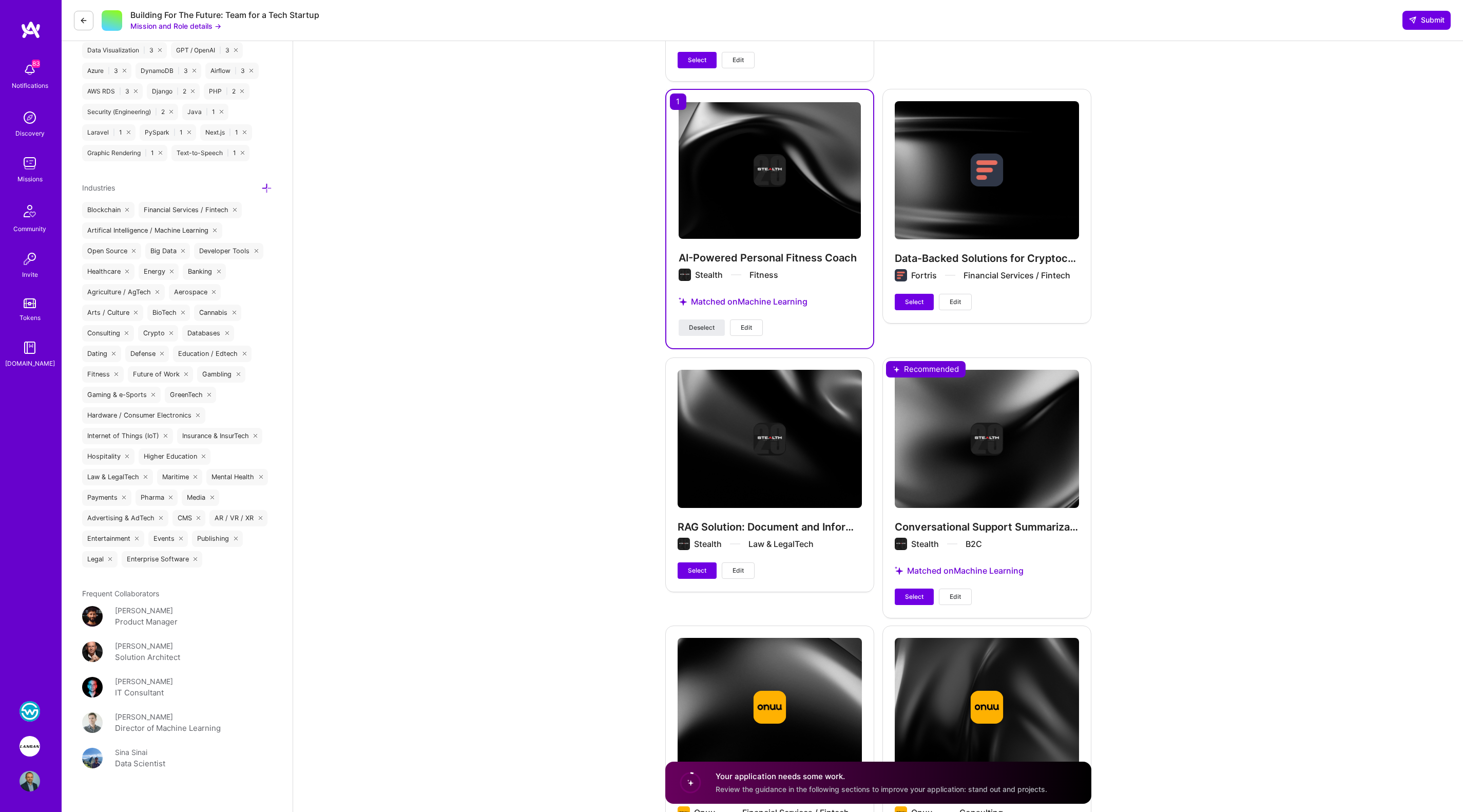
scroll to position [1466, 0]
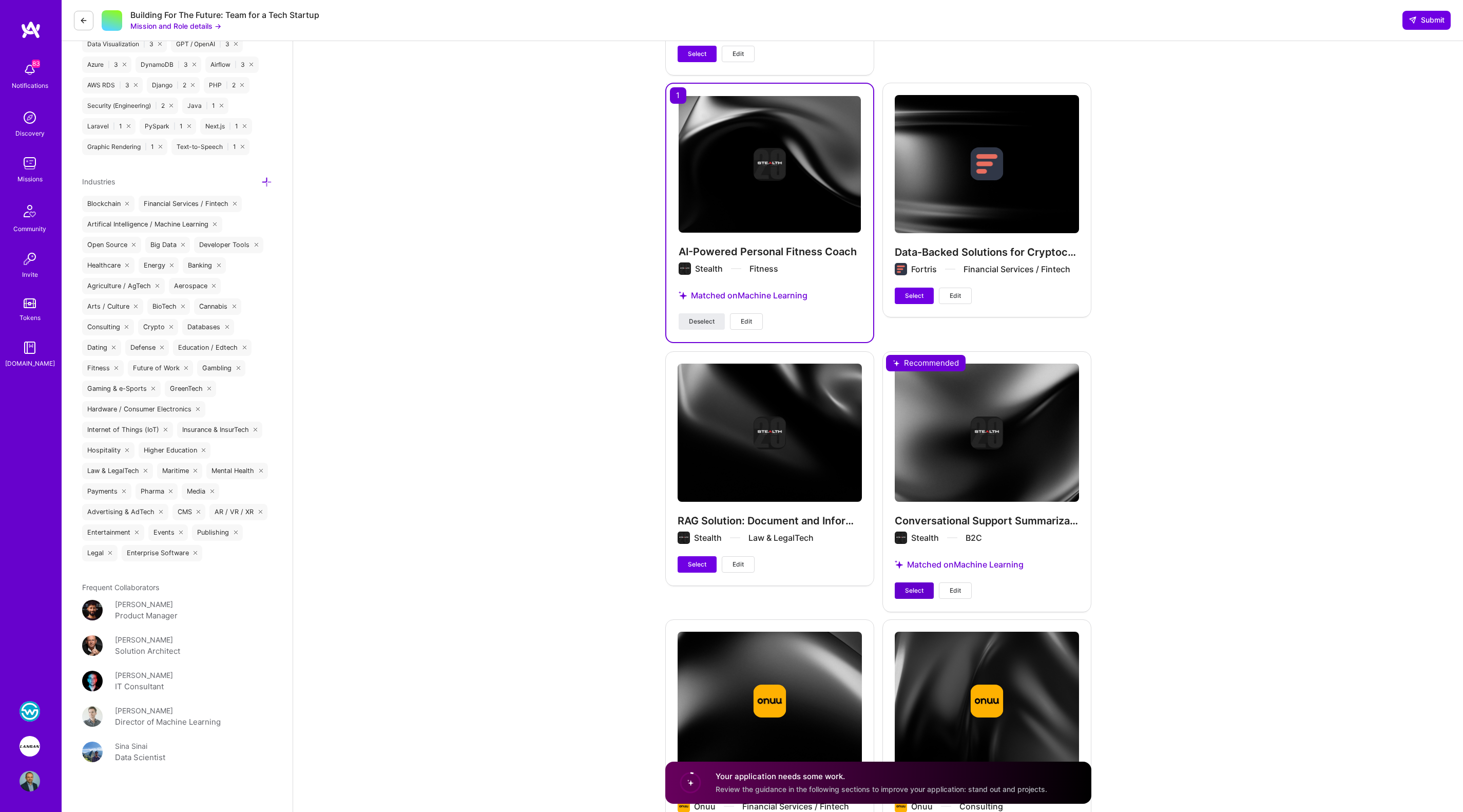
click at [915, 586] on span "Select" at bounding box center [915, 590] width 18 height 9
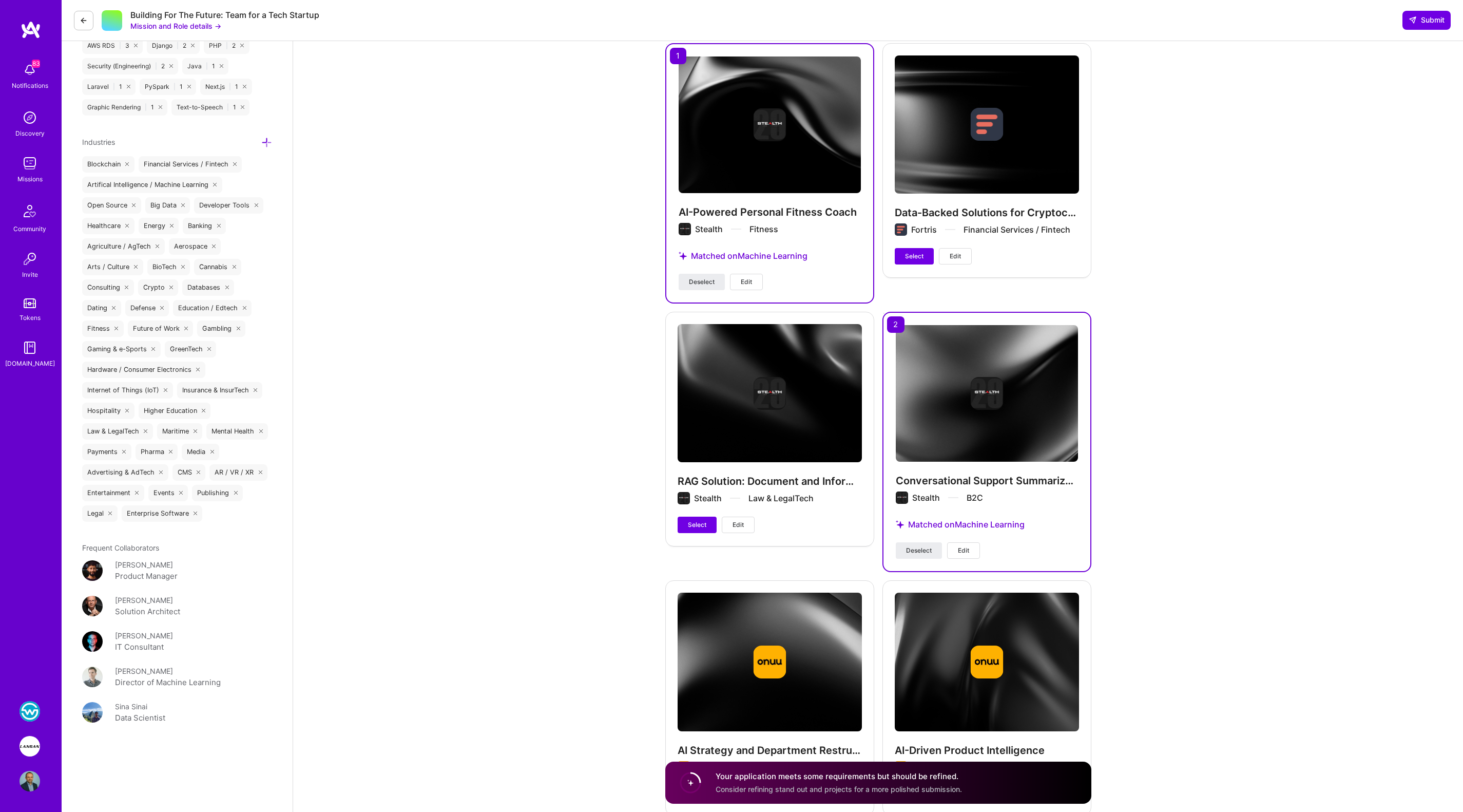
scroll to position [1508, 0]
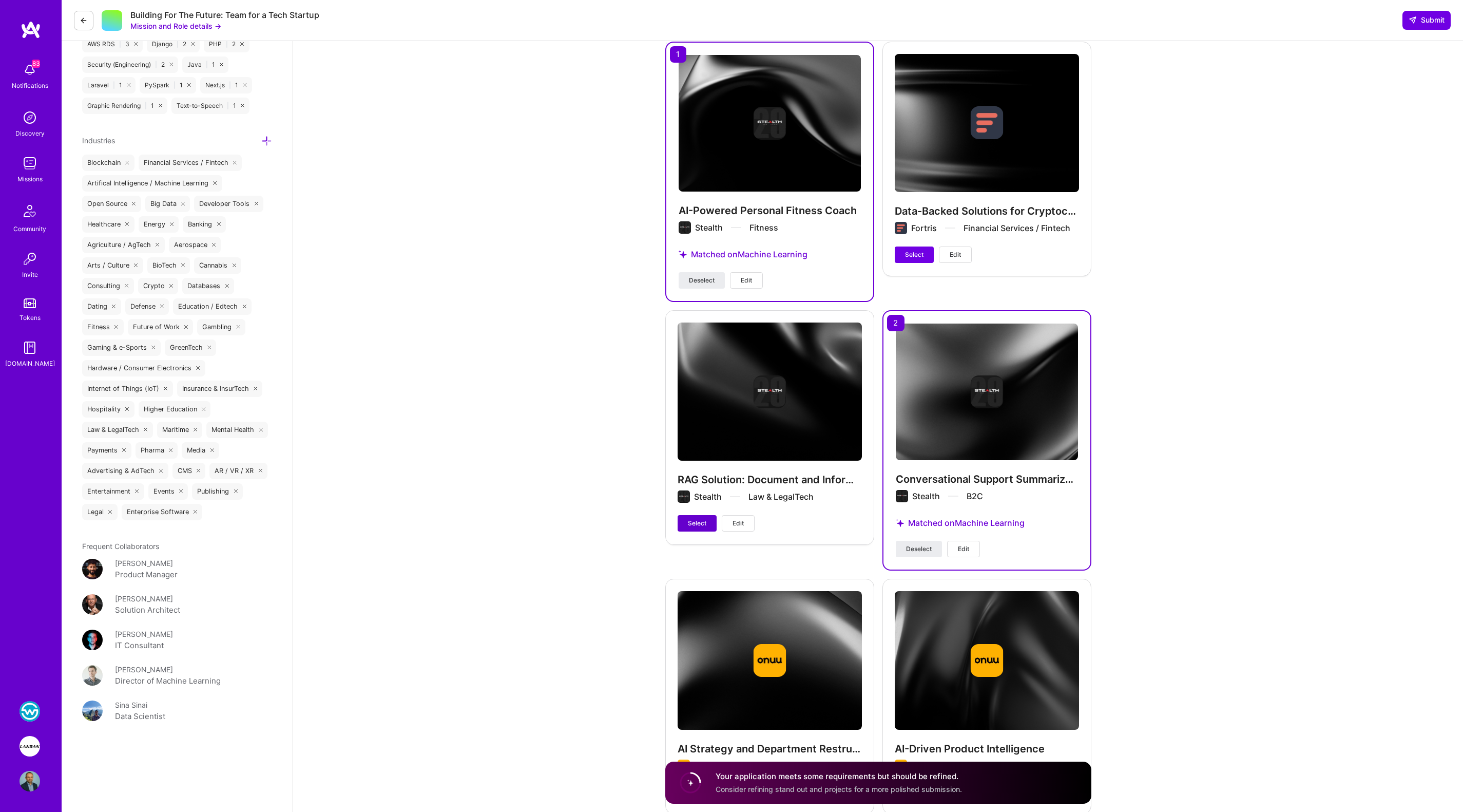
click at [704, 520] on span "Select" at bounding box center [697, 523] width 18 height 9
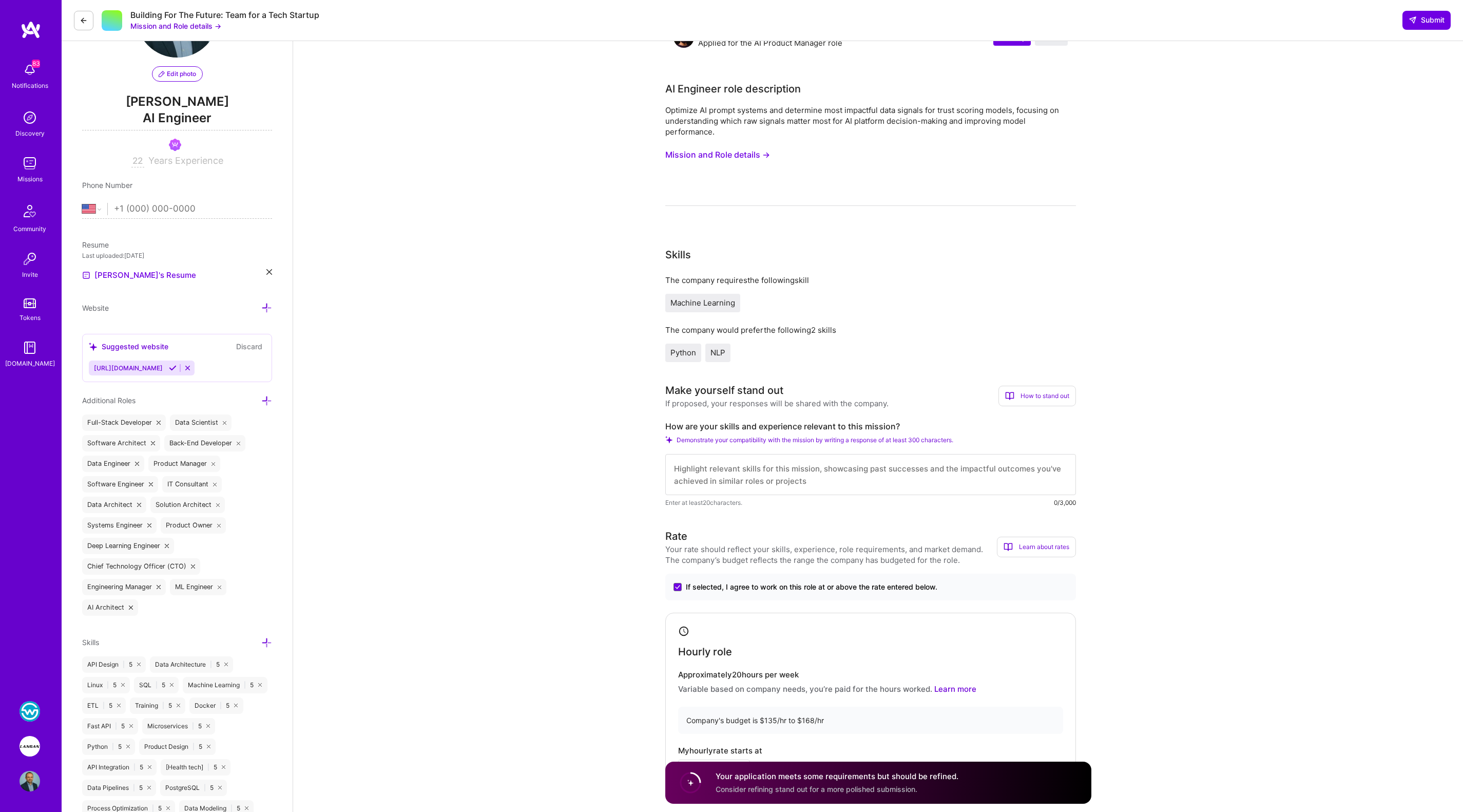
scroll to position [85, 0]
click at [851, 471] on textarea at bounding box center [871, 475] width 411 height 41
paste textarea "My RAG Project with Provenance Tracking demonstrates exactly what BFT needs - I…"
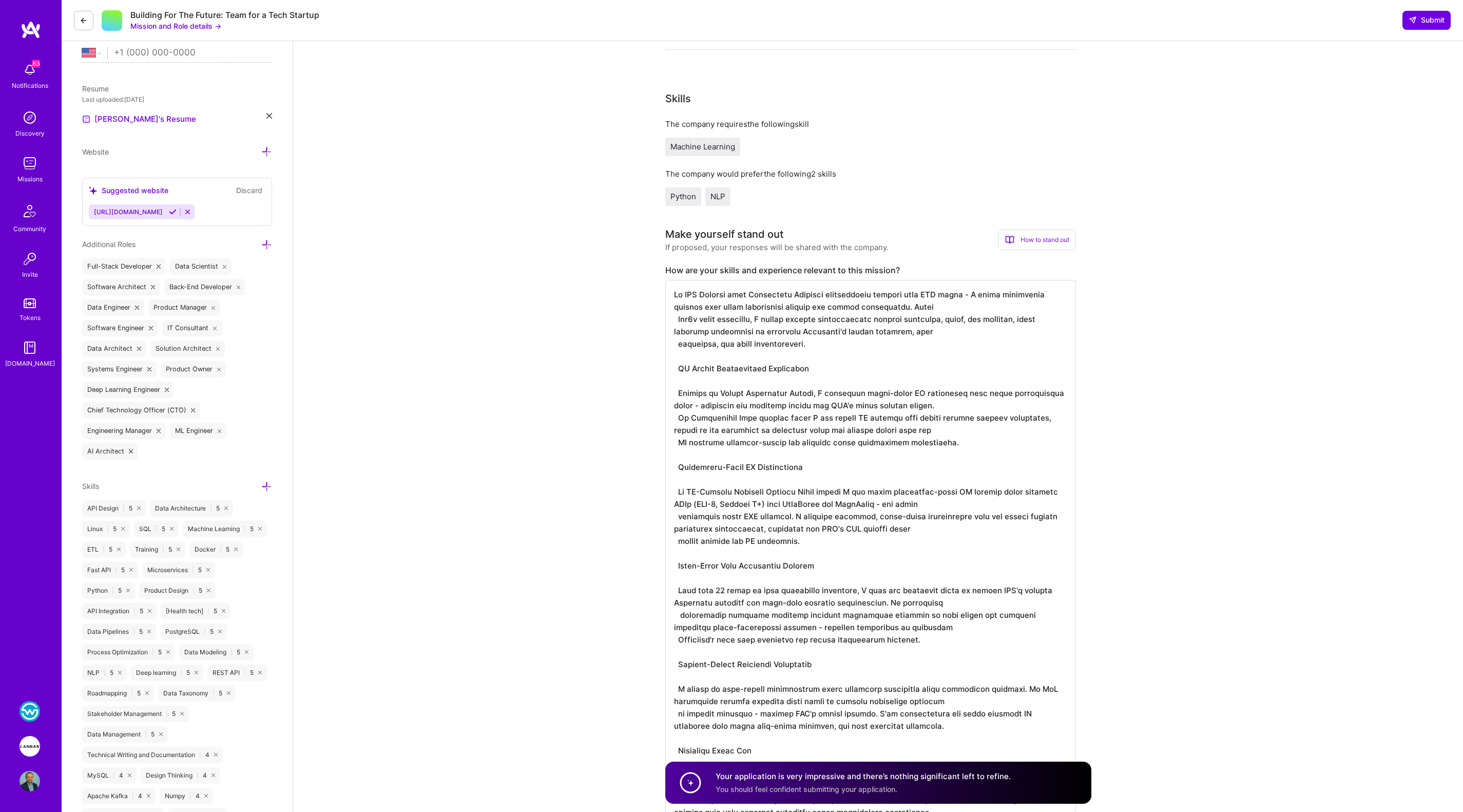
scroll to position [227, 0]
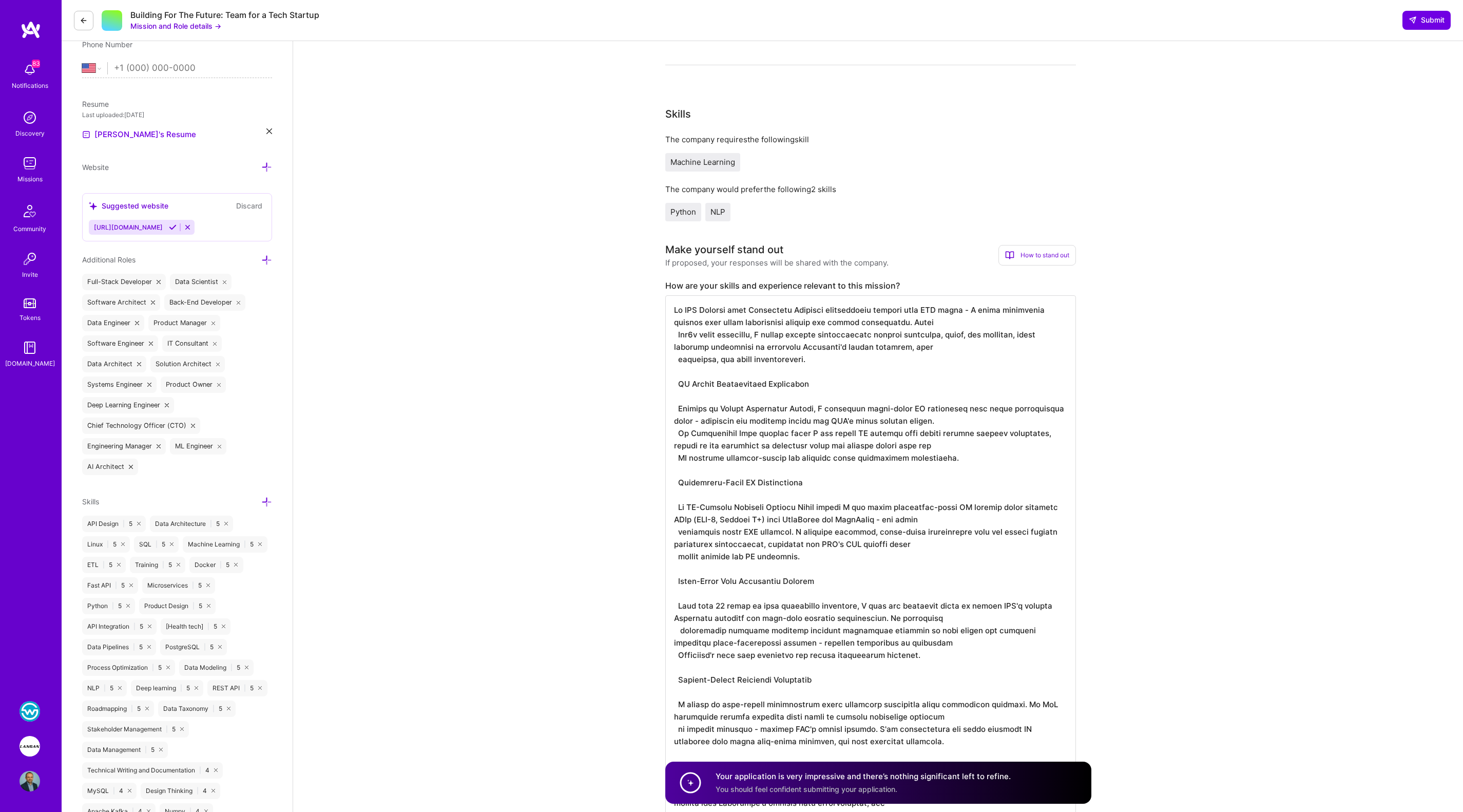
click at [713, 312] on textarea at bounding box center [871, 593] width 411 height 596
click at [968, 324] on textarea at bounding box center [871, 593] width 411 height 596
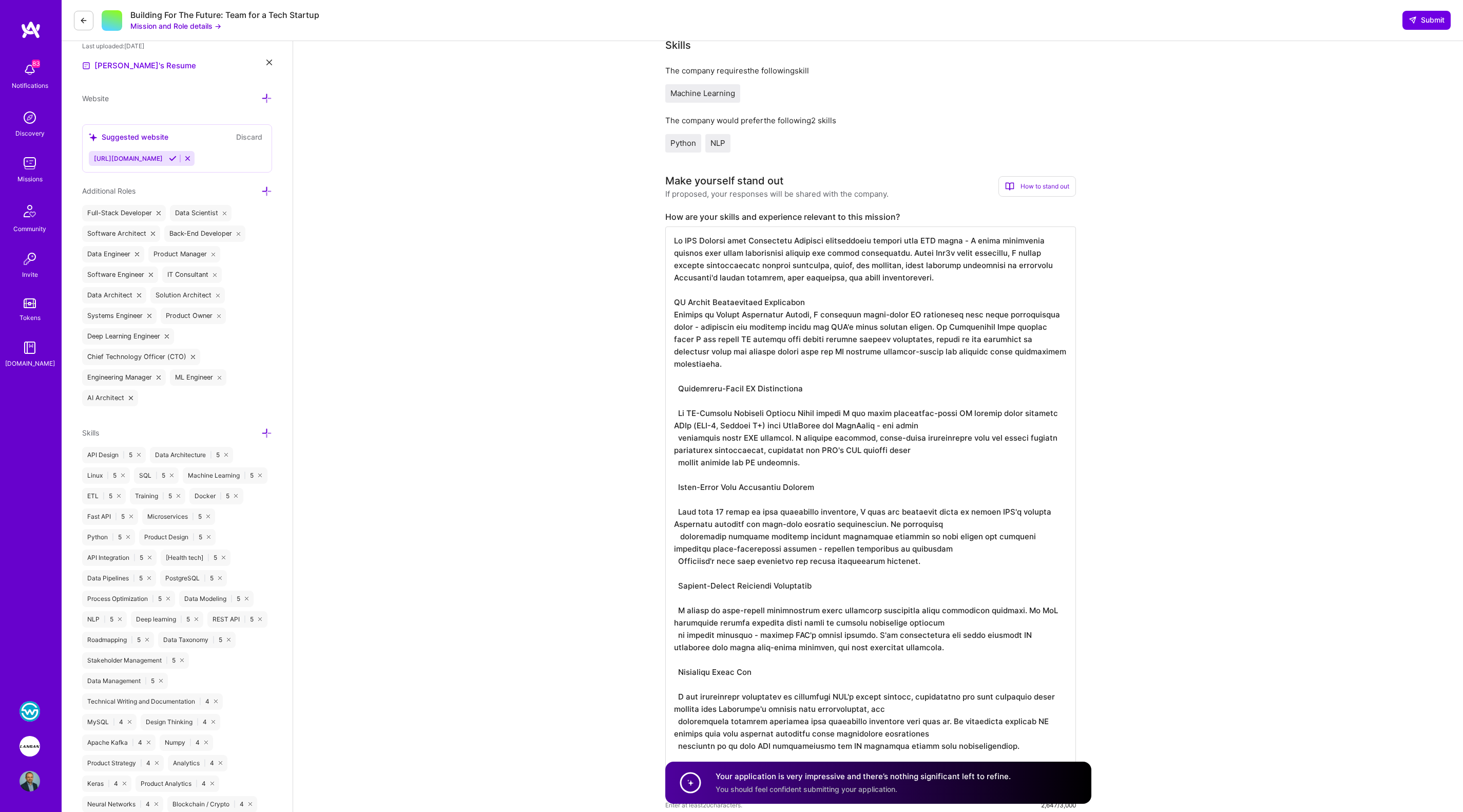
scroll to position [301, 0]
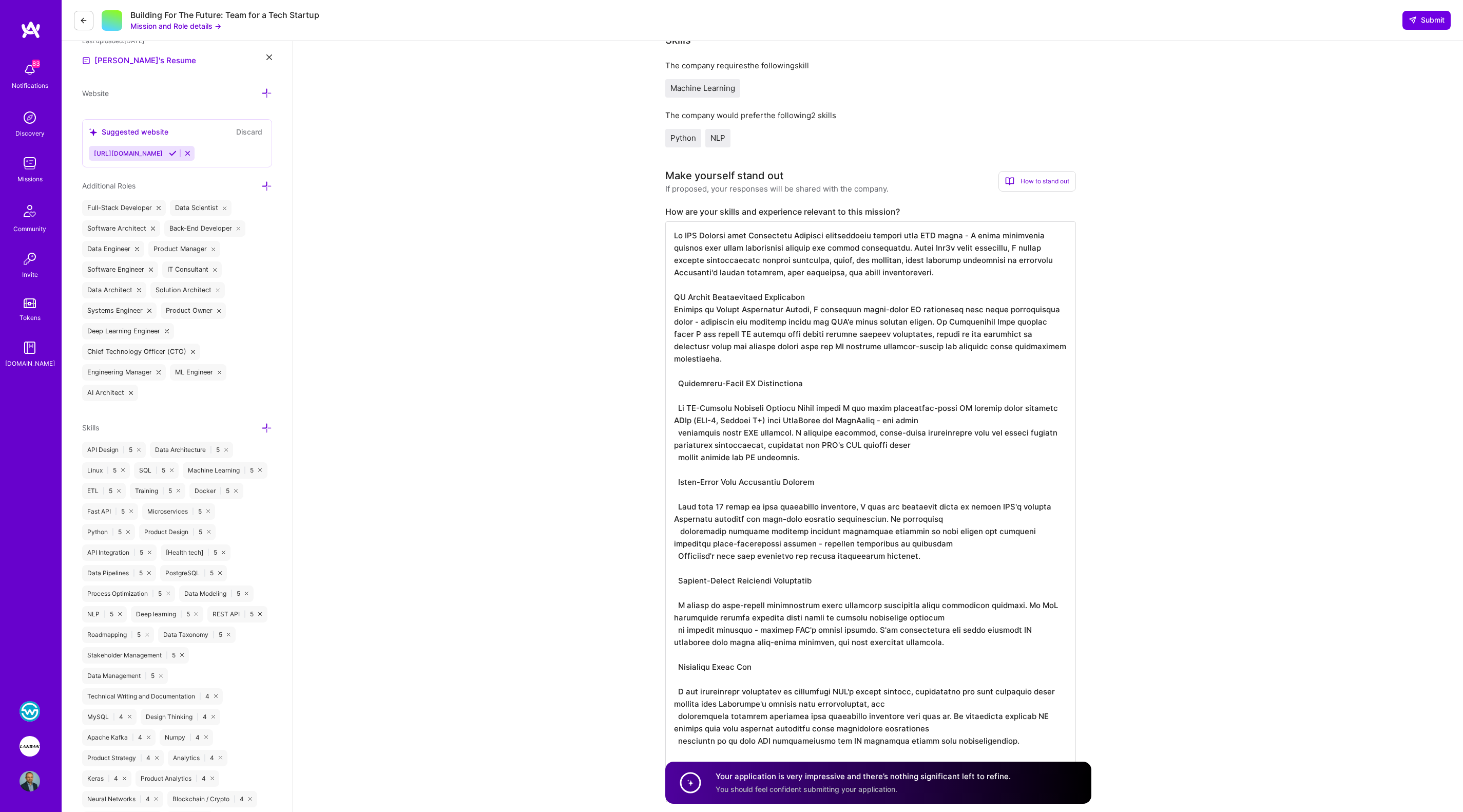
click at [994, 322] on textarea at bounding box center [871, 507] width 411 height 571
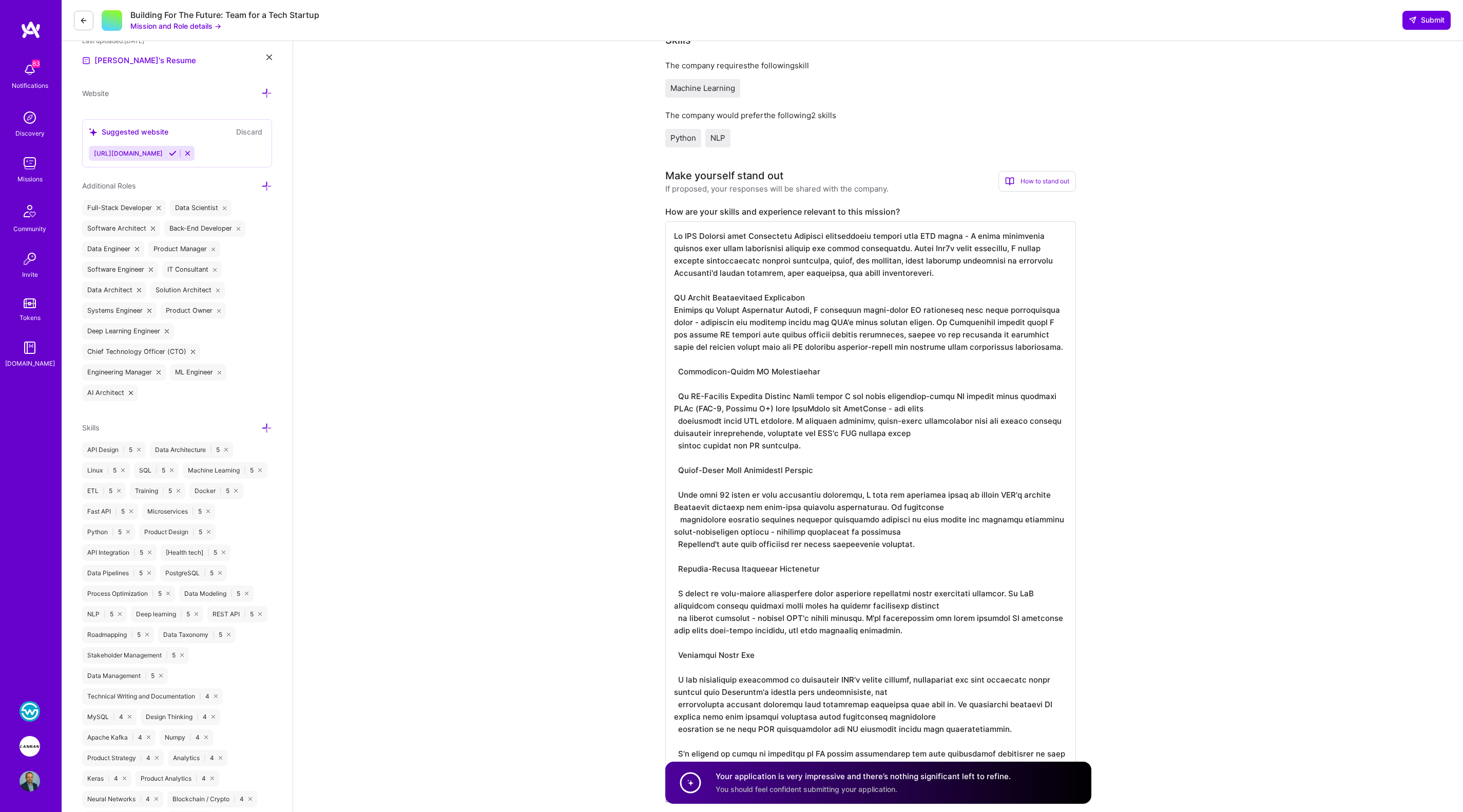
click at [681, 322] on textarea at bounding box center [871, 507] width 411 height 571
click at [742, 379] on textarea at bounding box center [871, 501] width 411 height 559
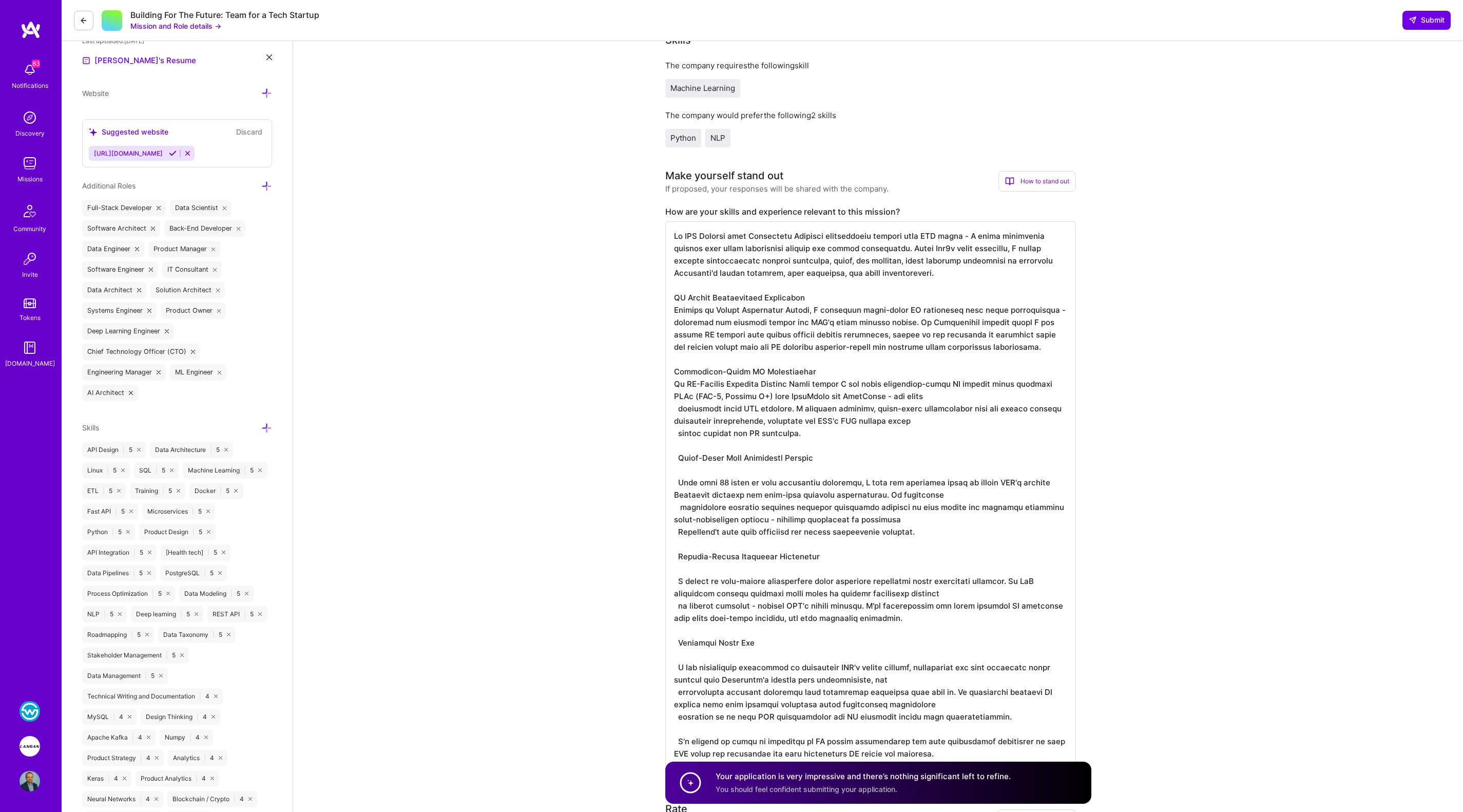
click at [965, 399] on textarea at bounding box center [871, 494] width 411 height 546
drag, startPoint x: 720, startPoint y: 308, endPoint x: 816, endPoint y: 306, distance: 96.0
click at [816, 306] on textarea at bounding box center [871, 494] width 411 height 546
drag, startPoint x: 687, startPoint y: 383, endPoint x: 817, endPoint y: 382, distance: 130.0
click at [817, 382] on textarea at bounding box center [871, 494] width 411 height 546
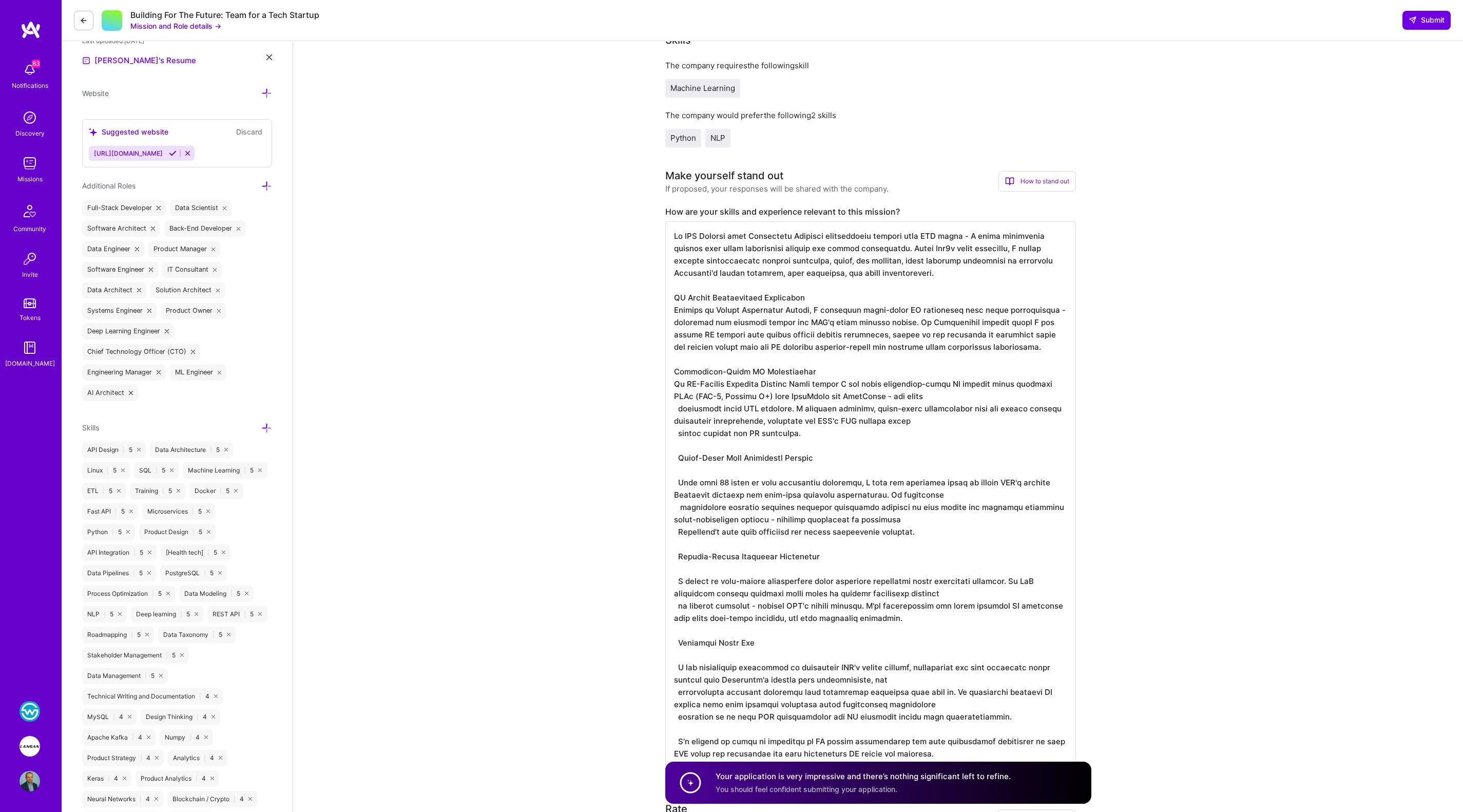
paste textarea "Report Generation System"
click at [926, 393] on textarea at bounding box center [871, 494] width 411 height 546
drag, startPoint x: 984, startPoint y: 382, endPoint x: 736, endPoint y: 397, distance: 248.5
click at [736, 397] on textarea at bounding box center [871, 494] width 411 height 546
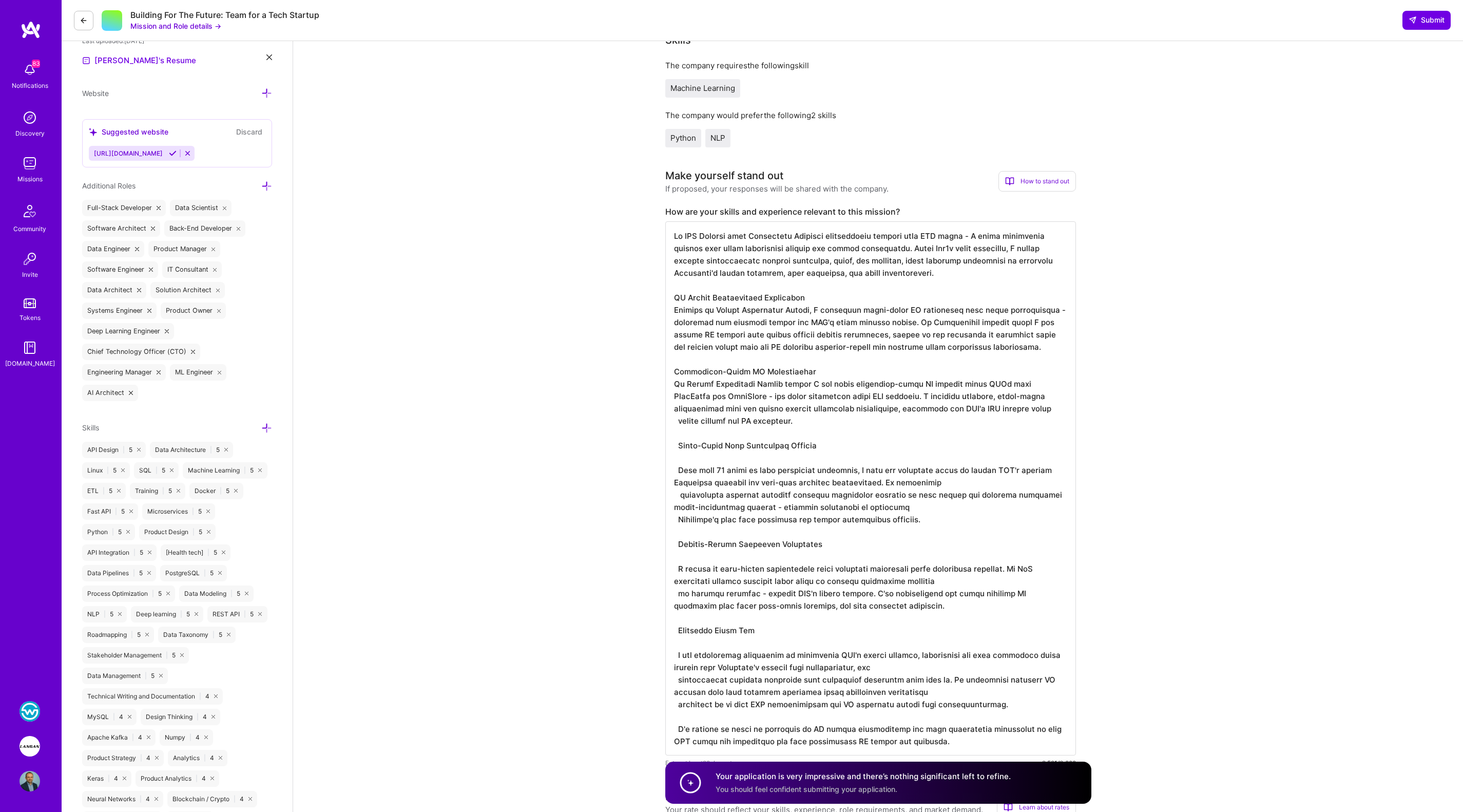
drag, startPoint x: 926, startPoint y: 394, endPoint x: 773, endPoint y: 396, distance: 153.0
click at [773, 396] on textarea at bounding box center [871, 489] width 411 height 534
click at [709, 456] on textarea at bounding box center [871, 489] width 411 height 534
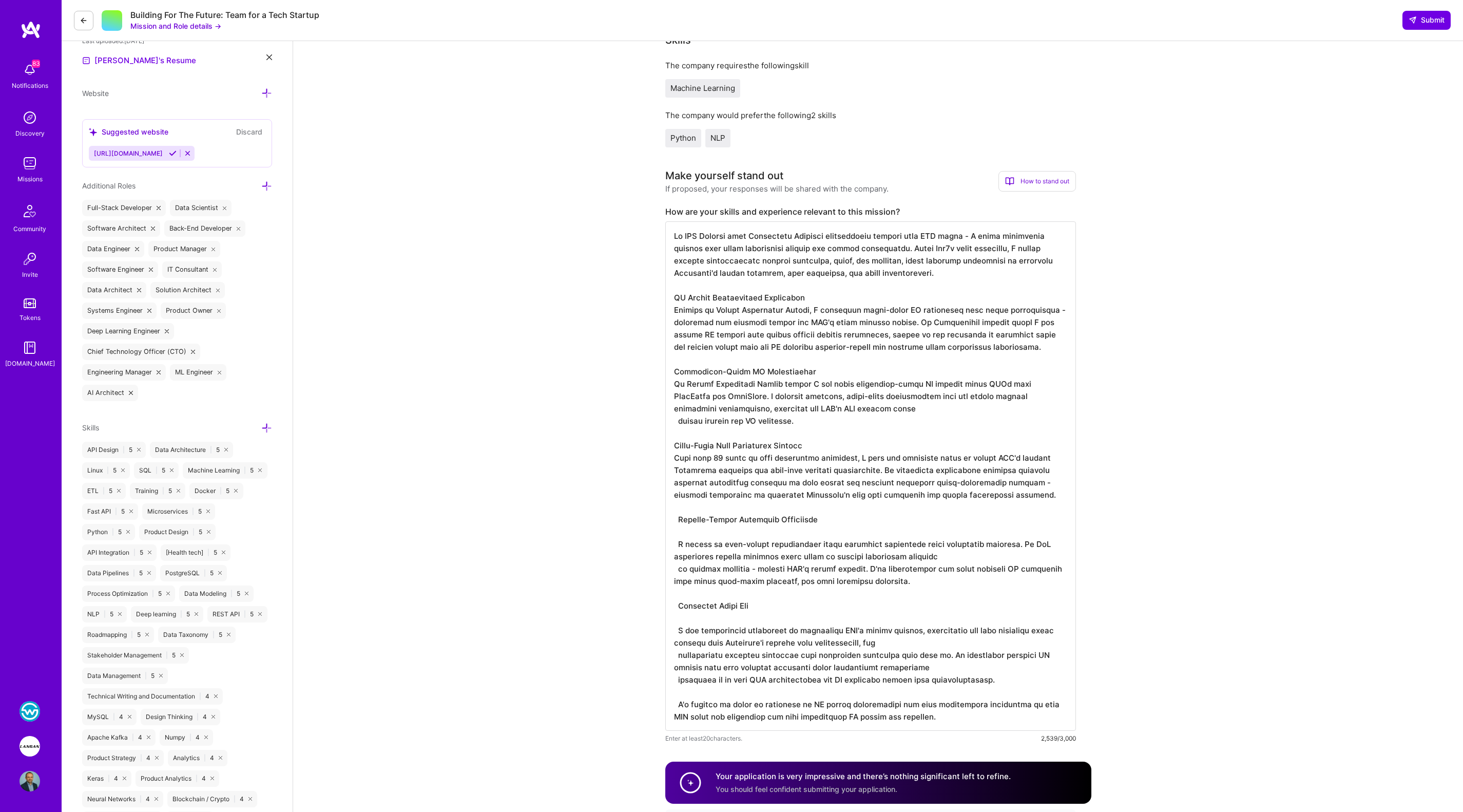
click at [826, 517] on textarea at bounding box center [871, 476] width 411 height 510
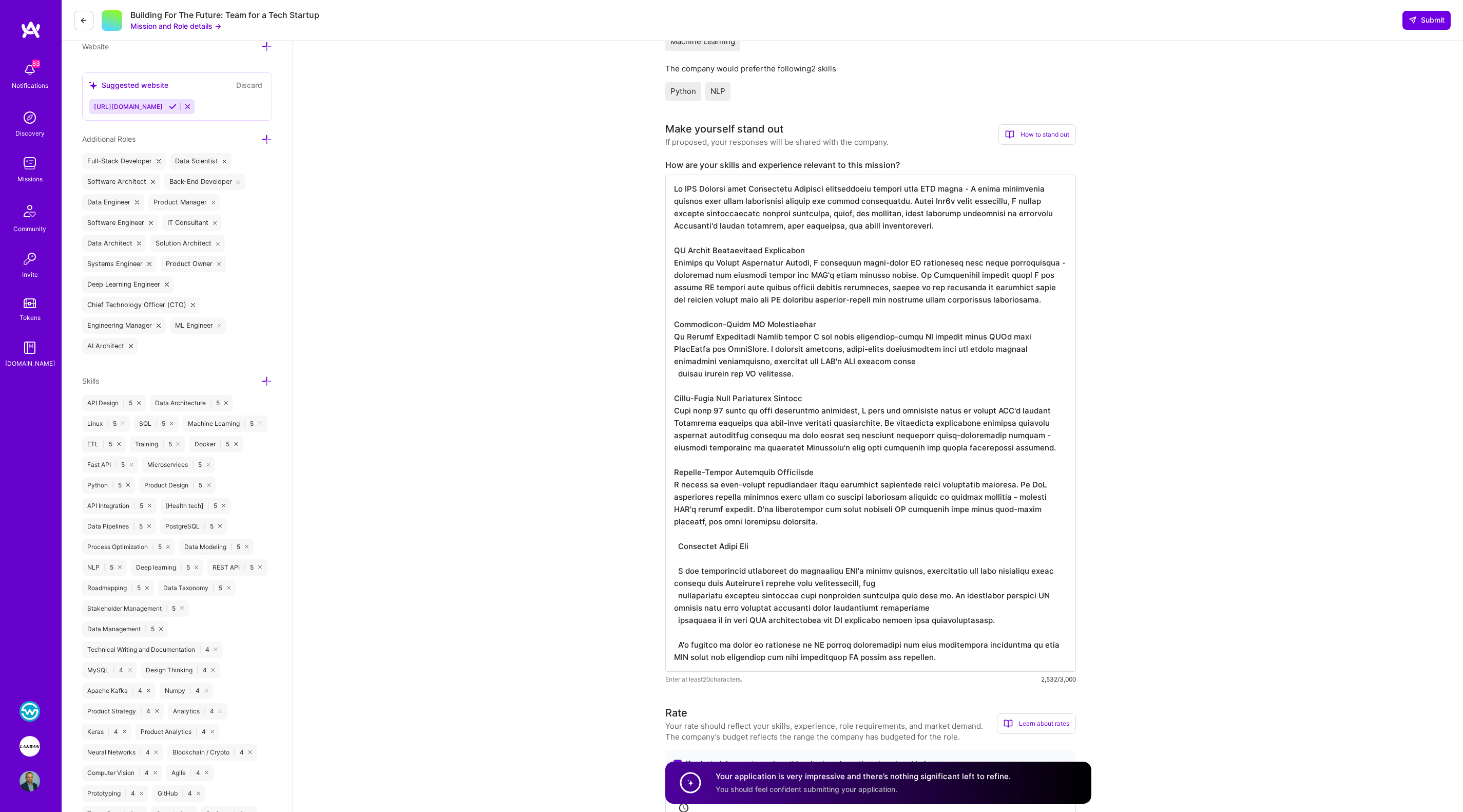
scroll to position [358, 0]
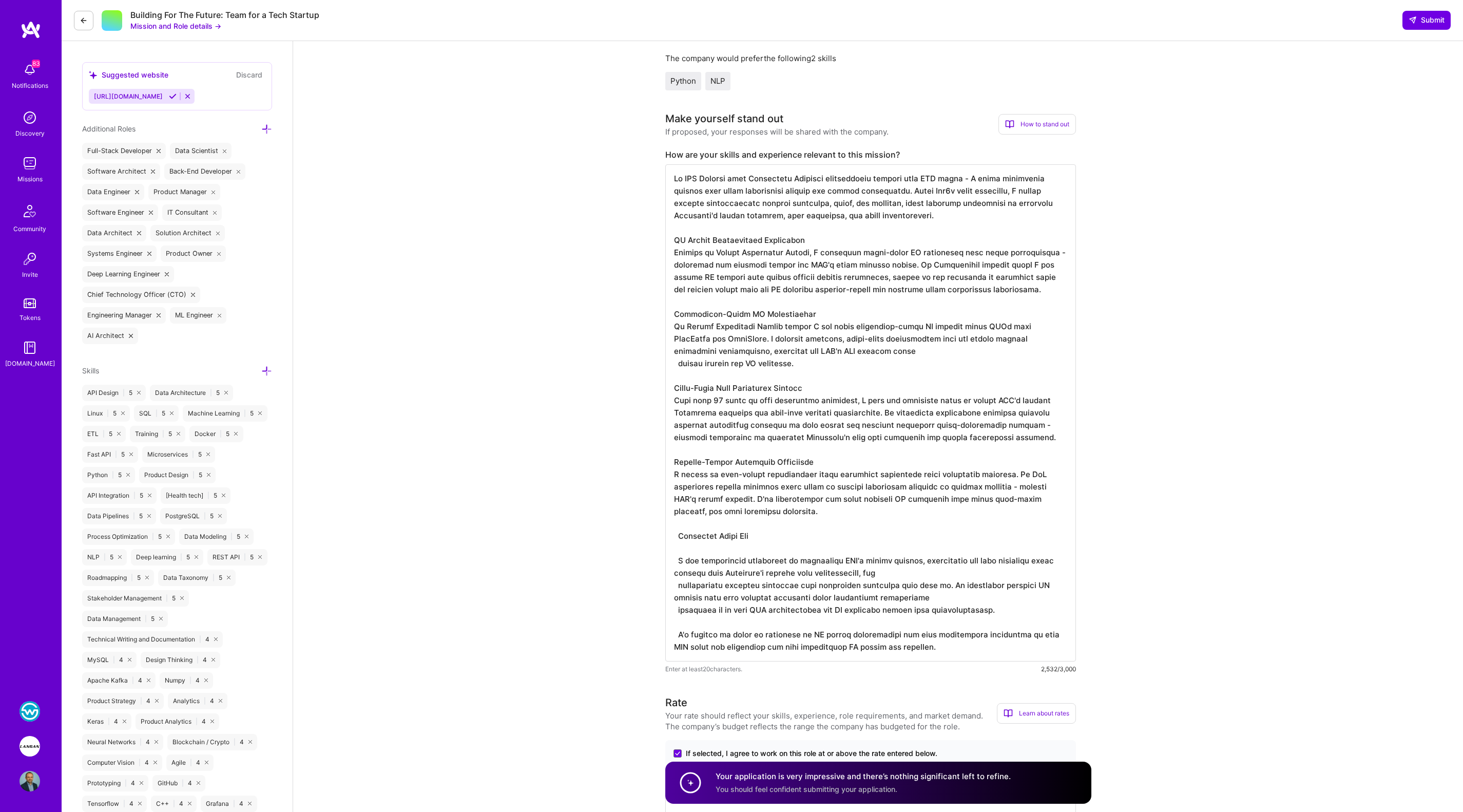
click at [698, 533] on textarea at bounding box center [871, 413] width 411 height 497
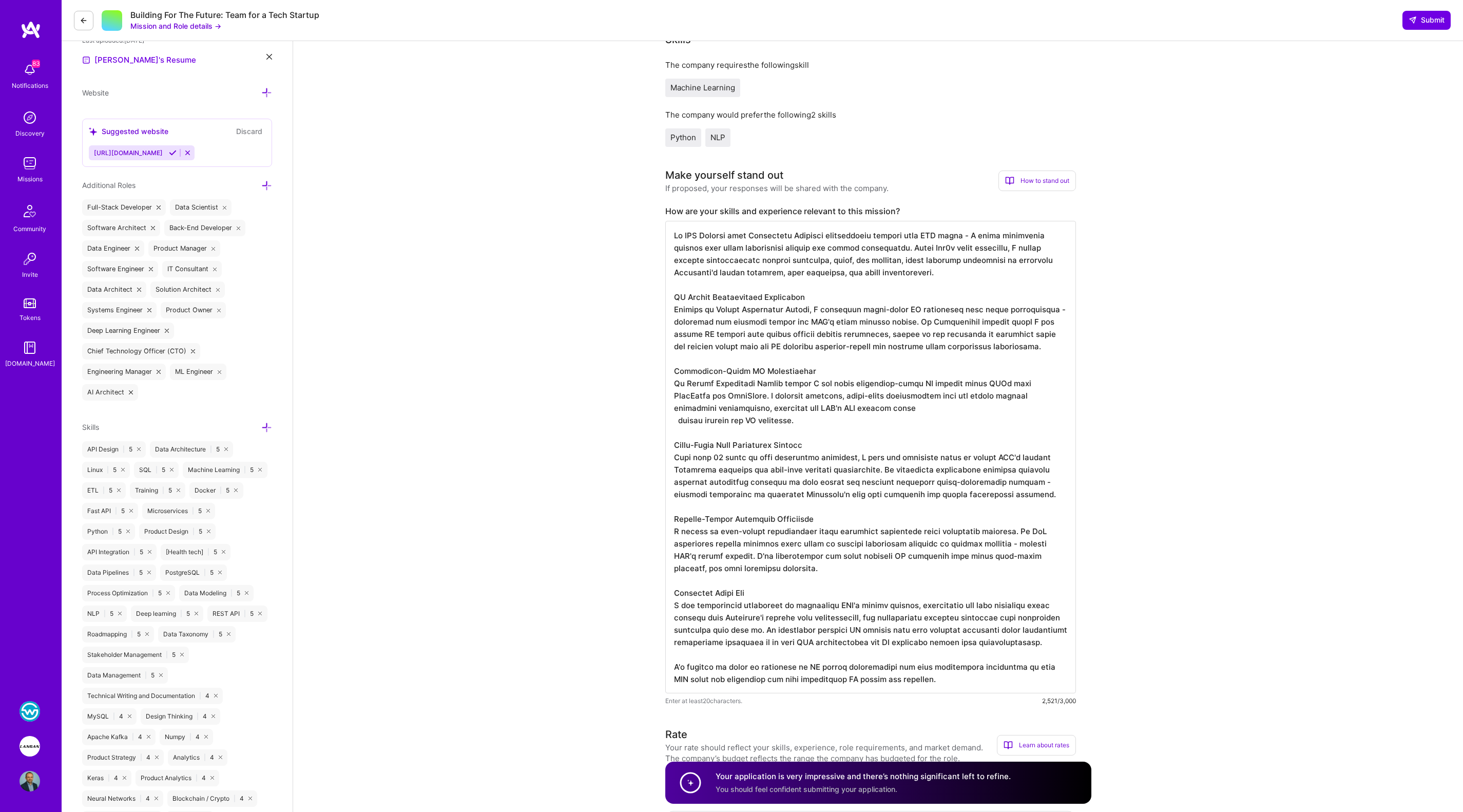
scroll to position [297, 0]
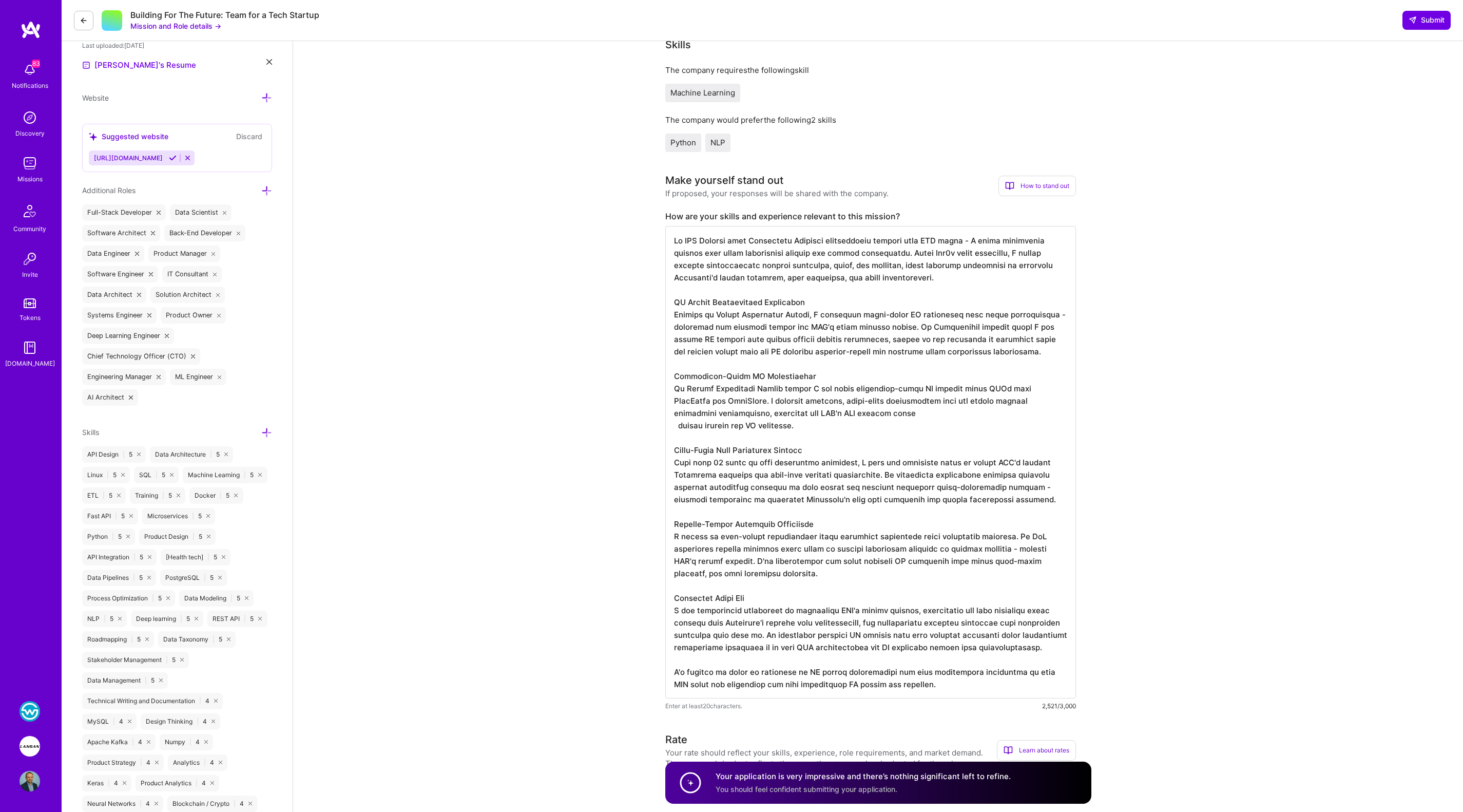
drag, startPoint x: 807, startPoint y: 429, endPoint x: 663, endPoint y: 304, distance: 190.7
paste textarea "AI Signal Optimization Experience Through my Report Generation System, I develo…"
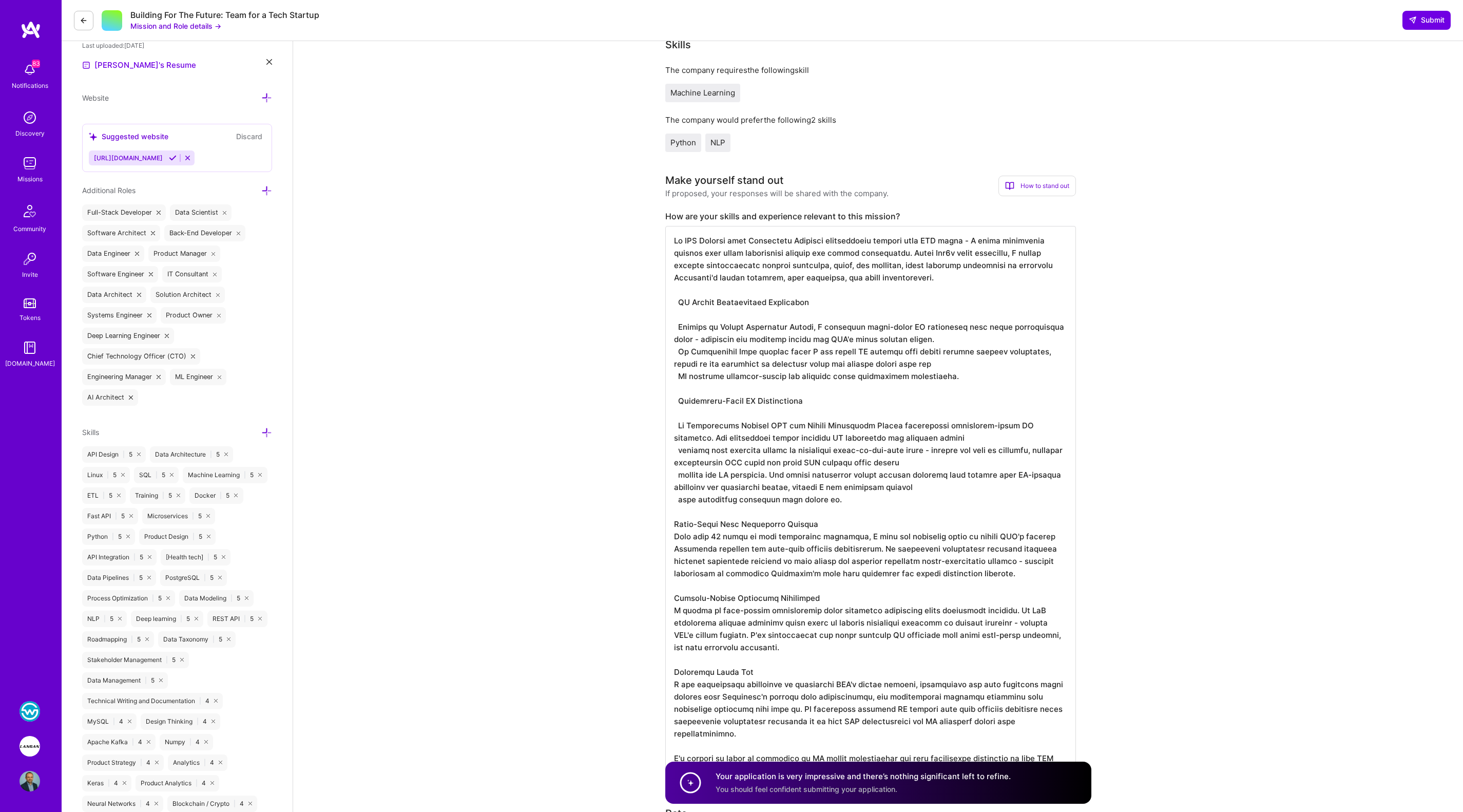
click at [734, 302] on textarea at bounding box center [871, 499] width 411 height 546
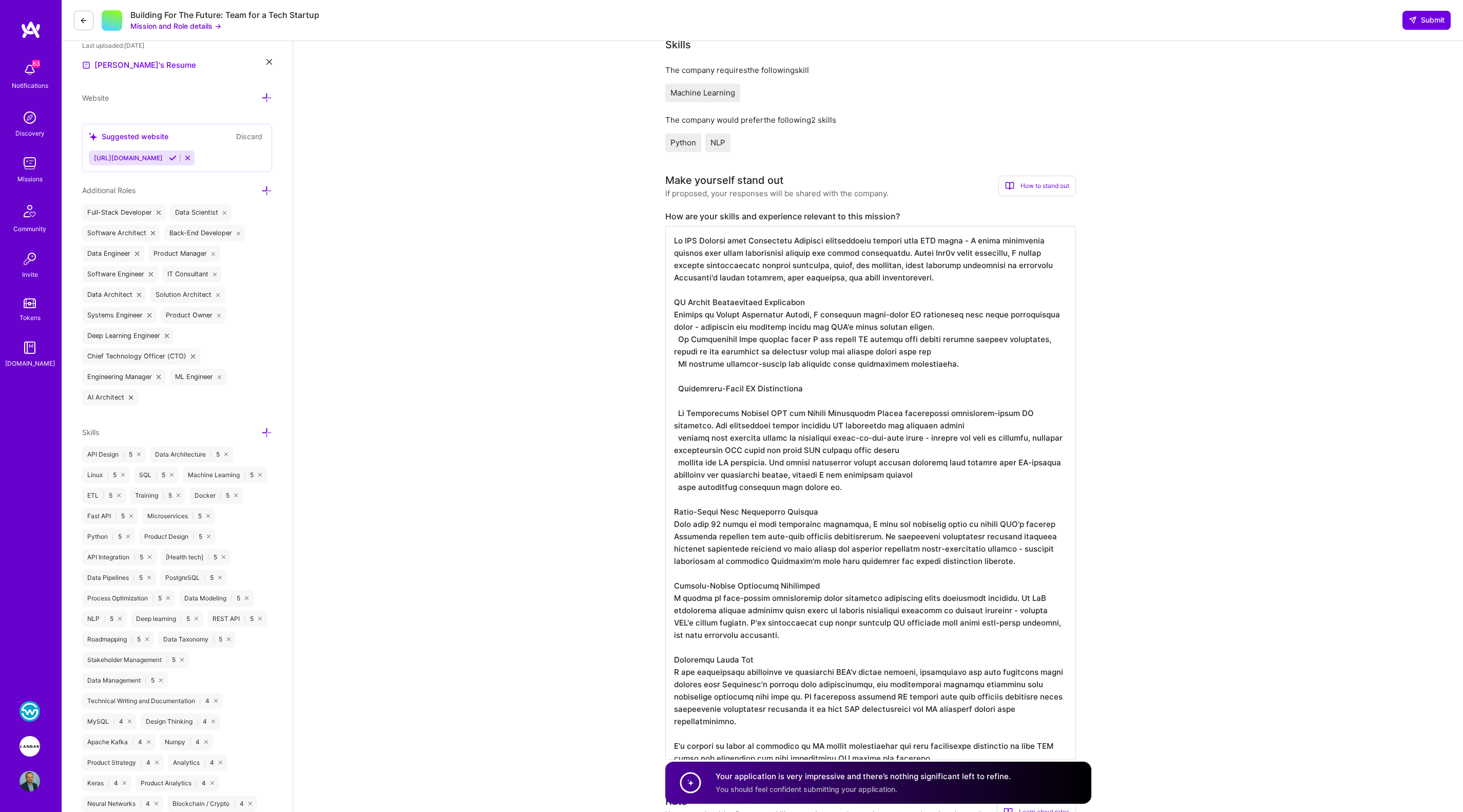
click at [984, 326] on textarea at bounding box center [871, 493] width 411 height 534
click at [994, 323] on textarea at bounding box center [871, 493] width 411 height 534
click at [903, 354] on textarea at bounding box center [871, 493] width 411 height 534
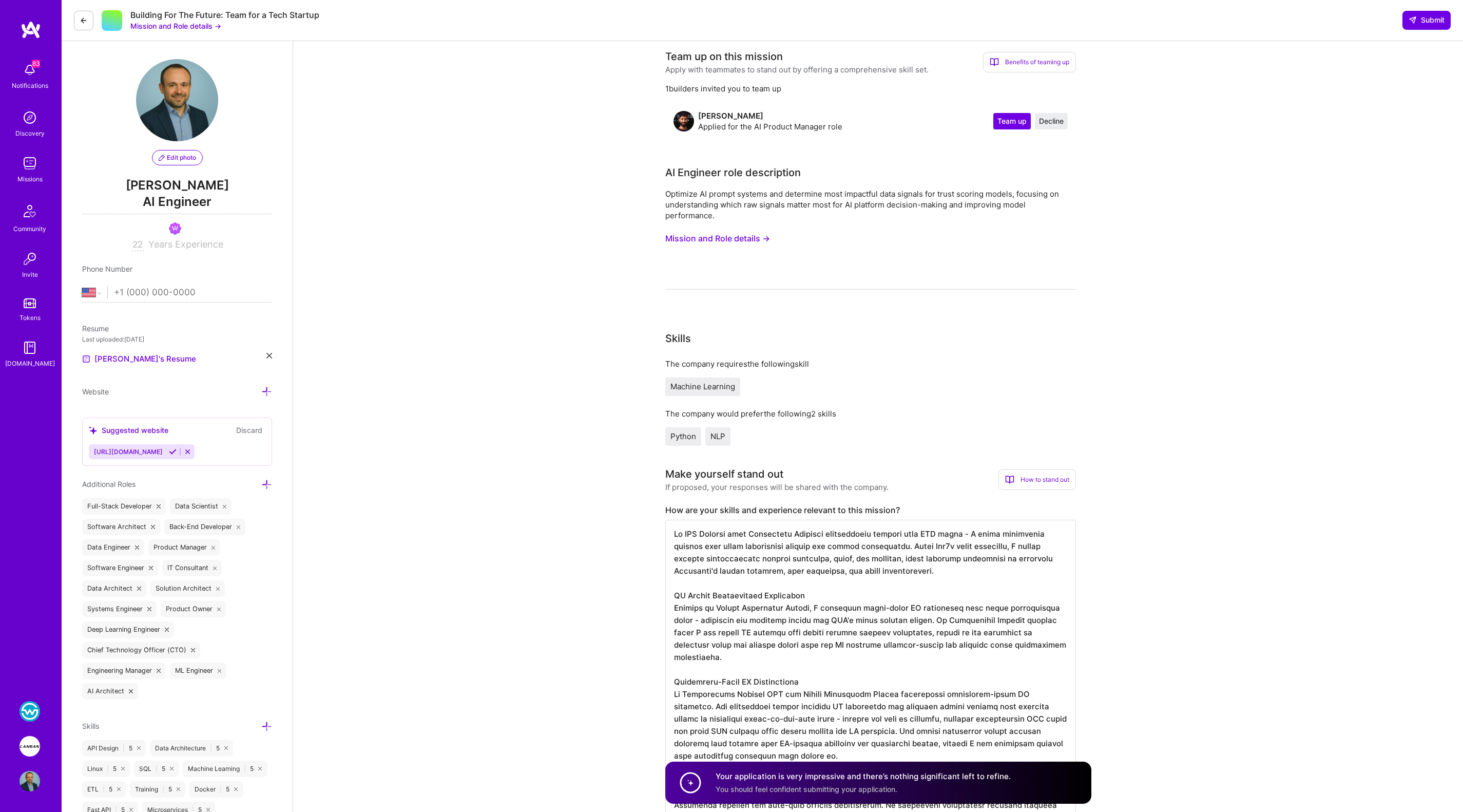
scroll to position [0, 0]
type textarea "My RAG Project with Provenance Tracking demonstrates exactly what BFT needs - I…"
click at [1007, 124] on span "Team up" at bounding box center [1012, 124] width 30 height 11
click at [1416, 18] on span "Submit" at bounding box center [1427, 20] width 36 height 11
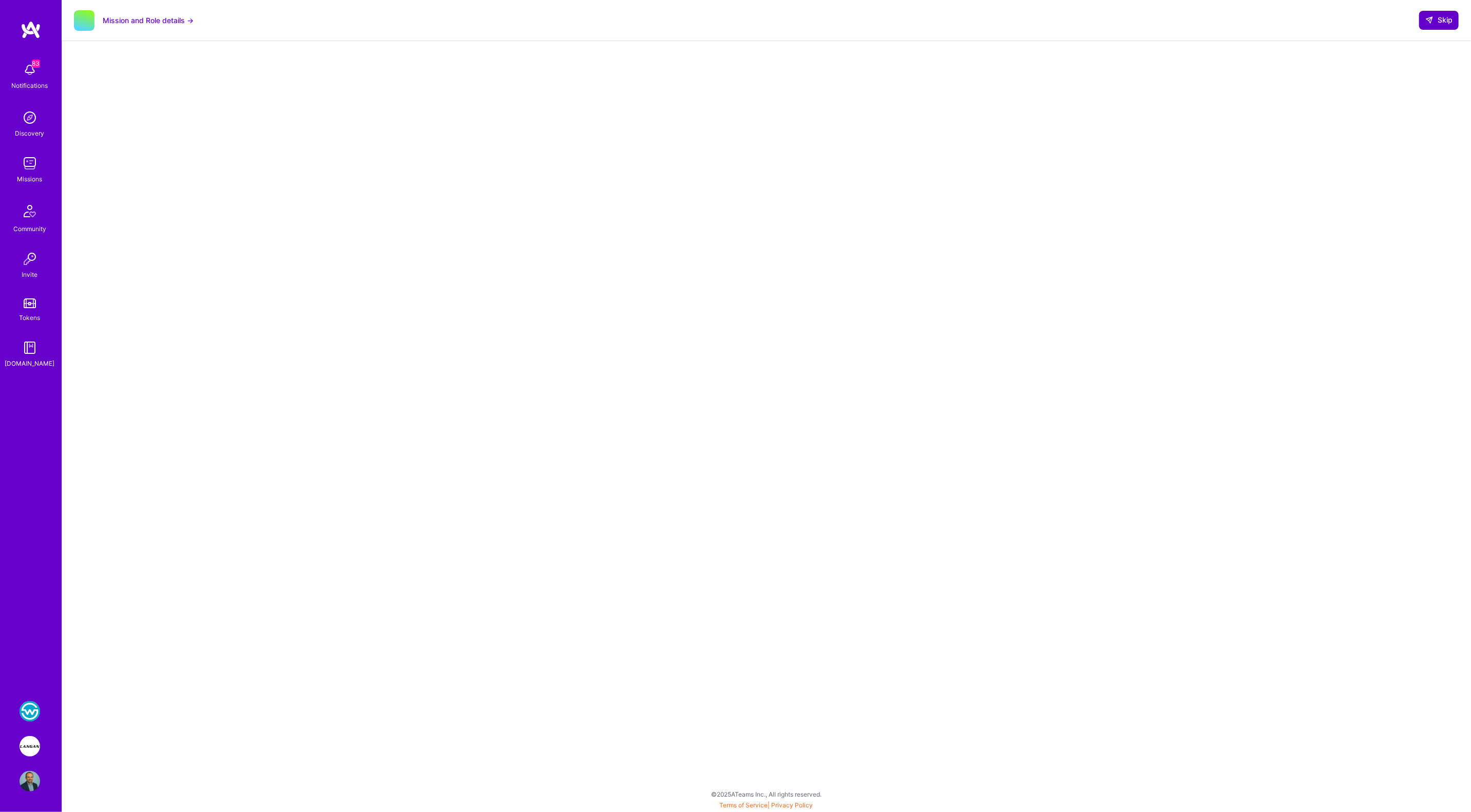
click at [1444, 24] on span "Skip" at bounding box center [1439, 20] width 27 height 11
